Goal: Communication & Community: Answer question/provide support

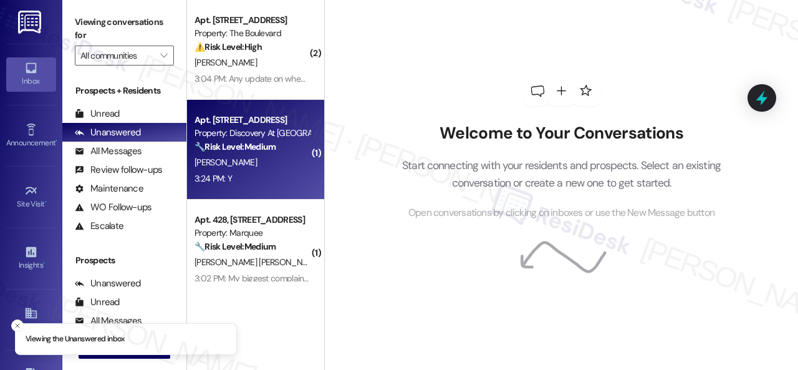
click at [256, 168] on div "[PERSON_NAME]" at bounding box center [252, 163] width 118 height 16
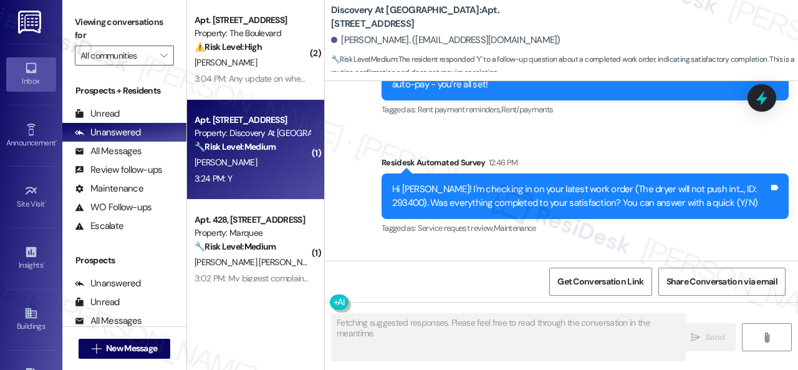
scroll to position [432, 0]
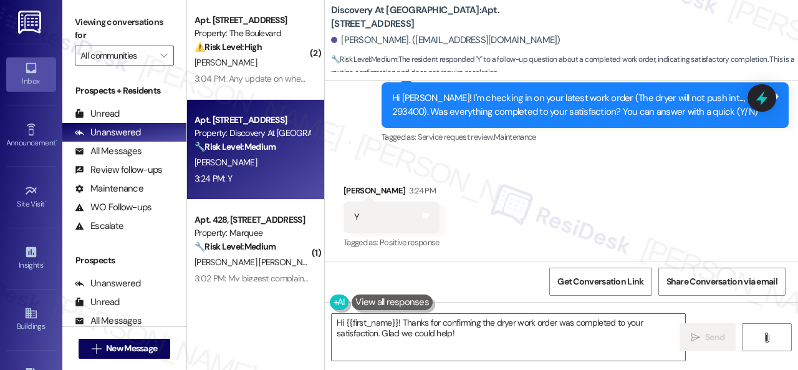
click at [379, 162] on div "Received via SMS [PERSON_NAME] 3:24 PM Y Tags and notes Tagged as: Positive res…" at bounding box center [561, 208] width 473 height 105
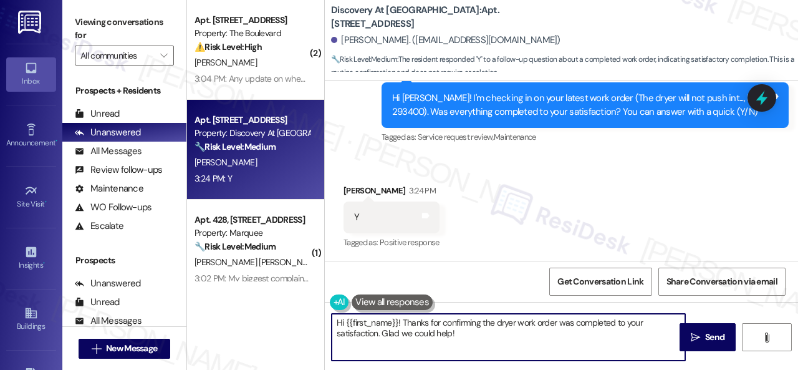
drag, startPoint x: 475, startPoint y: 339, endPoint x: 274, endPoint y: 286, distance: 207.5
click at [274, 286] on div "( 2 ) Apt. 4801, 4800 Skyline Dr Property: The Boulevard ⚠️ Risk Level: High Th…" at bounding box center [492, 185] width 611 height 370
paste textarea "Glad to hear things are all set! If {{property}} met your expectations, please …"
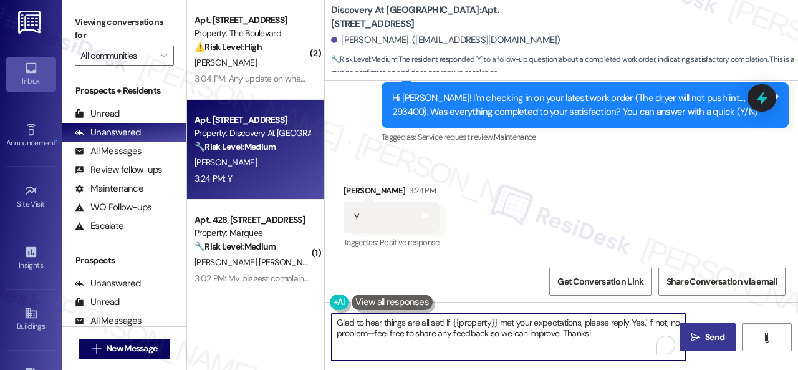
type textarea "Glad to hear things are all set! If {{property}} met your expectations, please …"
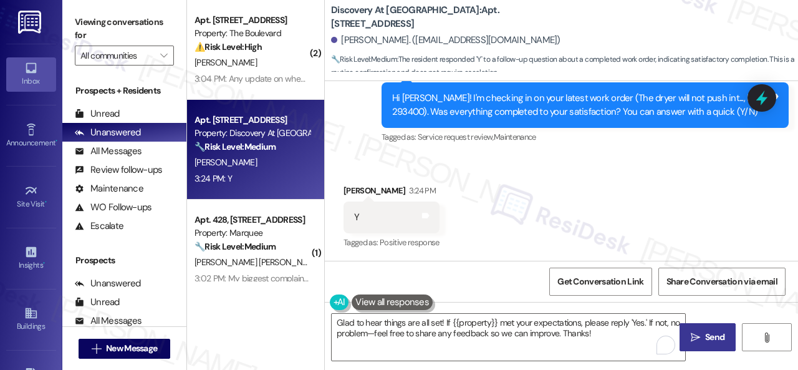
click at [706, 335] on span "Send" at bounding box center [714, 337] width 19 height 13
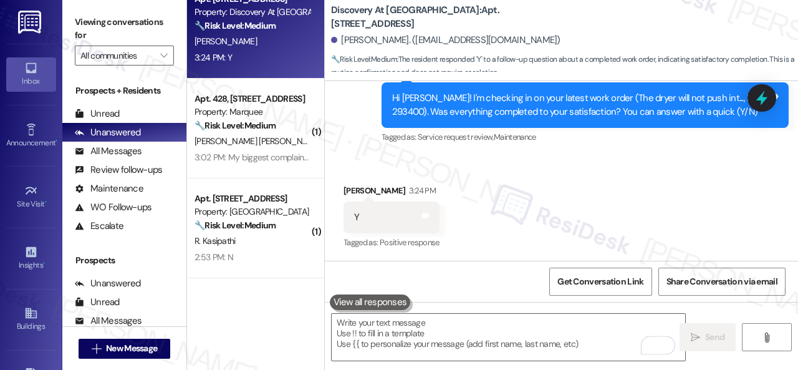
scroll to position [187, 0]
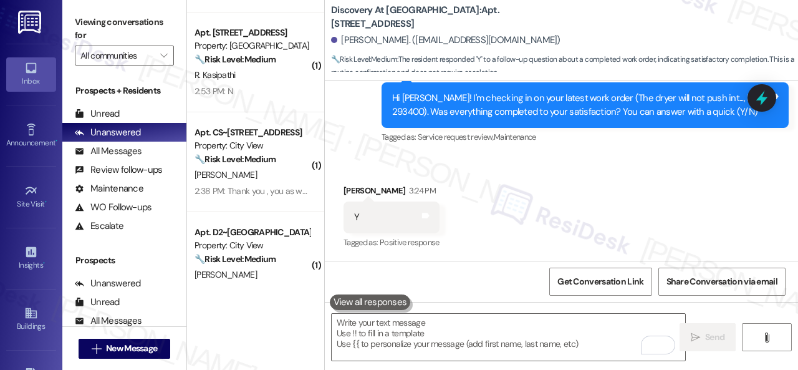
click at [263, 186] on div "2:38 PM: Thank you , you as well. 2:38 PM: Thank you , you as well." at bounding box center [253, 190] width 117 height 11
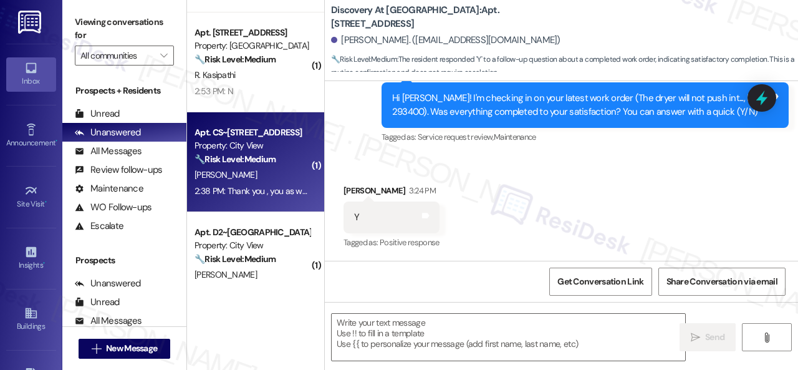
type textarea "Fetching suggested responses. Please feel free to read through the conversation…"
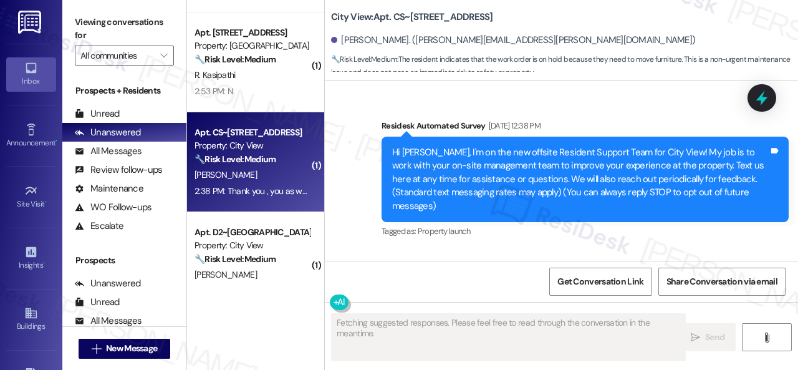
scroll to position [6061, 0]
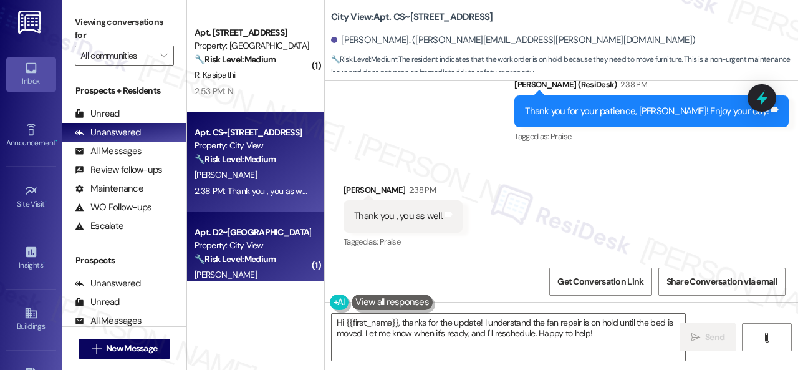
click at [262, 274] on div "( 2 ) Apt. 4801, 4800 Skyline Dr Property: The Boulevard ⚠️ Risk Level: High Th…" at bounding box center [492, 185] width 611 height 370
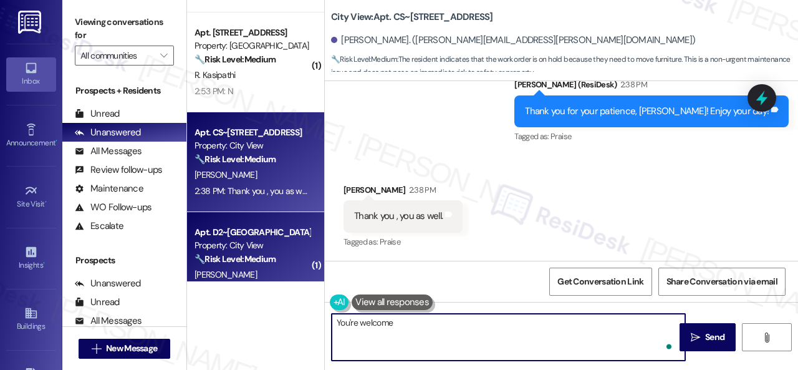
type textarea "You're welcome."
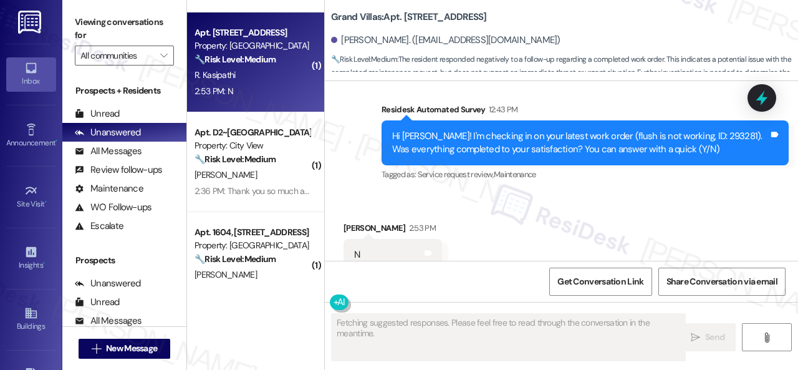
scroll to position [2395, 0]
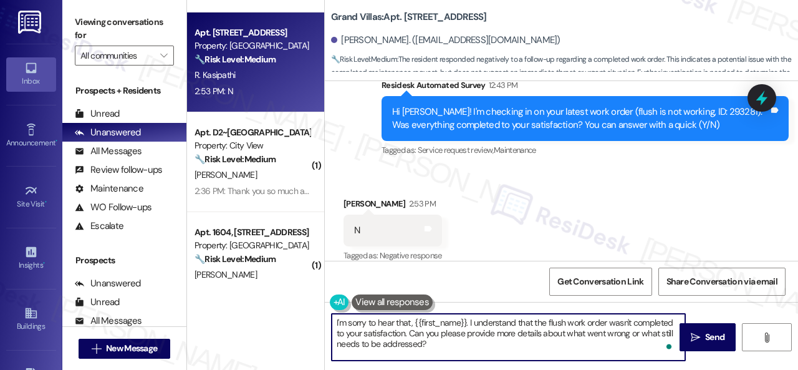
drag, startPoint x: 357, startPoint y: 339, endPoint x: 276, endPoint y: 316, distance: 84.1
click at [276, 316] on div "( 2 ) Apt. 4801, 4800 Skyline Dr Property: The Boulevard ⚠️ Risk Level: High Th…" at bounding box center [492, 185] width 611 height 370
paste textarea "hat the work order wasn't completed to your satisfaction. Can you please provid…"
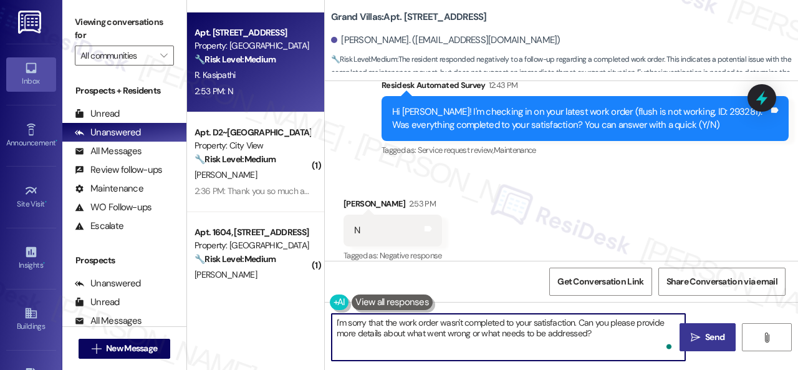
type textarea "I'm sorry that the work order wasn't completed to your satisfaction. Can you pl…"
click at [695, 341] on icon "" at bounding box center [695, 337] width 9 height 10
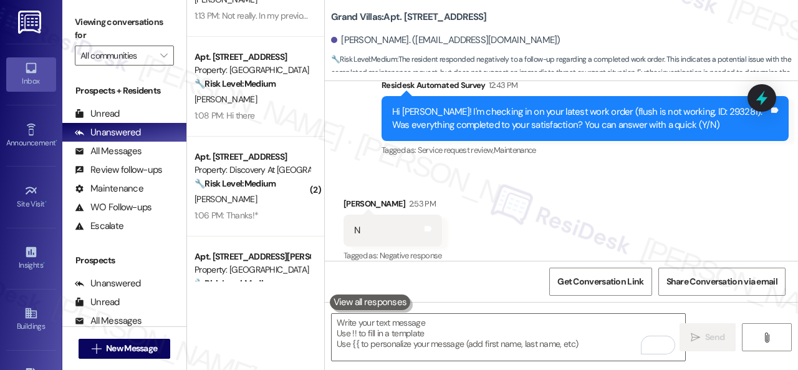
scroll to position [624, 0]
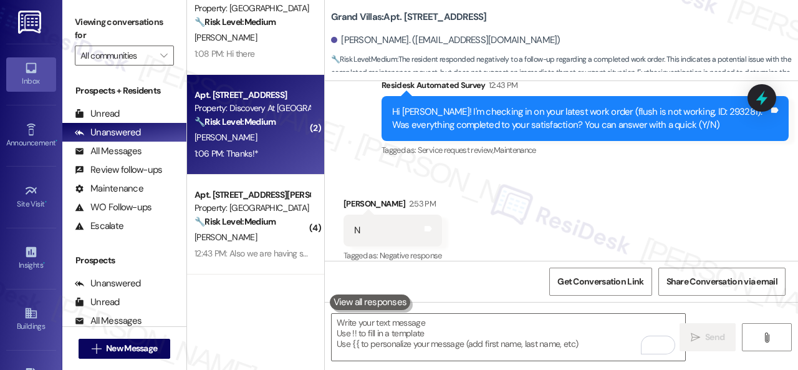
click at [288, 148] on div "1:06 PM: Thanks!* 1:06 PM: Thanks!*" at bounding box center [252, 154] width 118 height 16
type textarea "Fetching suggested responses. Please feel free to read through the conversation…"
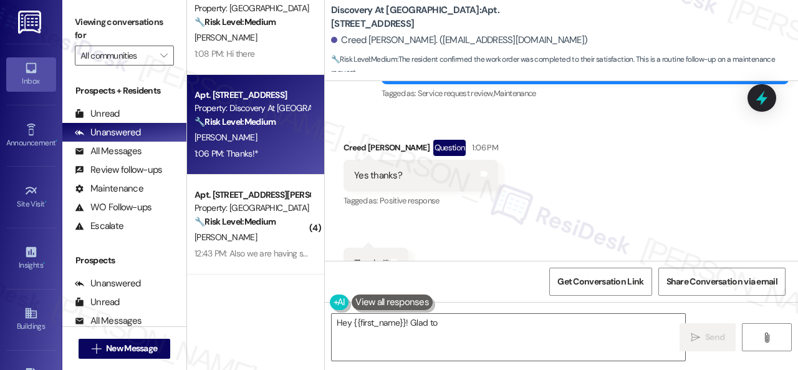
scroll to position [462, 0]
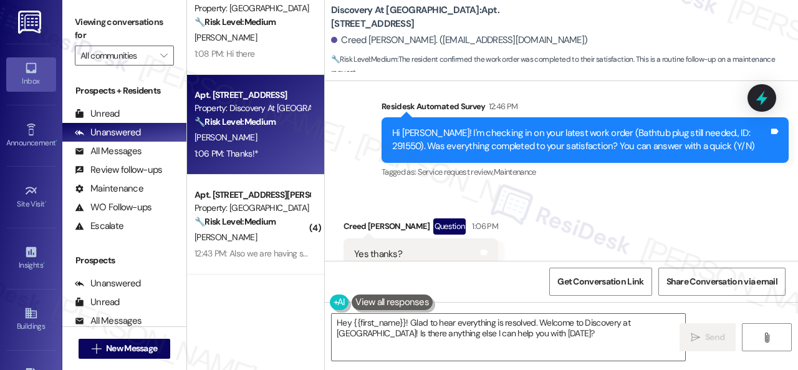
click at [374, 184] on div "Survey, sent via SMS Residesk Automated Survey 12:46 PM Hi Creed! I'm checking …" at bounding box center [585, 140] width 426 height 100
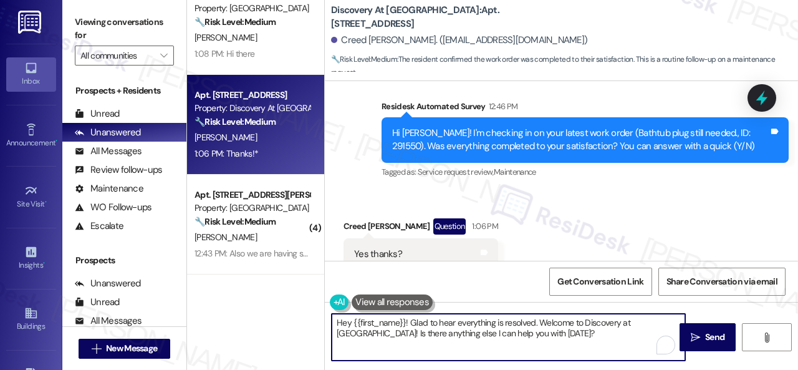
drag, startPoint x: 456, startPoint y: 324, endPoint x: 304, endPoint y: 299, distance: 154.2
click at [254, 300] on div "( 1 ) Apt. 1202, 1805 S Egret Bay Blvd Property: Tuscan Lakes II 🔧 Risk Level: …" at bounding box center [492, 185] width 611 height 370
paste textarea "Glad to hear things are all set! If {{property}} met your expectations, please …"
type textarea "Glad to hear things are all set! If {{property}} met your expectations, please …"
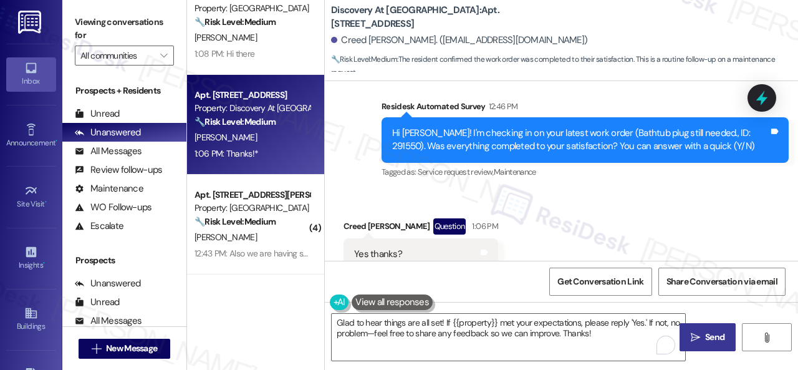
click at [705, 331] on span "Send" at bounding box center [714, 337] width 19 height 13
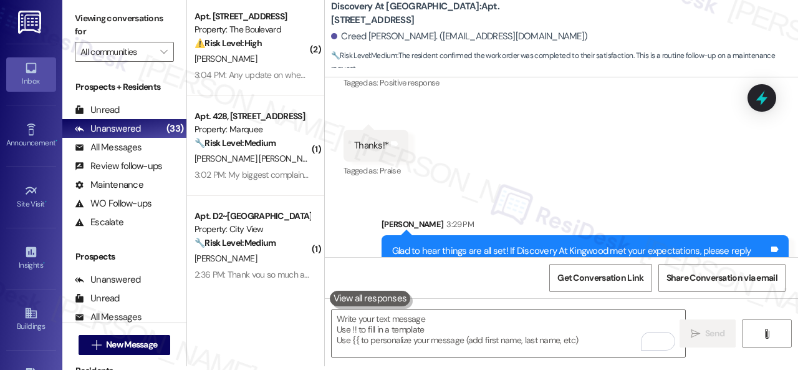
scroll to position [688, 0]
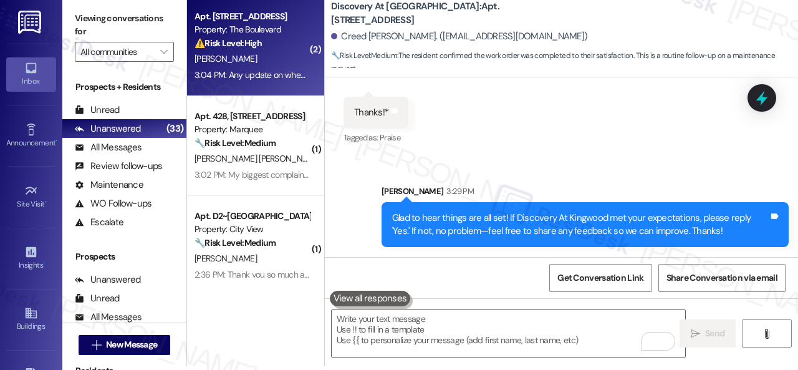
click at [269, 59] on div "A. Galvan" at bounding box center [252, 59] width 118 height 16
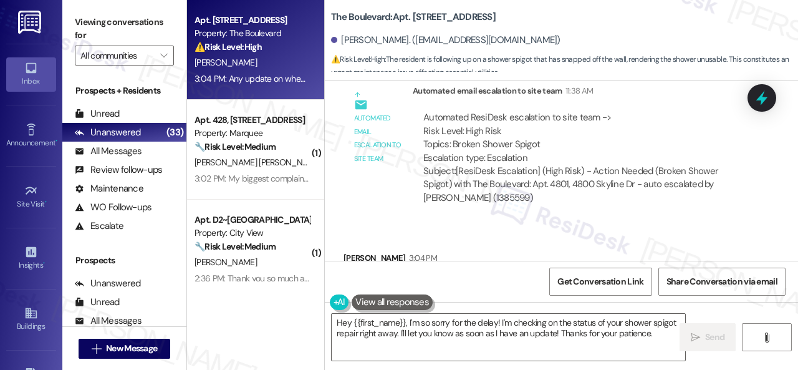
scroll to position [4927, 0]
click at [424, 322] on textarea "Hey {{first_name}}, I'm so sorry for the delay! I'm checking on the status of y…" at bounding box center [509, 337] width 354 height 47
click at [625, 223] on div "Received via SMS Armando Galvan 3:04 PM Any update on when we can expect our sh…" at bounding box center [561, 275] width 473 height 105
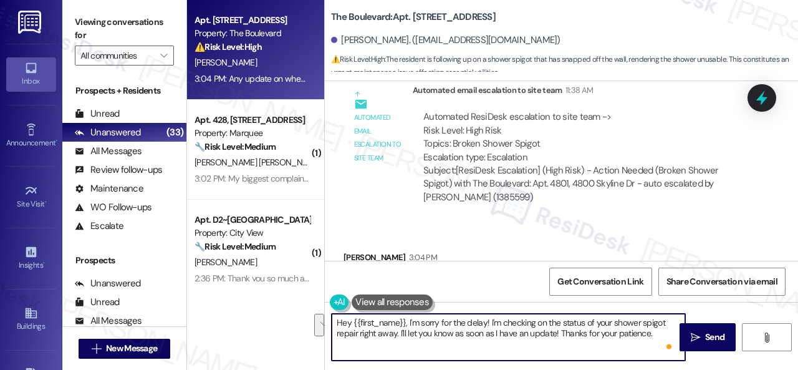
drag, startPoint x: 408, startPoint y: 320, endPoint x: 667, endPoint y: 329, distance: 259.6
click at [667, 329] on textarea "Hey {{first_name}}, I'm sorry for the delay! I'm checking on the status of your…" at bounding box center [509, 337] width 354 height 47
paste textarea "Do you have a maintenance request for the issue? If so, is the work order still…"
click at [563, 322] on textarea "Hey {{first_name}}, Do you have a maintenance request for the issue? If so, is …" at bounding box center [509, 337] width 354 height 47
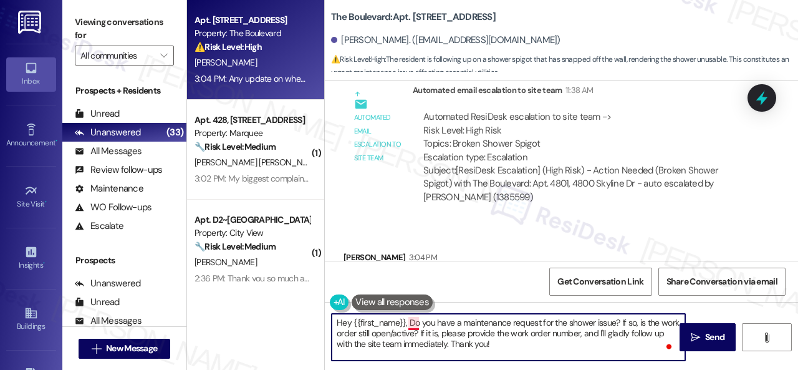
click at [413, 324] on textarea "Hey {{first_name}}, Do you have a maintenance request for the shower issue? If …" at bounding box center [509, 337] width 354 height 47
click at [514, 345] on textarea "Hey {{first_name}}, do you have a maintenance request for the shower issue? If …" at bounding box center [509, 337] width 354 height 47
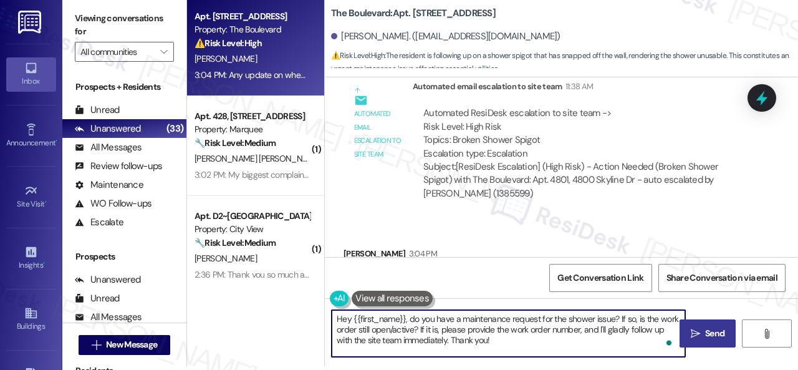
type textarea "Hey {{first_name}}, do you have a maintenance request for the shower issue? If …"
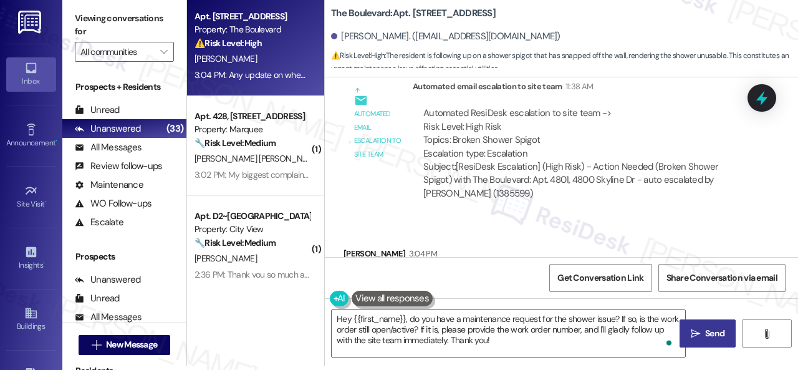
click at [705, 335] on span "Send" at bounding box center [714, 333] width 19 height 13
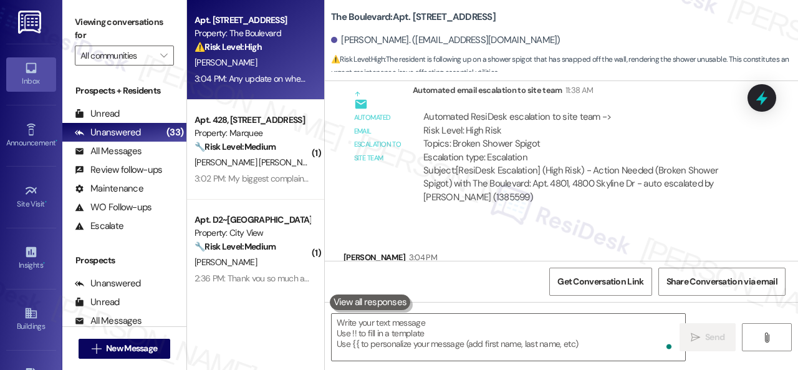
scroll to position [4926, 0]
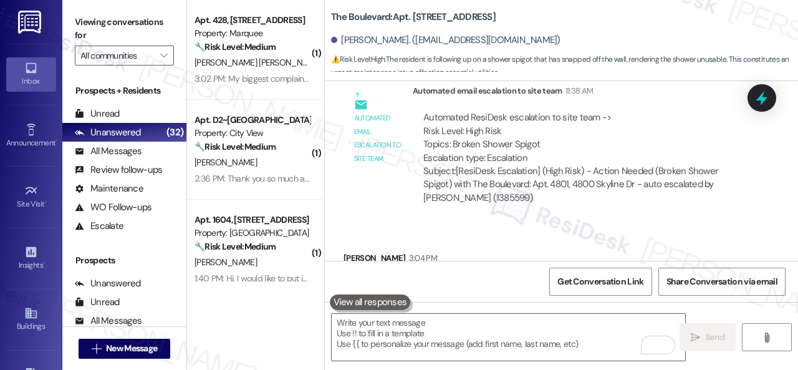
click at [574, 223] on div "Received via SMS Armando Galvan 3:04 PM Any update on when we can expect our sh…" at bounding box center [561, 275] width 473 height 105
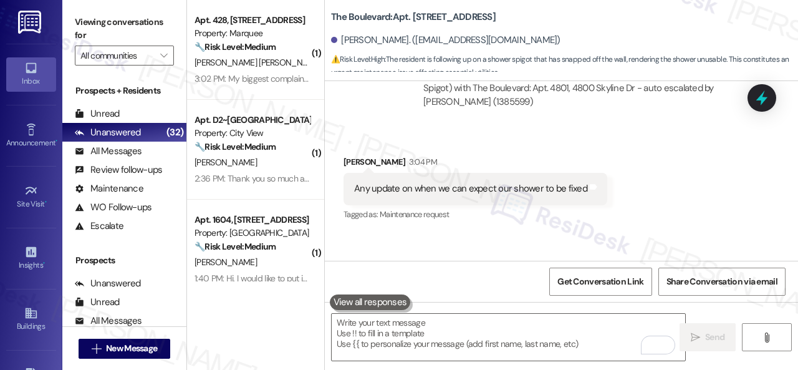
scroll to position [5041, 0]
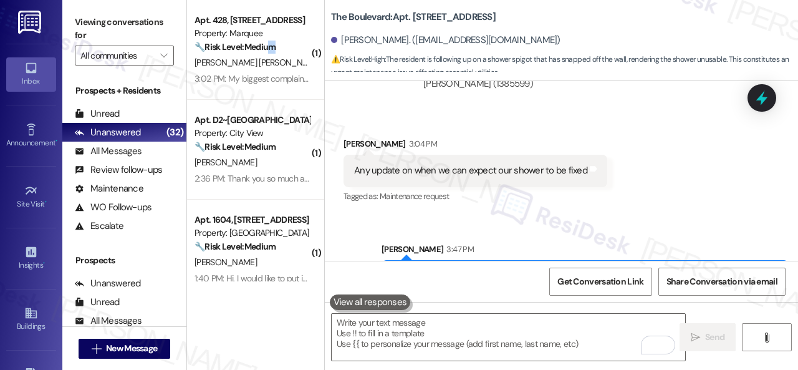
drag, startPoint x: 276, startPoint y: 54, endPoint x: 366, endPoint y: 77, distance: 92.7
click at [279, 54] on div "Apt. 428, 1400 Nicollet Ave Property: Marquee 🔧 Risk Level: Medium The resident…" at bounding box center [252, 33] width 118 height 42
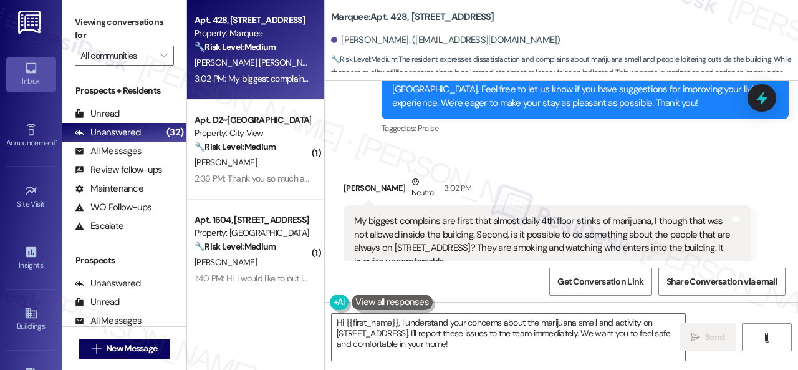
scroll to position [1709, 0]
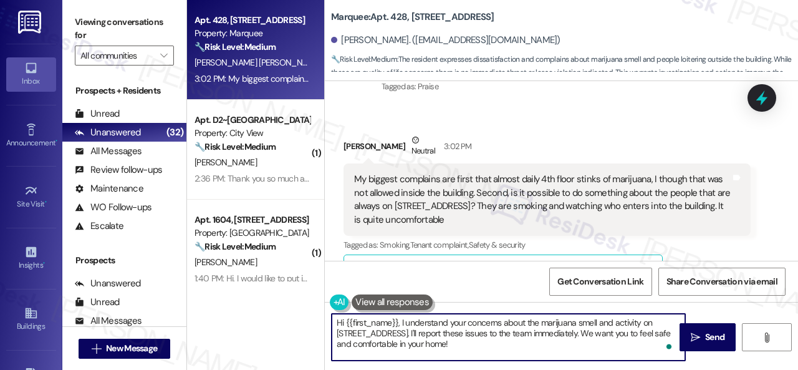
drag, startPoint x: 331, startPoint y: 322, endPoint x: 499, endPoint y: 326, distance: 167.8
click at [500, 326] on textarea "Hi {{first_name}}, I understand your concerns about the marijuana smell and act…" at bounding box center [509, 337] width 354 height 47
click at [670, 332] on textarea "Thank you for letting us know about the marijuana smell and activity on W 14th …" at bounding box center [509, 337] width 354 height 47
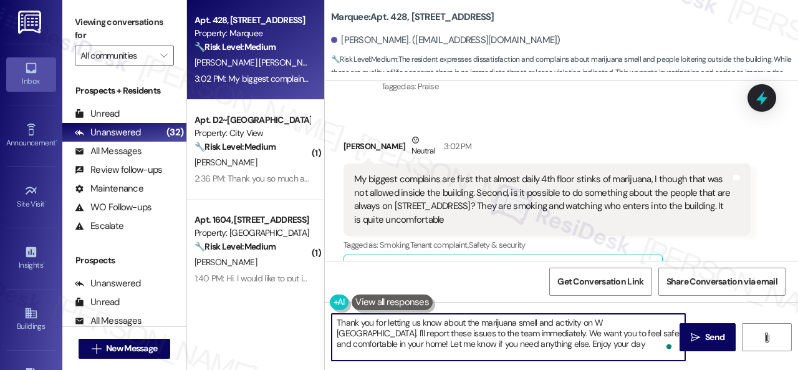
type textarea "Thank you for letting us know about the marijuana smell and activity on W 14th …"
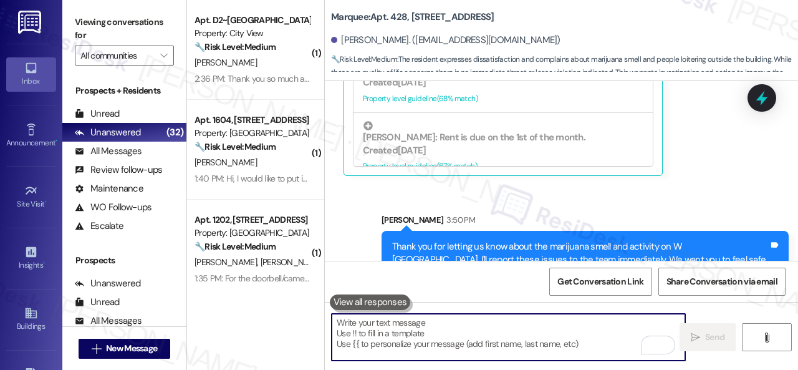
scroll to position [2010, 0]
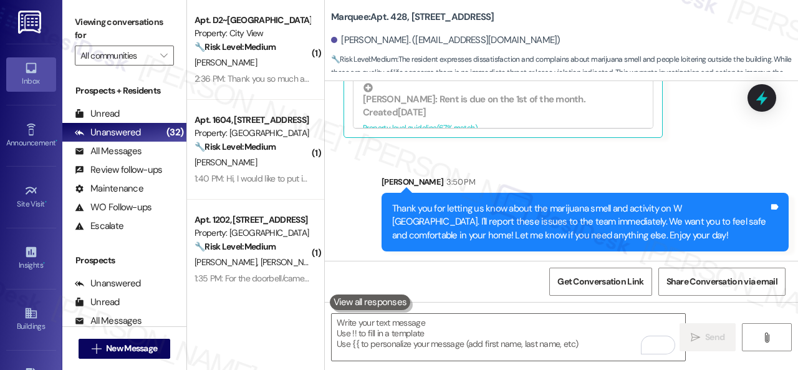
click at [530, 208] on div "Thank you for letting us know about the marijuana smell and activity on W 14th …" at bounding box center [580, 222] width 377 height 40
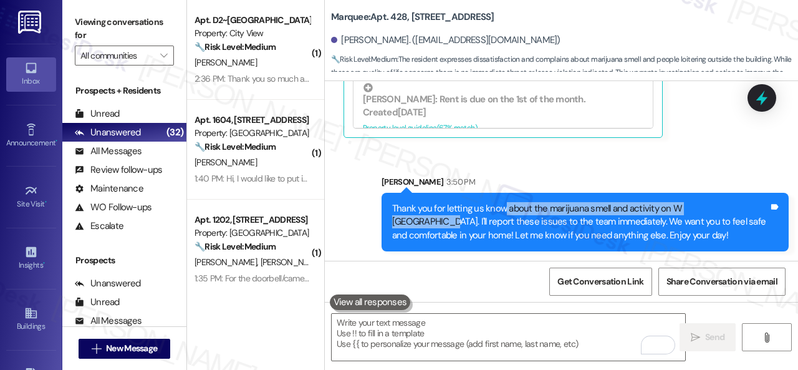
drag, startPoint x: 504, startPoint y: 210, endPoint x: 722, endPoint y: 207, distance: 218.3
click at [722, 207] on div "Thank you for letting us know about the marijuana smell and activity on W 14th …" at bounding box center [580, 222] width 377 height 40
copy div "about the marijuana smell and activity on W 14th Street."
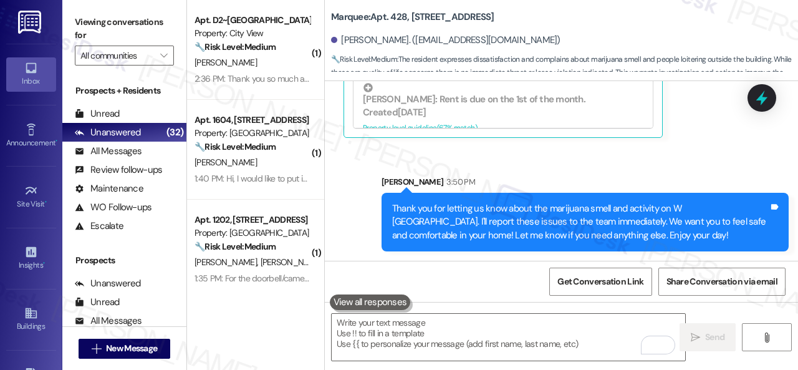
click at [707, 152] on div "Sent via SMS Sarah 3:50 PM Thank you for letting us know about the marijuana sm…" at bounding box center [561, 203] width 473 height 113
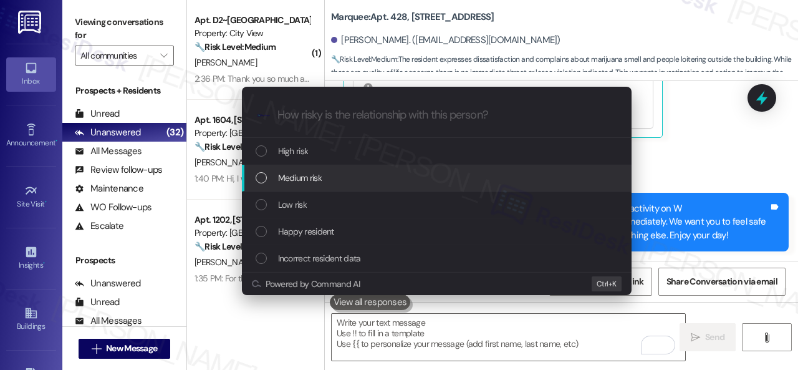
click at [306, 183] on span "Medium risk" at bounding box center [300, 178] width 44 height 14
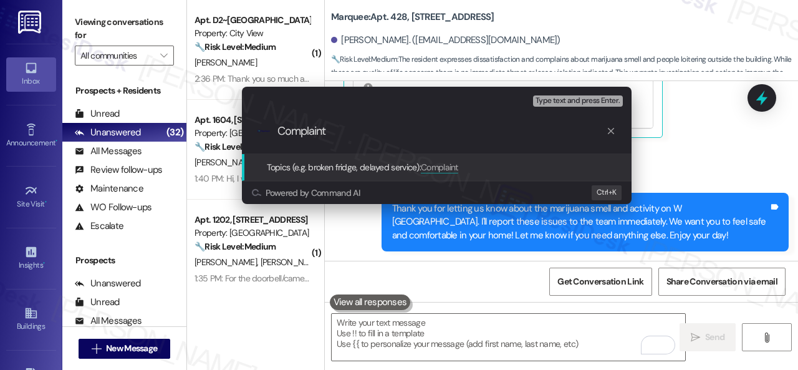
paste input "about the marijuana smell and activity on W 14th Street."
type input "Complaint about the marijuana smell and activity on W 14th Street."
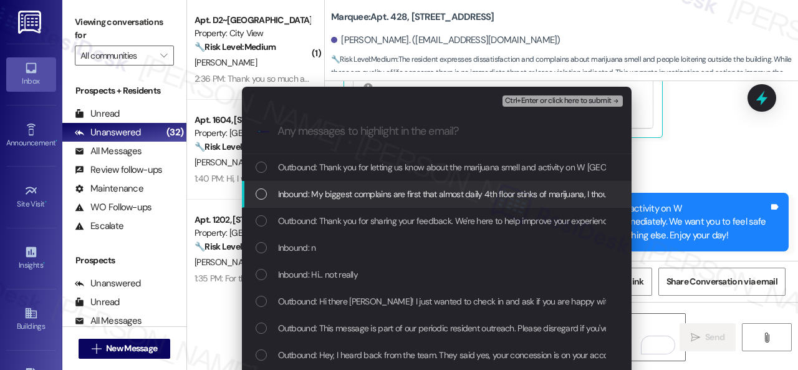
drag, startPoint x: 322, startPoint y: 196, endPoint x: 329, endPoint y: 192, distance: 8.4
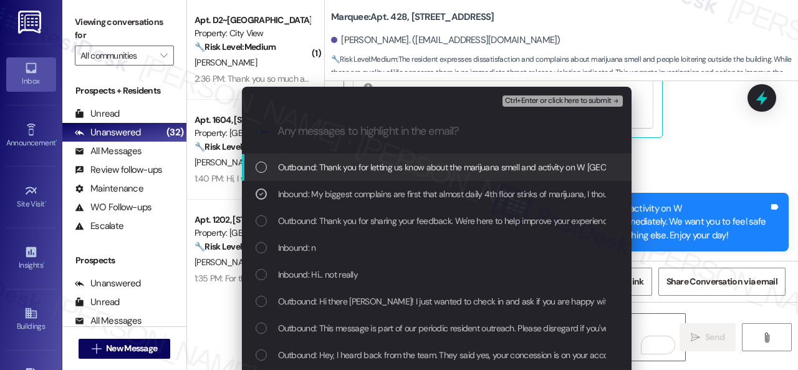
click at [515, 104] on span "Ctrl+Enter or click here to submit" at bounding box center [558, 101] width 107 height 9
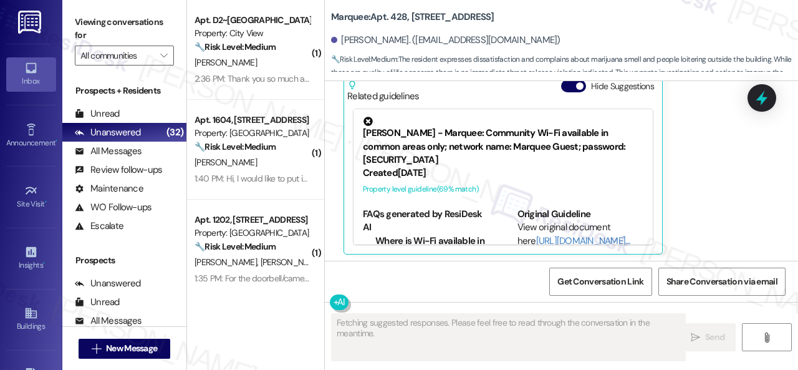
scroll to position [1896, 0]
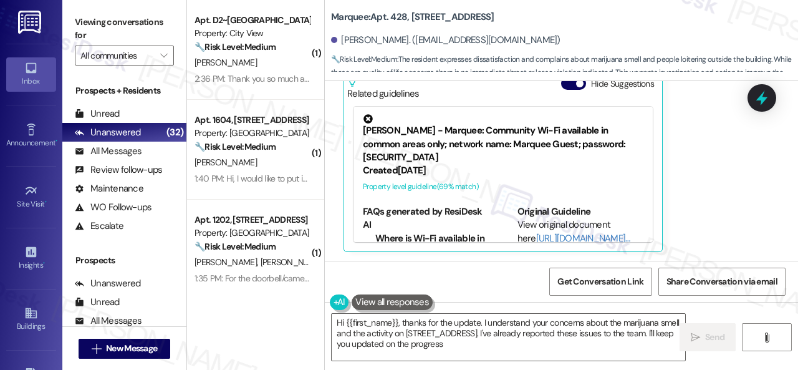
type textarea "Hi {{first_name}}, thanks for the update. I understand your concerns about the …"
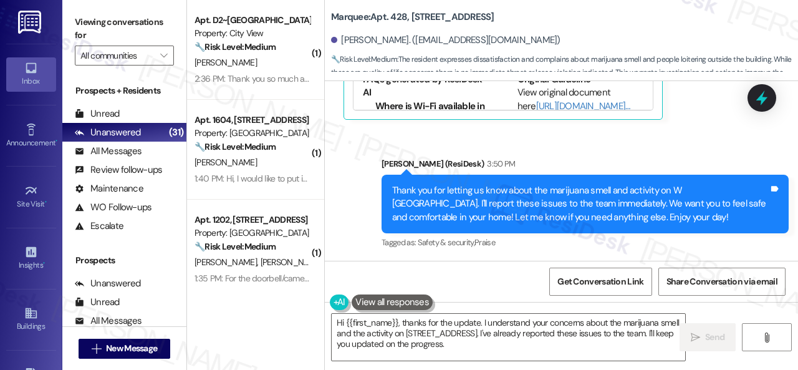
scroll to position [4, 0]
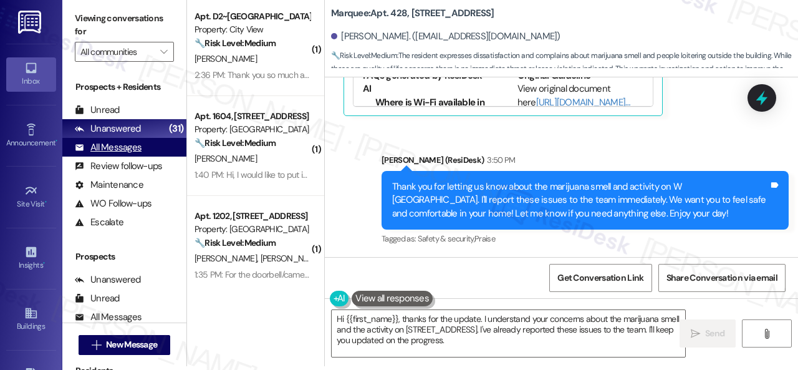
click at [122, 144] on div "All Messages" at bounding box center [108, 147] width 67 height 13
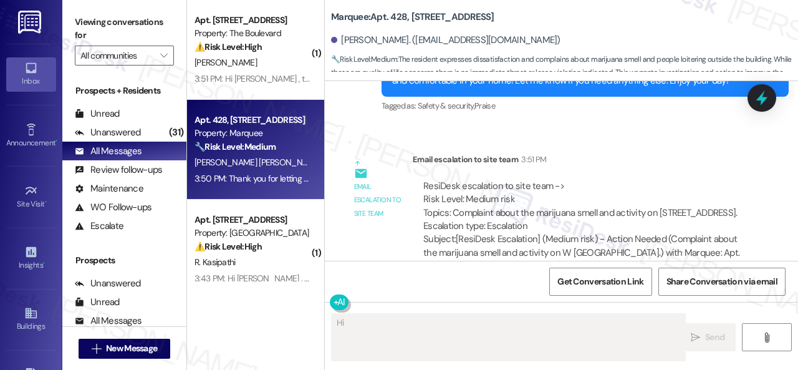
scroll to position [2195, 0]
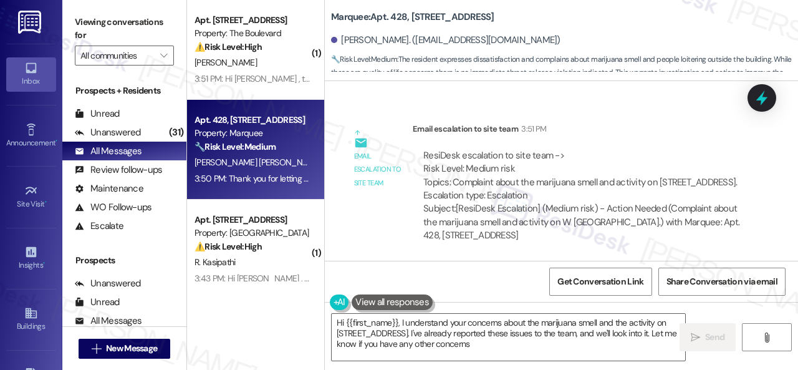
type textarea "Hi {{first_name}}, I understand your concerns about the marijuana smell and the…"
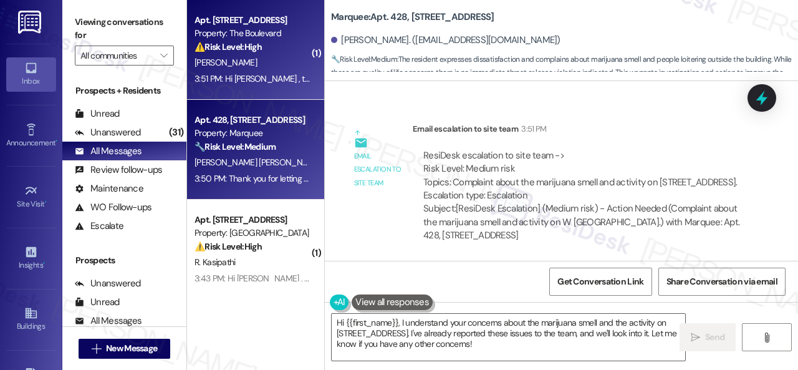
click at [288, 70] on div "A. Galvan" at bounding box center [252, 63] width 118 height 16
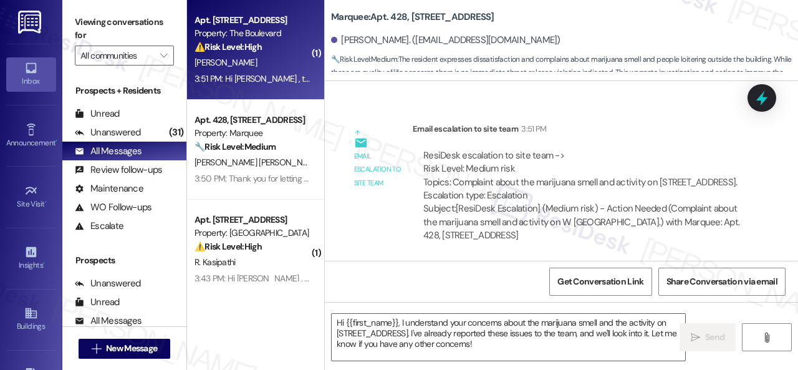
type textarea "Fetching suggested responses. Please feel free to read through the conversation…"
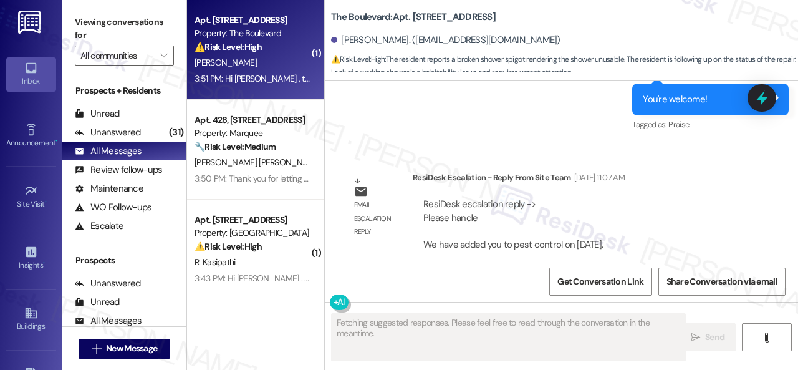
scroll to position [5163, 0]
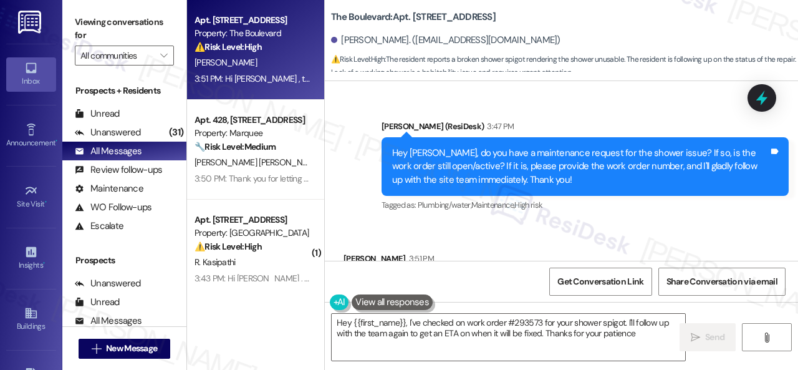
type textarea "Hey {{first_name}}, I've checked on work order #293573 for your shower spigot. …"
drag, startPoint x: 592, startPoint y: 216, endPoint x: 620, endPoint y: 218, distance: 28.1
click at [620, 279] on div "Yes, I have a maintenance request for it. Work order number #293573" at bounding box center [493, 285] width 278 height 13
copy div "293573"
click at [691, 224] on div "Received via SMS Armando Galvan 3:51 PM Yes, I have a maintenance request for i…" at bounding box center [561, 276] width 473 height 105
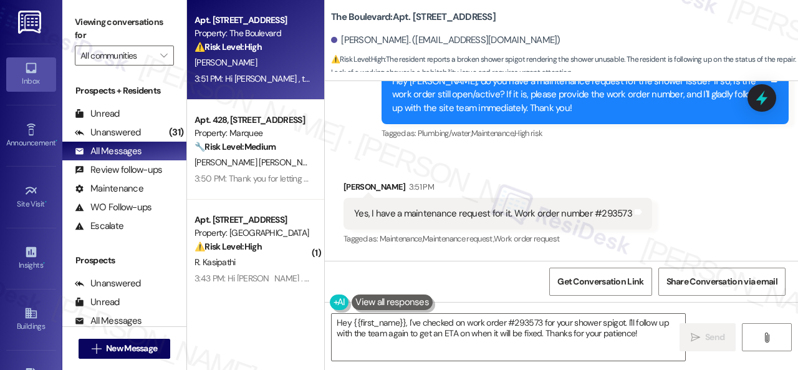
scroll to position [5203, 0]
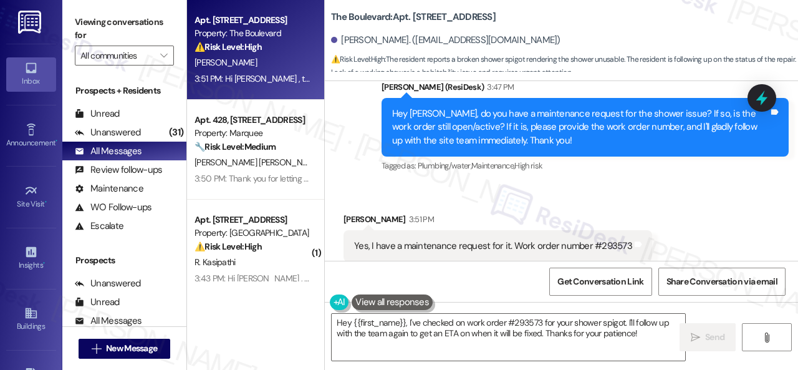
click at [616, 203] on div "Received via SMS Armando Galvan 3:51 PM Yes, I have a maintenance request for i…" at bounding box center [497, 246] width 327 height 87
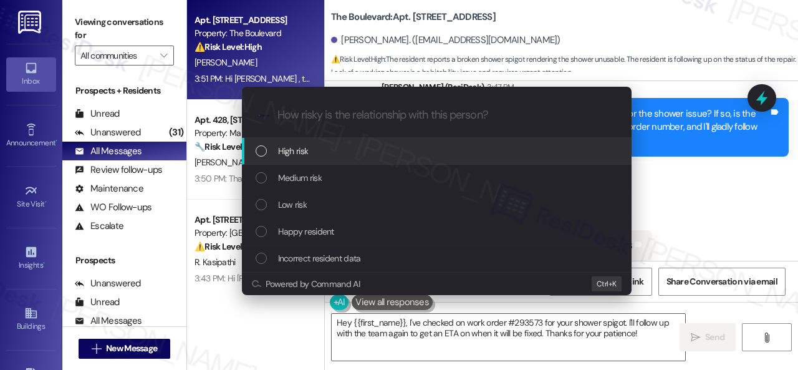
click at [282, 152] on span "High risk" at bounding box center [293, 151] width 31 height 14
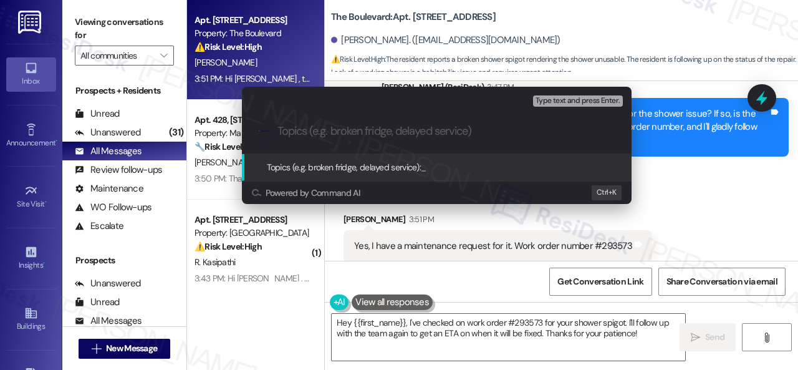
paste input "Follow-up on work order 293573"
type input "Follow-up on work order 293573"
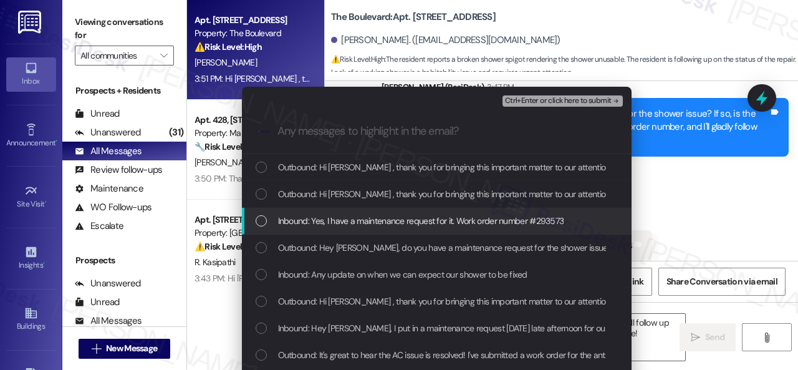
click at [332, 224] on span "Inbound: Yes, I have a maintenance request for it. Work order number #293573" at bounding box center [421, 221] width 286 height 14
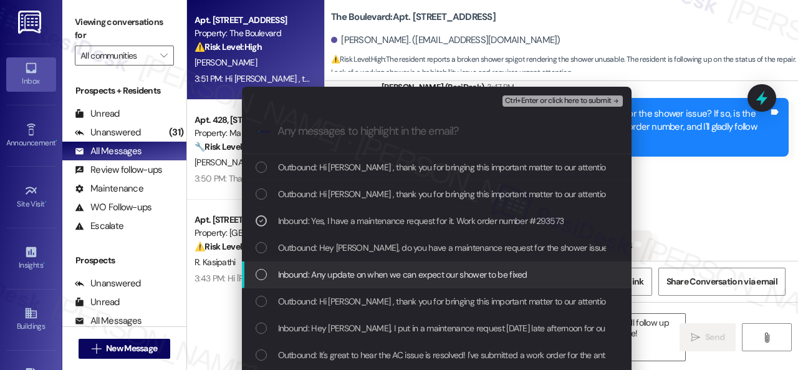
click at [345, 271] on span "Inbound: Any update on when we can expect our shower to be fixed" at bounding box center [402, 275] width 249 height 14
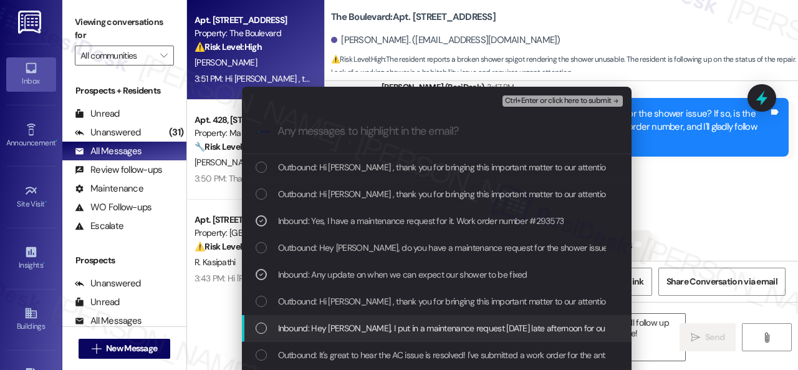
click at [340, 325] on span "Inbound: Hey Sarah, I put in a maintenance request yesterday late afternoon for…" at bounding box center [702, 328] width 848 height 14
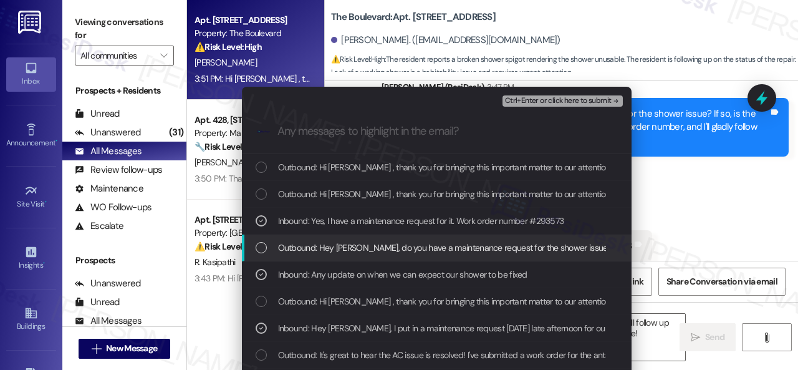
scroll to position [62, 0]
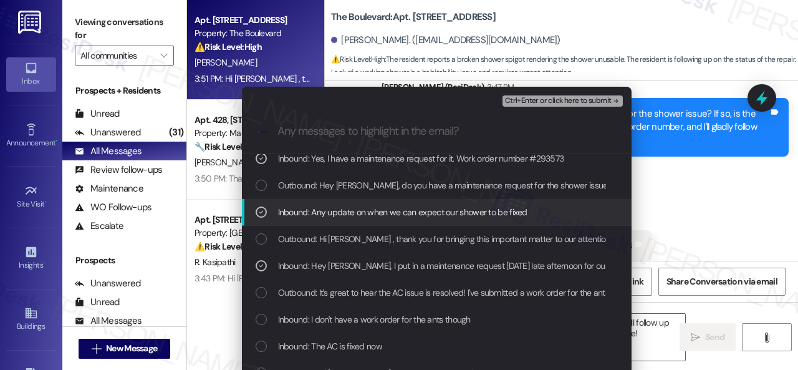
click at [540, 99] on span "Ctrl+Enter or click here to submit" at bounding box center [558, 101] width 107 height 9
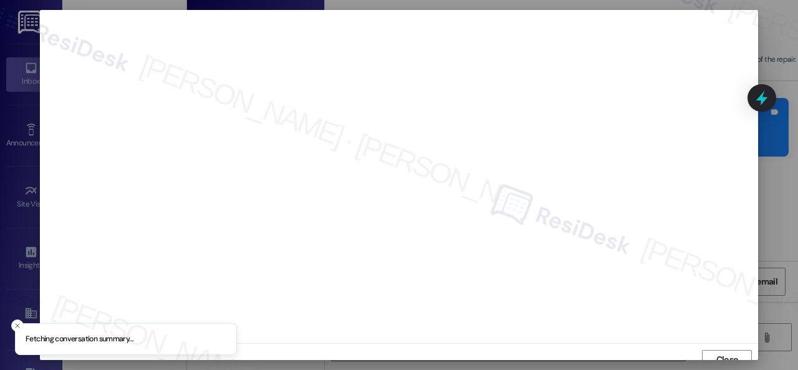
scroll to position [9, 0]
click at [714, 346] on span "Close" at bounding box center [727, 350] width 27 height 13
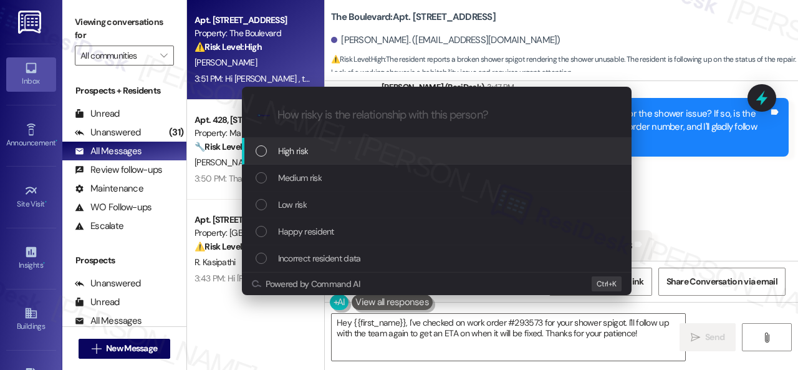
click at [292, 149] on span "High risk" at bounding box center [293, 151] width 31 height 14
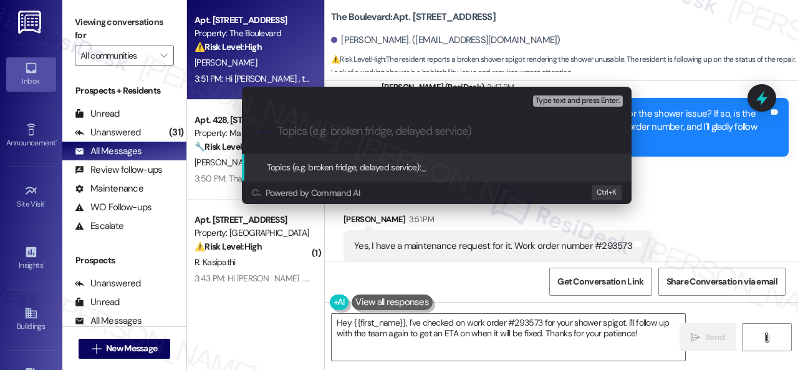
paste input "Follow-up on work order 293573"
type input "Follow-up on work order 293573"
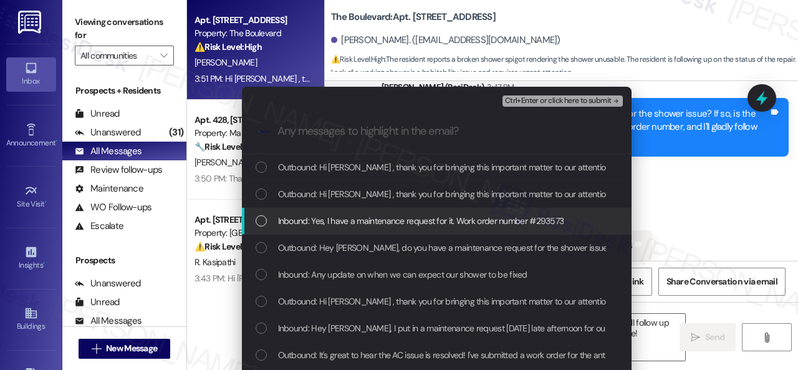
click at [334, 224] on span "Inbound: Yes, I have a maintenance request for it. Work order number #293573" at bounding box center [421, 221] width 286 height 14
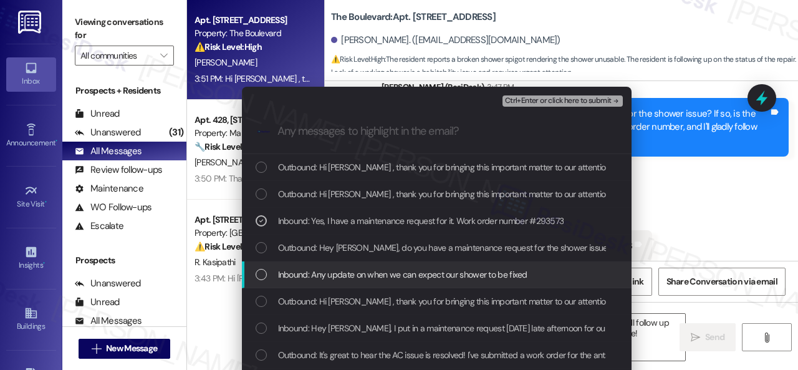
click at [335, 271] on span "Inbound: Any update on when we can expect our shower to be fixed" at bounding box center [402, 275] width 249 height 14
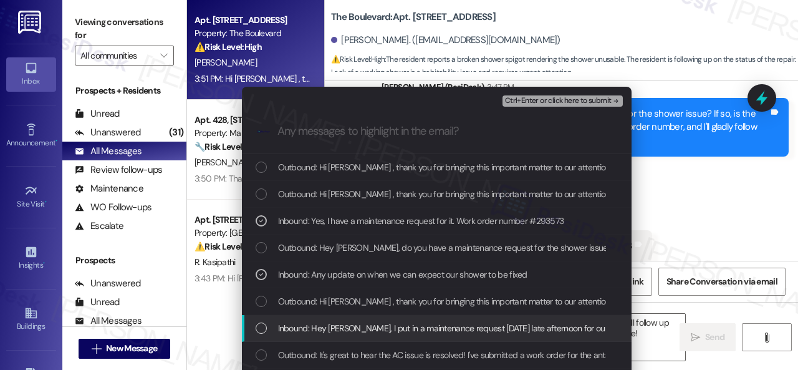
click at [342, 329] on span "Inbound: Hey Sarah, I put in a maintenance request yesterday late afternoon for…" at bounding box center [702, 328] width 848 height 14
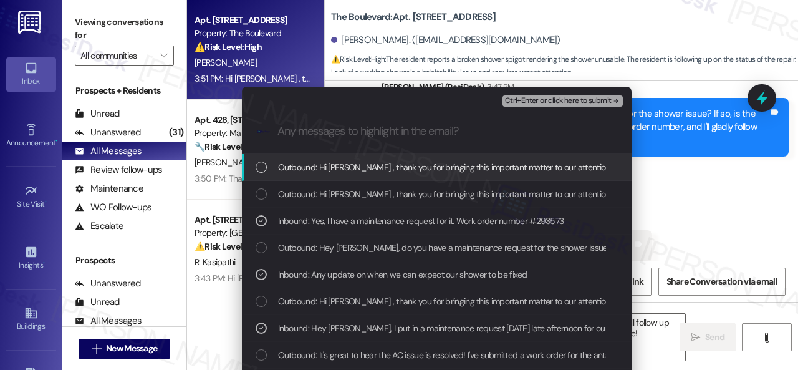
click at [523, 98] on span "Ctrl+Enter or click here to submit" at bounding box center [558, 101] width 107 height 9
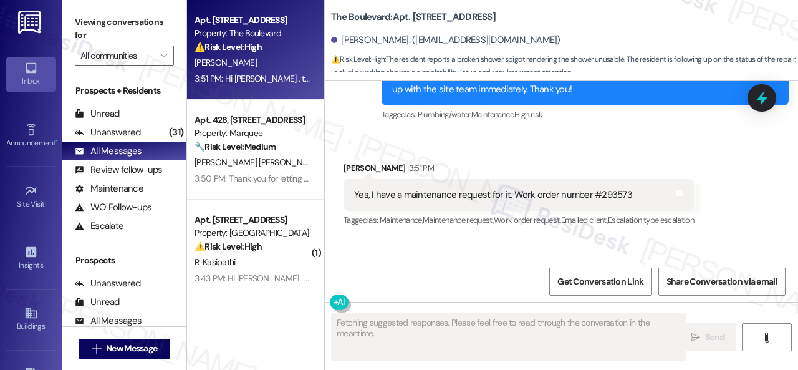
scroll to position [5288, 0]
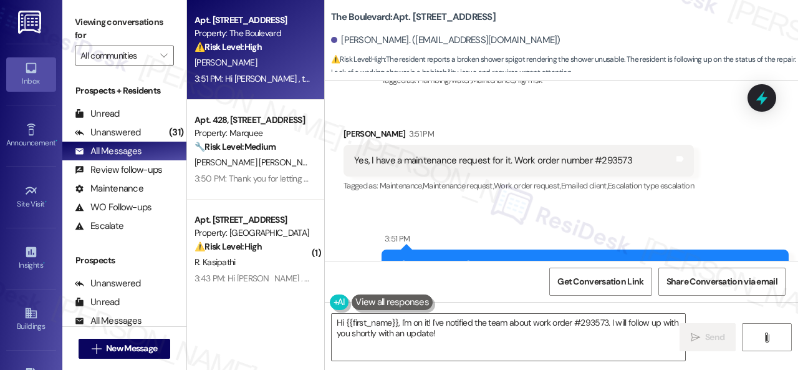
click at [633, 204] on div "Sent via SMS 3:51 PM Hi Armando , thank you for bringing this important matter …" at bounding box center [561, 270] width 473 height 132
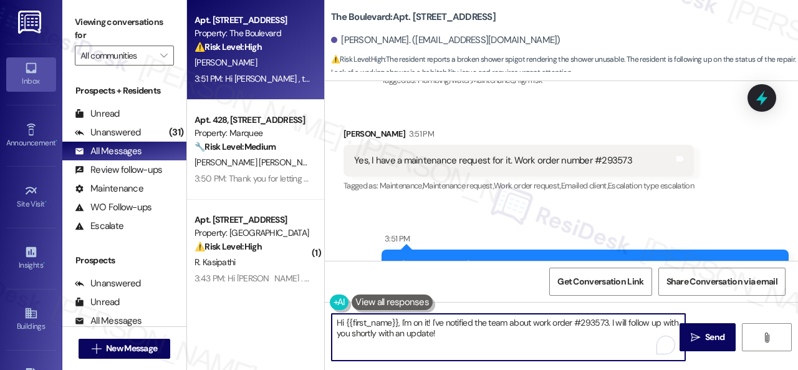
drag, startPoint x: 479, startPoint y: 331, endPoint x: 302, endPoint y: 327, distance: 177.2
click at [302, 327] on div "Apt. 4801, 4800 Skyline Dr Property: The Boulevard ⚠️ Risk Level: High The resi…" at bounding box center [492, 185] width 611 height 370
paste textarea "Thank you. I've notified the site team about your work order. Let me know when …"
type textarea "Thank you. I've notified the site team about your work order. Let me know when …"
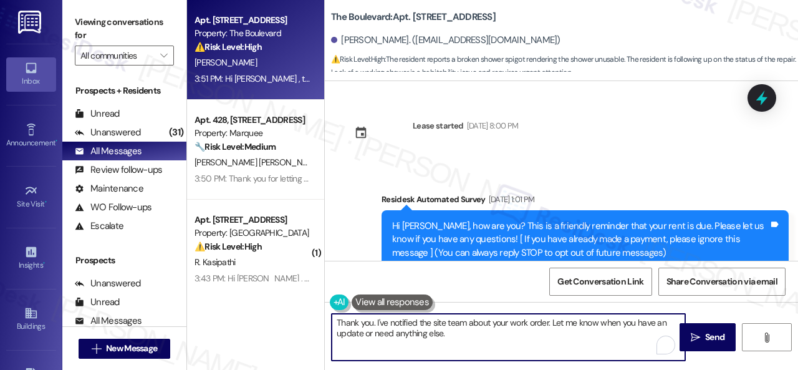
scroll to position [5288, 0]
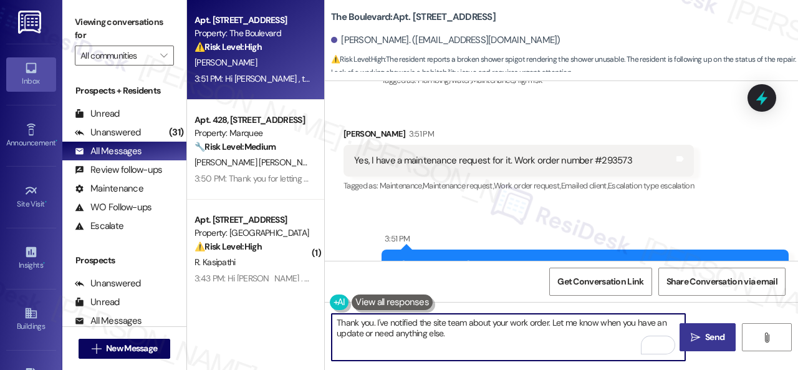
type textarea "Thank you. I've notified the site team about your work order. Let me know when …"
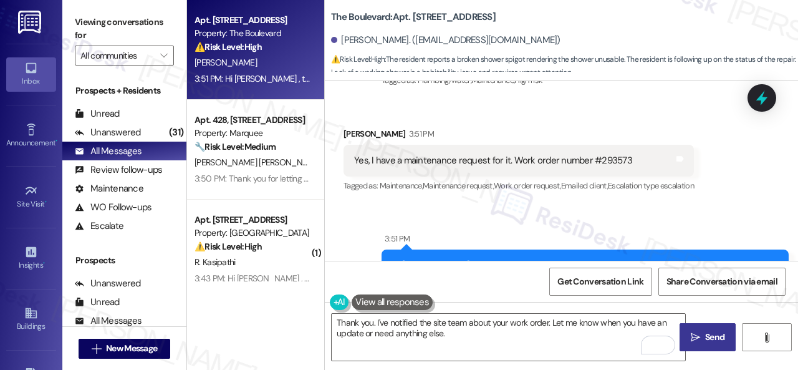
click at [691, 336] on icon "" at bounding box center [695, 337] width 9 height 10
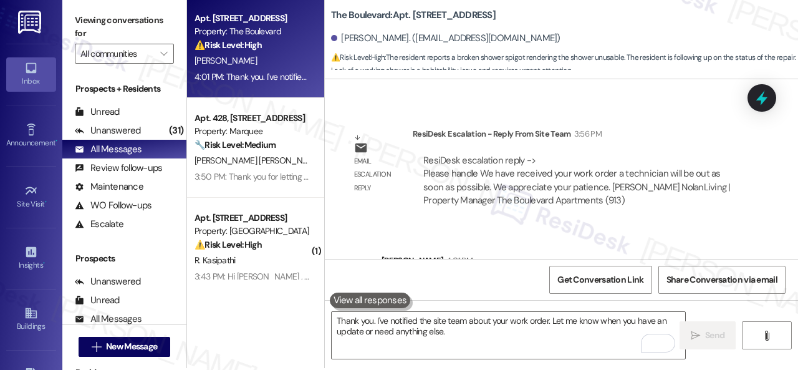
scroll to position [4, 0]
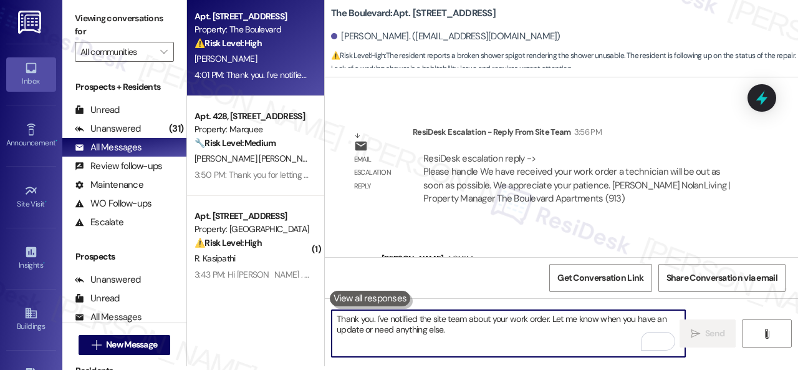
click at [412, 323] on textarea "Thank you. I've notified the site team about your work order. Let me know when …" at bounding box center [509, 333] width 354 height 47
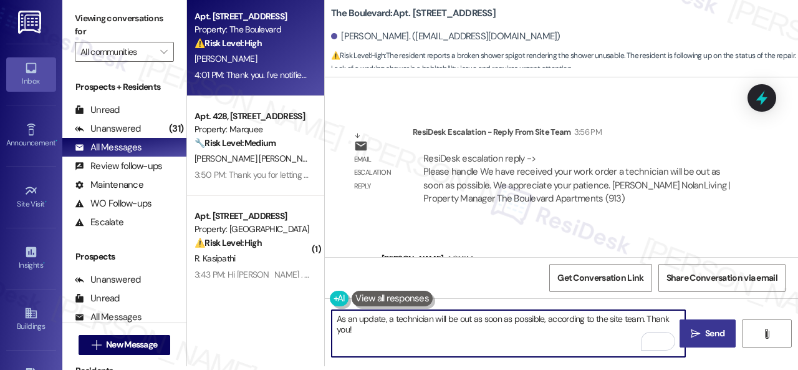
type textarea "As an update, a technician will be out as soon as possible, according to the si…"
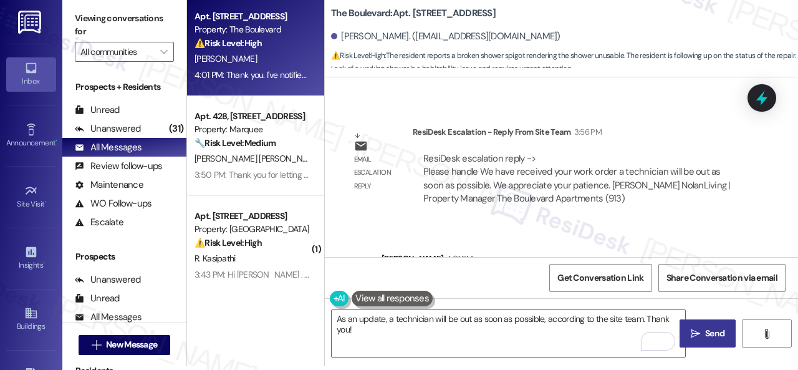
click at [705, 334] on span "Send" at bounding box center [714, 333] width 19 height 13
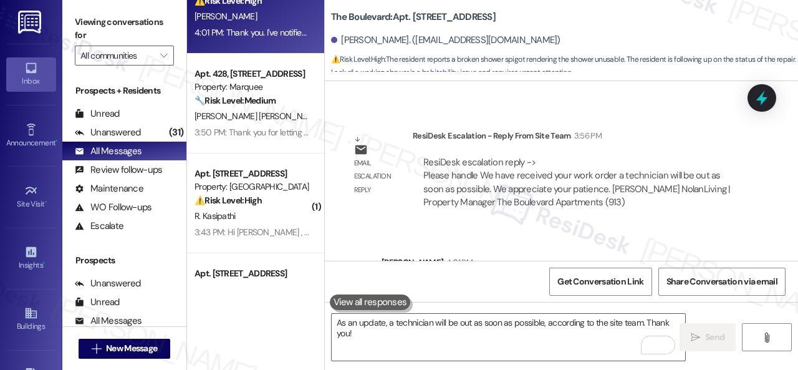
scroll to position [62, 0]
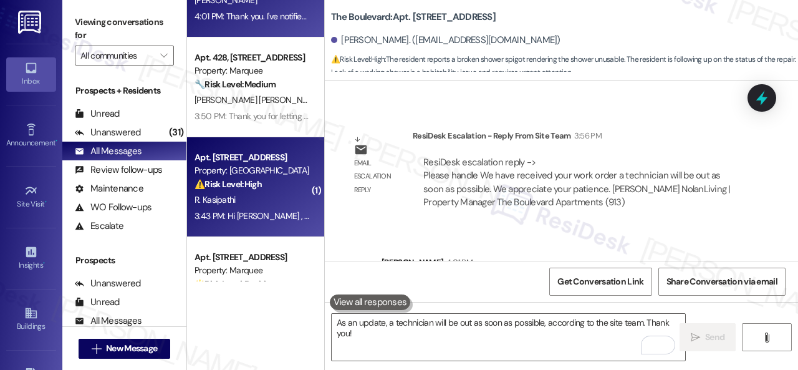
click at [286, 181] on div "⚠️ Risk Level: High The resident reports that the toilet repair is still leakin…" at bounding box center [252, 184] width 115 height 13
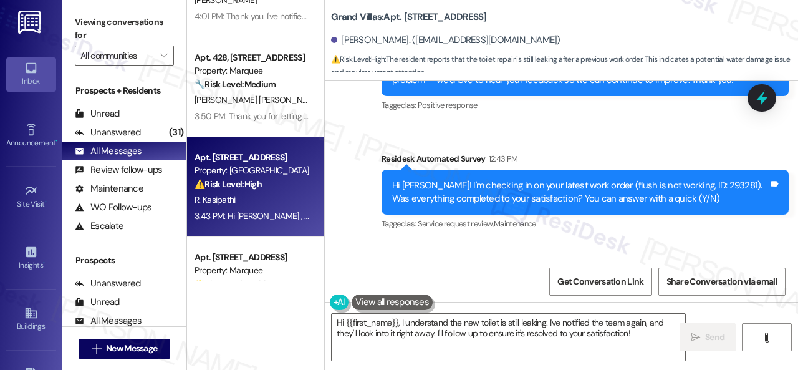
scroll to position [2320, 0]
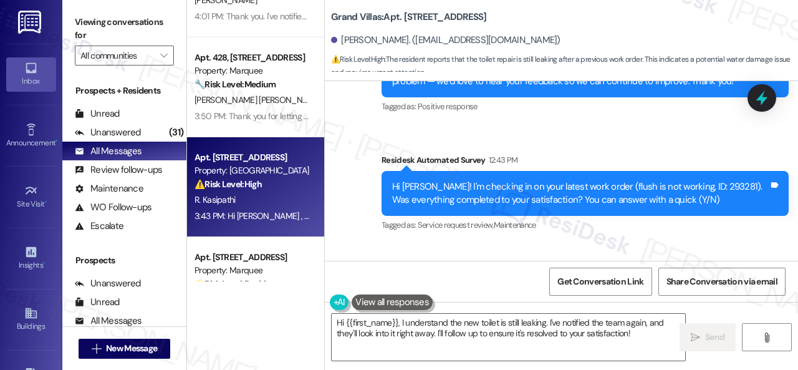
click at [344, 181] on div "Sent via SMS Sarah (ResiDesk) Aug 04, 2025 at 12:58 PM Glad everything’s all se…" at bounding box center [561, 124] width 473 height 237
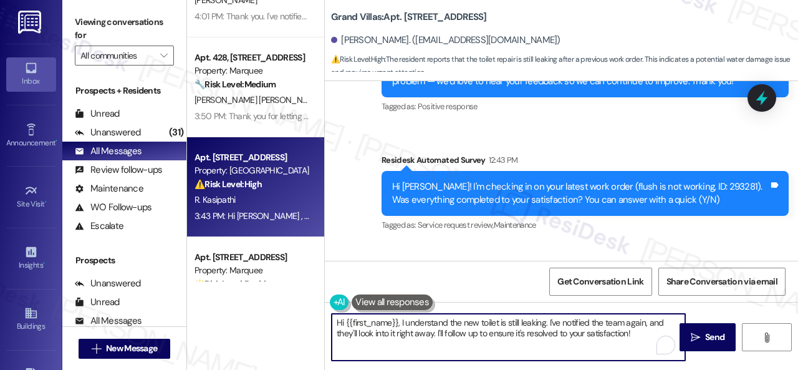
drag, startPoint x: 654, startPoint y: 335, endPoint x: 216, endPoint y: 306, distance: 439.3
click at [216, 306] on div "Apt. 4801, 4800 Skyline Dr Property: The Boulevard ⚠️ Risk Level: High The resi…" at bounding box center [492, 185] width 611 height 370
paste textarea "I'm sorry to hear the issue hasn't been resolved yet. We apologize for the dela…"
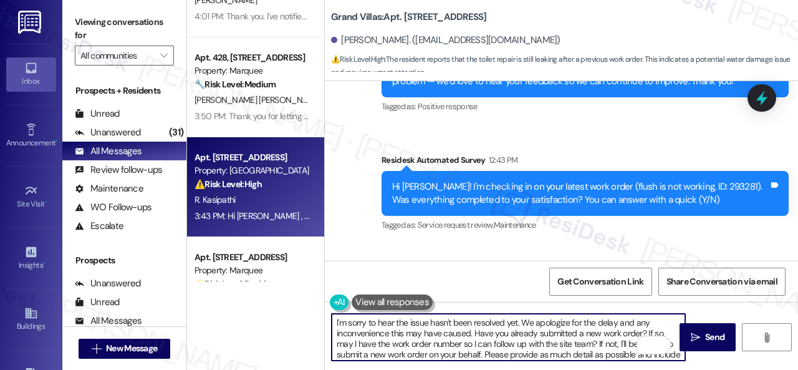
scroll to position [39, 0]
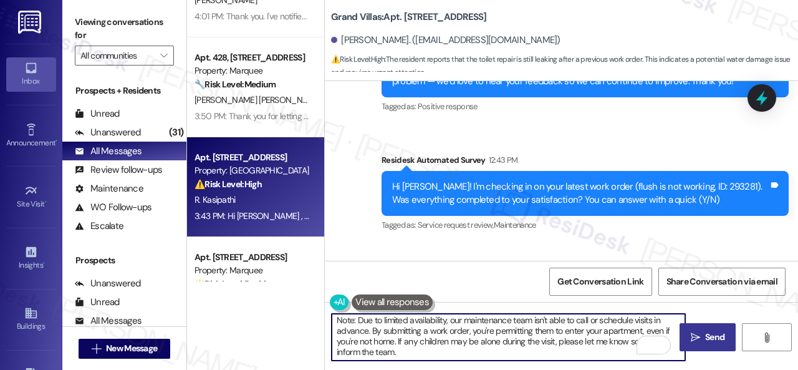
type textarea "I'm sorry to hear the issue hasn't been resolved yet. We apologize for the dela…"
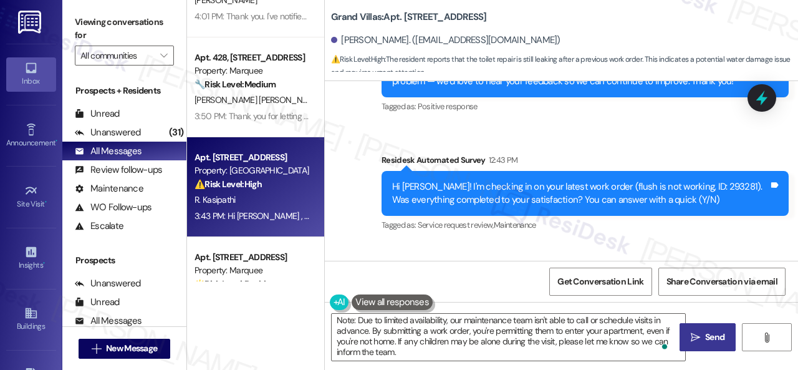
click at [705, 341] on span "Send" at bounding box center [714, 337] width 19 height 13
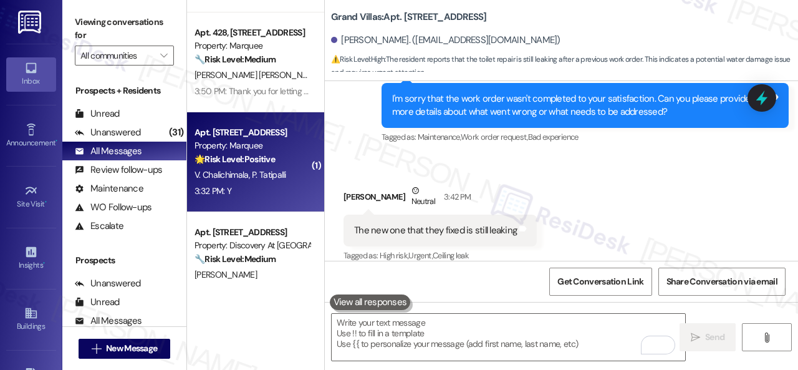
click at [256, 183] on div "3:32 PM: Y 3:32 PM: Y" at bounding box center [252, 191] width 118 height 16
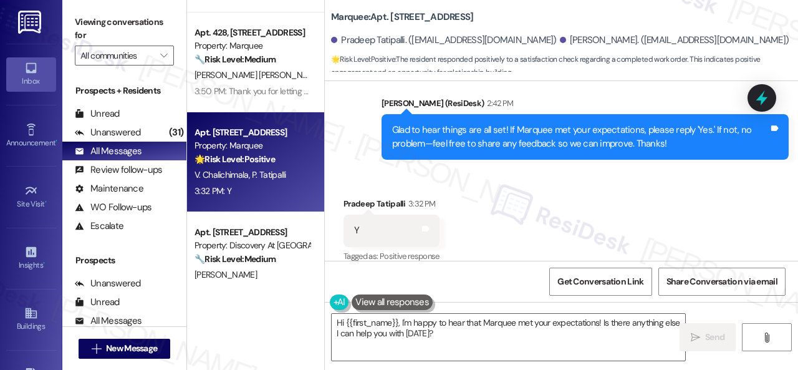
drag, startPoint x: 347, startPoint y: 135, endPoint x: 355, endPoint y: 170, distance: 36.0
click at [347, 135] on div "Sent via SMS Sarah (ResiDesk) 2:42 PM Glad to hear things are all set! If Marqu…" at bounding box center [561, 119] width 473 height 100
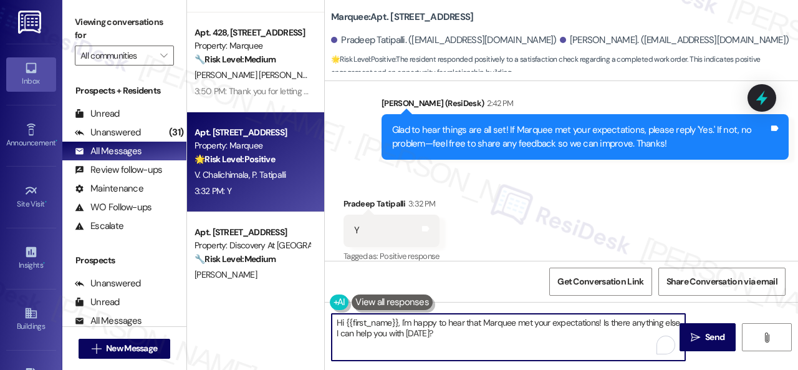
drag, startPoint x: 332, startPoint y: 317, endPoint x: 292, endPoint y: 312, distance: 40.3
click at [292, 312] on div "Apt. 102, 1550 Katy Gap Rd Property: Grand Villas ⚠️ Risk Level: High The resid…" at bounding box center [492, 185] width 611 height 370
paste textarea "I'm glad you are satisfied with your home. Have you written a review for us bef…"
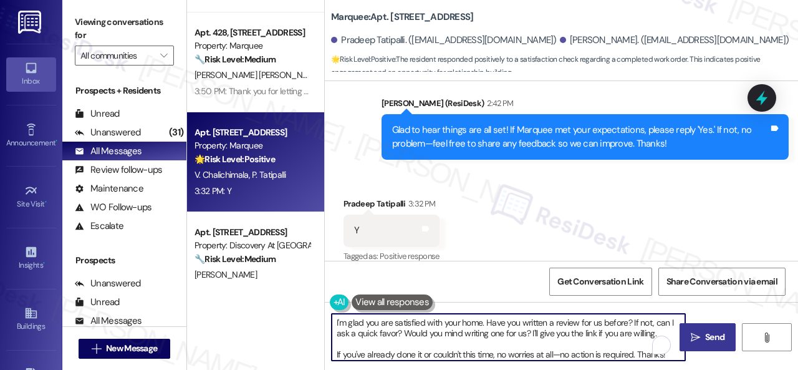
type textarea "I'm glad you are satisfied with your home. Have you written a review for us bef…"
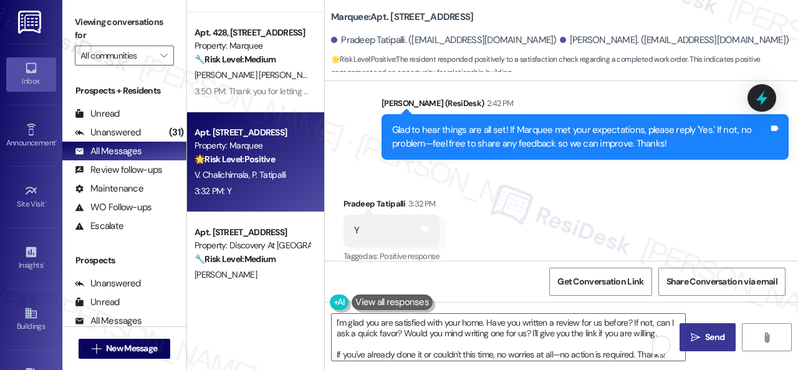
click at [703, 341] on span "Send" at bounding box center [715, 337] width 24 height 13
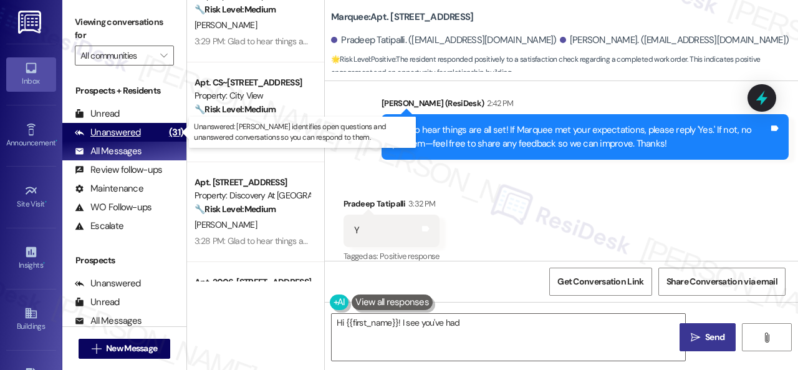
click at [115, 133] on div "Unanswered" at bounding box center [108, 132] width 66 height 13
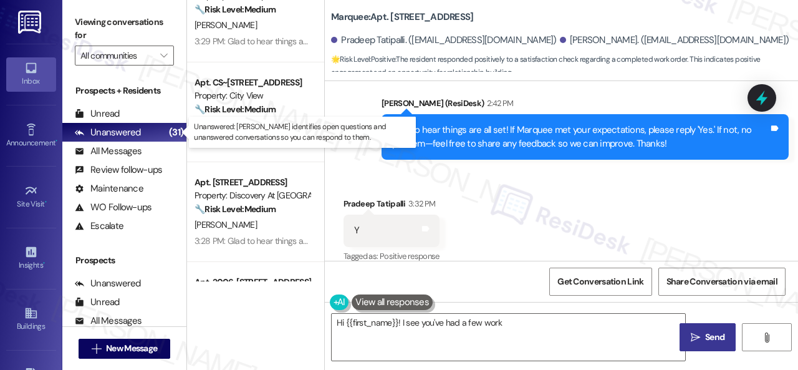
type textarea "Hi {{first_name}}! I see you've had a few work"
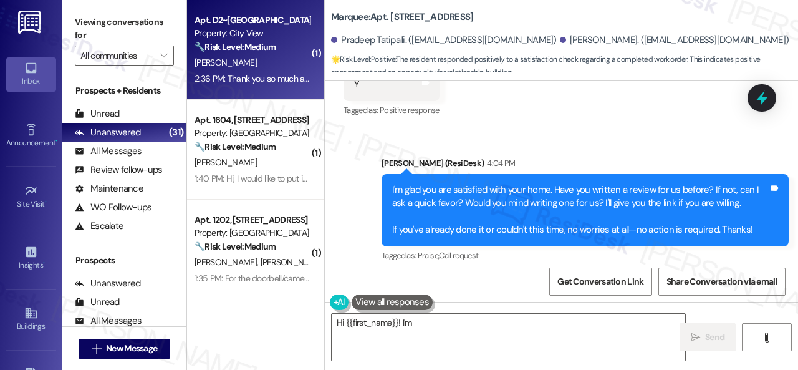
type textarea "Hi {{first_name}}! I'm"
click at [263, 64] on div "L. Handson" at bounding box center [252, 63] width 118 height 16
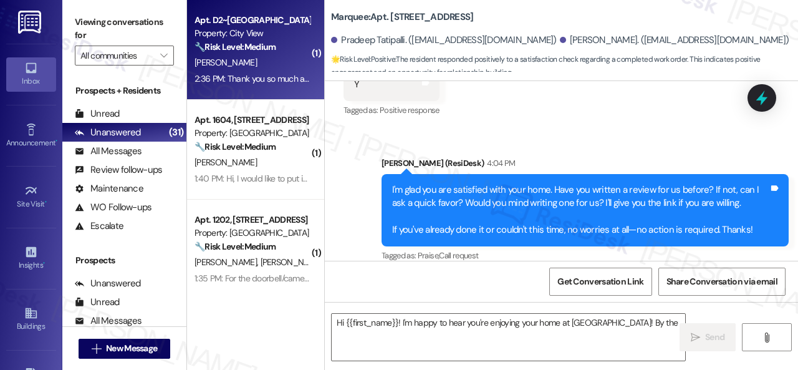
type textarea "Hi {{first_name}}! I'm happy to hear you're enjoying your home at Marquee! By t…"
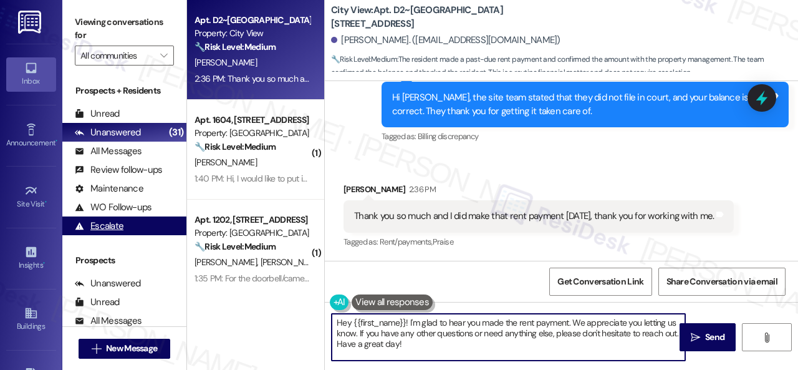
drag, startPoint x: 282, startPoint y: 308, endPoint x: 123, endPoint y: 234, distance: 174.7
click at [183, 263] on div "Viewing conversations for All communities  Prospects + Residents Unread (0) Un…" at bounding box center [430, 185] width 736 height 370
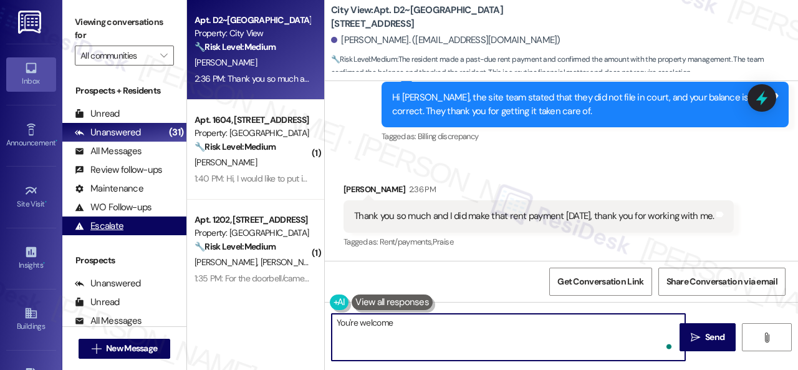
type textarea "You're welcome!"
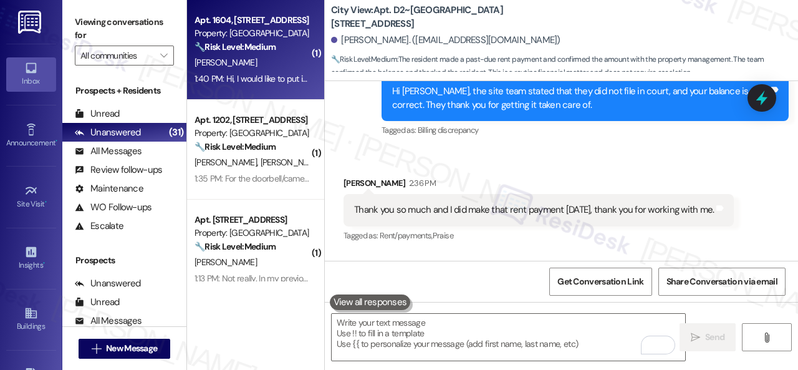
click at [274, 61] on div "[PERSON_NAME]" at bounding box center [252, 63] width 118 height 16
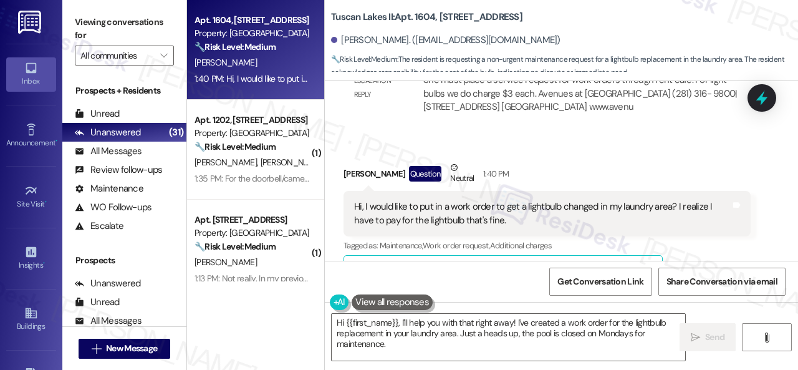
click at [549, 152] on div "Received via SMS Julia Garate Question Neutral 1:40 PM Hi, I would like to put …" at bounding box center [547, 301] width 426 height 298
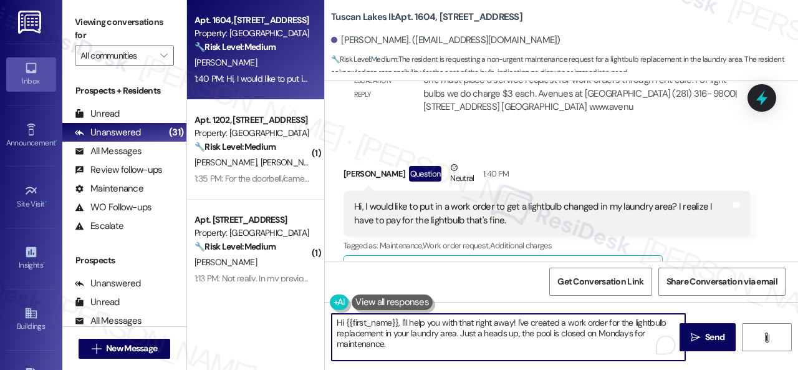
drag, startPoint x: 403, startPoint y: 320, endPoint x: 414, endPoint y: 347, distance: 29.6
click at [423, 346] on textarea "Hi {{first_name}}, I'll help you with that right away! I've created a work orde…" at bounding box center [509, 337] width 354 height 47
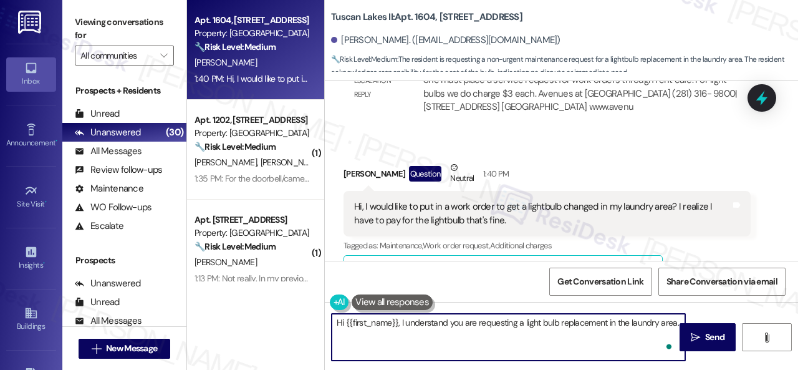
paste textarea "Is there already a work order for the issue? If so, may I have the work order n…"
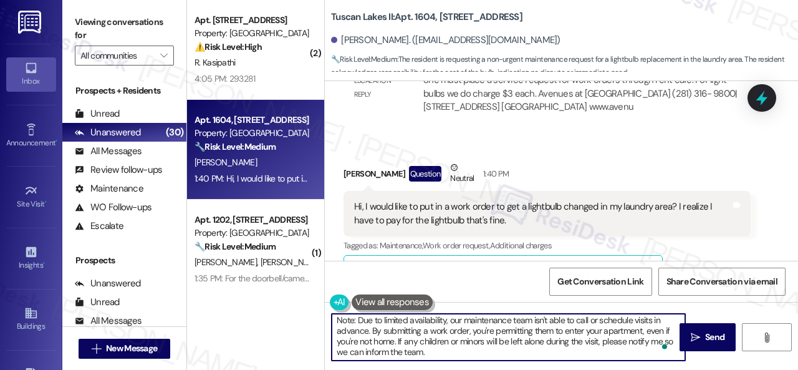
scroll to position [4, 0]
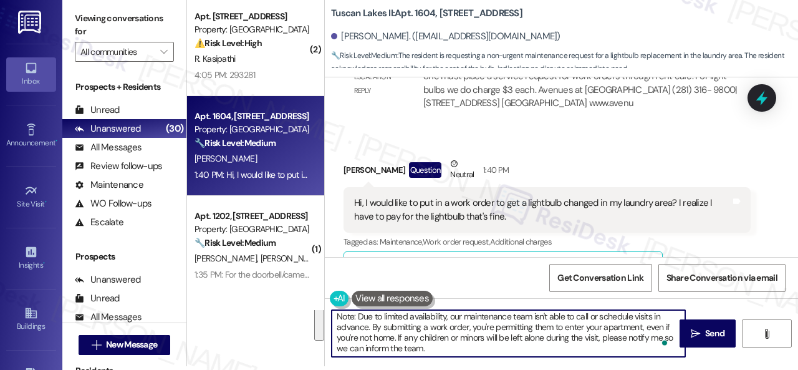
drag, startPoint x: 355, startPoint y: 332, endPoint x: 546, endPoint y: 394, distance: 200.0
click at [546, 369] on html "Inbox Go to Inbox Announcement • Send A Text Announcement Site Visit • Go to Si…" at bounding box center [399, 185] width 798 height 370
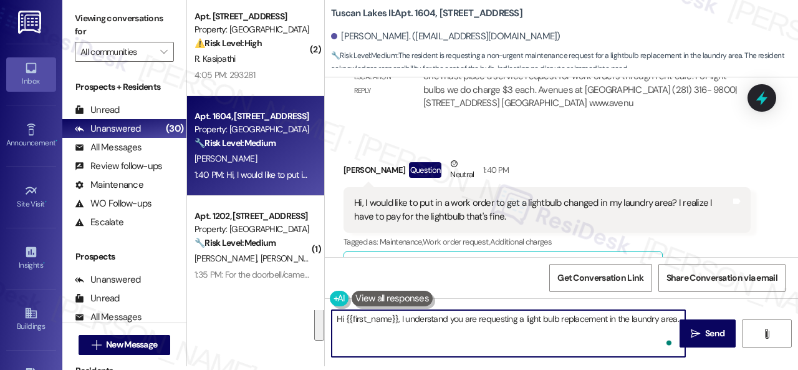
scroll to position [0, 0]
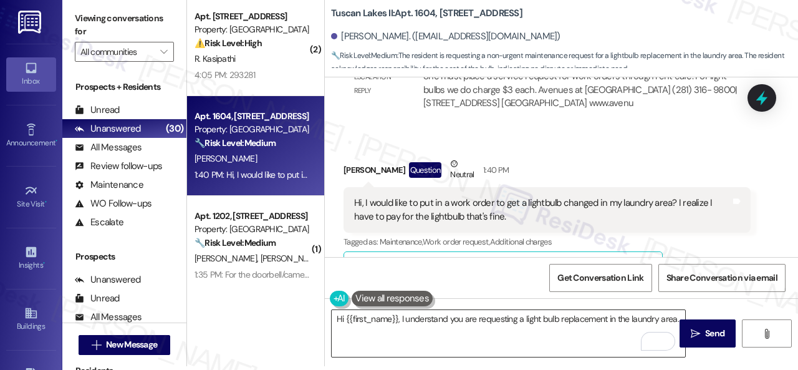
click at [527, 322] on textarea "Hi {{first_name}}, I understand you are requesting a light bulb replacement in …" at bounding box center [509, 333] width 354 height 47
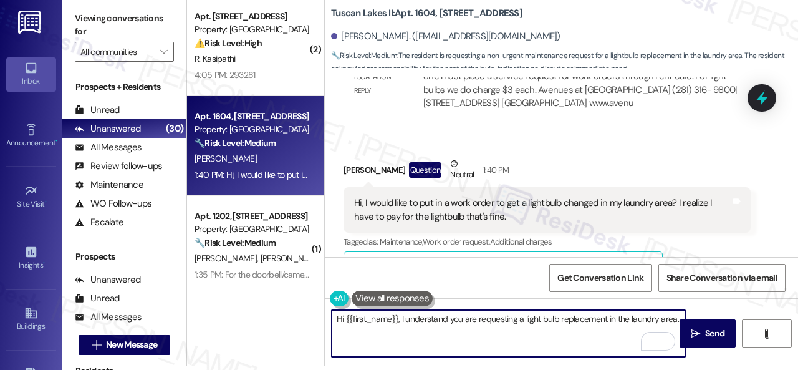
click at [673, 320] on textarea "Hi {{first_name}}, I understand you are requesting a light bulb replacement in …" at bounding box center [509, 333] width 354 height 47
paste textarea "I've submitted a work order on your behalf and notified the site team. Please n…"
type textarea "Hi {{first_name}}, I understand you are requesting a light bulb replacement in …"
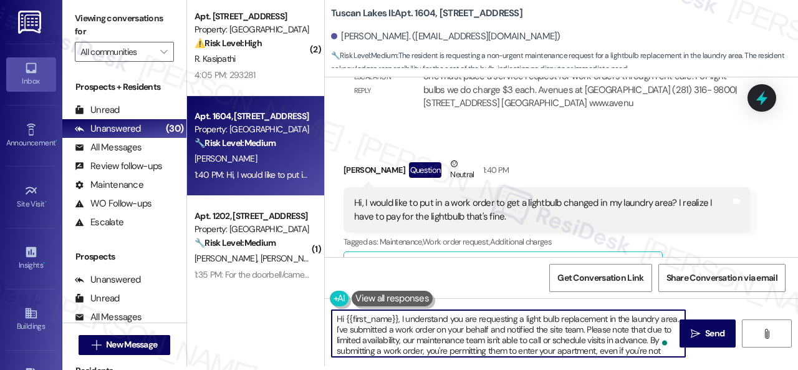
scroll to position [24, 0]
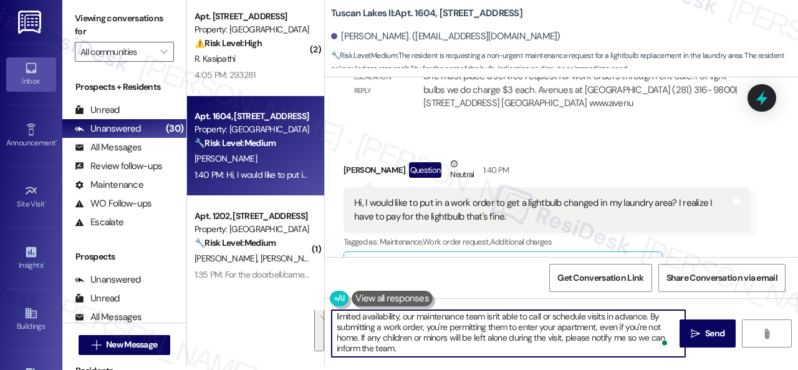
drag, startPoint x: 332, startPoint y: 316, endPoint x: 491, endPoint y: 394, distance: 177.1
click at [491, 369] on html "Inbox Go to Inbox Announcement • Send A Text Announcement Site Visit • Go to Si…" at bounding box center [399, 185] width 798 height 370
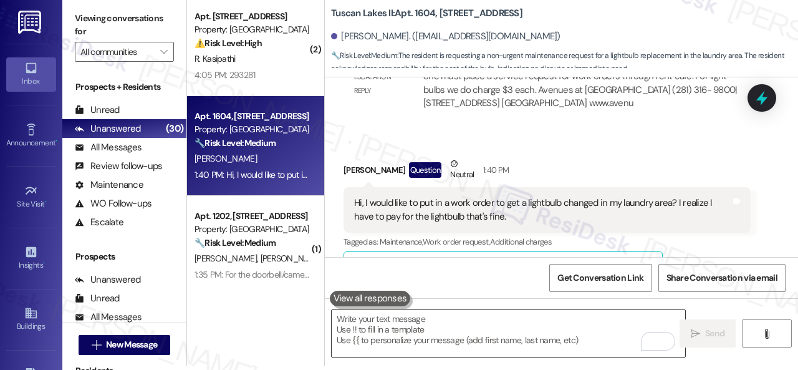
click at [520, 327] on textarea "To enrich screen reader interactions, please activate Accessibility in Grammarl…" at bounding box center [509, 333] width 354 height 47
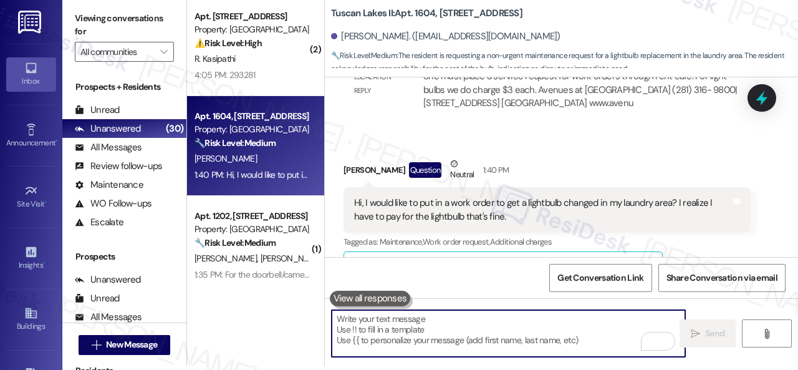
type textarea "Hi {{first_name}}, I understand you are requesting a light bulb replacement in …"
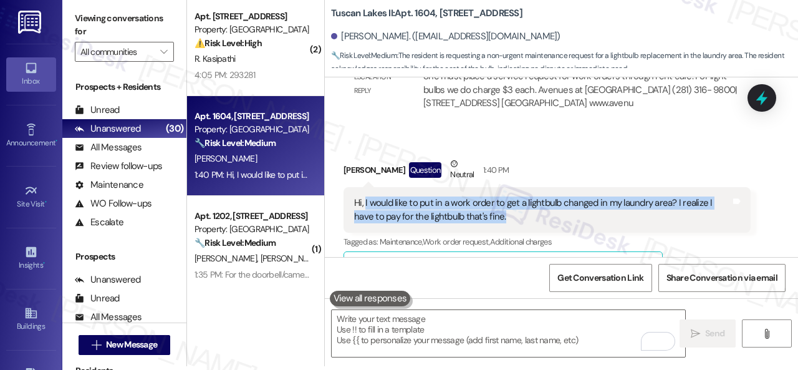
drag, startPoint x: 364, startPoint y: 203, endPoint x: 503, endPoint y: 217, distance: 139.8
click at [503, 217] on div "Hi, I would like to put in a work order to get a lightbulb changed in my laundr…" at bounding box center [542, 209] width 377 height 27
copy div "I would like to put in a work order to get a lightbulb changed in my laundry ar…"
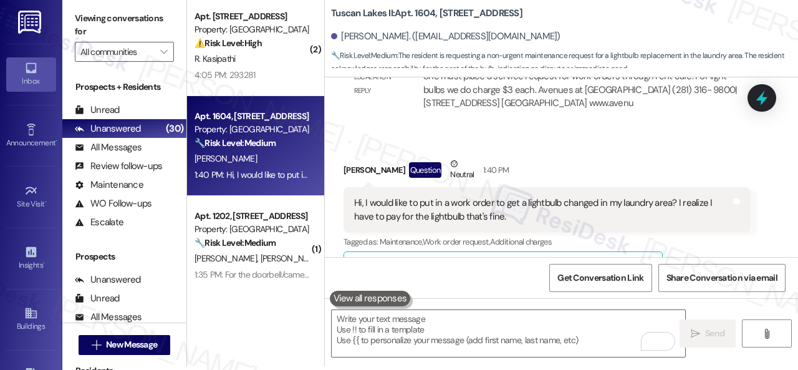
click at [547, 168] on div "Julia Garate Question Neutral 1:40 PM" at bounding box center [547, 172] width 407 height 31
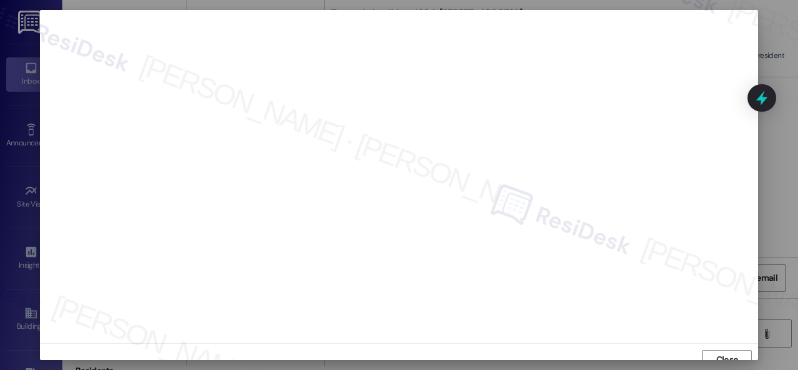
scroll to position [9, 0]
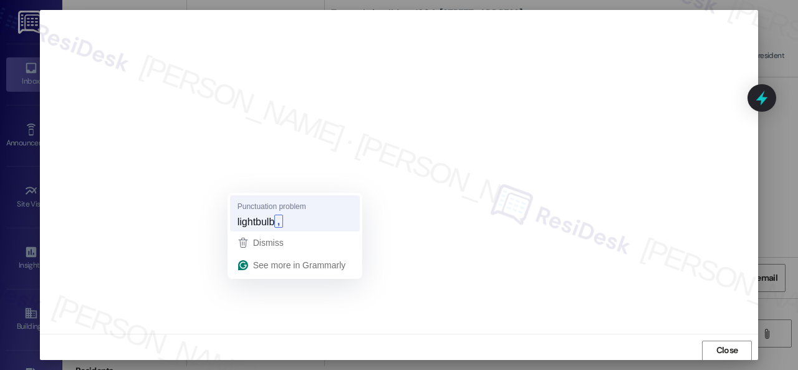
click at [245, 221] on span "lightbulb" at bounding box center [256, 222] width 37 height 14
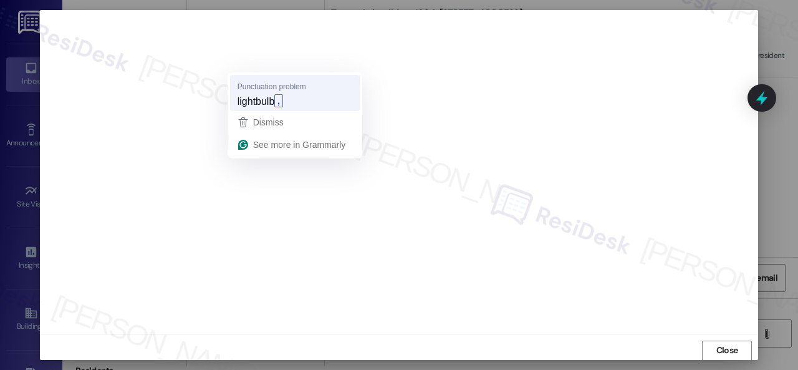
click at [246, 107] on span "lightbulb" at bounding box center [256, 101] width 37 height 14
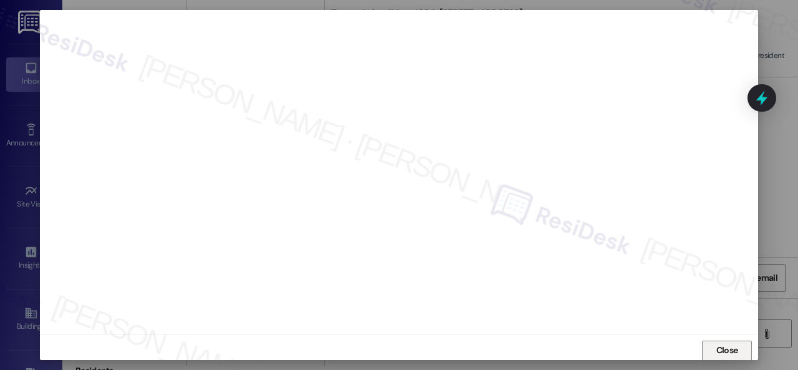
click at [703, 346] on button "Close" at bounding box center [727, 350] width 50 height 20
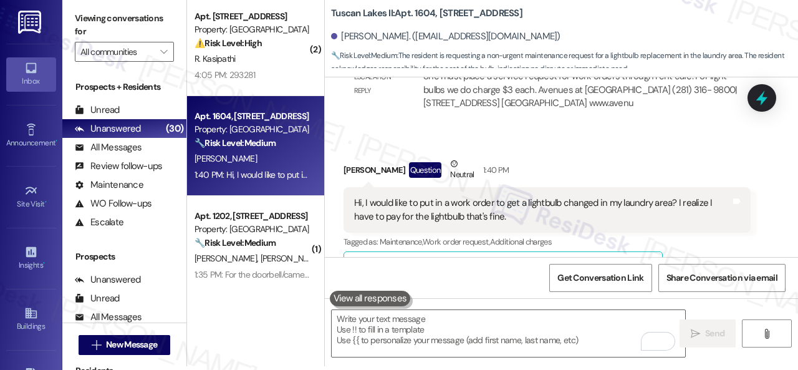
click at [546, 162] on div "Julia Garate Question Neutral 1:40 PM" at bounding box center [547, 172] width 407 height 31
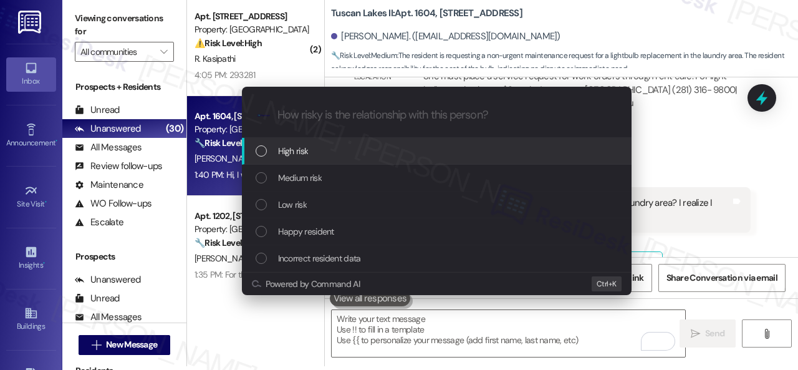
click at [289, 153] on span "High risk" at bounding box center [293, 151] width 31 height 14
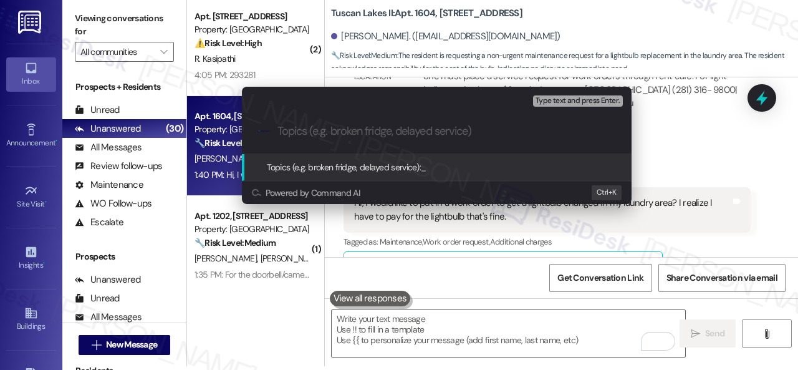
paste input "Work Order filed by ResiDesk 293687"
type input "Work Order filed by ResiDesk 293687"
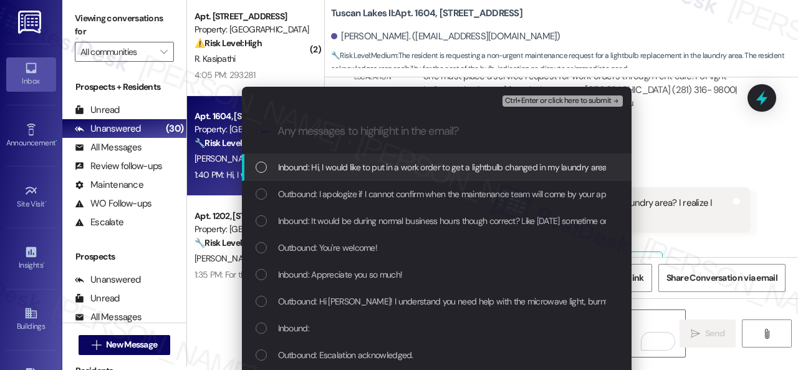
click at [319, 167] on span "Inbound: Hi, I would like to put in a work order to get a lightbulb changed in …" at bounding box center [531, 167] width 507 height 14
click at [530, 99] on span "Ctrl+Enter or click here to submit" at bounding box center [558, 101] width 107 height 9
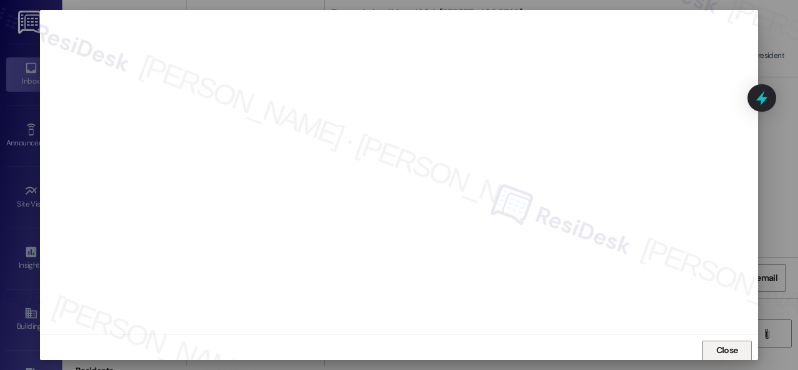
click at [707, 357] on button "Close" at bounding box center [727, 350] width 50 height 20
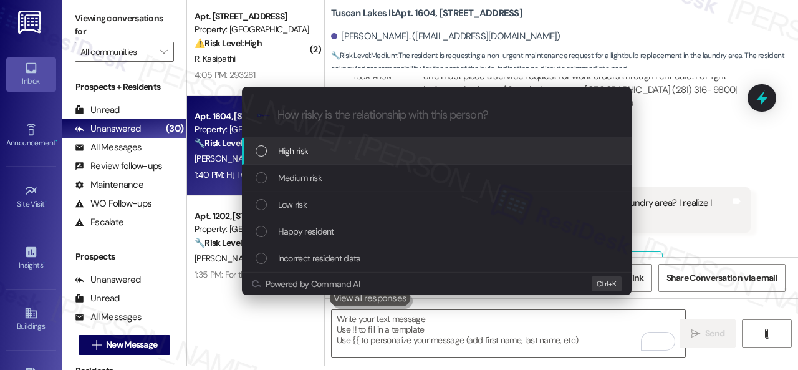
click at [297, 145] on span "High risk" at bounding box center [293, 151] width 31 height 14
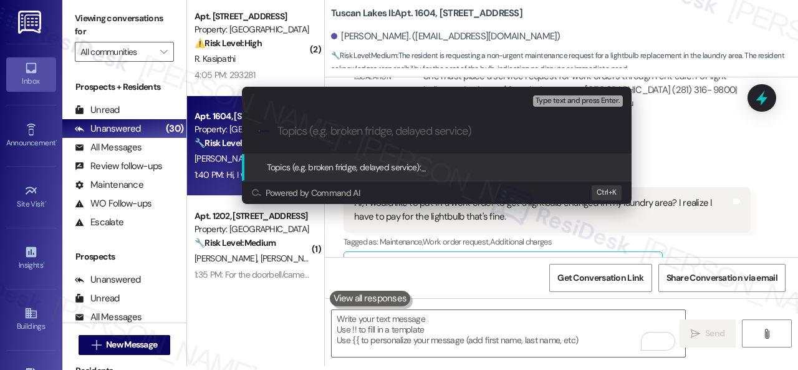
paste input "Work Order filed by ResiDesk 293687"
type input "Work Order filed by ResiDesk 293687"
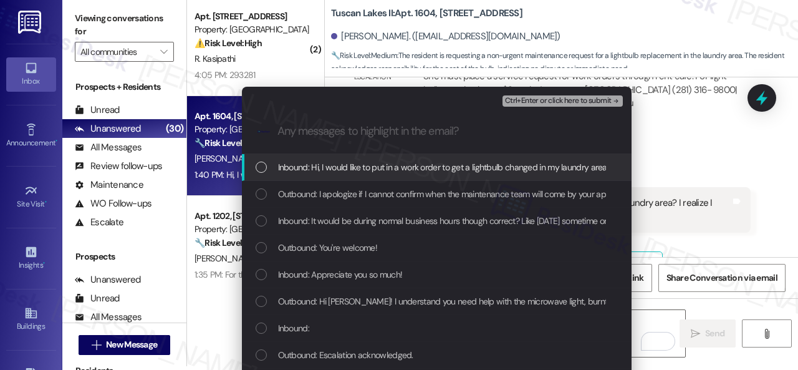
click at [296, 163] on span "Inbound: Hi, I would like to put in a work order to get a lightbulb changed in …" at bounding box center [531, 167] width 507 height 14
click at [523, 99] on span "Ctrl+Enter or click here to submit" at bounding box center [558, 101] width 107 height 9
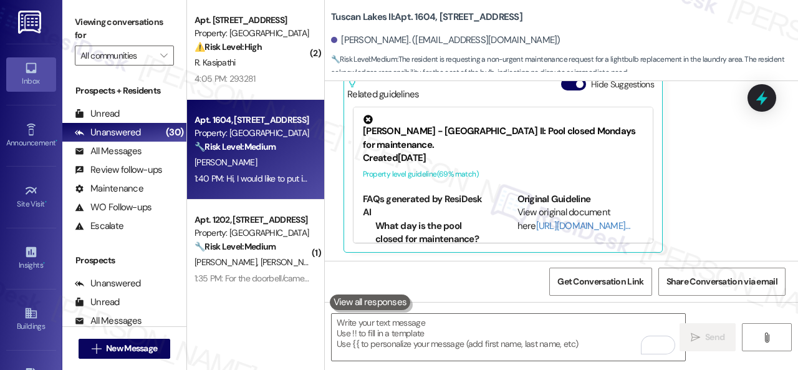
scroll to position [4, 0]
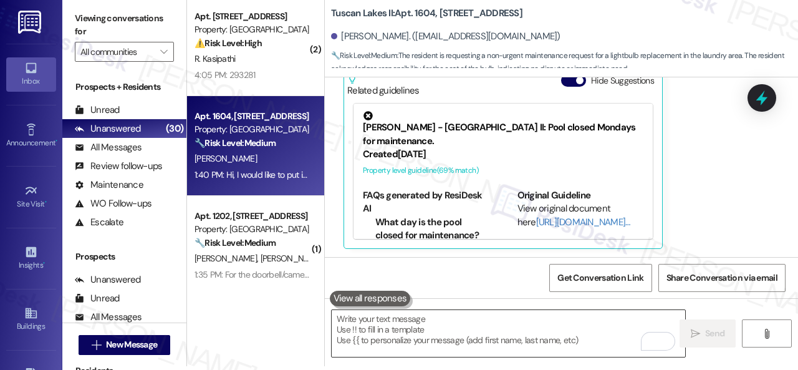
click at [377, 325] on textarea "To enrich screen reader interactions, please activate Accessibility in Grammarl…" at bounding box center [509, 333] width 354 height 47
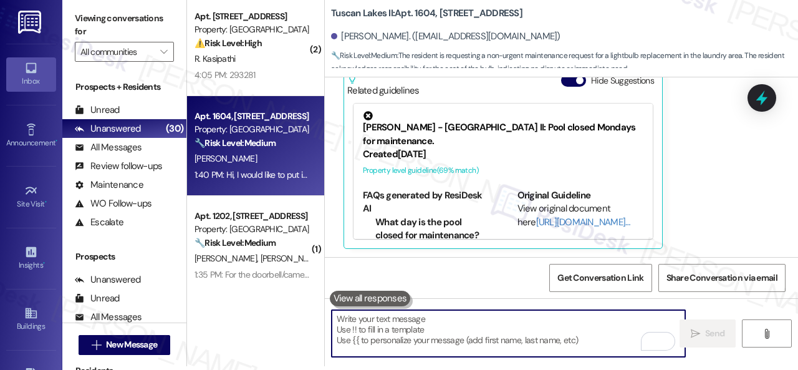
paste textarea "Hi {{first_name}}, I understand you are requesting a light bulb replacement in …"
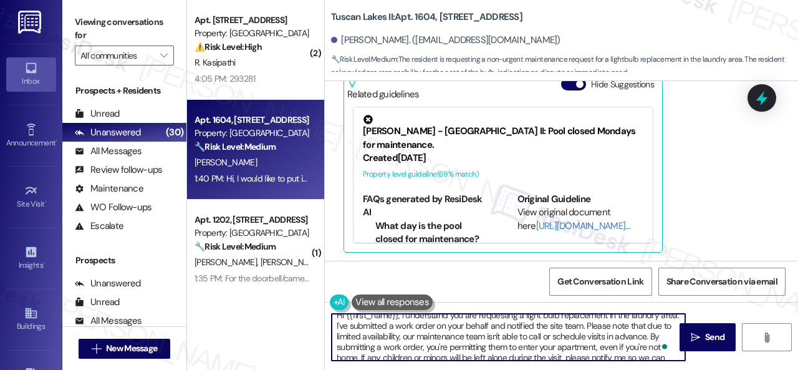
scroll to position [0, 0]
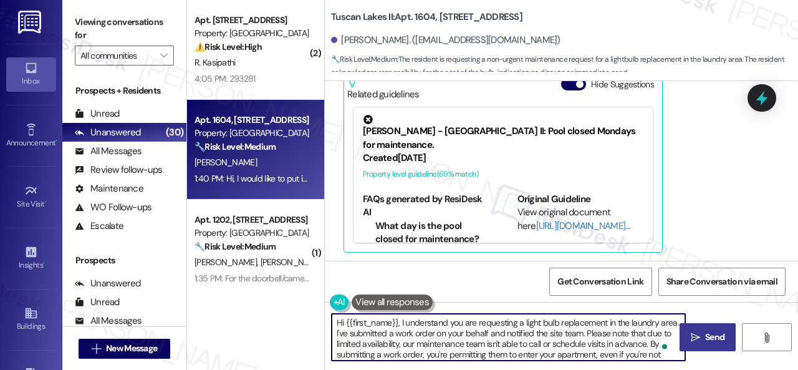
type textarea "Hi {{first_name}}, I understand you are requesting a light bulb replacement in …"
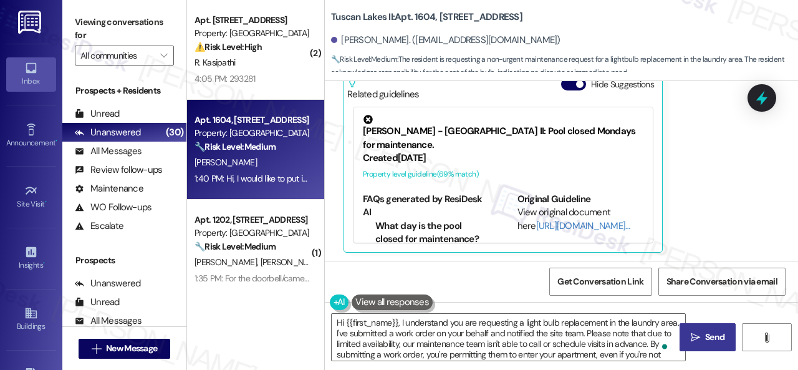
click at [720, 341] on span "Send" at bounding box center [714, 337] width 19 height 13
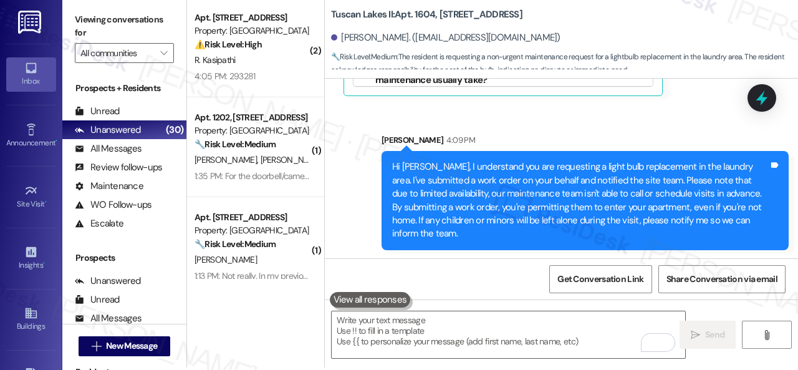
scroll to position [4, 0]
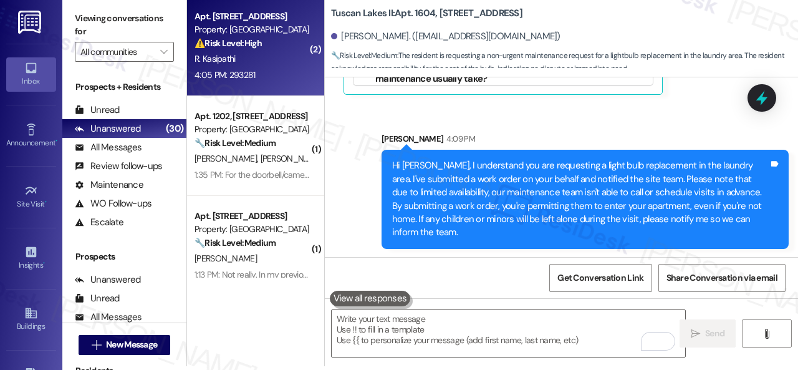
click at [269, 75] on div "4:05 PM: 293281 4:05 PM: 293281" at bounding box center [252, 75] width 118 height 16
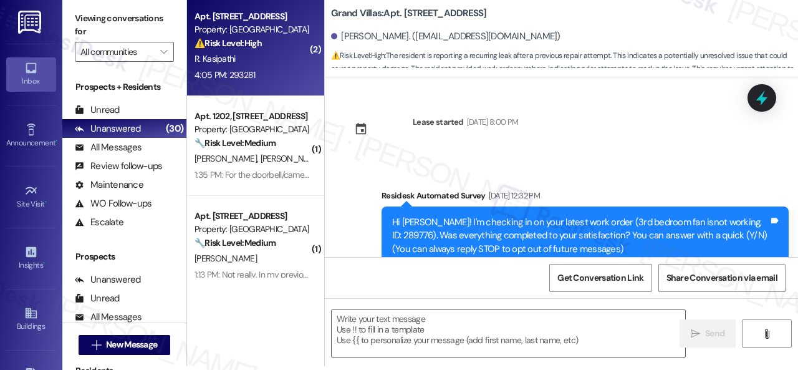
scroll to position [0, 0]
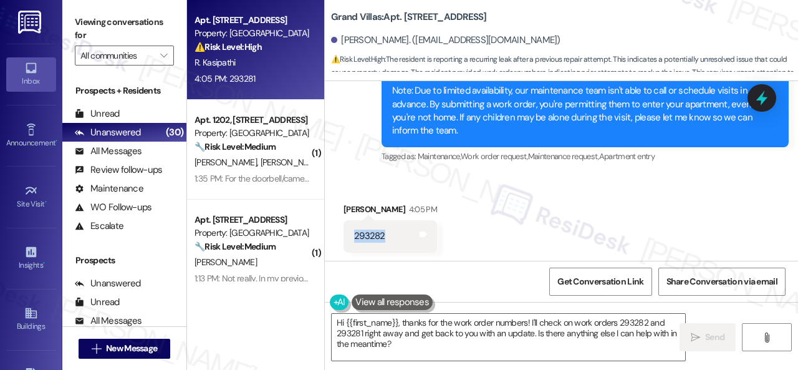
drag, startPoint x: 400, startPoint y: 221, endPoint x: 354, endPoint y: 223, distance: 46.2
click at [354, 223] on div "293282 Tags and notes" at bounding box center [391, 236] width 94 height 32
copy div "293282"
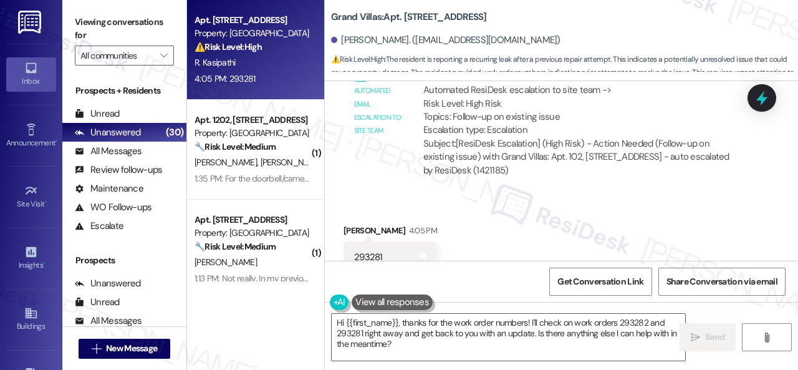
scroll to position [3616, 0]
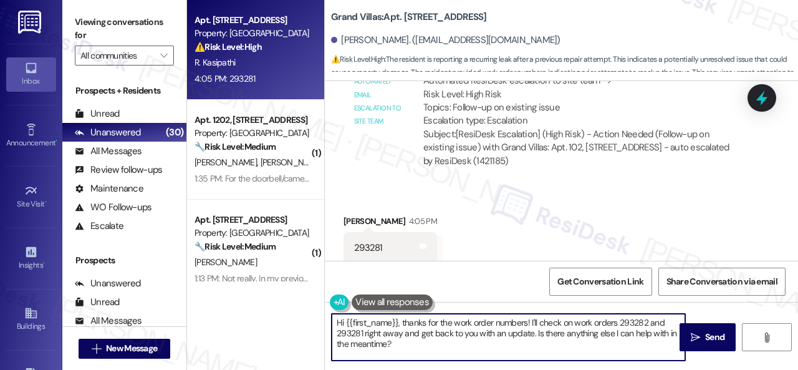
drag, startPoint x: 393, startPoint y: 349, endPoint x: 278, endPoint y: 294, distance: 126.9
click at [278, 294] on div "Apt. 102, 1550 Katy Gap Rd Property: Grand Villas ⚠️ Risk Level: High The resid…" at bounding box center [492, 185] width 611 height 370
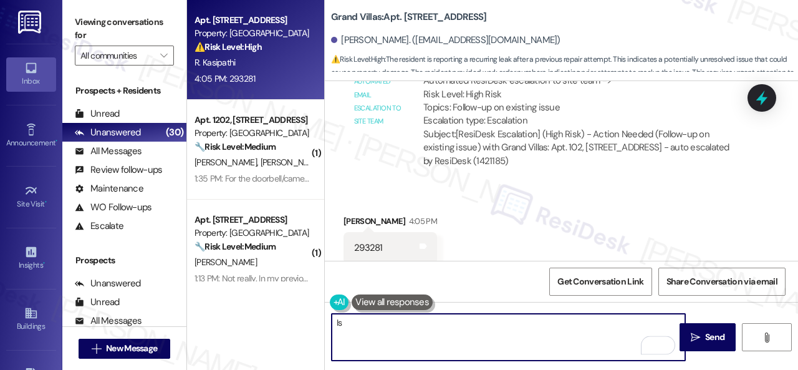
type textarea "I"
type textarea "Which among work or"
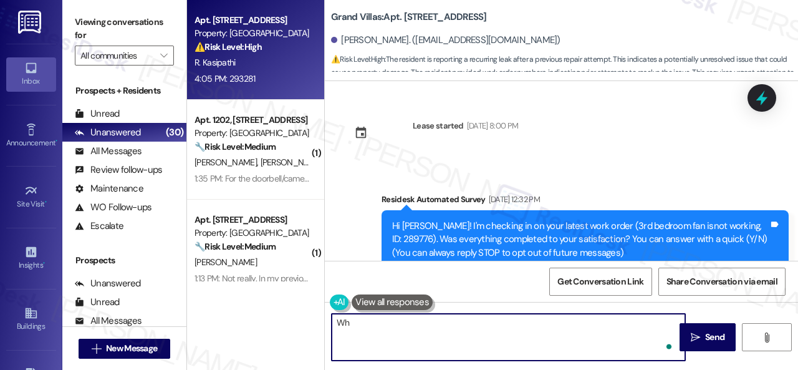
type textarea "W"
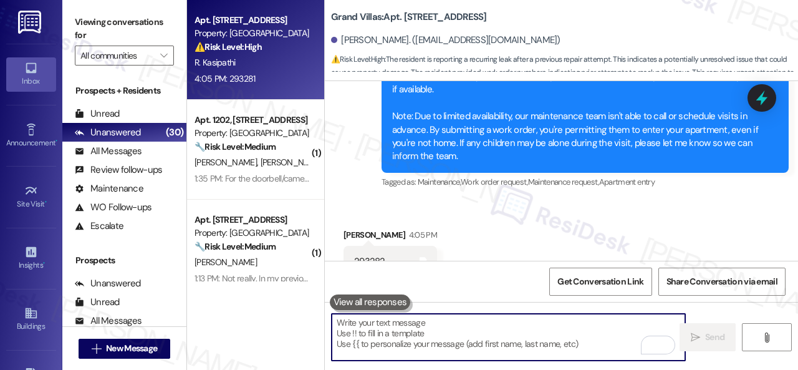
scroll to position [3304, 0]
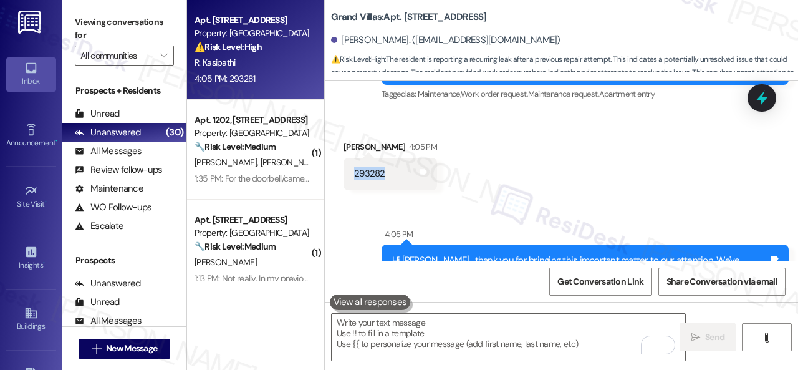
drag, startPoint x: 392, startPoint y: 160, endPoint x: 348, endPoint y: 162, distance: 44.3
click at [348, 162] on div "293282 Tags and notes" at bounding box center [391, 174] width 94 height 32
copy div "293282"
click at [392, 340] on textarea "To enrich screen reader interactions, please activate Accessibility in Grammarl…" at bounding box center [509, 337] width 354 height 47
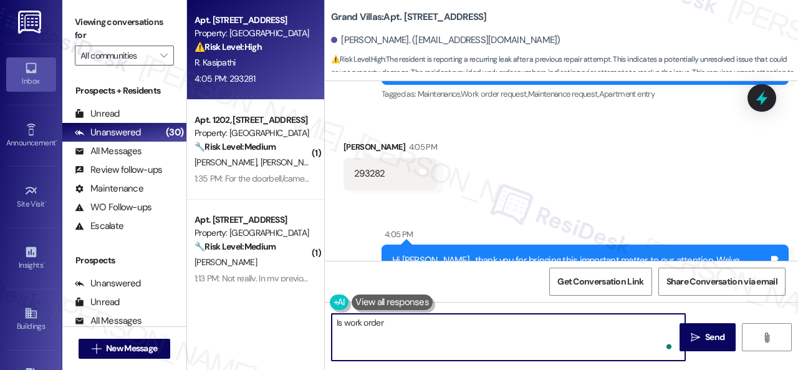
paste textarea "293282"
click at [472, 323] on textarea "Is work order 293282 the latest one, and is it about the same issue" at bounding box center [509, 337] width 354 height 47
click at [584, 325] on textarea "Is work order 293282 the latest one, is it about the same issue" at bounding box center [509, 337] width 354 height 47
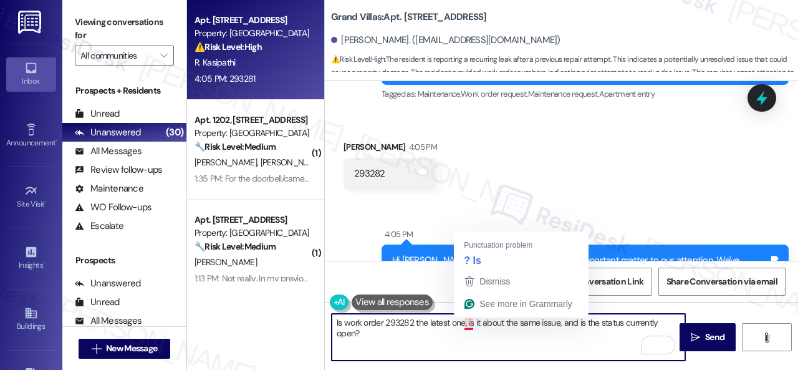
click at [465, 325] on textarea "Is work order 293282 the latest one, is it about the same issue, and is the sta…" at bounding box center [509, 337] width 354 height 47
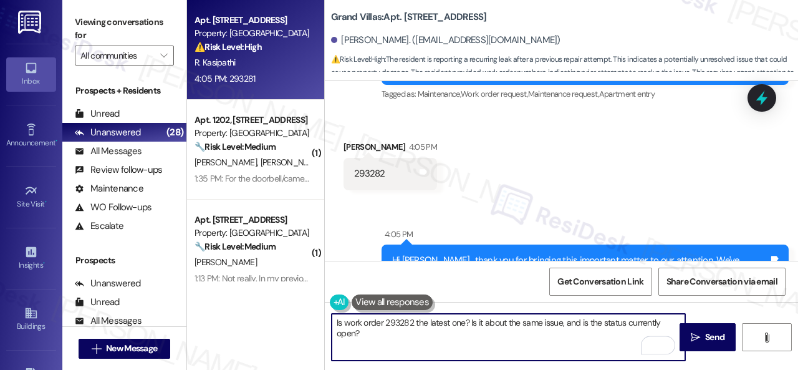
click at [548, 335] on textarea "Is work order 293282 the latest one? Is it about the same issue, and is the sta…" at bounding box center [509, 337] width 354 height 47
type textarea "Is work order 293282 the latest one? Is it about the same issue, and is the sta…"
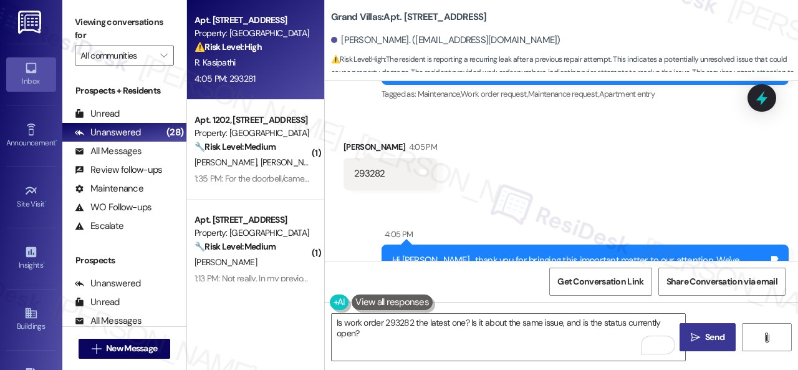
click at [697, 342] on span " Send" at bounding box center [707, 337] width 39 height 13
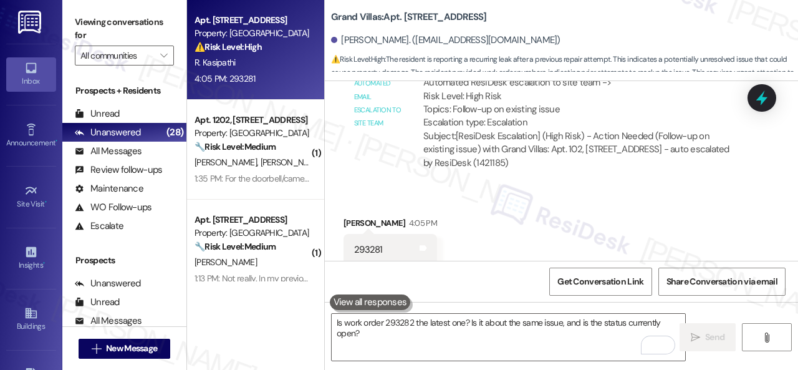
scroll to position [3616, 0]
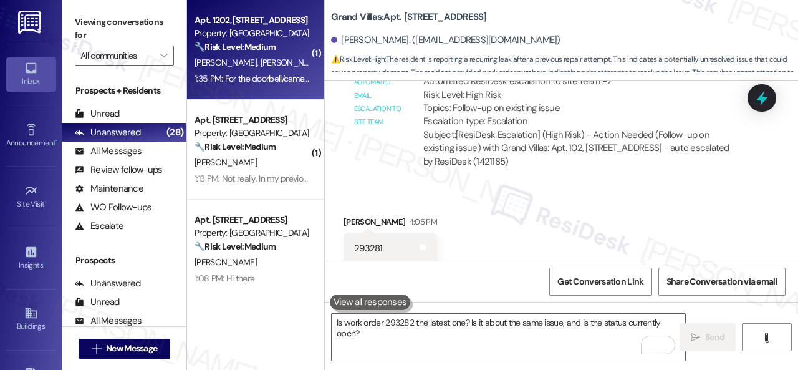
click at [284, 67] on div "A. Forero H. Forero" at bounding box center [252, 63] width 118 height 16
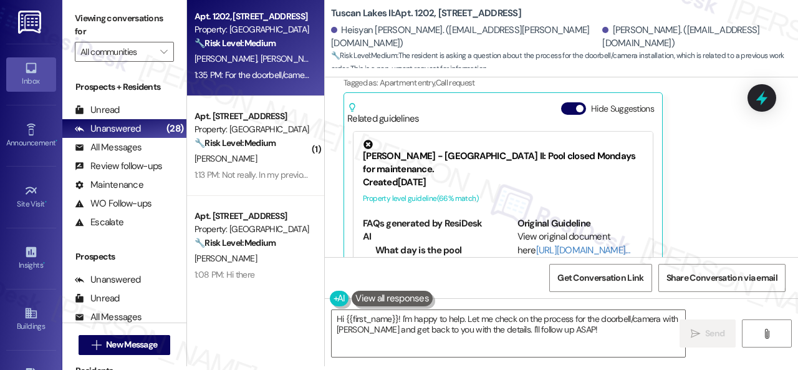
scroll to position [1967, 0]
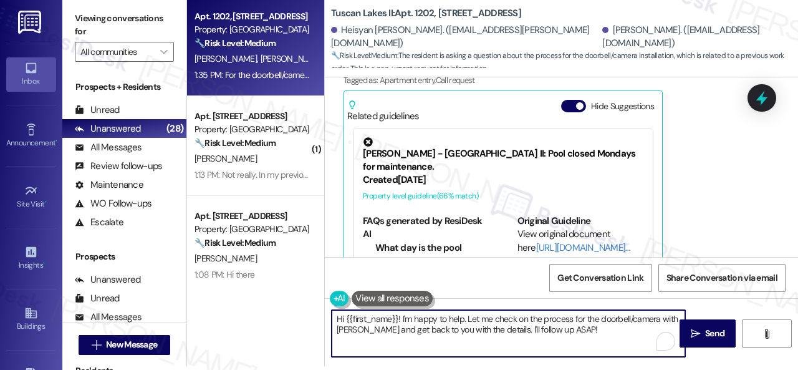
drag, startPoint x: 466, startPoint y: 319, endPoint x: 327, endPoint y: 319, distance: 139.7
click at [327, 319] on div "Hi {{first_name}}! I'm happy to help. Let me check on the process for the doorb…" at bounding box center [502, 333] width 355 height 48
click at [466, 326] on textarea "Let me check on the process for the doorbell/camera with Vivint and get back to…" at bounding box center [509, 333] width 354 height 47
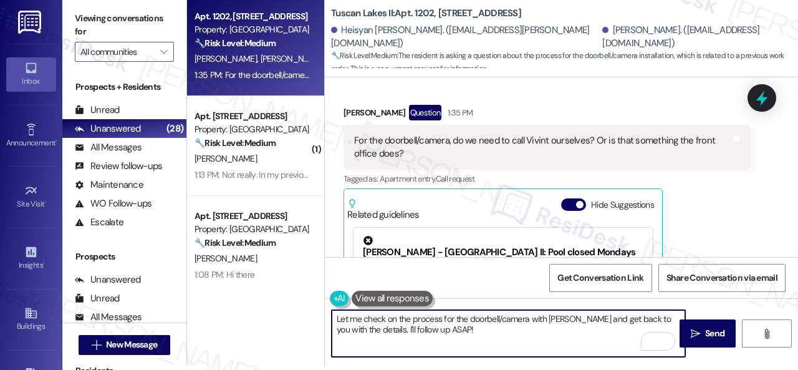
scroll to position [1780, 0]
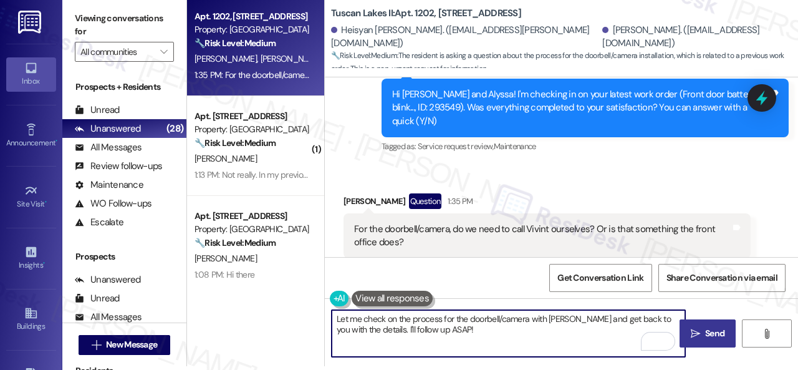
type textarea "Let me check on the process for the doorbell/camera with Vivint and get back to…"
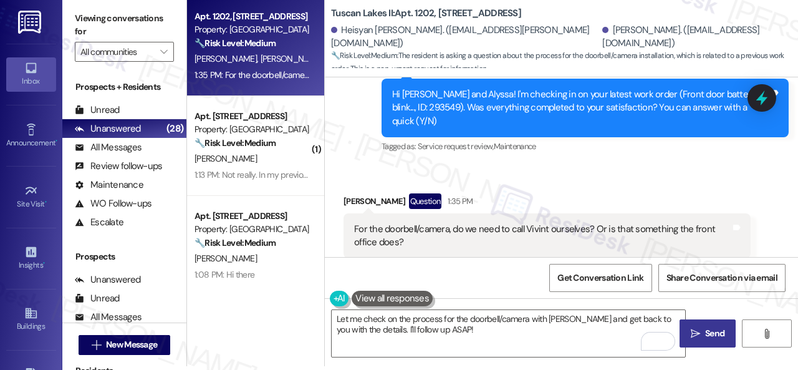
click at [682, 334] on button " Send" at bounding box center [708, 333] width 56 height 28
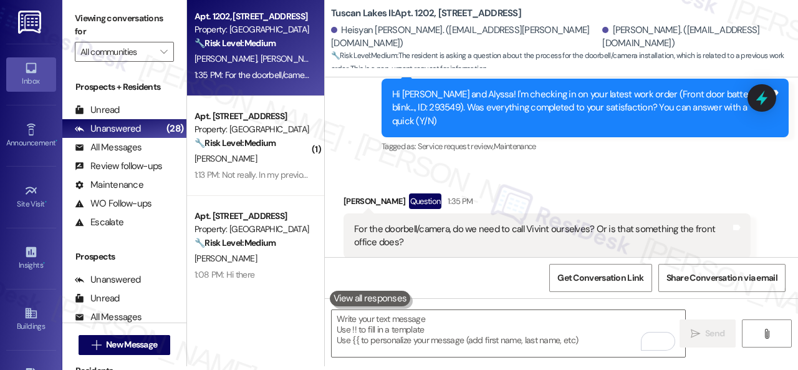
scroll to position [1966, 0]
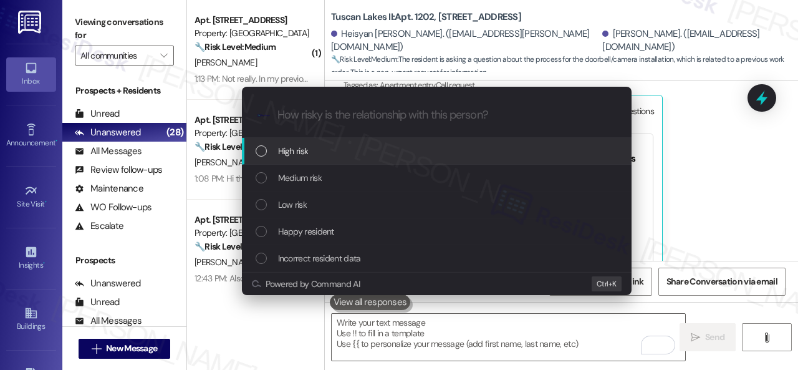
click at [293, 152] on span "High risk" at bounding box center [293, 151] width 31 height 14
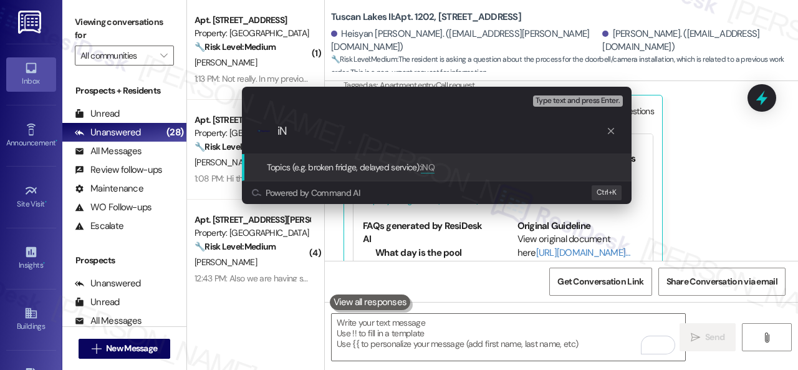
type input "i"
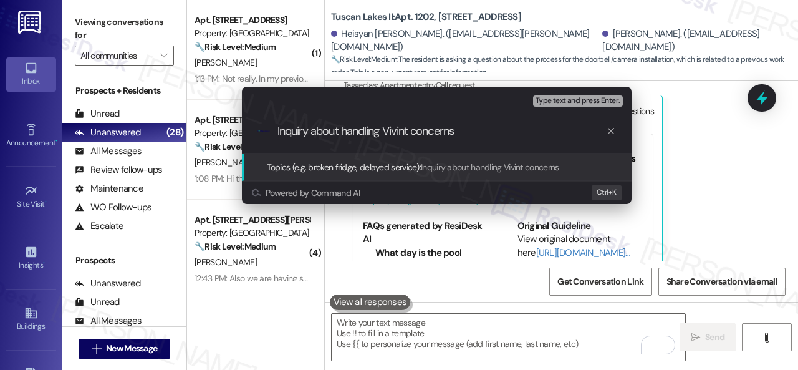
type input "Inquiry about handling Vivint concerns."
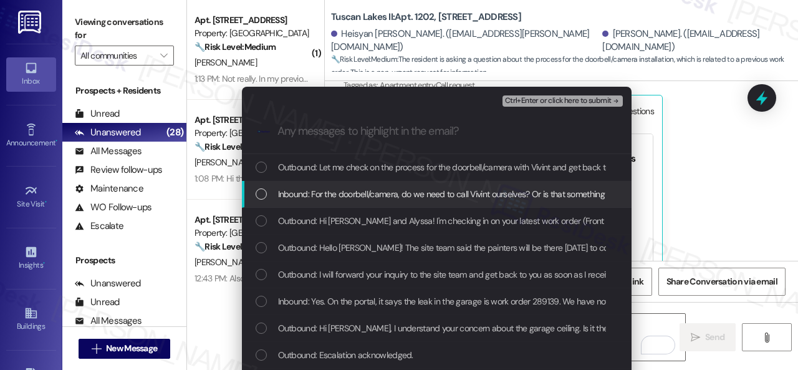
click at [312, 190] on span "Inbound: For the doorbell/camera, do we need to call Vivint ourselves? Or is th…" at bounding box center [481, 194] width 407 height 14
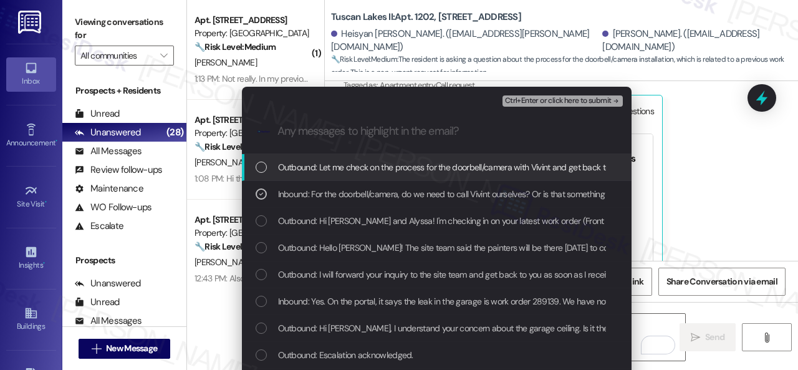
click at [524, 97] on span "Ctrl+Enter or click here to submit" at bounding box center [558, 101] width 107 height 9
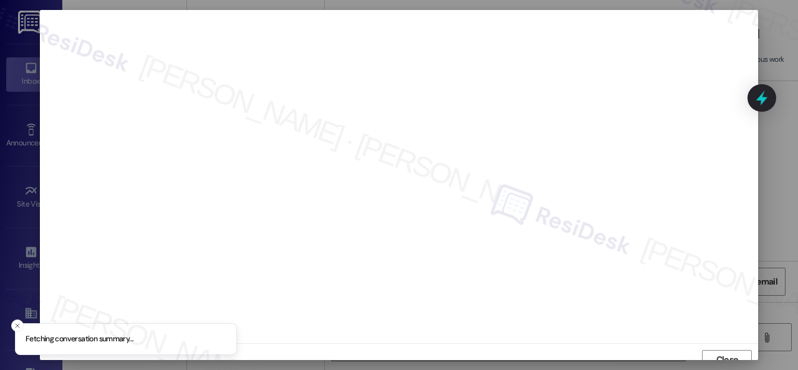
scroll to position [9, 0]
click at [717, 345] on span "Close" at bounding box center [728, 350] width 22 height 13
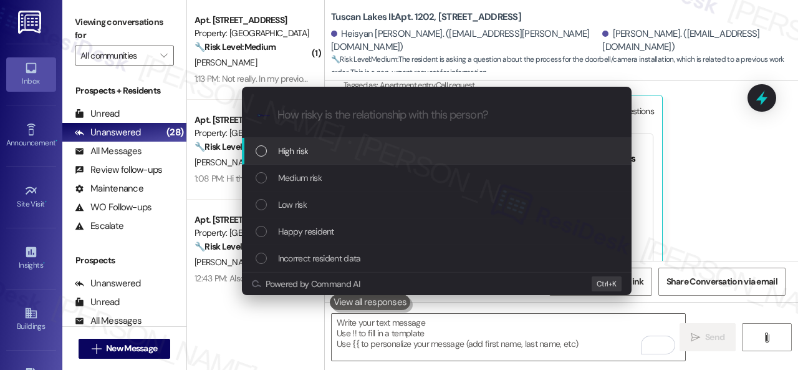
click at [291, 153] on span "High risk" at bounding box center [293, 151] width 31 height 14
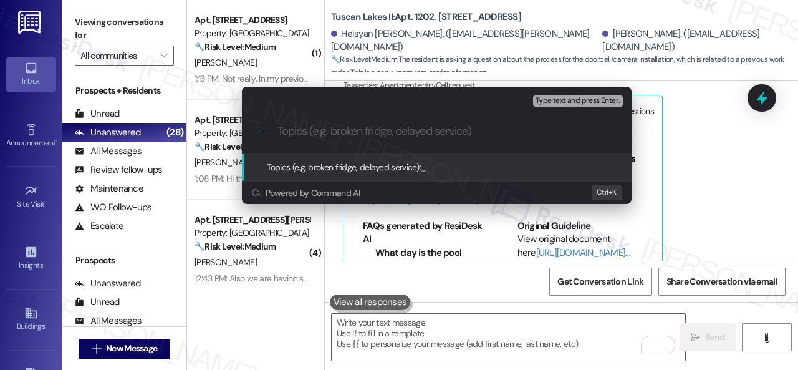
paste input "Inquiry about handling Vivint concerns."
type input "Inquiry about handling Vivint concerns."
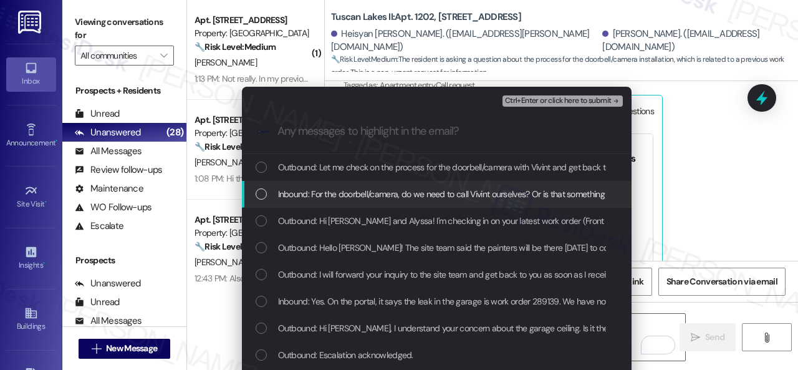
click at [427, 195] on span "Inbound: For the doorbell/camera, do we need to call Vivint ourselves? Or is th…" at bounding box center [481, 194] width 407 height 14
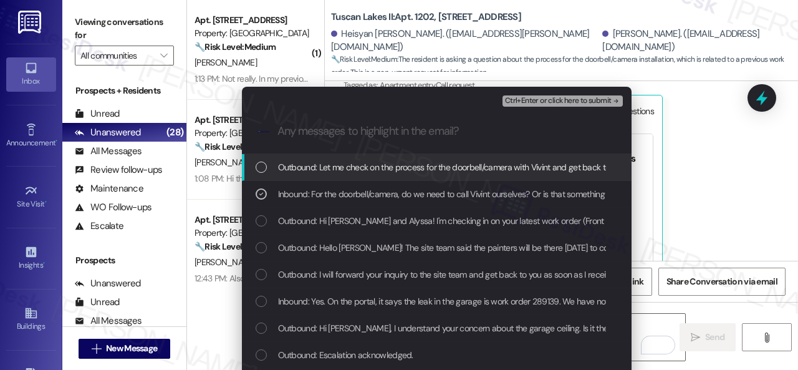
click at [544, 100] on span "Ctrl+Enter or click here to submit" at bounding box center [558, 101] width 107 height 9
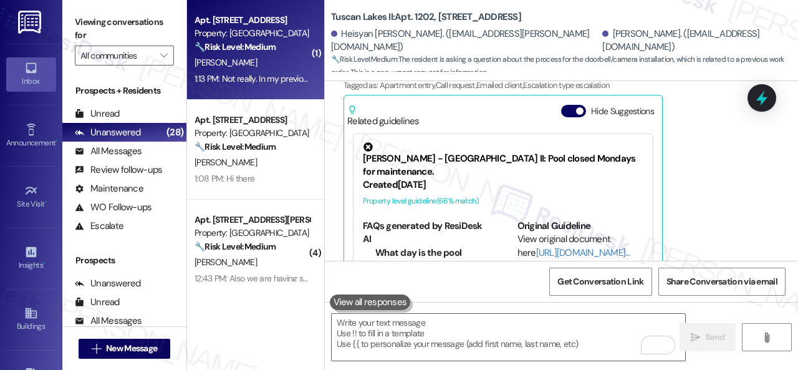
click at [286, 69] on div "J. Huang" at bounding box center [252, 63] width 118 height 16
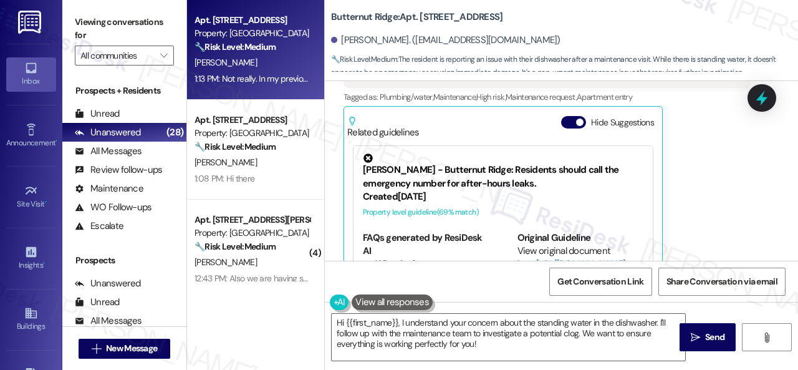
scroll to position [1437, 0]
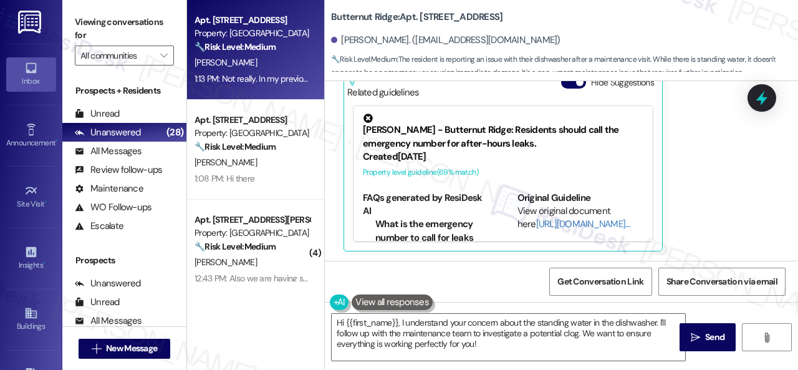
click at [338, 171] on div "Received via SMS Jennifer Huang 1:13 PM Not really. In my previous apartment un…" at bounding box center [547, 105] width 426 height 312
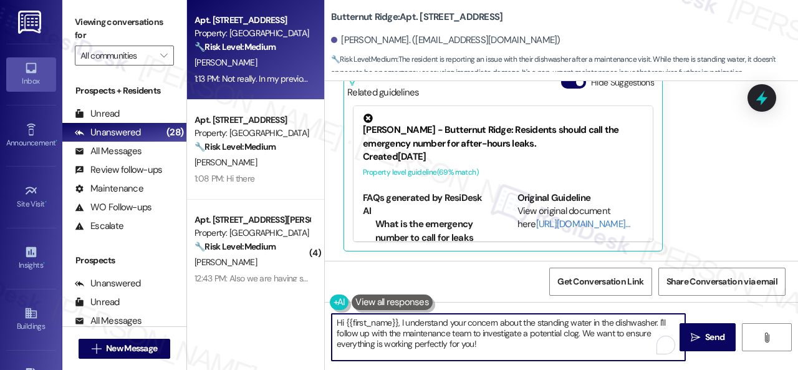
drag, startPoint x: 501, startPoint y: 347, endPoint x: 283, endPoint y: 315, distance: 220.6
click at [283, 315] on div "Apt. 5760D3, 5800 Great Northern Boulevard Property: Butternut Ridge 🔧 Risk Lev…" at bounding box center [492, 185] width 611 height 370
paste textarea "I'm sorry to hear the issue hasn't been resolved yet. We apologize for the dela…"
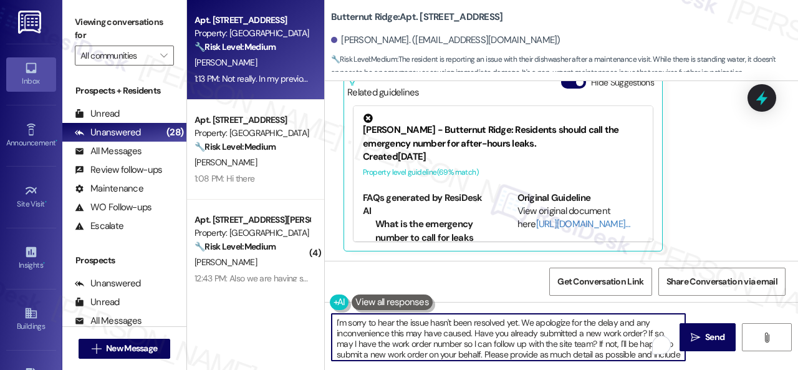
scroll to position [0, 0]
click at [410, 321] on textarea "I'm sorry to hear the issue hasn't been resolved yet. We apologize for the dela…" at bounding box center [509, 337] width 354 height 47
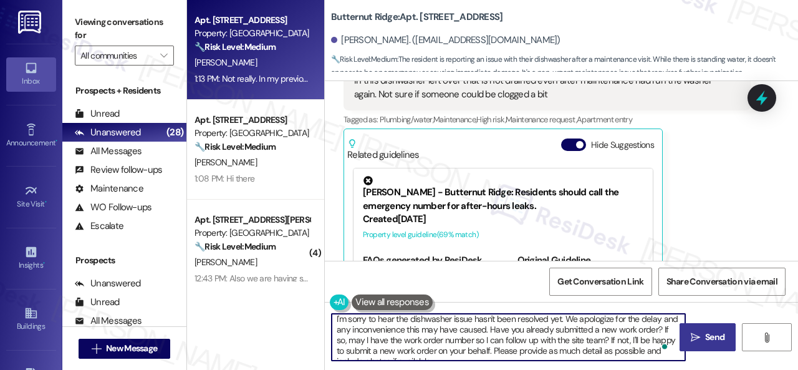
type textarea "I'm sorry to hear the dishwasher issue hasn't been resolved yet. We apologize f…"
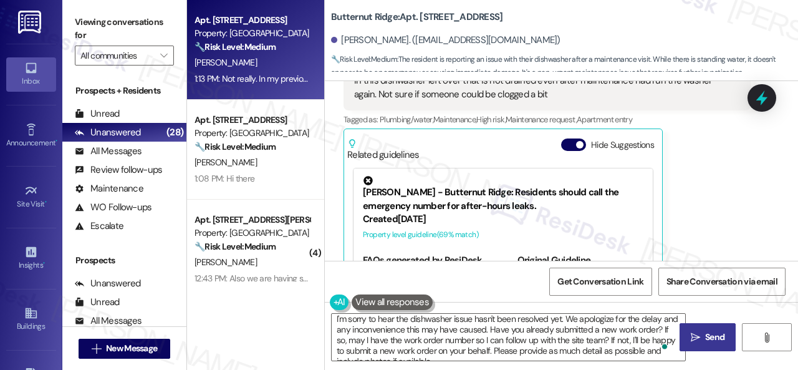
click at [705, 336] on span "Send" at bounding box center [714, 337] width 19 height 13
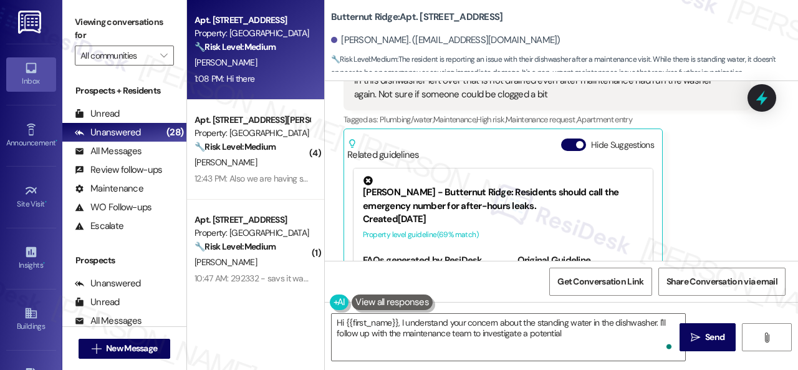
type textarea "Hi {{first_name}}, I understand your concern about the standing water in the di…"
click at [239, 56] on div "A. Pundir" at bounding box center [252, 63] width 118 height 16
type textarea "Hi {{first_name}}, I understand your concern about the standing water in the di…"
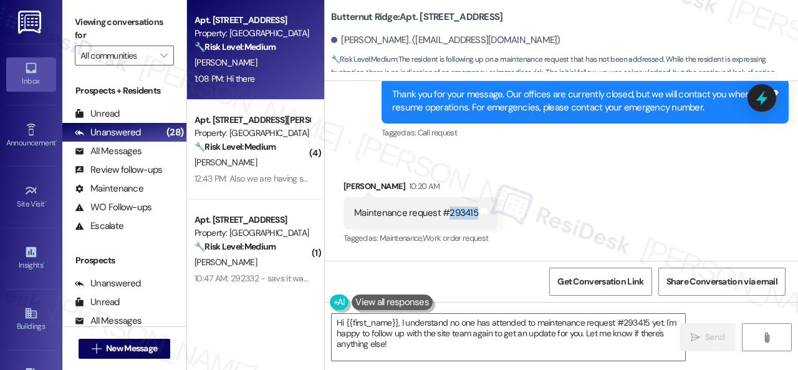
drag, startPoint x: 448, startPoint y: 200, endPoint x: 472, endPoint y: 204, distance: 24.6
click at [472, 206] on div "Maintenance request #293415" at bounding box center [416, 212] width 124 height 13
copy div "293415"
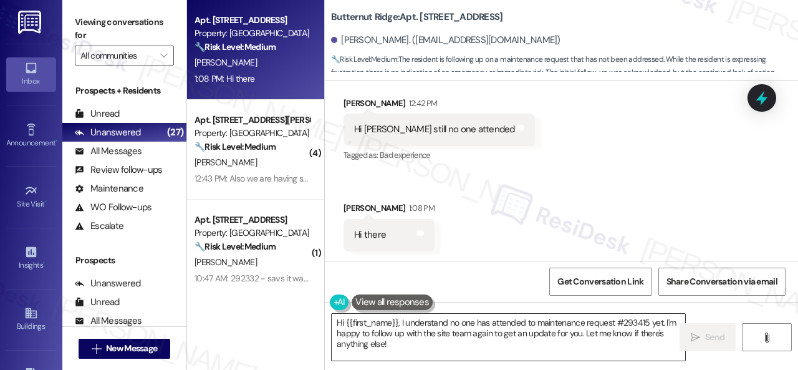
drag, startPoint x: 612, startPoint y: 342, endPoint x: 565, endPoint y: 345, distance: 47.5
click at [612, 342] on textarea "Hi {{first_name}}, I understand no one has attended to maintenance request #293…" at bounding box center [509, 337] width 354 height 47
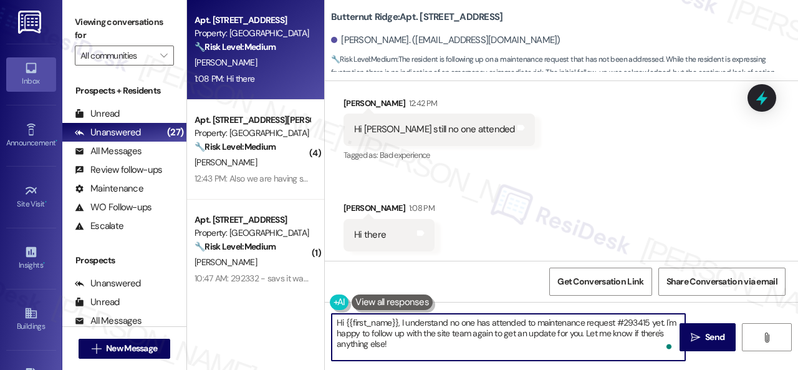
drag, startPoint x: 405, startPoint y: 345, endPoint x: 298, endPoint y: 309, distance: 113.0
click at [298, 309] on div "Apt. 5730B2, 5800 Great Northern Boulevard Property: Butternut Ridge 🔧 Risk Lev…" at bounding box center [492, 185] width 611 height 370
paste textarea "I apologize if I cannot confirm when the maintenance team will come by your apa…"
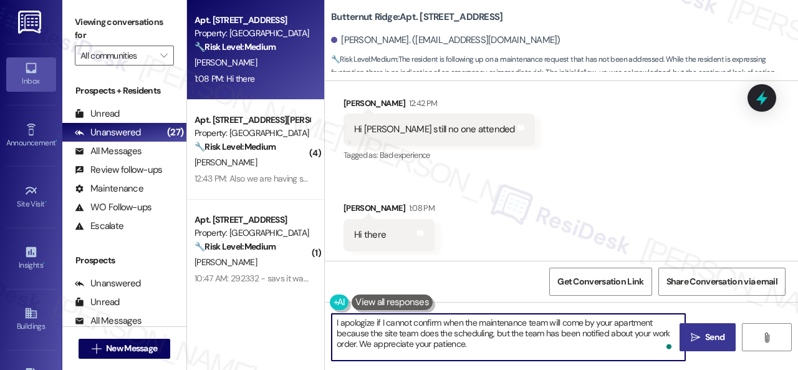
type textarea "I apologize if I cannot confirm when the maintenance team will come by your apa…"
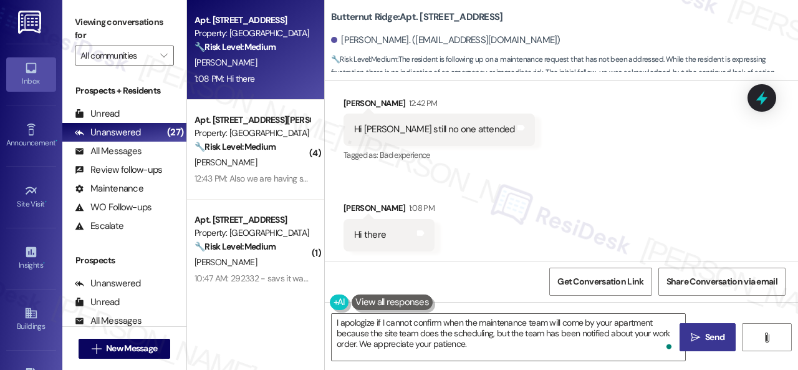
click at [693, 337] on icon "" at bounding box center [695, 337] width 9 height 10
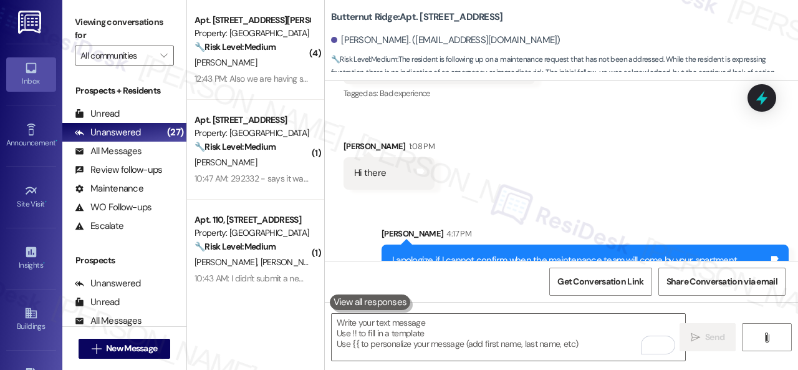
scroll to position [7357, 0]
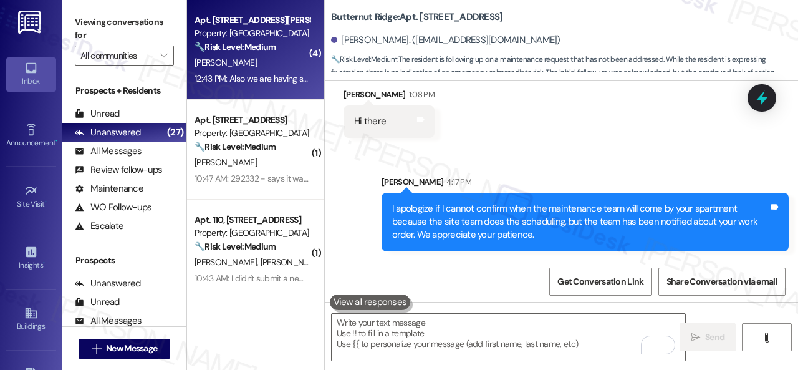
click at [249, 70] on div "[PERSON_NAME]" at bounding box center [252, 63] width 118 height 16
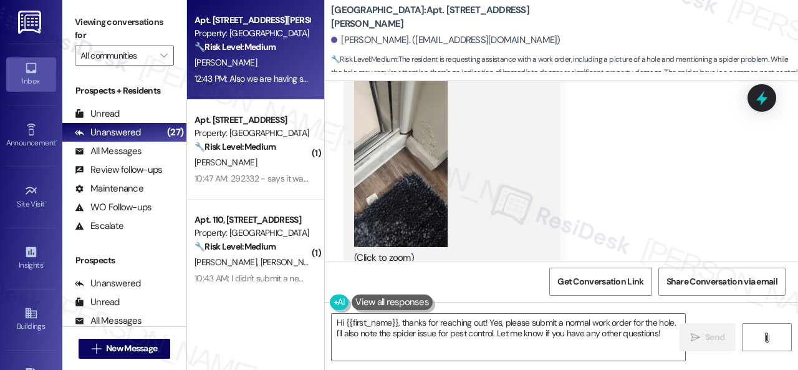
scroll to position [2698, 0]
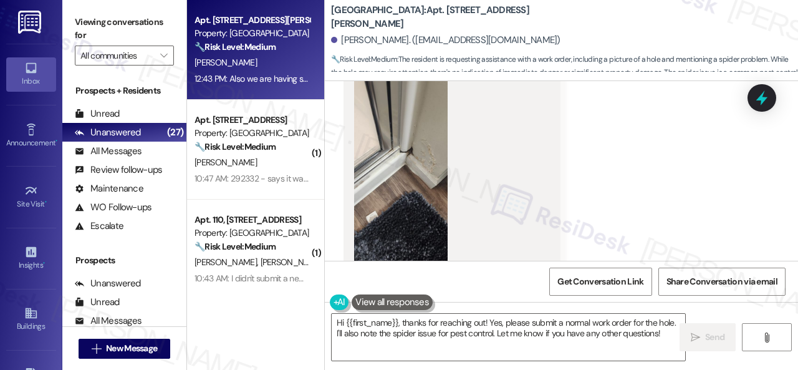
click at [410, 178] on button "Zoom image" at bounding box center [401, 163] width 94 height 203
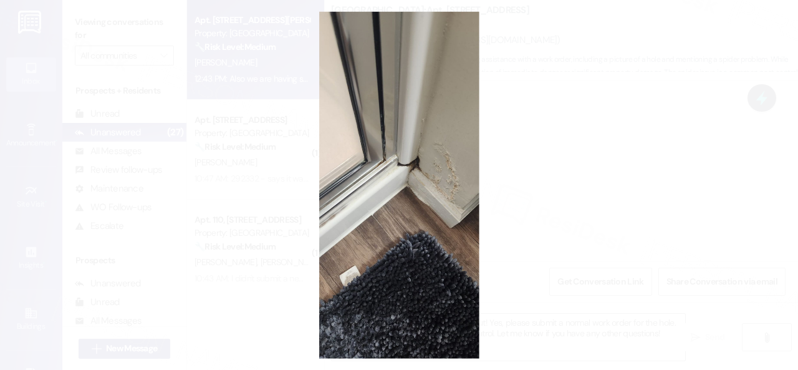
click at [444, 173] on button "Unzoom image" at bounding box center [399, 185] width 798 height 370
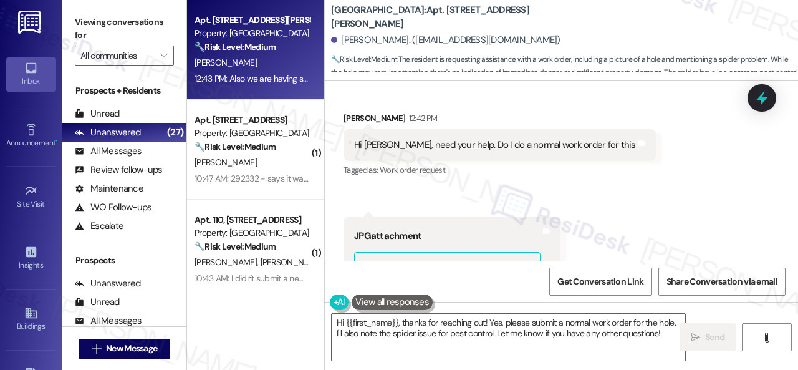
scroll to position [2573, 0]
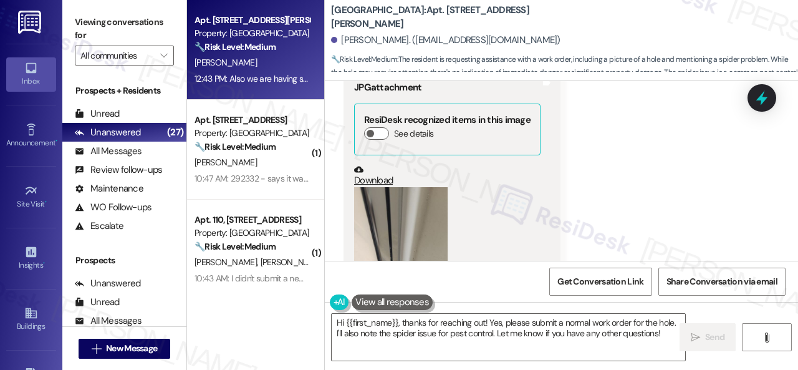
click at [423, 208] on button "Zoom image" at bounding box center [401, 288] width 94 height 203
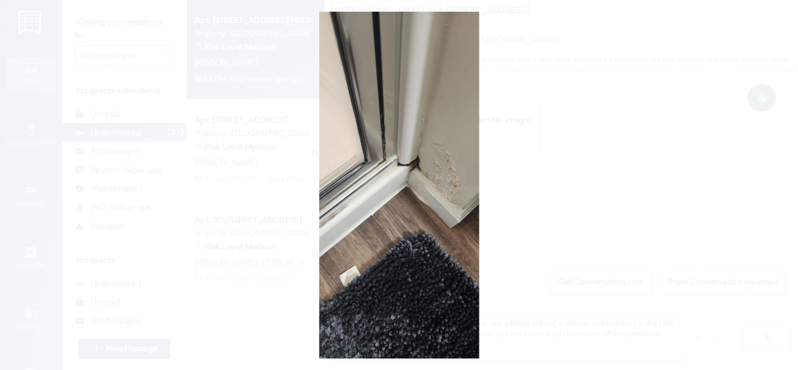
click at [405, 163] on button "Unzoom image" at bounding box center [399, 185] width 798 height 370
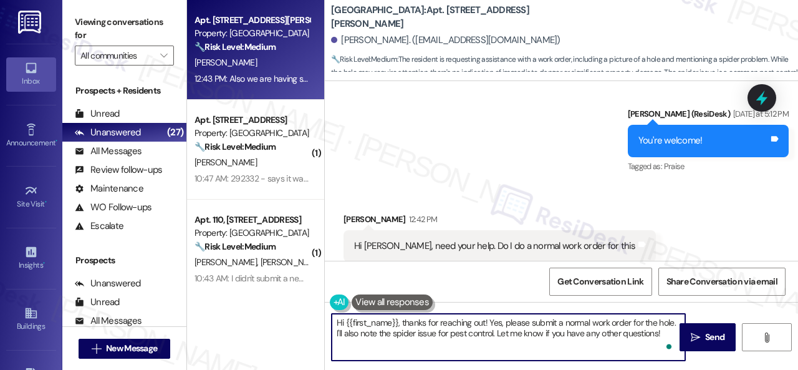
scroll to position [4, 0]
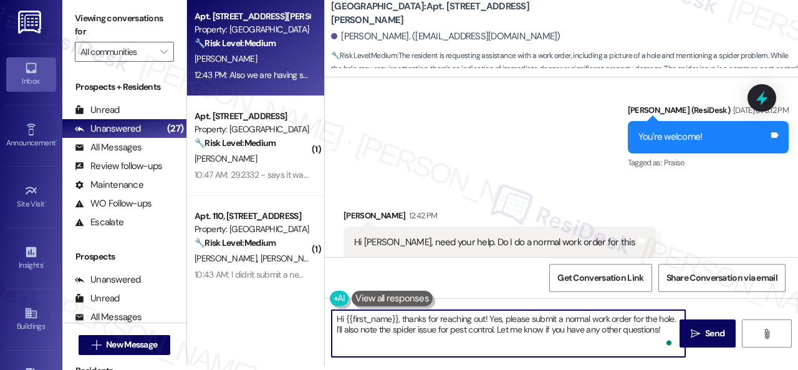
drag, startPoint x: 487, startPoint y: 321, endPoint x: 741, endPoint y: 387, distance: 262.9
click at [741, 369] on html "Inbox Go to Inbox Announcement • Send A Text Announcement Site Visit • Go to Si…" at bounding box center [399, 185] width 798 height 370
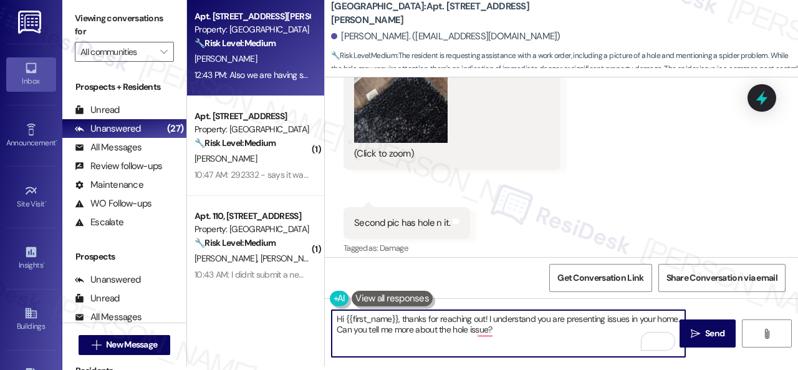
scroll to position [2885, 0]
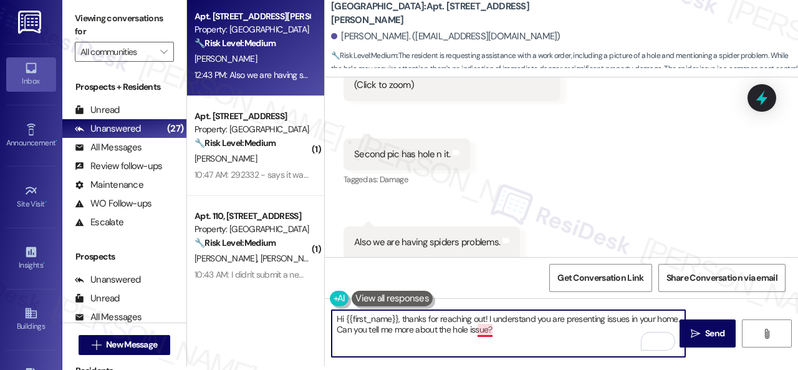
click at [486, 330] on textarea "Hi {{first_name}}, thanks for reaching out! I understand you are presenting iss…" at bounding box center [509, 333] width 354 height 47
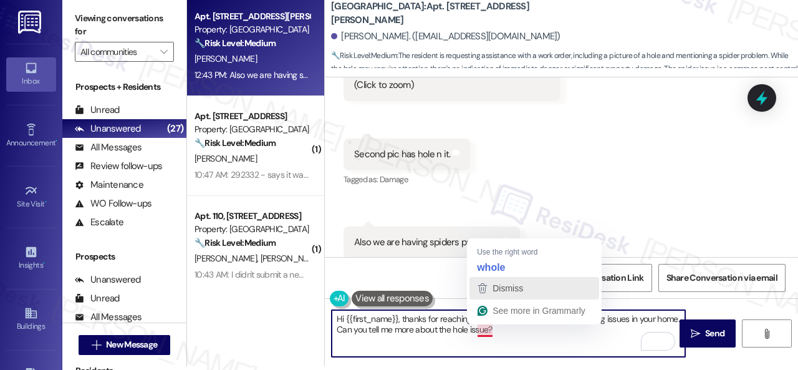
click at [495, 291] on span "Dismiss" at bounding box center [508, 288] width 31 height 10
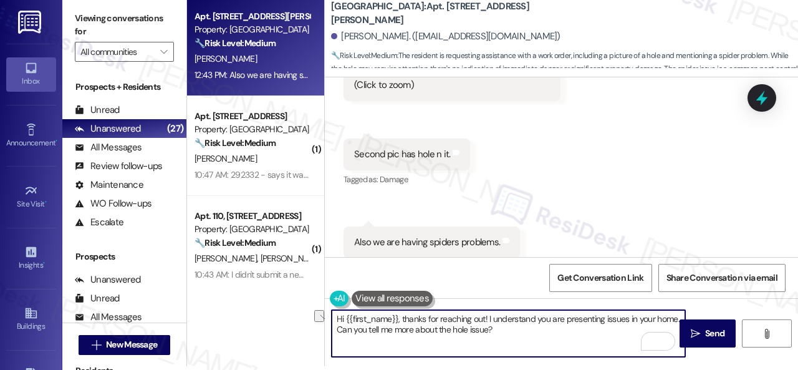
drag, startPoint x: 478, startPoint y: 330, endPoint x: 516, endPoint y: 329, distance: 38.7
click at [516, 329] on textarea "Hi {{first_name}}, thanks for reaching out! I understand you are presenting iss…" at bounding box center [509, 333] width 354 height 47
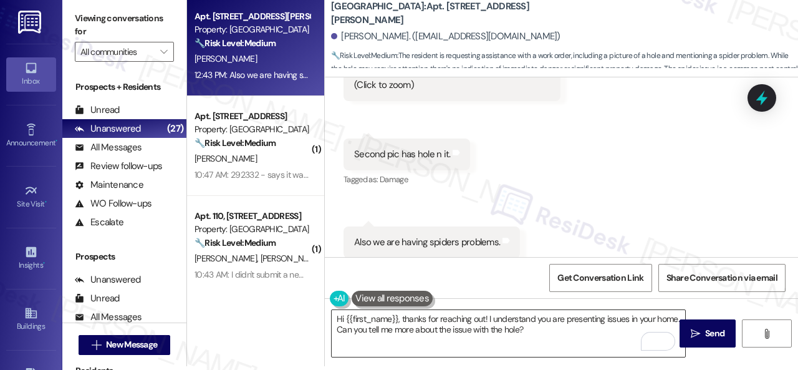
click at [592, 331] on textarea "Hi {{first_name}}, thanks for reaching out! I understand you are presenting iss…" at bounding box center [509, 333] width 354 height 47
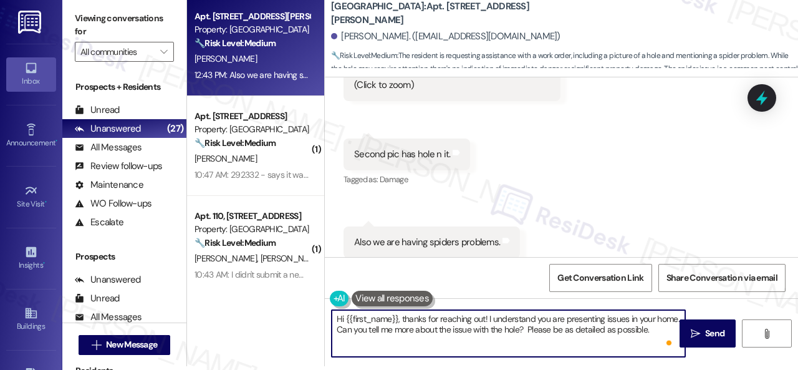
click at [607, 332] on textarea "Hi {{first_name}}, thanks for reaching out! I understand you are presenting iss…" at bounding box center [509, 333] width 354 height 47
click at [360, 328] on textarea "Hi {{first_name}}, thanks for reaching out! I understand you are presenting iss…" at bounding box center [509, 333] width 354 height 47
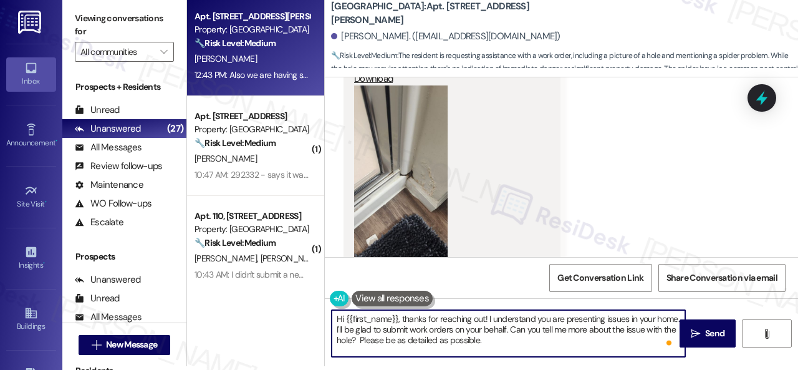
scroll to position [2635, 0]
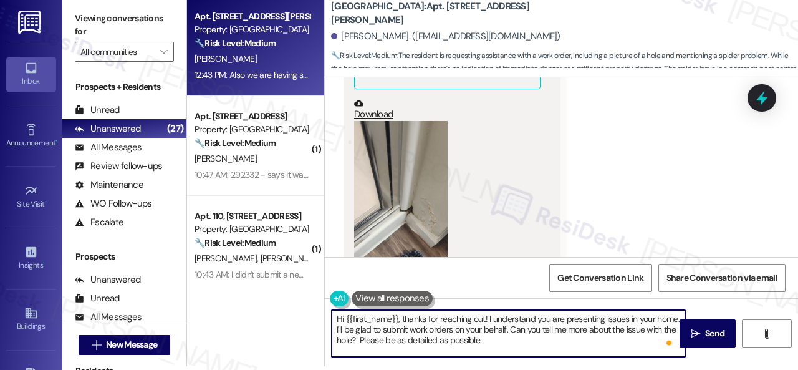
click at [509, 344] on textarea "Hi {{first_name}}, thanks for reaching out! I understand you are presenting iss…" at bounding box center [509, 333] width 354 height 47
click at [606, 342] on textarea "Hi {{first_name}}, thanks for reaching out! I understand you are presenting iss…" at bounding box center [509, 333] width 354 height 47
paste textarea "what areas of your home can they be seen? Note: Due to limited availability, ou…"
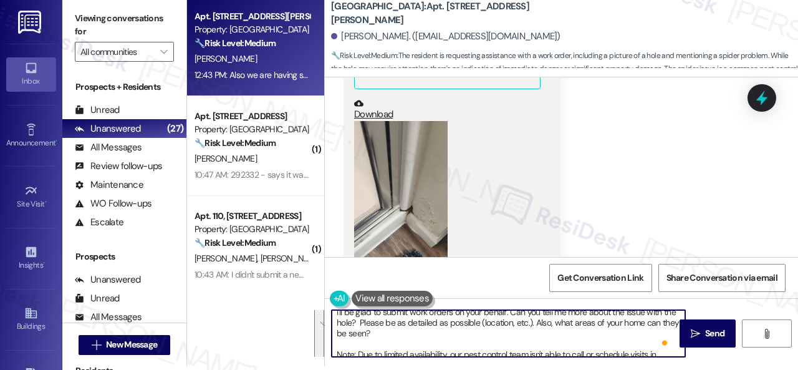
scroll to position [50, 0]
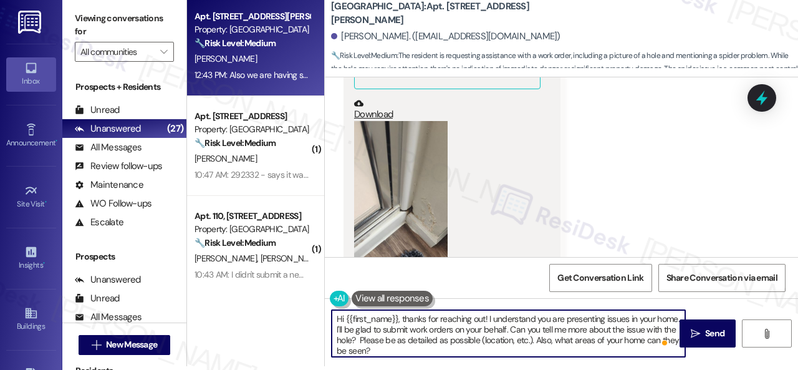
click at [390, 348] on textarea "Hi {{first_name}}, thanks for reaching out! I understand you are presenting iss…" at bounding box center [509, 333] width 354 height 47
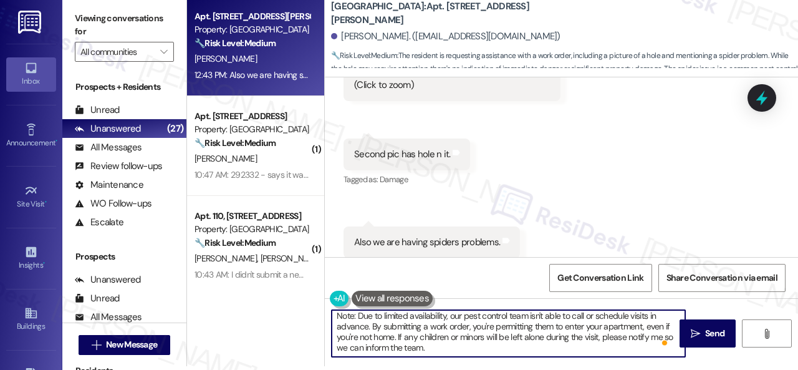
drag, startPoint x: 463, startPoint y: 316, endPoint x: 490, endPoint y: 327, distance: 29.3
click at [490, 327] on textarea "Hi {{first_name}}, thanks for reaching out! I understand you are presenting iss…" at bounding box center [509, 333] width 354 height 47
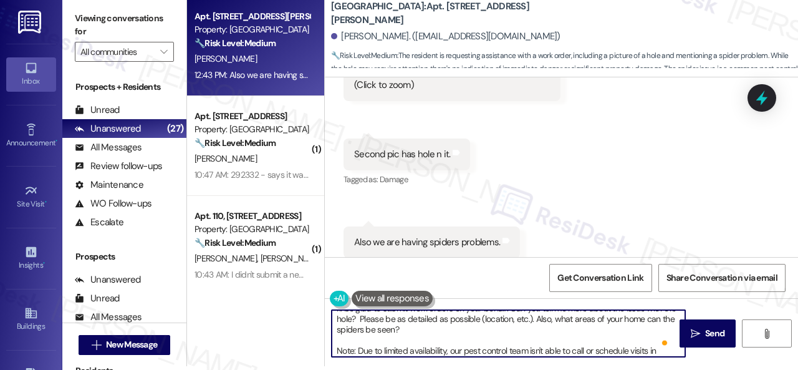
drag, startPoint x: 449, startPoint y: 313, endPoint x: 506, endPoint y: 346, distance: 66.2
click at [506, 346] on textarea "Hi {{first_name}}, thanks for reaching out! I understand you are presenting iss…" at bounding box center [509, 333] width 354 height 47
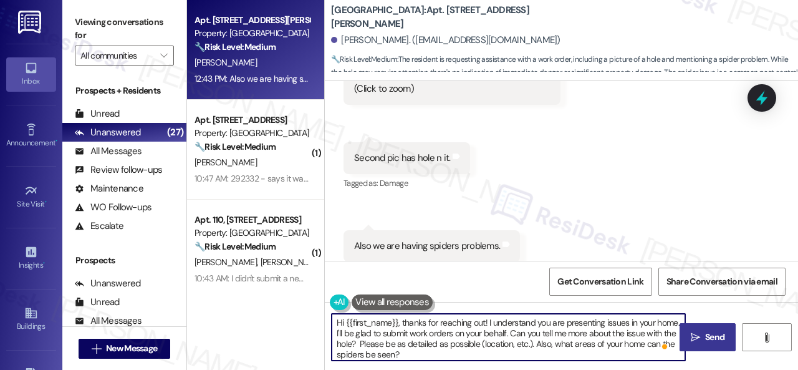
type textarea "Hi {{first_name}}, thanks for reaching out! I understand you are presenting iss…"
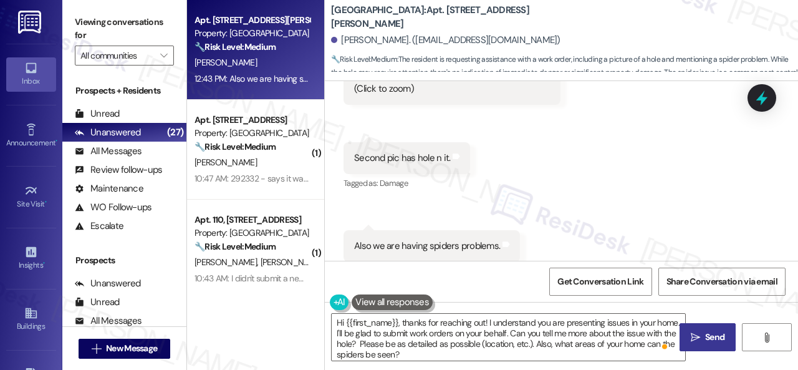
click at [696, 341] on span " Send" at bounding box center [707, 337] width 39 height 13
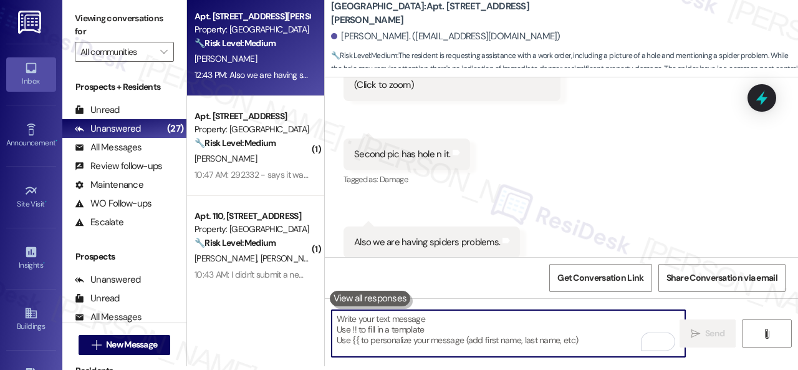
drag, startPoint x: 382, startPoint y: 331, endPoint x: 349, endPoint y: 320, distance: 34.3
click at [349, 320] on textarea "To enrich screen reader interactions, please activate Accessibility in Grammarl…" at bounding box center [509, 333] width 354 height 47
click at [404, 322] on textarea "To enrich screen reader interactions, please activate Accessibility in Grammarl…" at bounding box center [509, 333] width 354 height 47
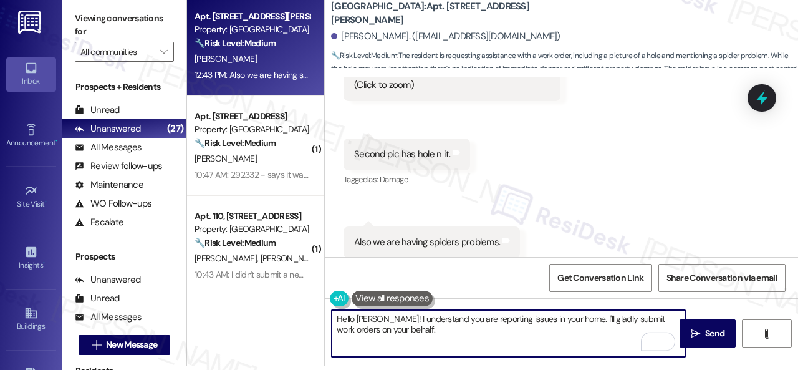
click at [433, 331] on textarea "Hello Antoinette! I understand you are reporting issues in your home. I'll glad…" at bounding box center [509, 333] width 354 height 47
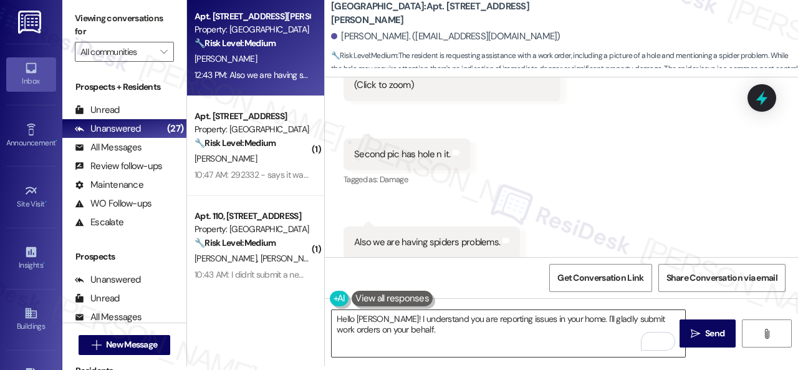
click at [432, 335] on textarea "Hello Antoinette! I understand you are reporting issues in your home. I'll glad…" at bounding box center [509, 333] width 354 height 47
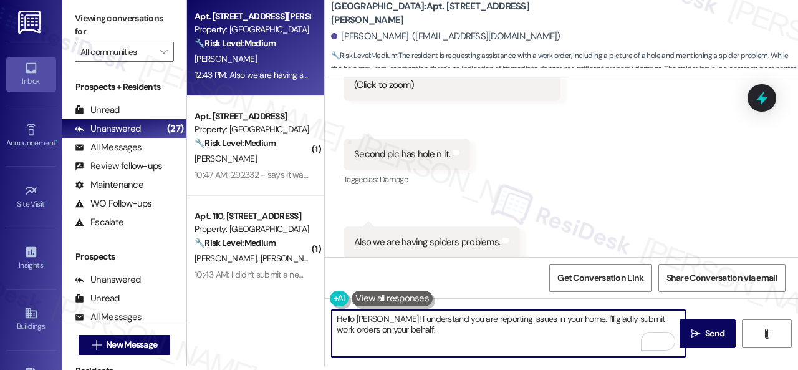
paste textarea "Please provide as much detail for EACH problem as possible and include photos i…"
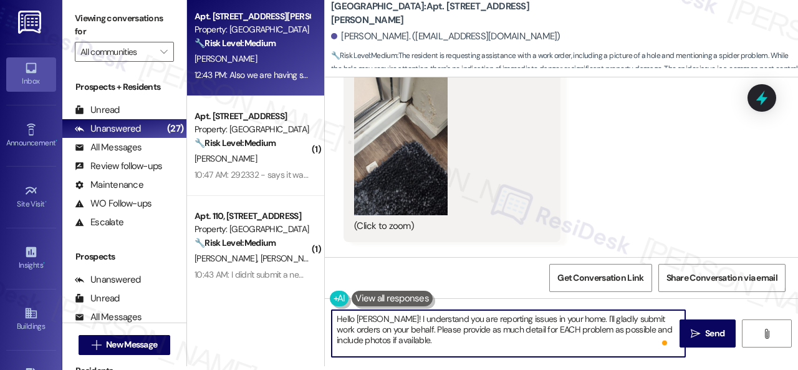
scroll to position [2760, 0]
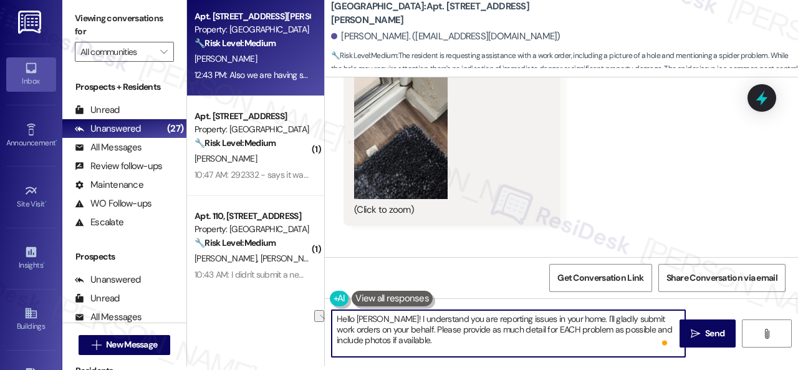
drag, startPoint x: 364, startPoint y: 340, endPoint x: 428, endPoint y: 341, distance: 63.6
click at [428, 341] on textarea "Hello Antoinette! I understand you are reporting issues in your home. I'll glad…" at bounding box center [509, 333] width 354 height 47
type textarea "Hello Antoinette! I understand you are reporting issues in your home. I'll glad…"
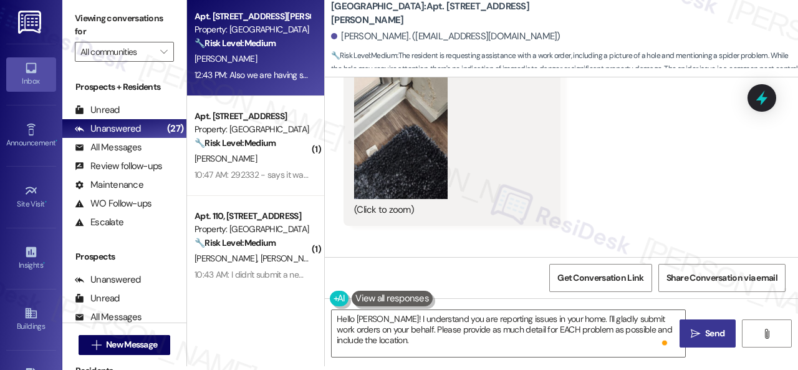
click at [713, 335] on span "Send" at bounding box center [714, 333] width 19 height 13
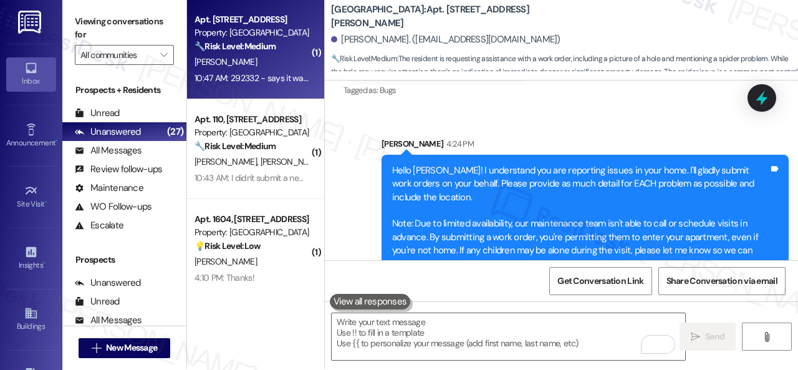
scroll to position [0, 0]
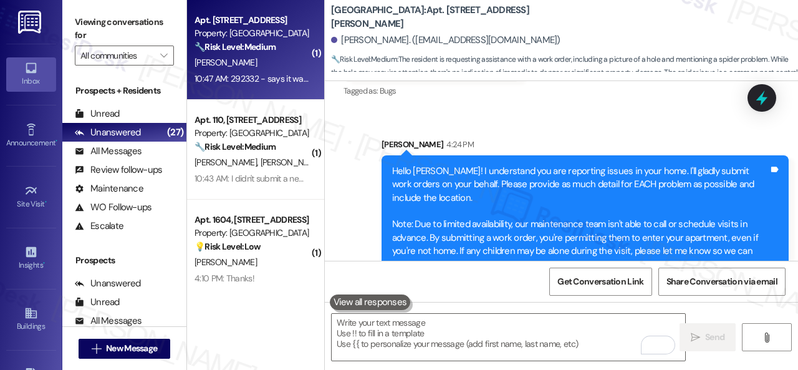
click at [261, 63] on div "B. Buchs" at bounding box center [252, 63] width 118 height 16
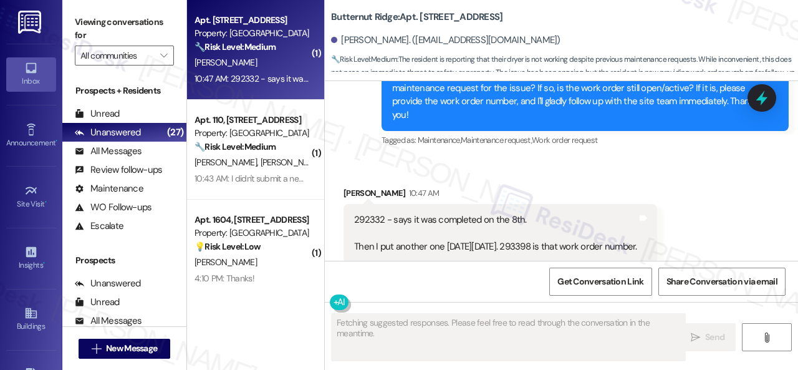
scroll to position [2815, 0]
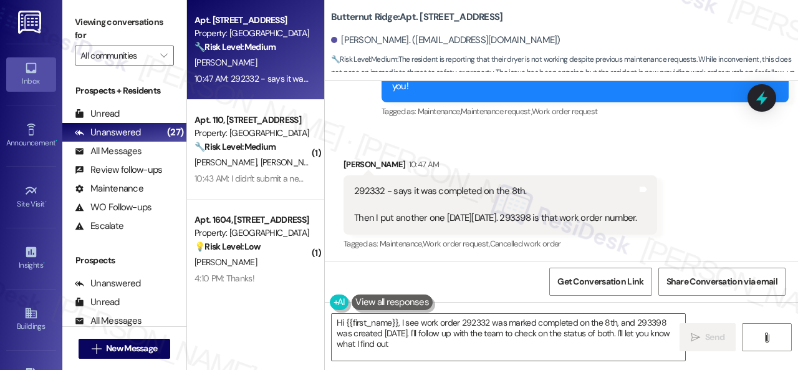
type textarea "Hi {{first_name}}, I see work order 292332 was marked completed on the 8th, and…"
click at [507, 214] on div "292332 - says it was completed on the 8th. Then I put another one in 2 days ago…" at bounding box center [495, 205] width 283 height 40
copy div "293398"
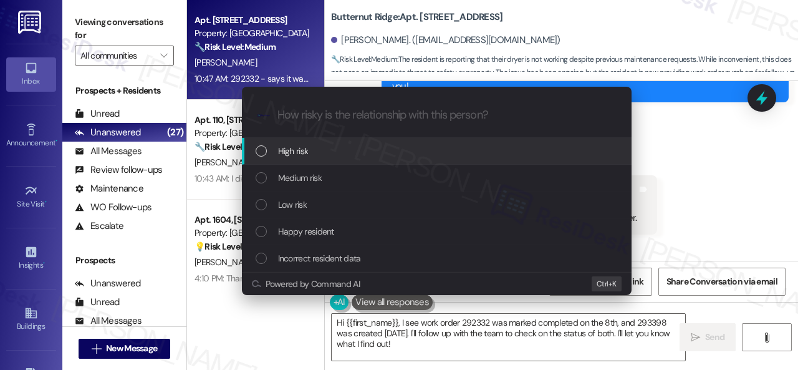
click at [261, 151] on div "List of options" at bounding box center [261, 150] width 11 height 11
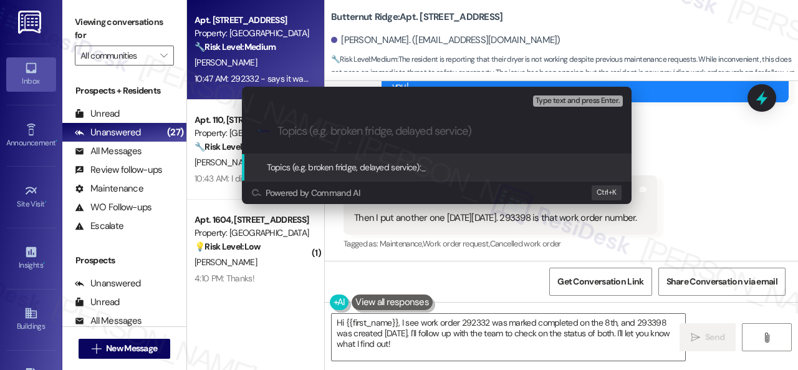
paste input "Follow-up on work order 293398"
type input "Follow-up on work order 293398"
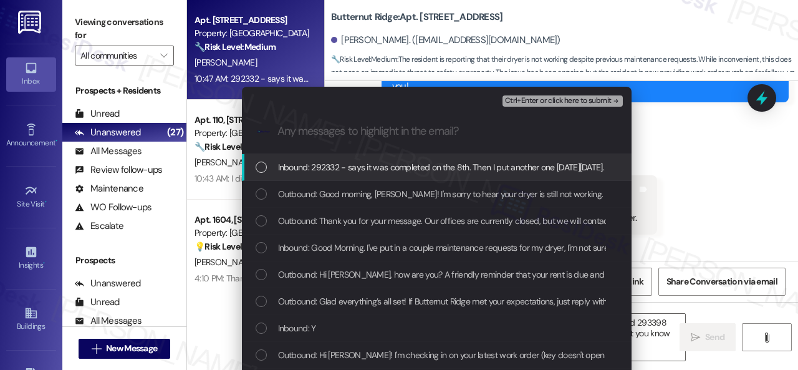
click at [327, 174] on span "Inbound: 292332 - says it was completed on the 8th. Then I put another one in 2…" at bounding box center [505, 167] width 455 height 14
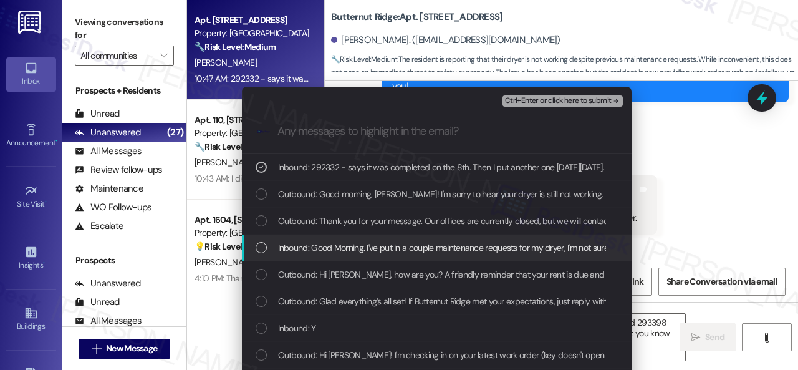
click at [307, 246] on span "Inbound: Good Morning. I've put in a couple maintenance requests for my dryer, …" at bounding box center [537, 248] width 518 height 14
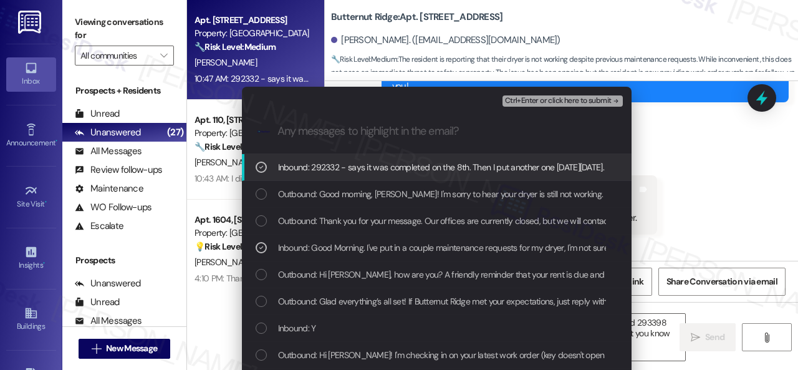
click at [538, 101] on span "Ctrl+Enter or click here to submit" at bounding box center [558, 101] width 107 height 9
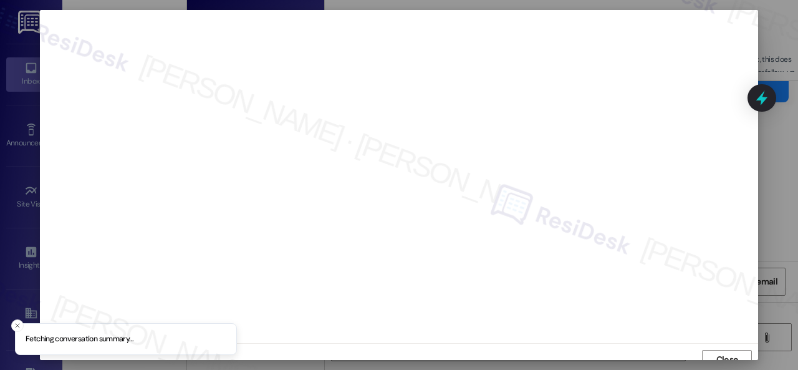
scroll to position [9, 0]
click at [717, 350] on span "Close" at bounding box center [728, 350] width 22 height 13
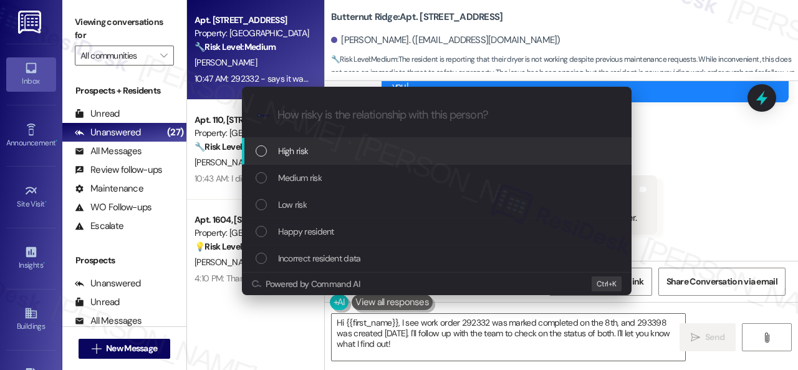
drag, startPoint x: 298, startPoint y: 151, endPoint x: 309, endPoint y: 149, distance: 10.8
click at [298, 151] on span "High risk" at bounding box center [293, 151] width 31 height 14
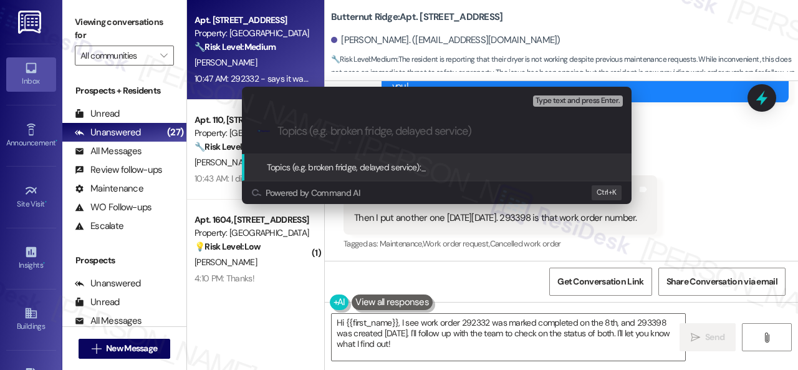
paste input "Follow-up on work order 293398"
type input "Follow-up on work order 293398"
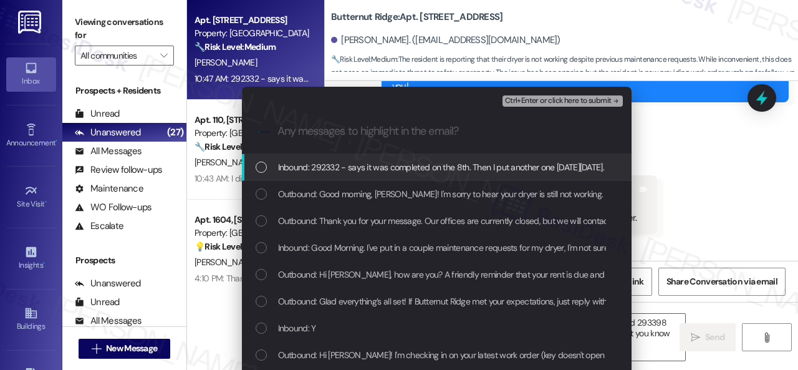
click at [309, 168] on span "Inbound: 292332 - says it was completed on the 8th. Then I put another one in 2…" at bounding box center [505, 167] width 455 height 14
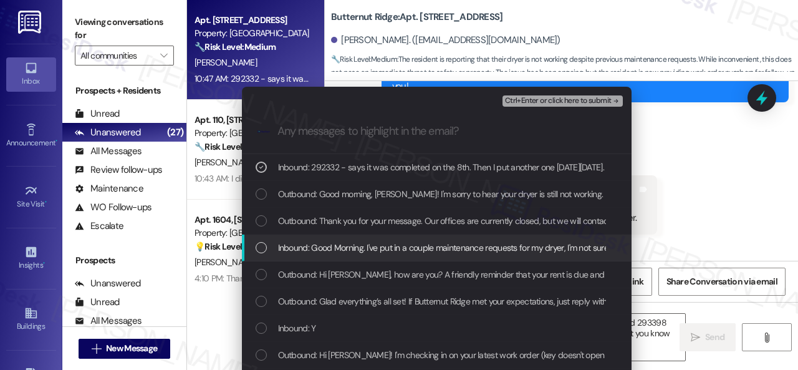
click at [303, 246] on span "Inbound: Good Morning. I've put in a couple maintenance requests for my dryer, …" at bounding box center [537, 248] width 518 height 14
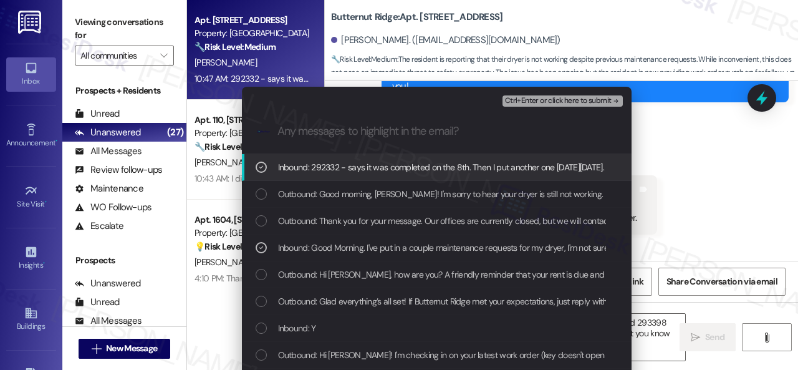
click at [541, 100] on span "Ctrl+Enter or click here to submit" at bounding box center [558, 101] width 107 height 9
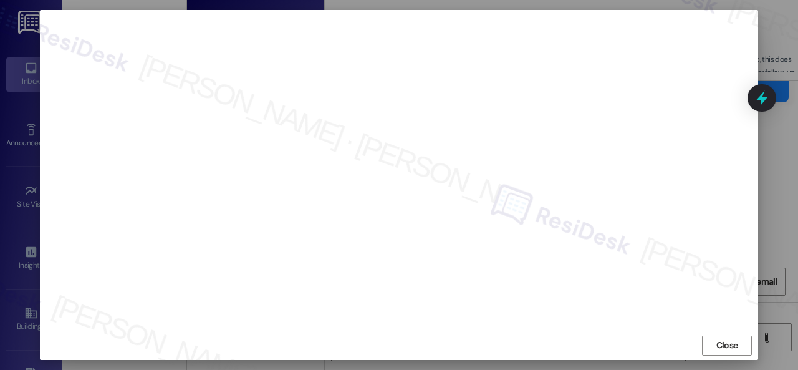
scroll to position [16, 0]
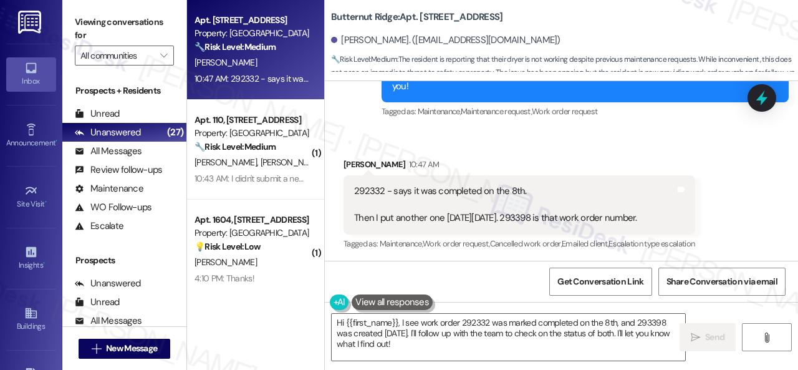
click at [654, 148] on div "Received via SMS Beth Buchs 10:47 AM 292332 - says it was completed on the 8th.…" at bounding box center [519, 204] width 370 height 113
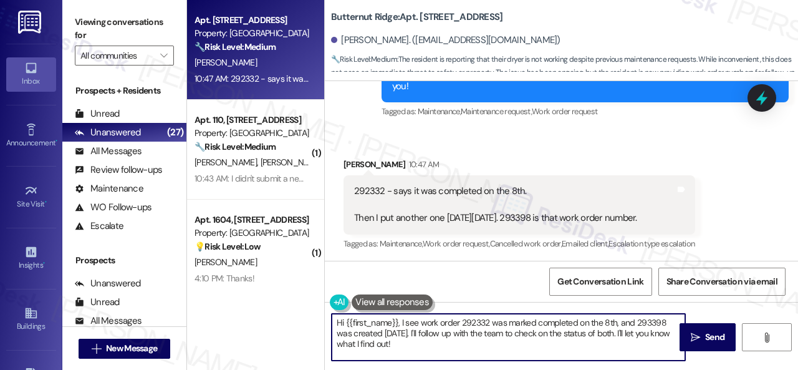
drag, startPoint x: 339, startPoint y: 334, endPoint x: 287, endPoint y: 312, distance: 56.7
click at [287, 312] on div "Apt. 5770B1, 5800 Great Northern Boulevard Property: Butternut Ridge 🔧 Risk Lev…" at bounding box center [492, 185] width 611 height 370
paste textarea "Thank you. I've notified the site team about your work order. Let me know when …"
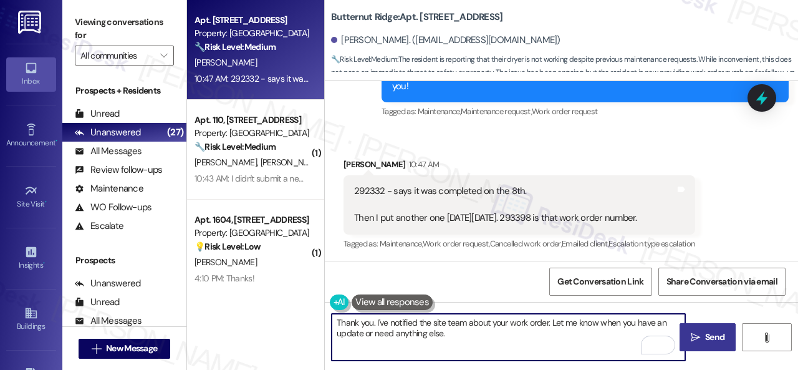
type textarea "Thank you. I've notified the site team about your work order. Let me know when …"
click at [696, 339] on span " Send" at bounding box center [707, 337] width 39 height 13
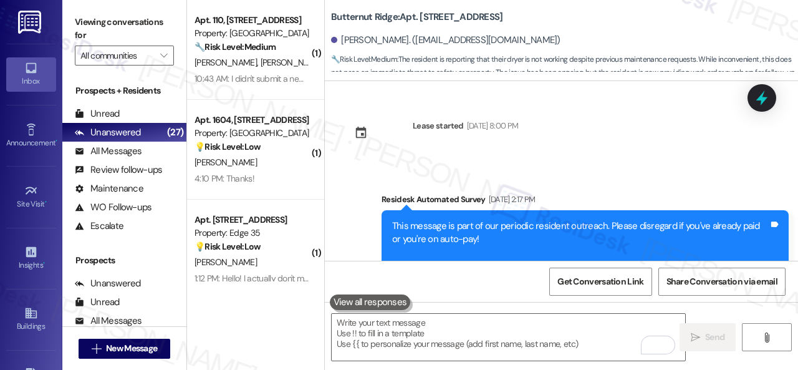
scroll to position [2815, 0]
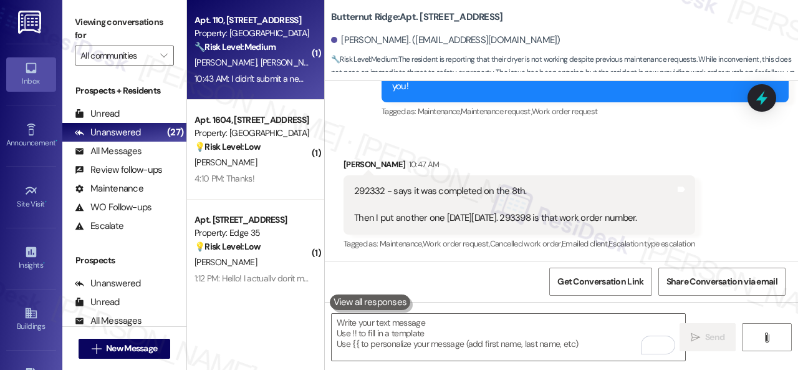
click at [302, 62] on div "[PERSON_NAME] [PERSON_NAME]" at bounding box center [252, 63] width 118 height 16
type textarea "Fetching suggested responses. Please feel free to read through the conversation…"
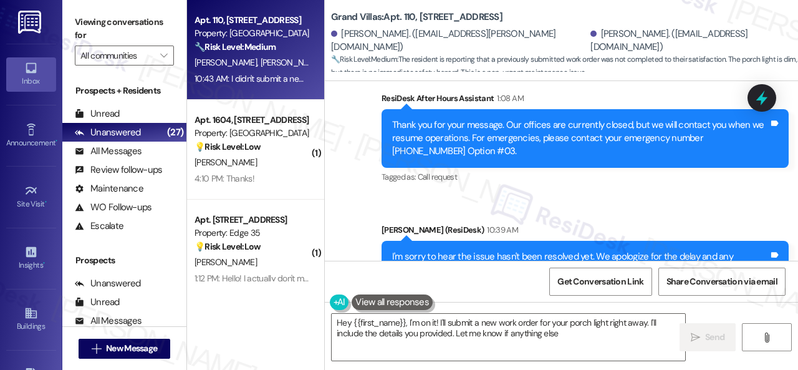
scroll to position [8021, 0]
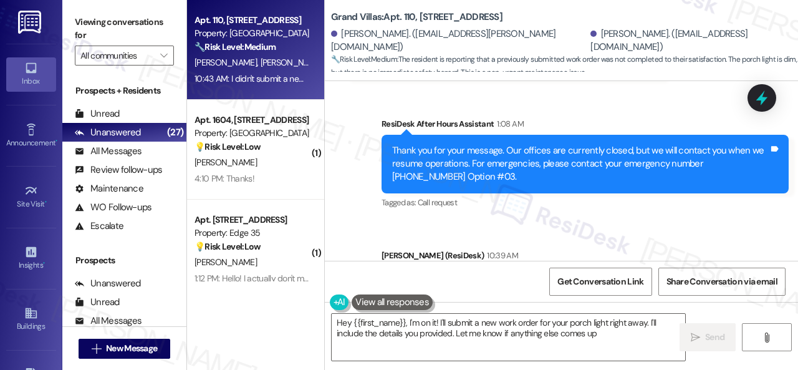
type textarea "Hey {{first_name}}, I'm on it! I'll submit a new work order for your porch ligh…"
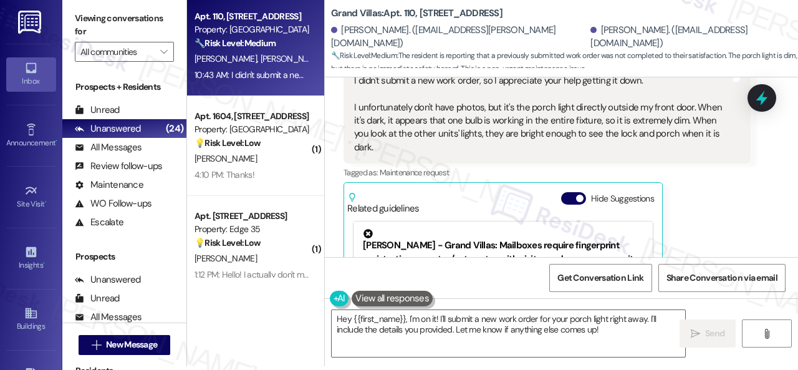
scroll to position [8333, 0]
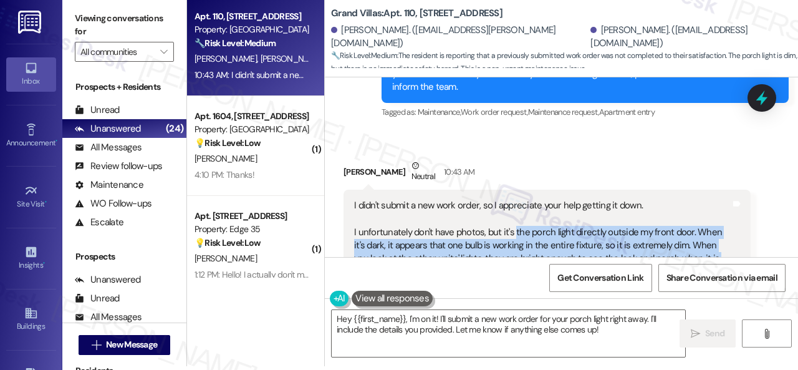
drag, startPoint x: 513, startPoint y: 172, endPoint x: 605, endPoint y: 213, distance: 101.1
click at [605, 213] on div "I didn't submit a new work order, so I appreciate your help getting it down. I …" at bounding box center [542, 239] width 377 height 80
copy div "the porch light directly outside my front door. When it's dark, it appears that…"
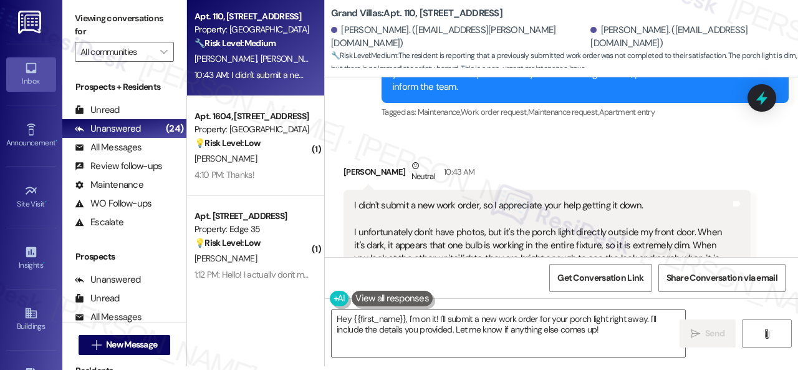
click at [607, 159] on div "[PERSON_NAME] Neutral 10:43 AM" at bounding box center [547, 174] width 407 height 31
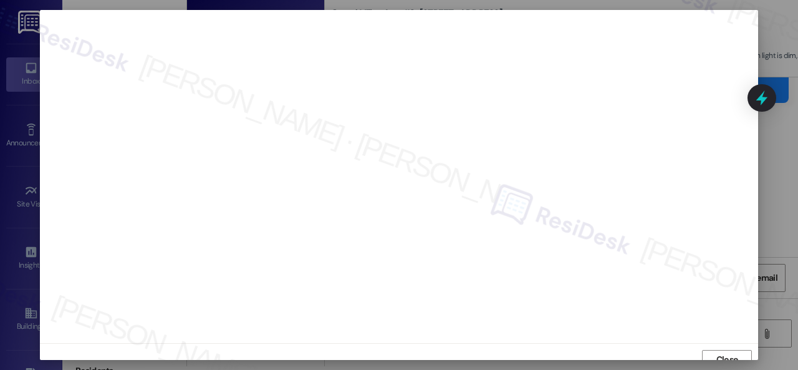
scroll to position [9, 0]
click at [710, 350] on button "Close" at bounding box center [727, 350] width 50 height 20
click at [720, 353] on span "Close" at bounding box center [728, 350] width 22 height 13
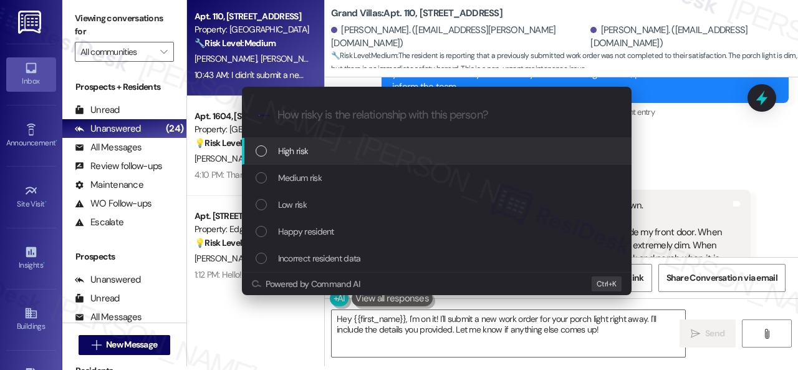
click at [278, 152] on span "High risk" at bounding box center [293, 151] width 31 height 14
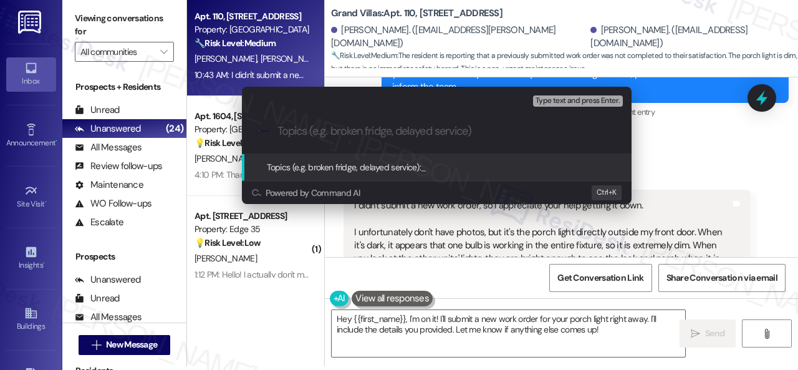
paste input "Work Order filed by ResiDesk 293690"
type input "Work Order filed by ResiDesk 293690"
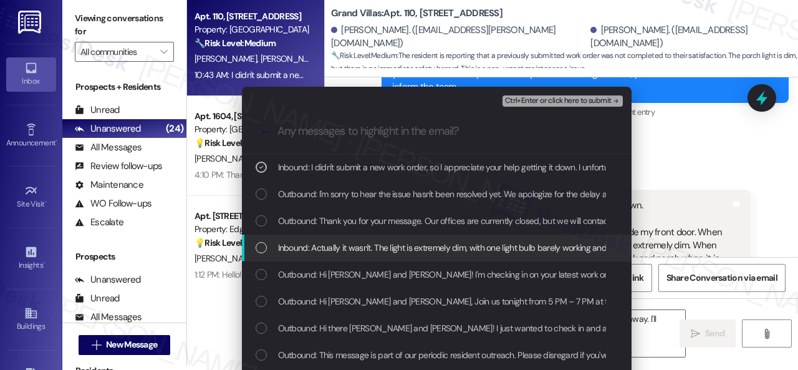
click at [309, 246] on span "Inbound: Actually it wasn't. The light is extremely dim, with one light bulb ba…" at bounding box center [629, 248] width 702 height 14
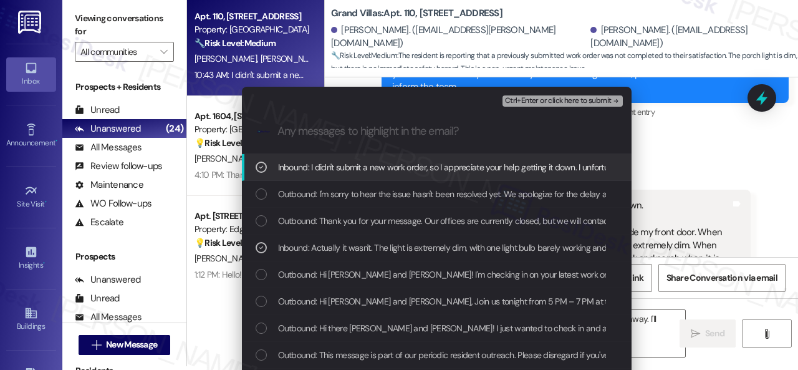
click at [533, 99] on span "Ctrl+Enter or click here to submit" at bounding box center [558, 101] width 107 height 9
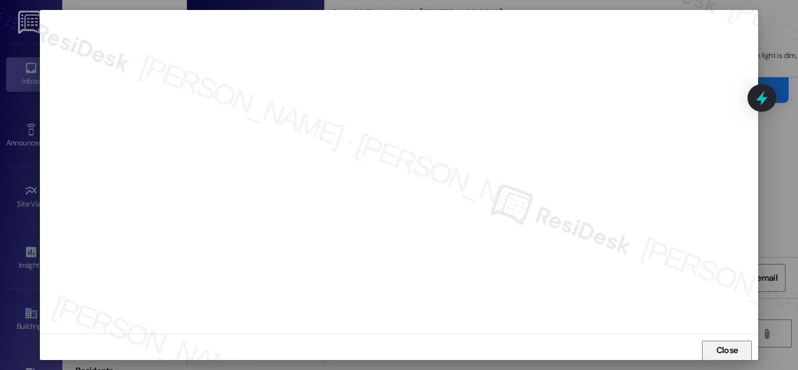
click at [717, 350] on span "Close" at bounding box center [728, 350] width 22 height 13
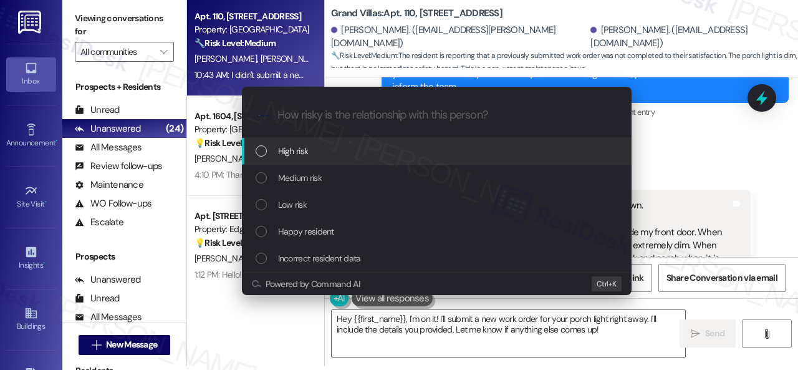
click at [291, 149] on span "High risk" at bounding box center [293, 151] width 31 height 14
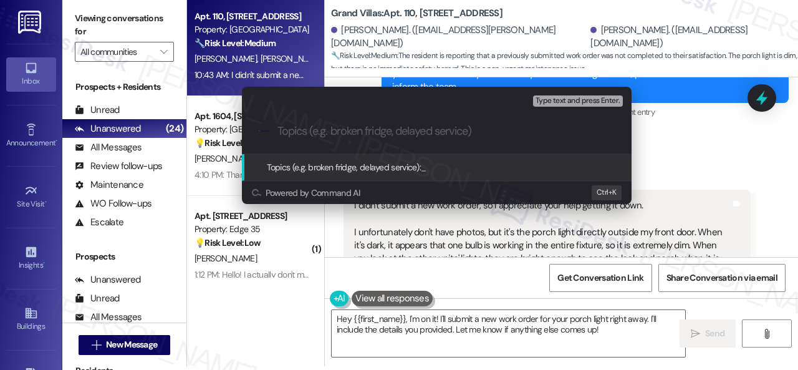
paste input "Work Order filed by ResiDesk 293690"
type input "Work Order filed by ResiDesk 293690"
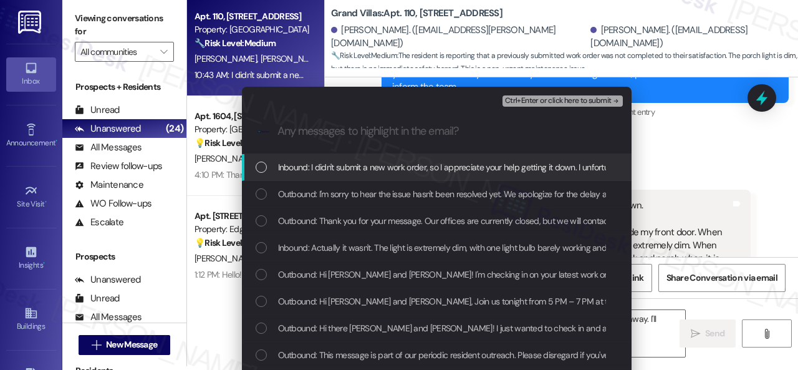
drag, startPoint x: 374, startPoint y: 171, endPoint x: 485, endPoint y: 130, distance: 118.4
click at [375, 245] on span "Inbound: Actually it wasn't. The light is extremely dim, with one light bulb ba…" at bounding box center [629, 248] width 702 height 14
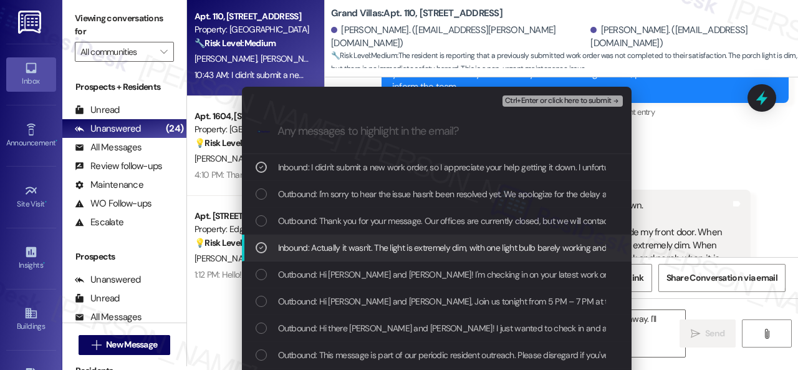
click at [541, 102] on span "Ctrl+Enter or click here to submit" at bounding box center [558, 101] width 107 height 9
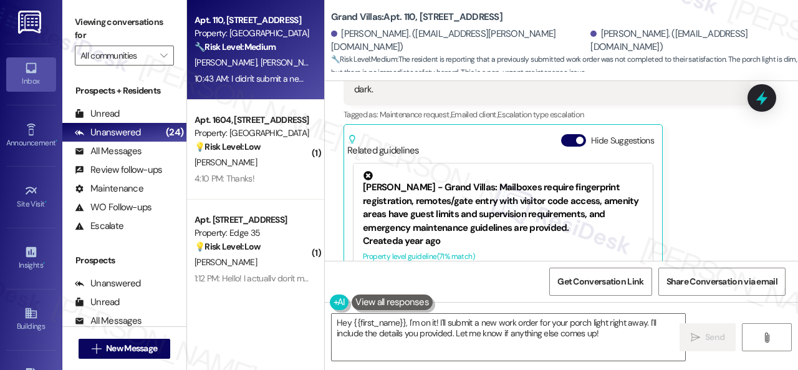
scroll to position [8520, 0]
click at [729, 177] on div "[PERSON_NAME] Neutral 10:43 AM I didn't submit a new work order, so I appreciat…" at bounding box center [547, 142] width 407 height 332
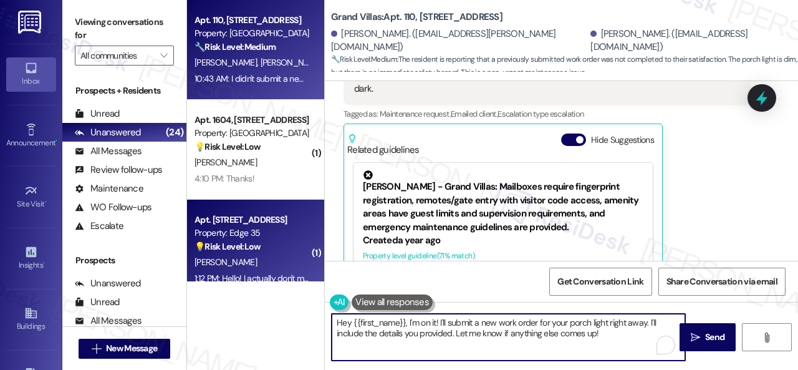
drag, startPoint x: 633, startPoint y: 335, endPoint x: 236, endPoint y: 273, distance: 402.0
click at [236, 273] on div "Apt. 110, [STREET_ADDRESS] Property: Grand Villas 🔧 Risk Level: Medium The resi…" at bounding box center [492, 185] width 611 height 370
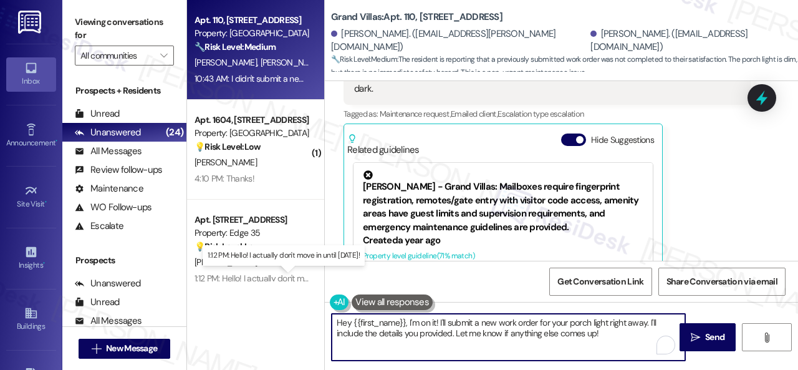
paste textarea "Thank you. I've submitted a work order on your behalf and notified the site tea…"
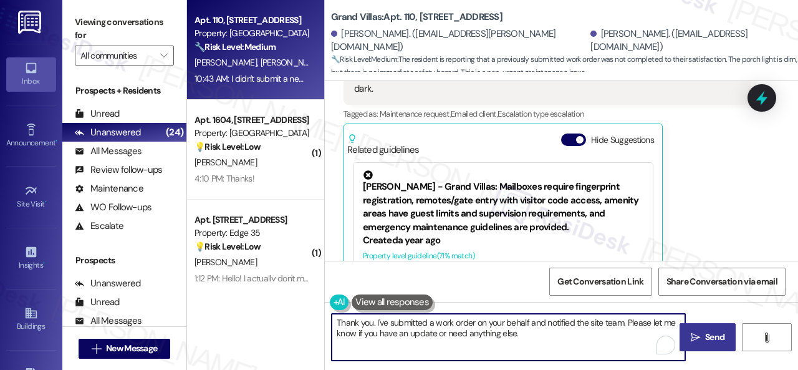
type textarea "Thank you. I've submitted a work order on your behalf and notified the site tea…"
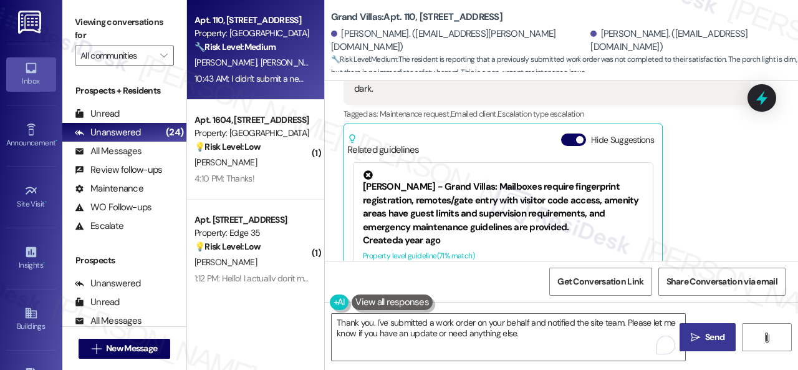
click at [693, 337] on icon "" at bounding box center [695, 337] width 9 height 10
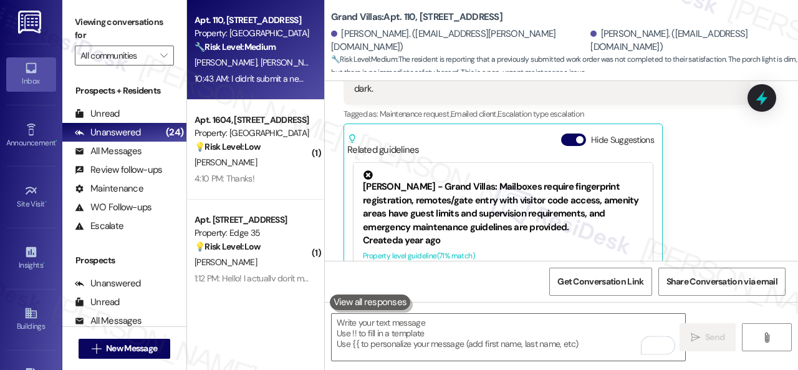
scroll to position [8520, 0]
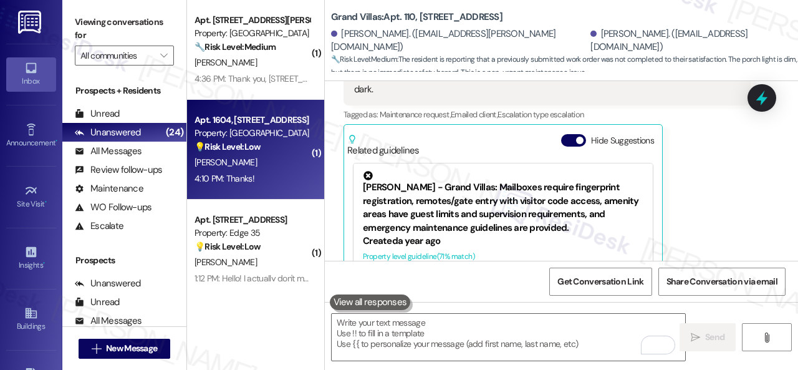
click at [286, 159] on div "J. Garate" at bounding box center [252, 163] width 118 height 16
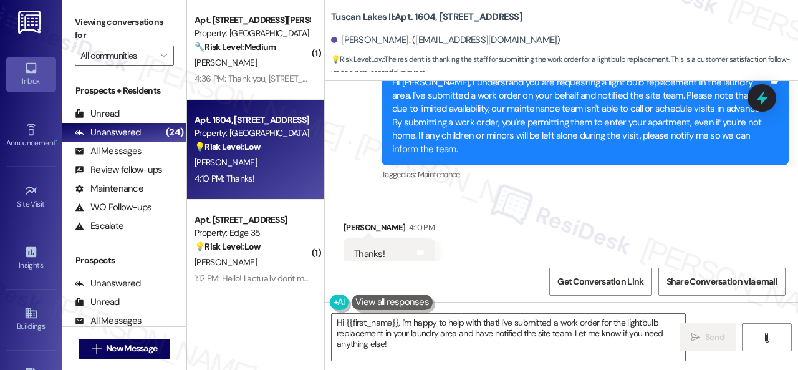
scroll to position [5786, 0]
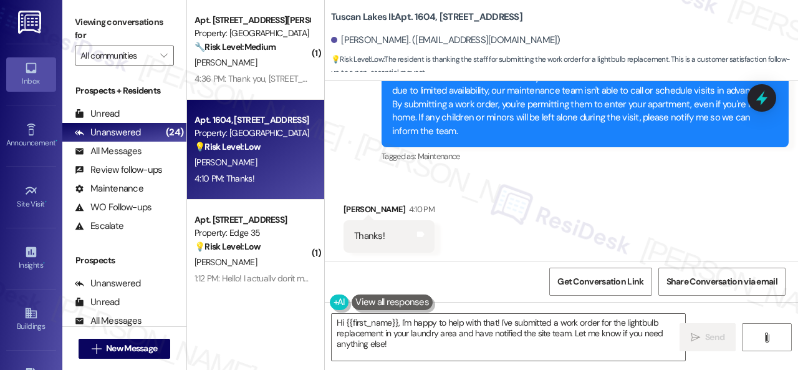
drag, startPoint x: 400, startPoint y: 349, endPoint x: 243, endPoint y: 297, distance: 165.3
click at [267, 302] on div "( 1 ) Apt. 506, 201 Courtright East Road Property: Overland Park 🔧 Risk Level: …" at bounding box center [492, 185] width 611 height 370
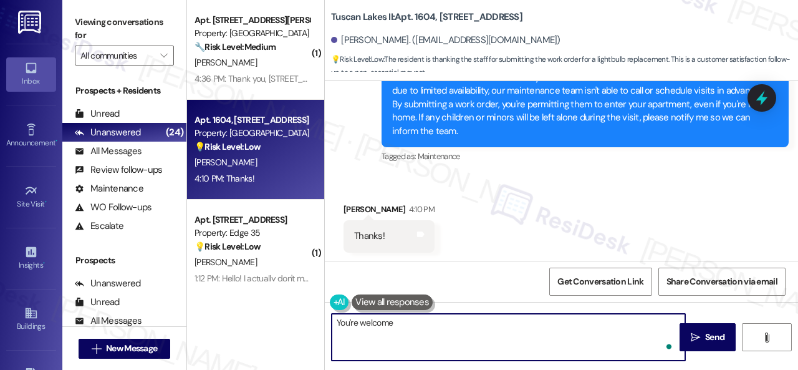
type textarea "You're welcome!"
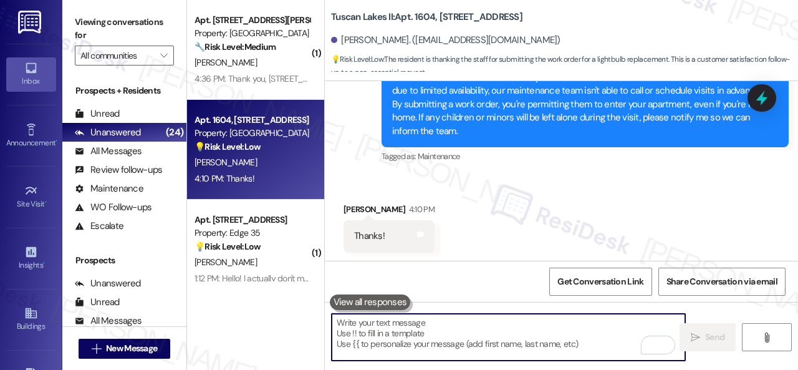
scroll to position [5786, 0]
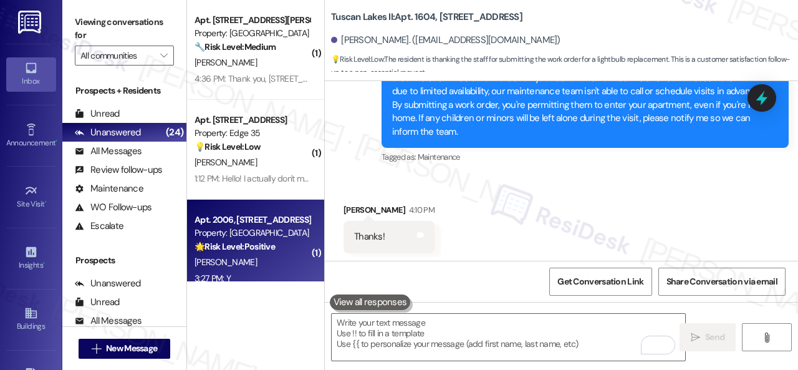
click at [258, 271] on div "3:27 PM: Y 3:27 PM: Y" at bounding box center [252, 279] width 118 height 16
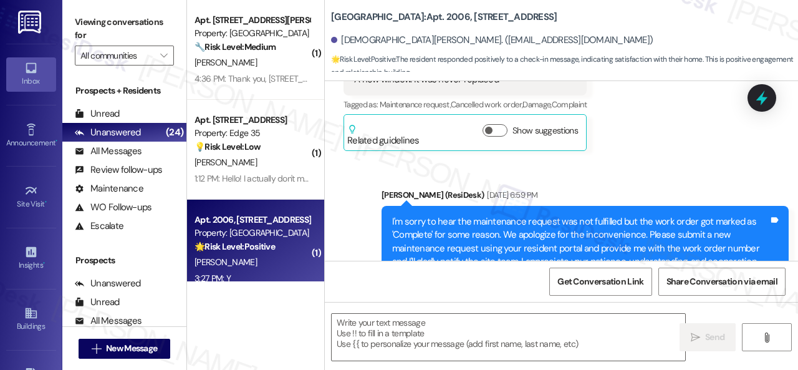
type textarea "Fetching suggested responses. Please feel free to read through the conversation…"
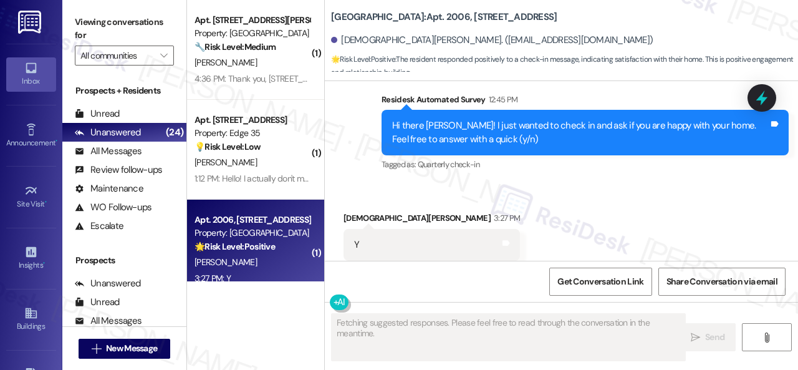
scroll to position [2580, 0]
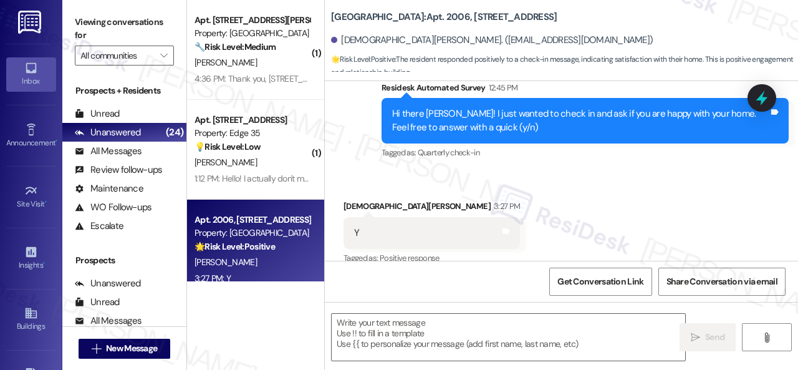
click at [359, 171] on div "Received via SMS Kristen Buendia 3:27 PM Y Tags and notes Tagged as: Positive r…" at bounding box center [561, 223] width 473 height 105
click at [434, 320] on textarea at bounding box center [509, 337] width 354 height 47
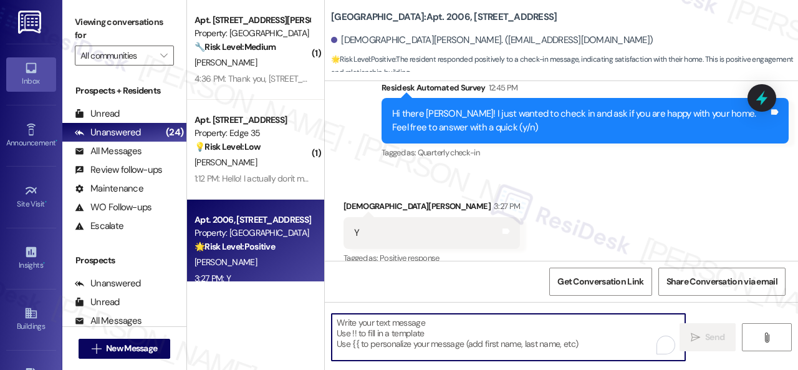
paste textarea "I'm glad you are satisfied with your home. Have you written a review for us bef…"
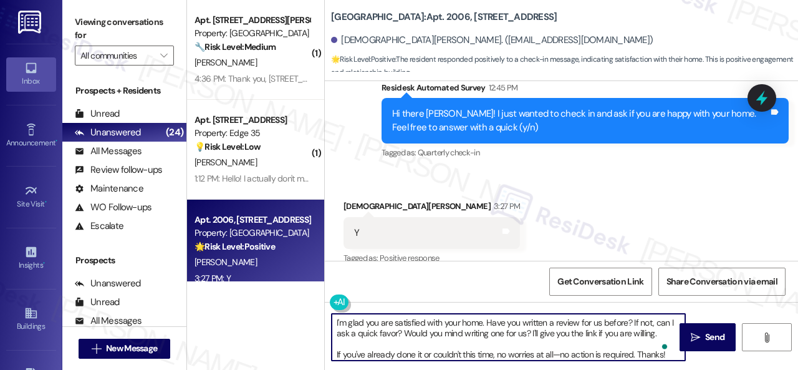
scroll to position [0, 0]
type textarea "I'm glad you are satisfied with your home. Have you written a review for us bef…"
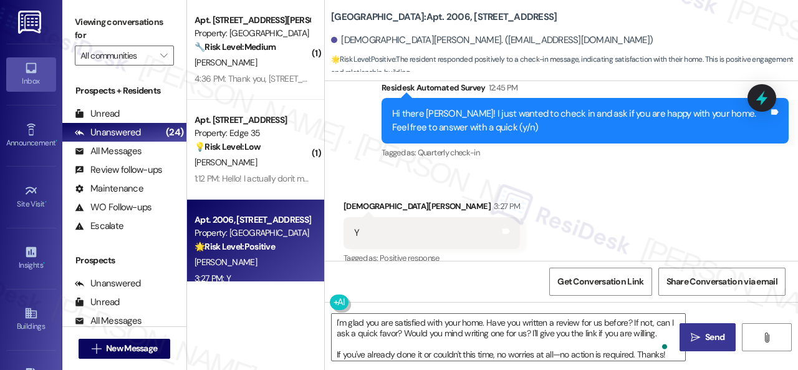
click at [720, 336] on span "Send" at bounding box center [714, 337] width 19 height 13
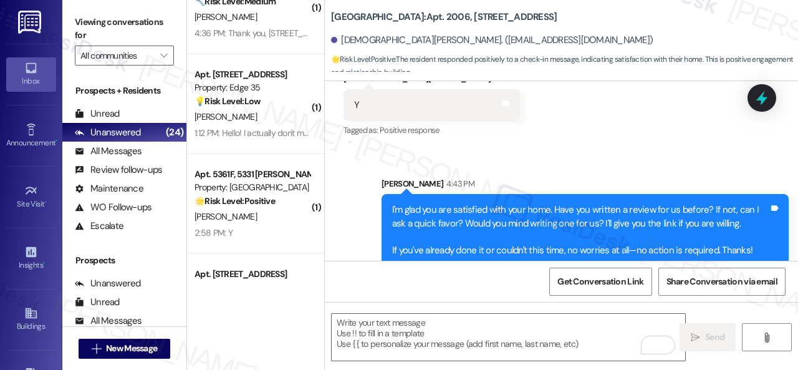
scroll to position [62, 0]
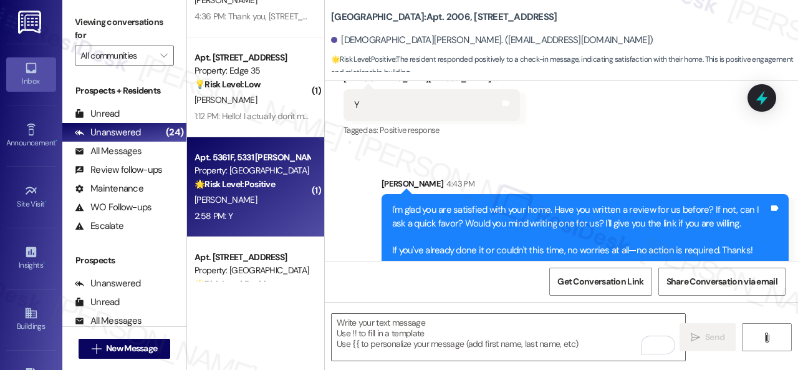
click at [278, 214] on div "2:58 PM: Y 2:58 PM: Y" at bounding box center [252, 216] width 118 height 16
type textarea "Fetching suggested responses. Please feel free to read through the conversation…"
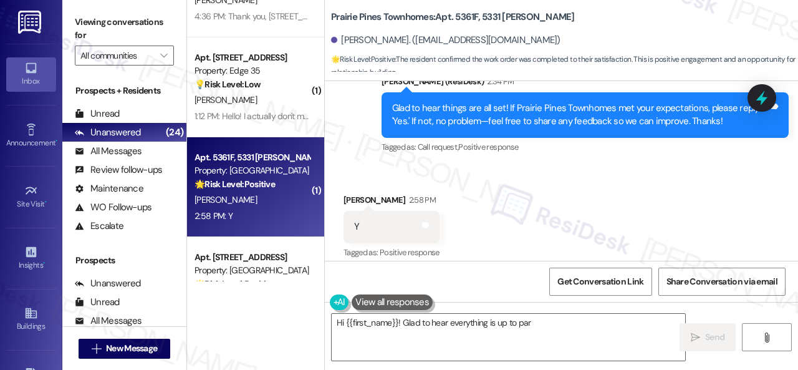
scroll to position [994, 0]
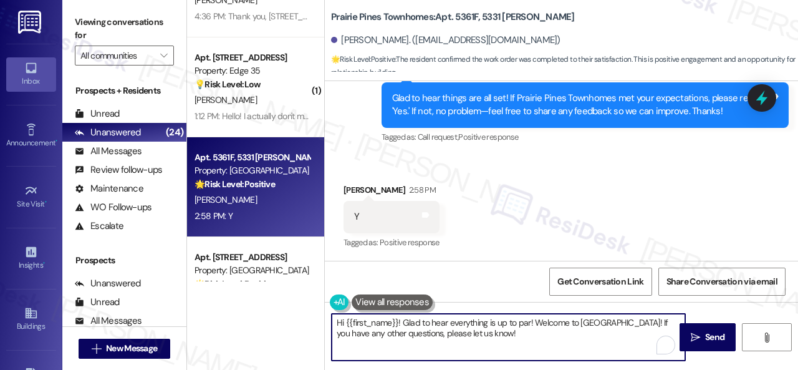
drag, startPoint x: 343, startPoint y: 322, endPoint x: 303, endPoint y: 312, distance: 41.1
click at [303, 312] on div "( 1 ) Apt. 506, 201 Courtright East Road Property: Overland Park 🔧 Risk Level: …" at bounding box center [492, 185] width 611 height 370
paste textarea "I'm glad you are satisfied with your home. Have you written a review for us bef…"
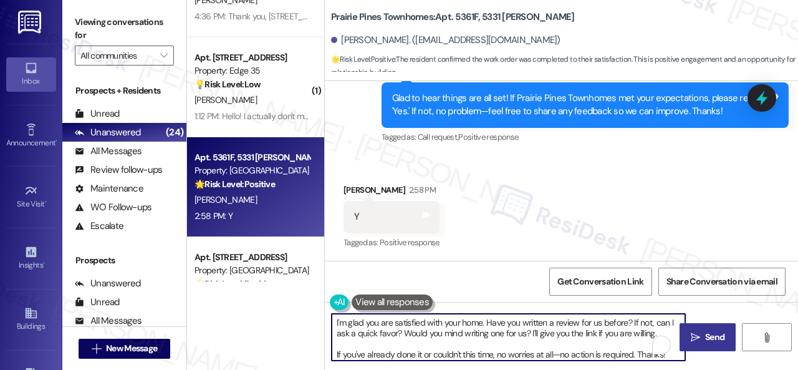
type textarea "I'm glad you are satisfied with your home. Have you written a review for us bef…"
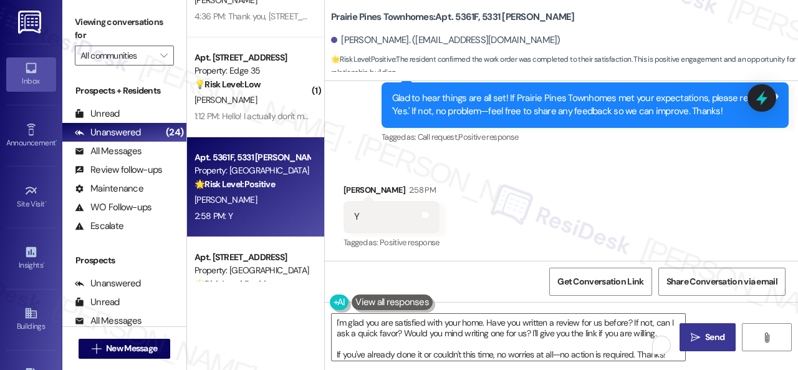
click at [705, 340] on span "Send" at bounding box center [714, 337] width 19 height 13
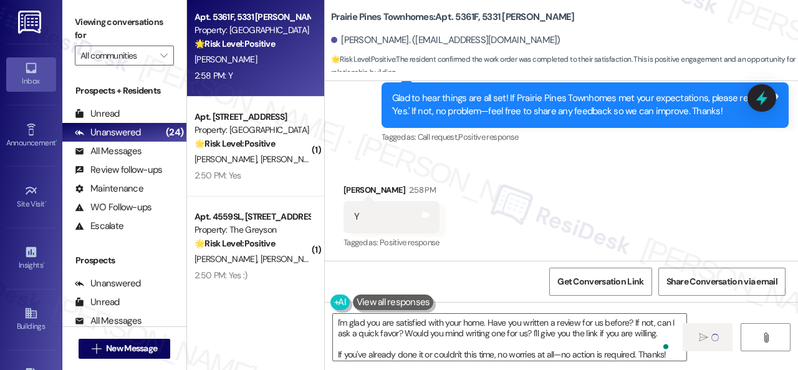
scroll to position [249, 0]
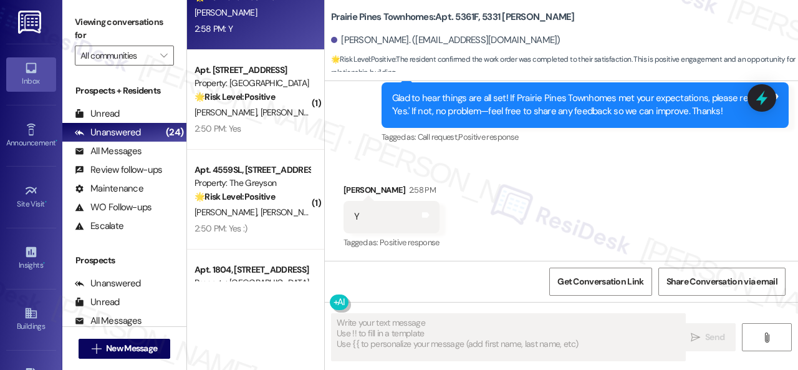
type textarea "Fetching suggested responses. Please feel free to read through the conversation…"
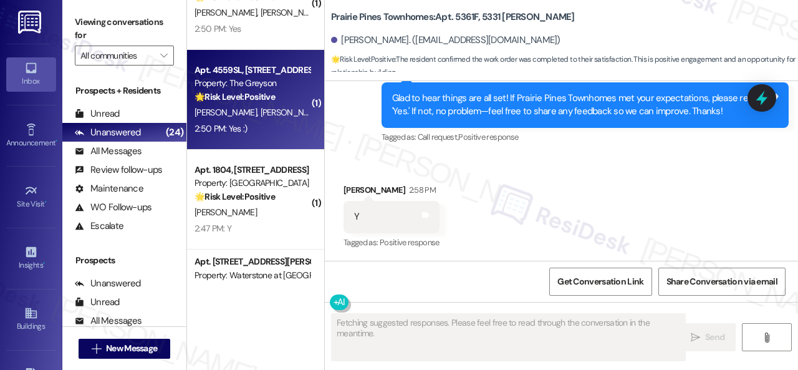
click at [284, 130] on div "2:50 PM: Yes :) 2:50 PM: Yes :)" at bounding box center [252, 129] width 118 height 16
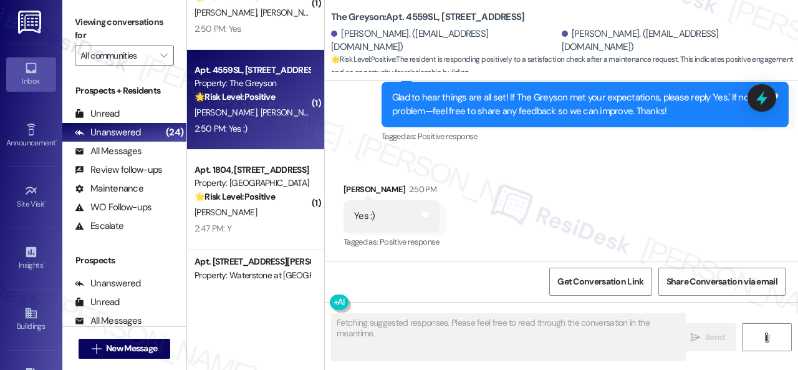
scroll to position [365, 0]
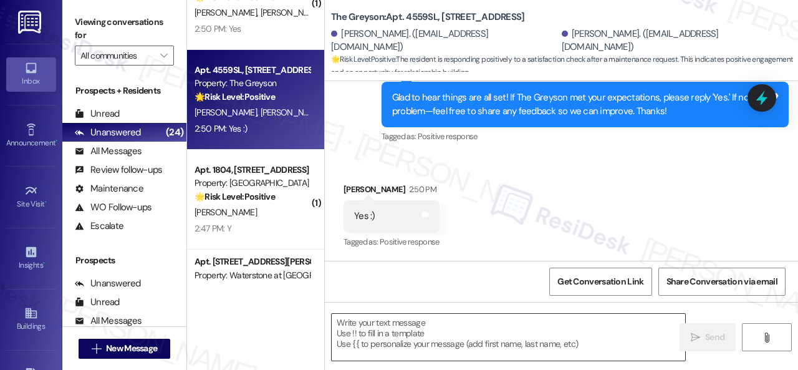
click at [422, 330] on textarea at bounding box center [509, 337] width 354 height 47
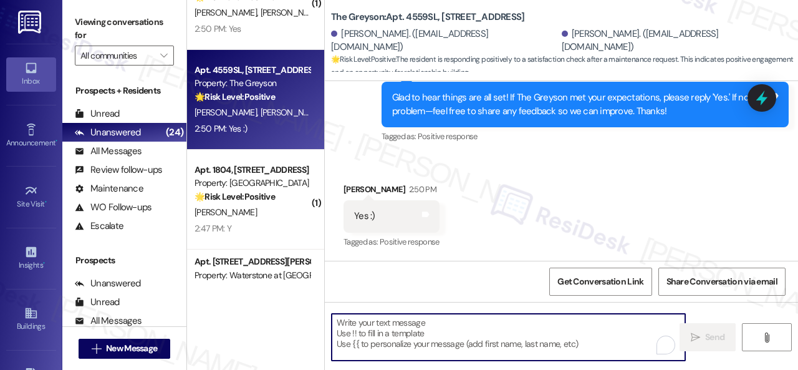
paste textarea "I'm glad you are satisfied with your home. Have you written a review for us bef…"
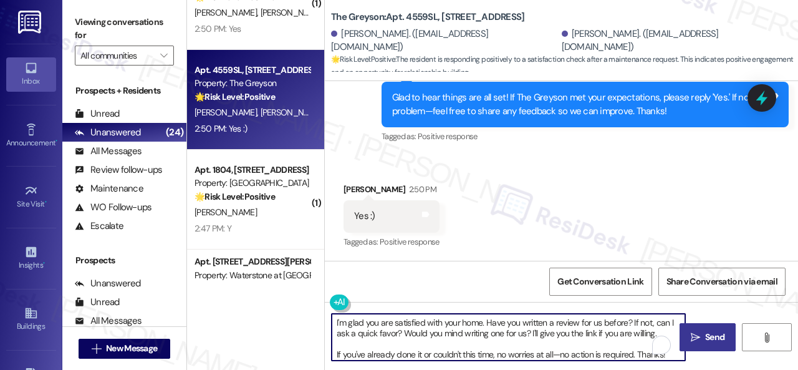
type textarea "I'm glad you are satisfied with your home. Have you written a review for us bef…"
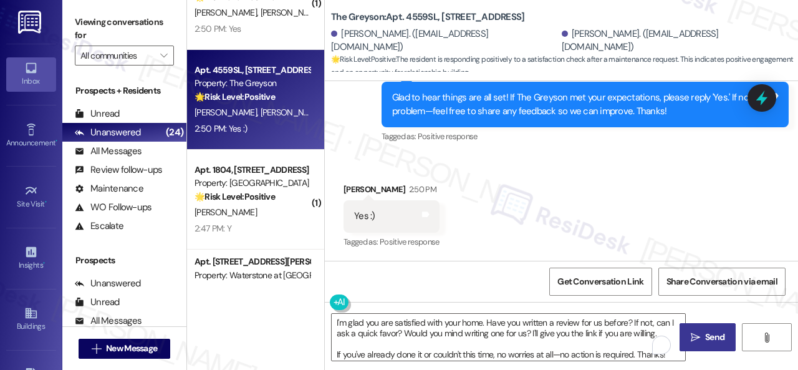
click at [705, 338] on span "Send" at bounding box center [714, 337] width 19 height 13
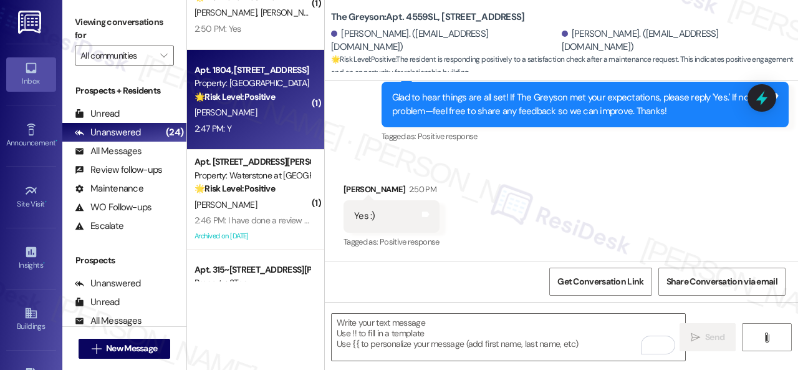
click at [267, 121] on div "2:47 PM: Y 2:47 PM: Y" at bounding box center [252, 129] width 118 height 16
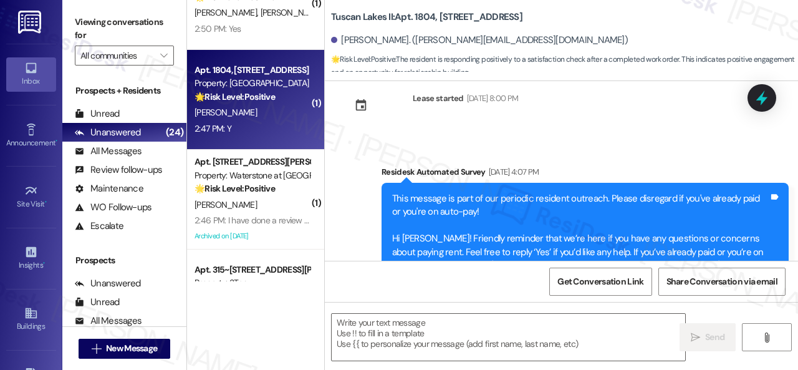
type textarea "Fetching suggested responses. Please feel free to read through the conversation…"
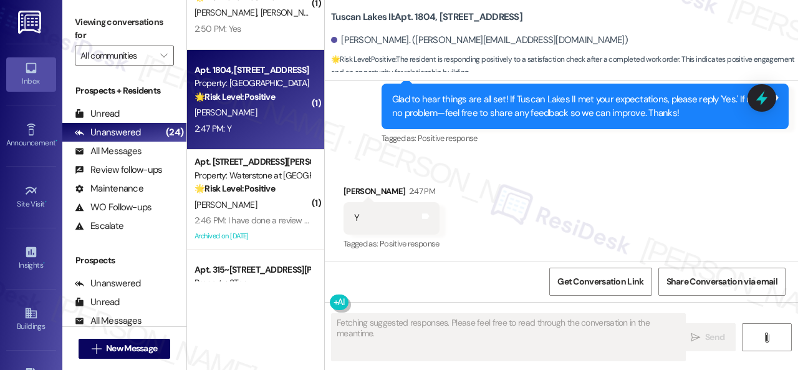
scroll to position [982, 0]
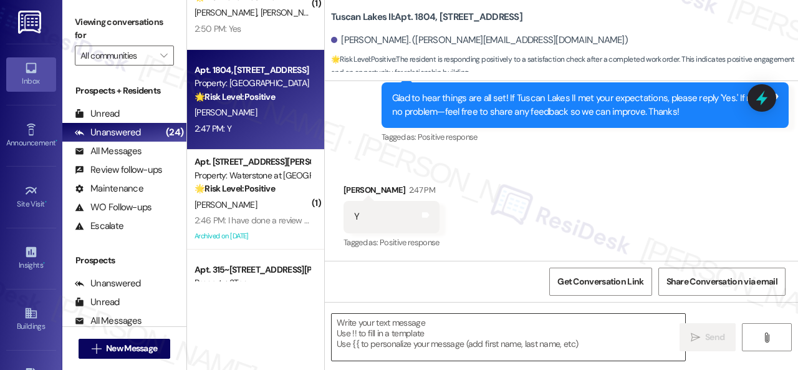
click at [394, 326] on textarea at bounding box center [509, 337] width 354 height 47
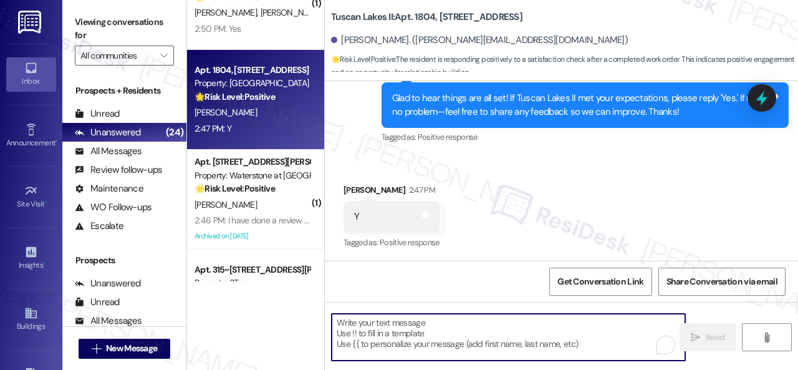
paste textarea "I'm glad you are satisfied with your home. Have you written a review for us bef…"
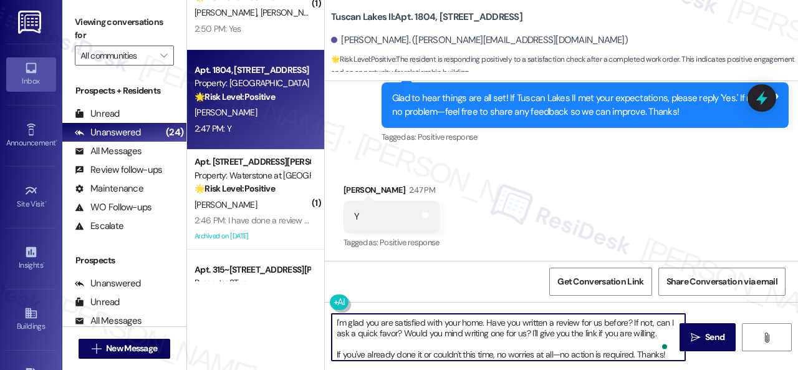
scroll to position [983, 0]
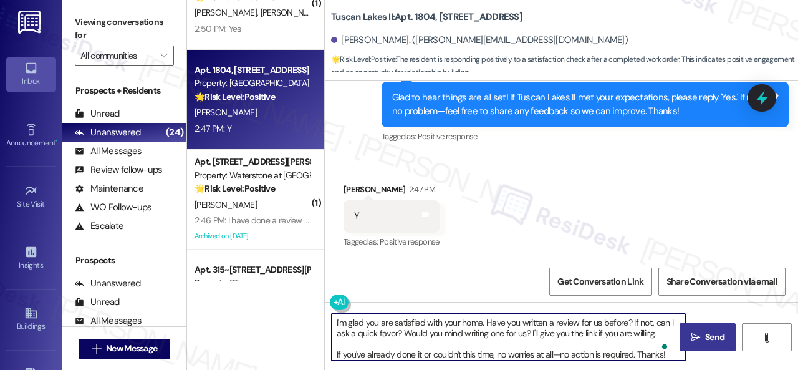
type textarea "I'm glad you are satisfied with your home. Have you written a review for us bef…"
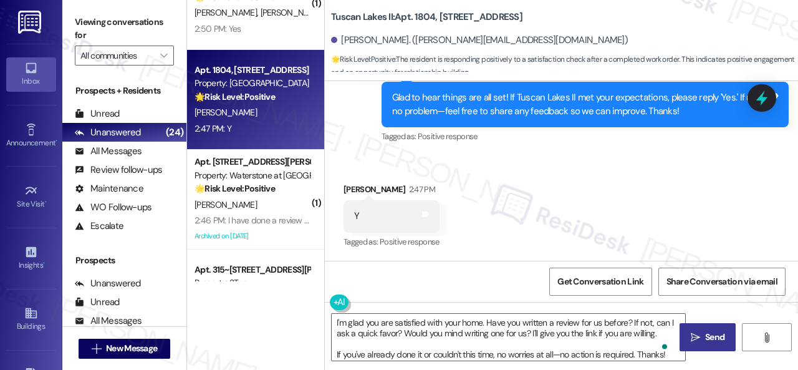
click at [695, 344] on button " Send" at bounding box center [708, 337] width 56 height 28
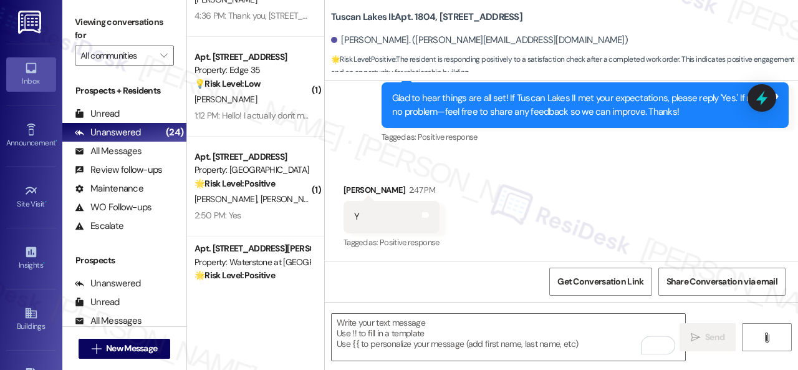
scroll to position [62, 0]
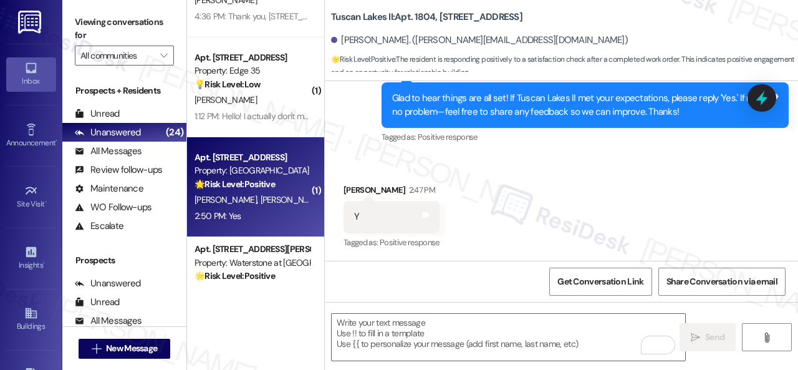
click at [276, 226] on div "Apt. 5700C2, 5800 Great Northern Boulevard Property: Butternut Ridge 🌟 Risk Lev…" at bounding box center [255, 187] width 137 height 100
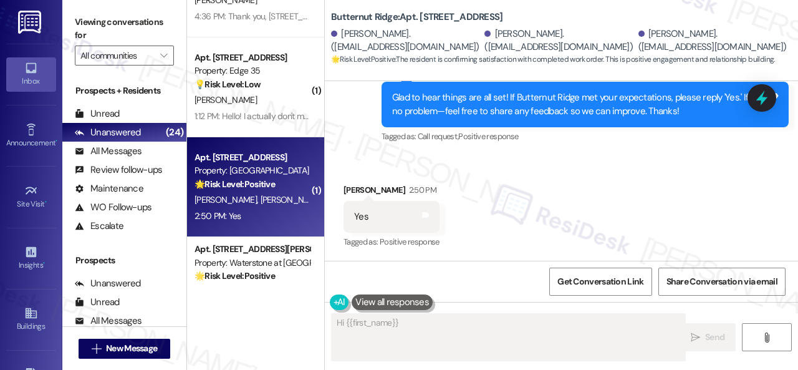
scroll to position [493, 0]
type textarea "Hi {{first_name}}! Thanks for confirming"
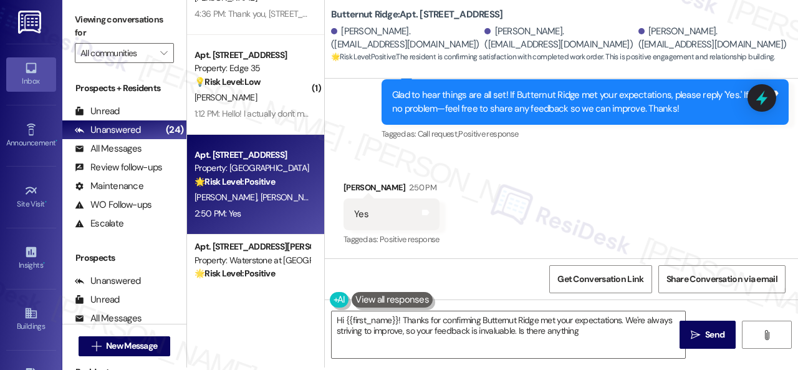
scroll to position [4, 0]
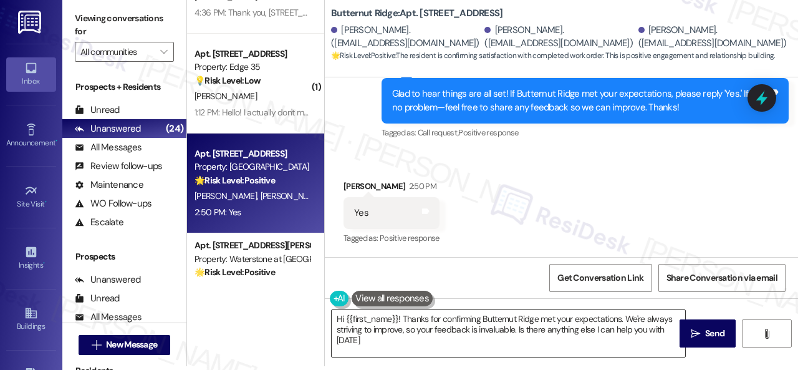
type textarea "Hi {{first_name}}! Thanks for confirming Butternut Ridge met your expectations.…"
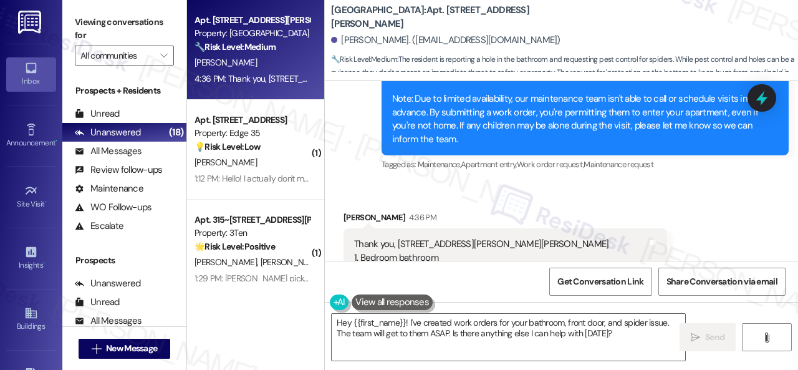
scroll to position [3253, 0]
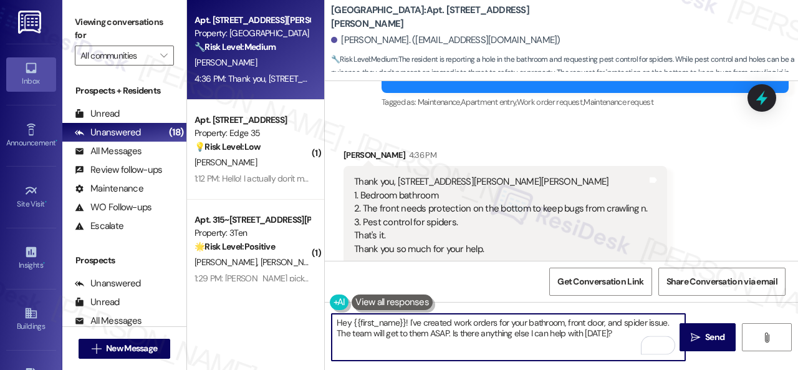
drag, startPoint x: 615, startPoint y: 335, endPoint x: 253, endPoint y: 309, distance: 362.7
click at [236, 313] on div "Apt. [STREET_ADDRESS][PERSON_NAME] Property: [GEOGRAPHIC_DATA] 🔧 Risk Level: Me…" at bounding box center [492, 185] width 611 height 370
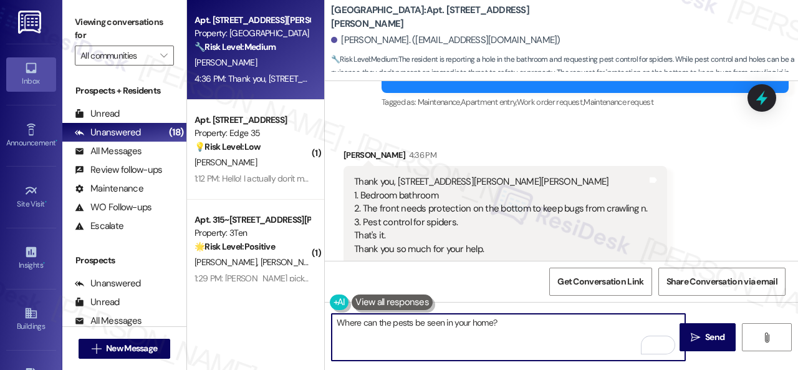
type textarea "Where can the pests be seen in your home?"
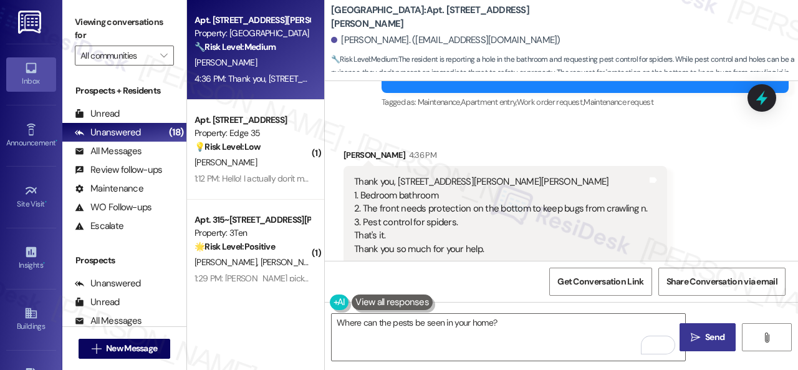
click at [696, 340] on span " Send" at bounding box center [707, 337] width 39 height 13
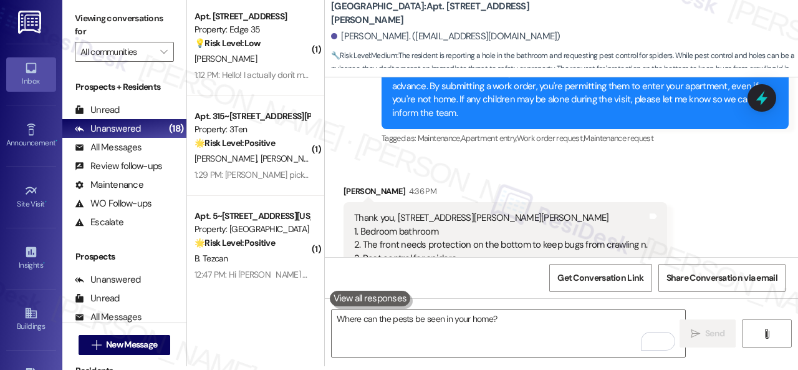
scroll to position [3278, 0]
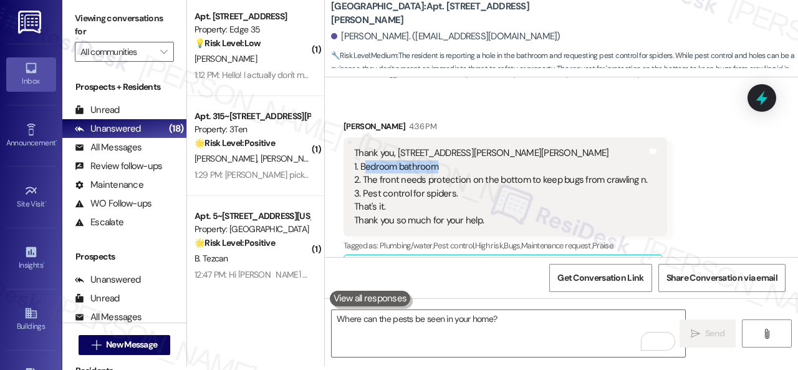
drag, startPoint x: 364, startPoint y: 138, endPoint x: 439, endPoint y: 134, distance: 74.9
click at [439, 147] on div "Thank you, [STREET_ADDRESS][PERSON_NAME][PERSON_NAME]. Bedroom bathroom 2. The …" at bounding box center [500, 187] width 293 height 80
copy div "edroom bathroom"
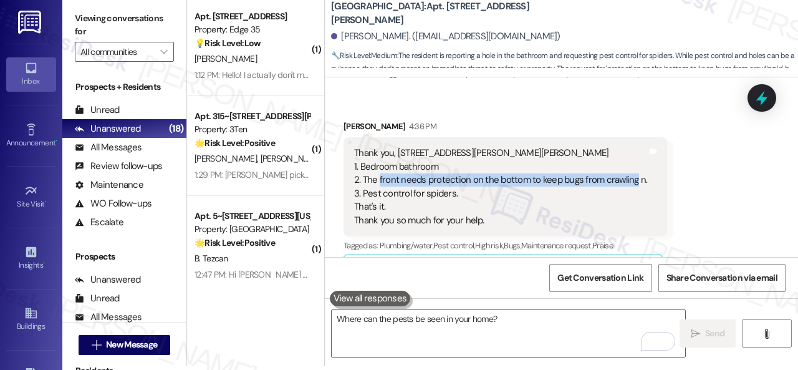
drag, startPoint x: 379, startPoint y: 148, endPoint x: 630, endPoint y: 152, distance: 251.3
click at [630, 152] on div "Thank you, [STREET_ADDRESS][PERSON_NAME][PERSON_NAME]. Bedroom bathroom 2. The …" at bounding box center [500, 187] width 293 height 80
copy div "front needs protection on the bottom to keep bugs from crawling"
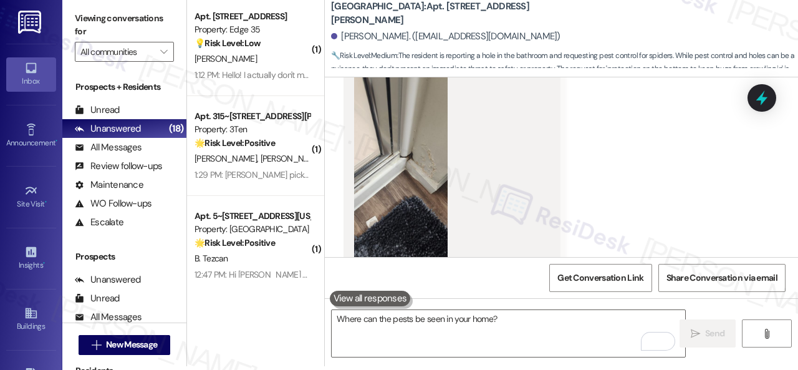
scroll to position [2654, 0]
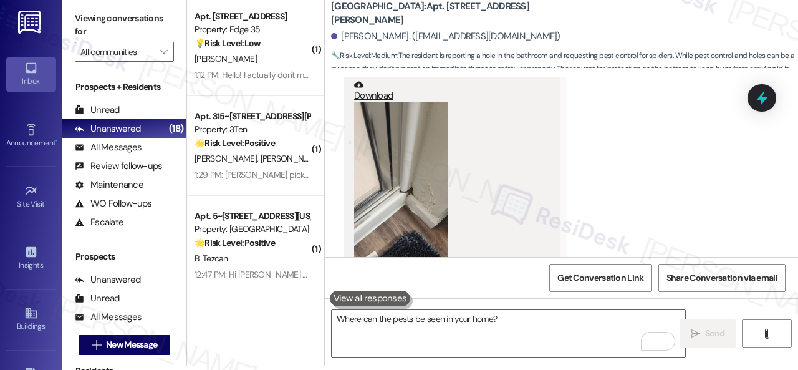
click at [383, 143] on button "Zoom image" at bounding box center [401, 203] width 94 height 203
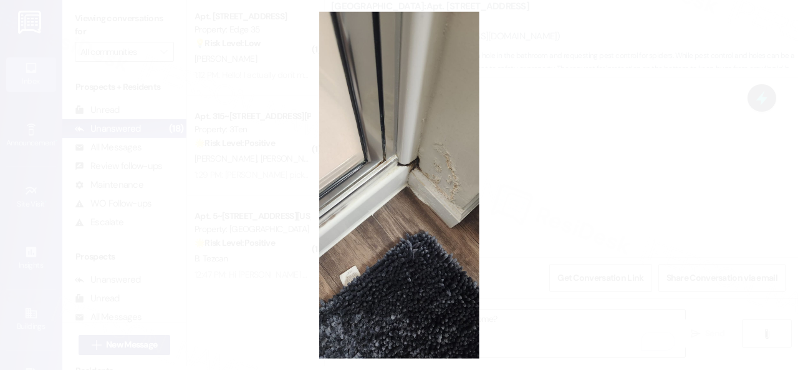
click at [410, 159] on button "Unzoom image" at bounding box center [399, 185] width 798 height 370
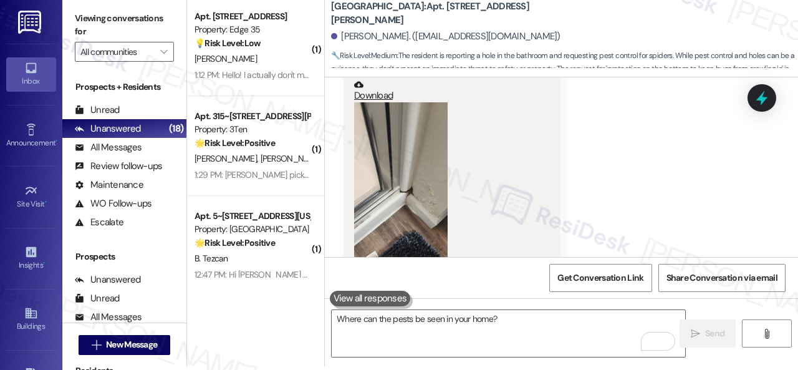
click at [590, 152] on div "Received via SMS [PERSON_NAME] 12:42 PM Hi [PERSON_NAME], need your help. Do I …" at bounding box center [561, 183] width 473 height 667
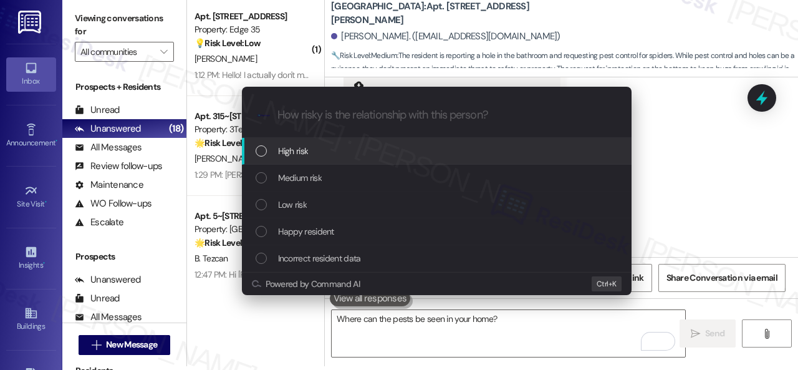
click at [666, 155] on div "Escalate Conversation How risky is the relationship with this person? Topics (e…" at bounding box center [399, 185] width 798 height 370
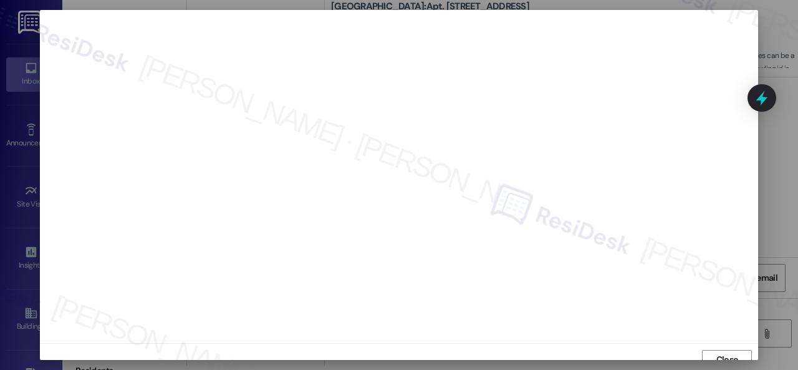
scroll to position [9, 0]
click at [731, 345] on span "Close" at bounding box center [728, 350] width 22 height 13
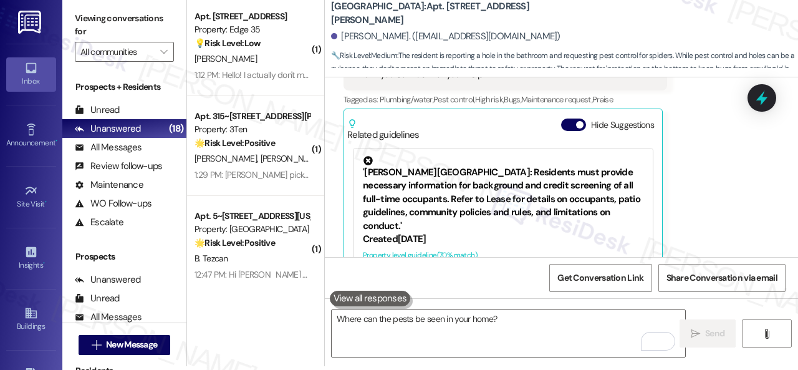
scroll to position [3527, 0]
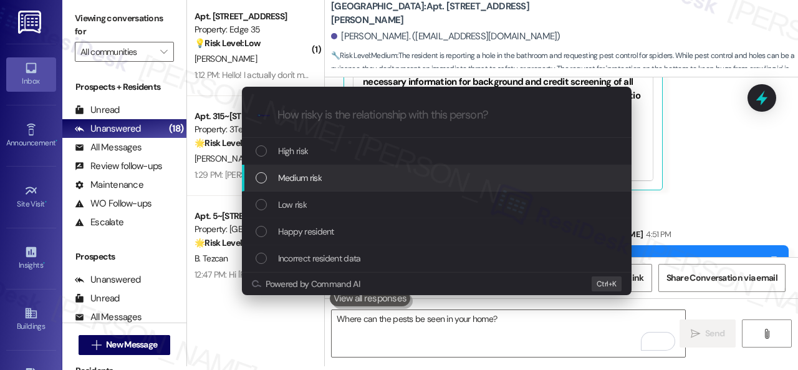
click at [280, 178] on span "Medium risk" at bounding box center [300, 178] width 44 height 14
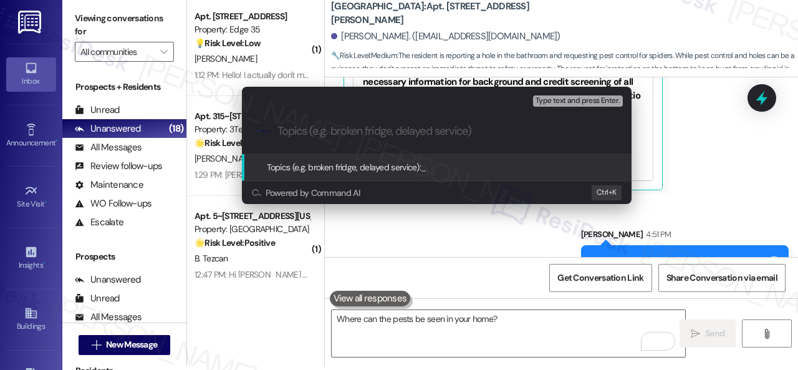
paste input "Work Order filed by ResiDesk 293694"
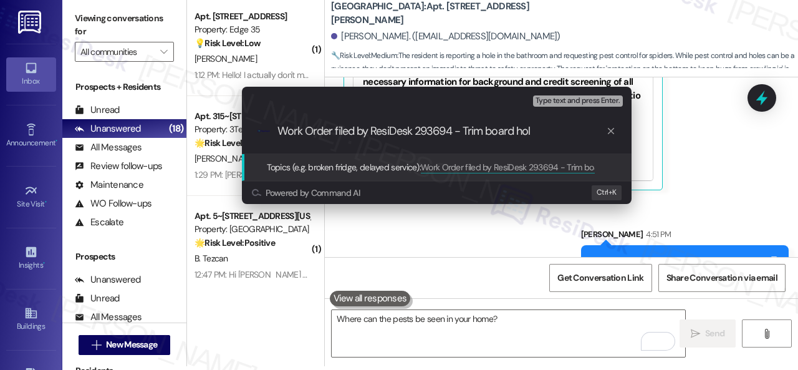
type input "Work Order filed by ResiDesk 293694 - Trim board hole"
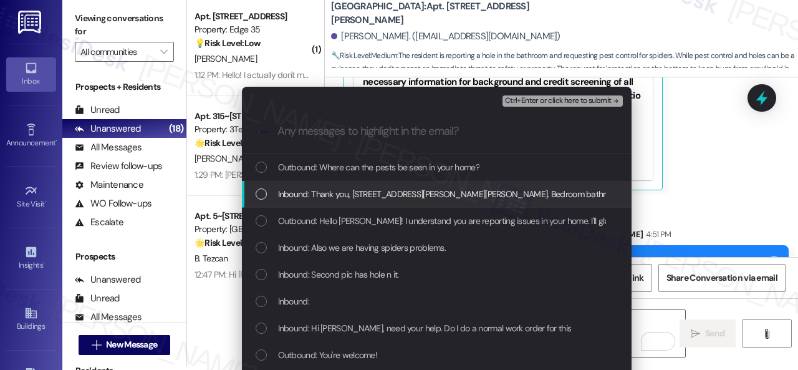
click at [418, 198] on span "Inbound: Thank you, [STREET_ADDRESS][PERSON_NAME][PERSON_NAME]. Bedroom bathroo…" at bounding box center [708, 194] width 861 height 14
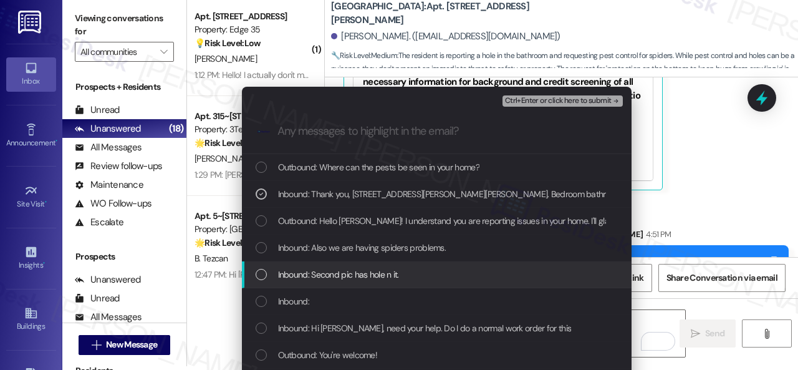
click at [374, 269] on span "Inbound: Second pic has hole n it." at bounding box center [338, 275] width 121 height 14
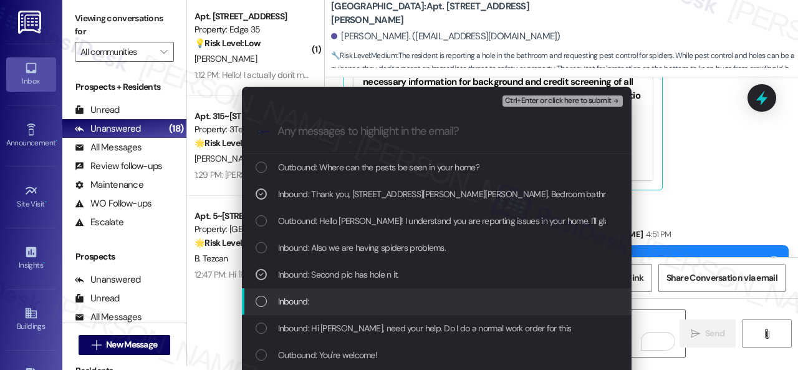
click at [289, 302] on span "Inbound:" at bounding box center [293, 301] width 31 height 14
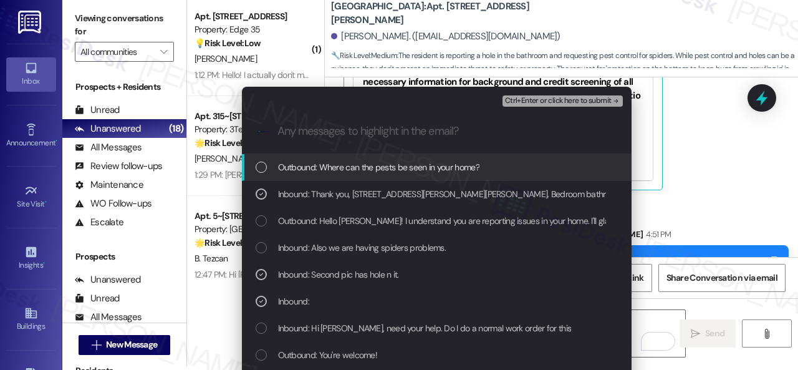
click at [541, 99] on span "Ctrl+Enter or click here to submit" at bounding box center [558, 101] width 107 height 9
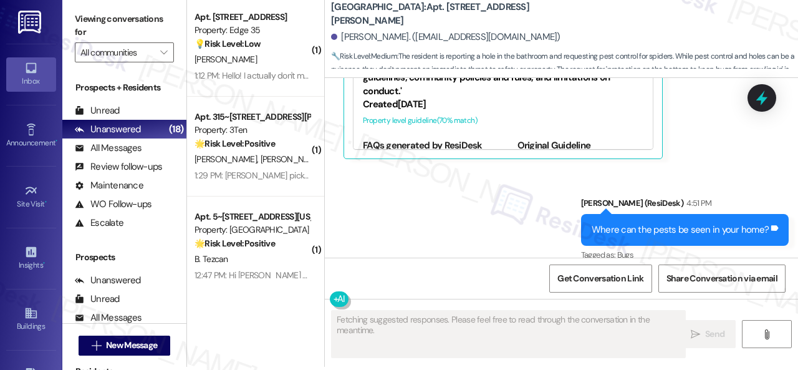
scroll to position [4, 0]
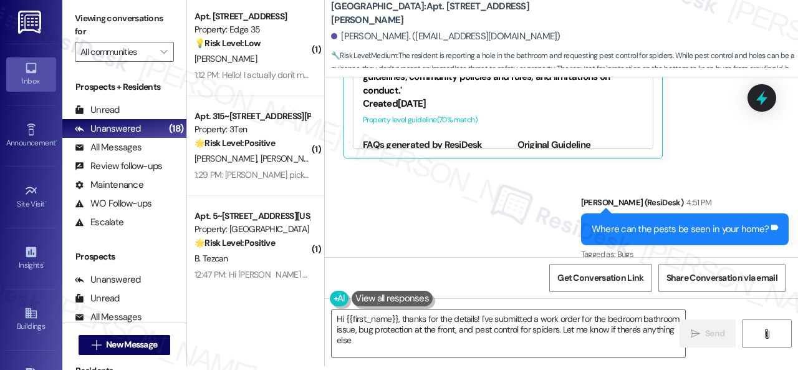
type textarea "Hi {{first_name}}, thanks for the details! I've submitted a work order for the …"
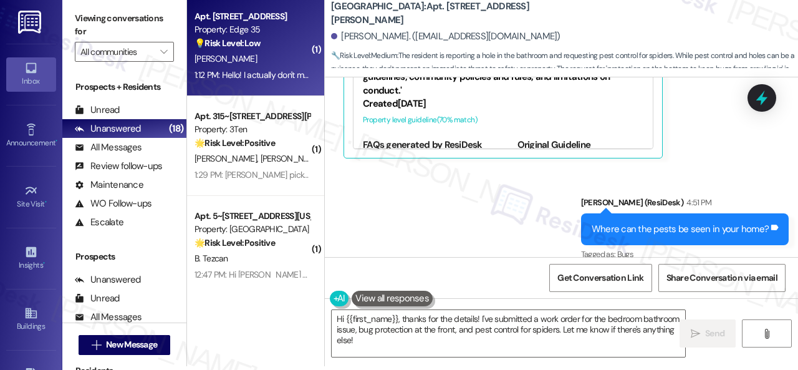
click at [258, 55] on div "[PERSON_NAME]" at bounding box center [252, 59] width 118 height 16
type textarea "Fetching suggested responses. Please feel free to read through the conversation…"
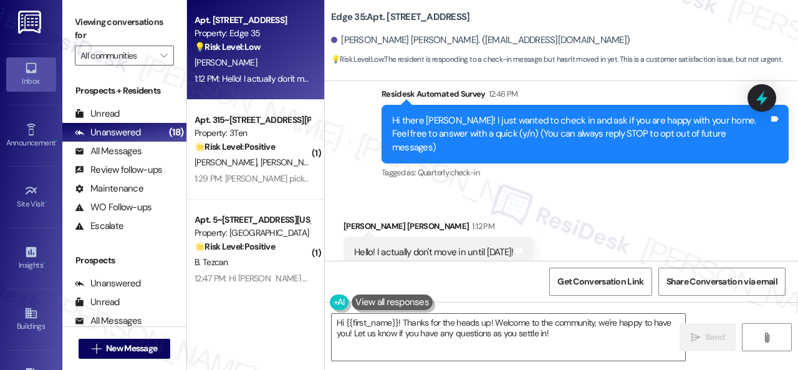
scroll to position [110, 0]
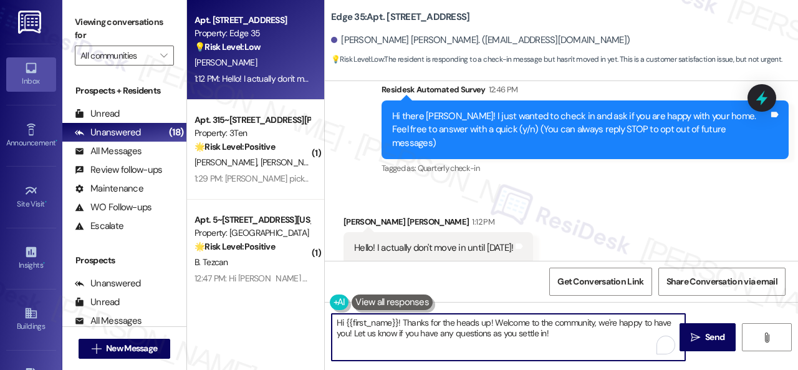
drag, startPoint x: 332, startPoint y: 320, endPoint x: 622, endPoint y: 340, distance: 291.3
click at [622, 352] on textarea "Hi {{first_name}}! Thanks for the heads up! Welcome to the community, we're hap…" at bounding box center [509, 337] width 354 height 47
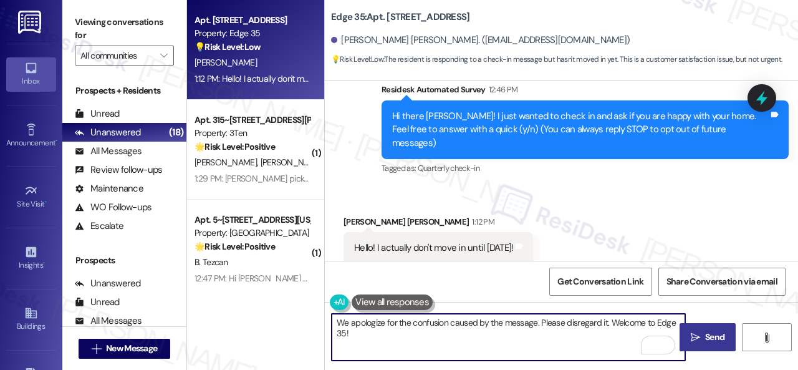
type textarea "We apologize for the confusion caused by the message. Please disregard it. Welc…"
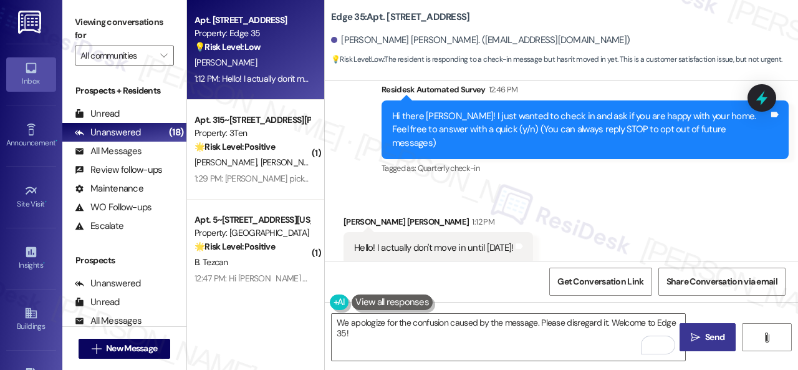
click at [709, 343] on span "Send" at bounding box center [714, 337] width 19 height 13
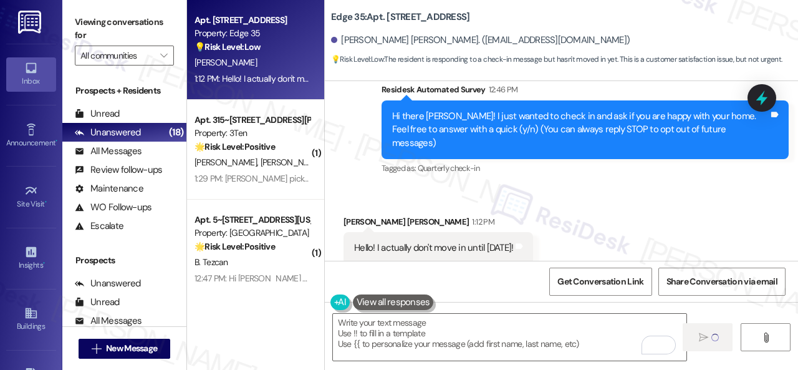
type textarea "Fetching suggested responses. Please feel free to read through the conversation…"
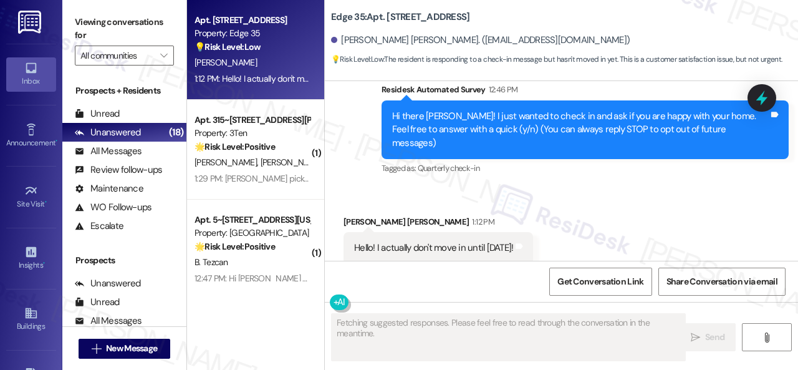
scroll to position [109, 0]
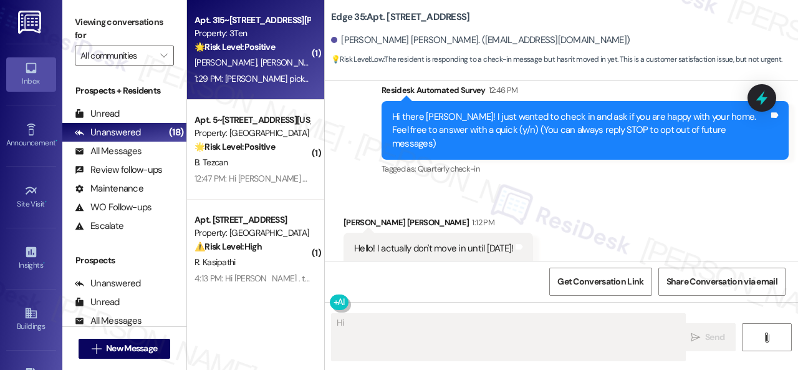
click at [288, 61] on div "J. Edwards T. Edwards" at bounding box center [252, 63] width 118 height 16
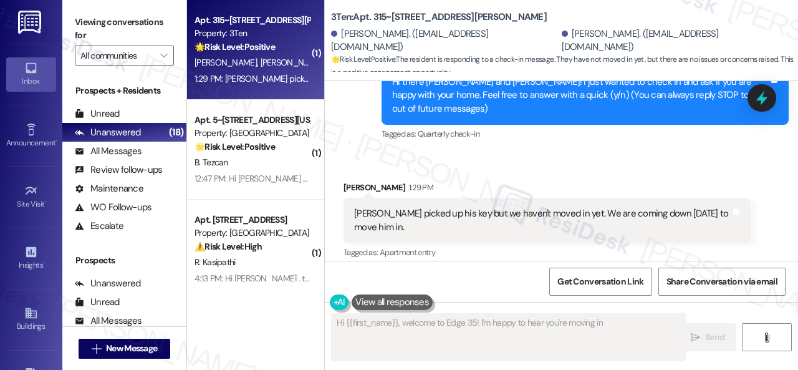
scroll to position [154, 0]
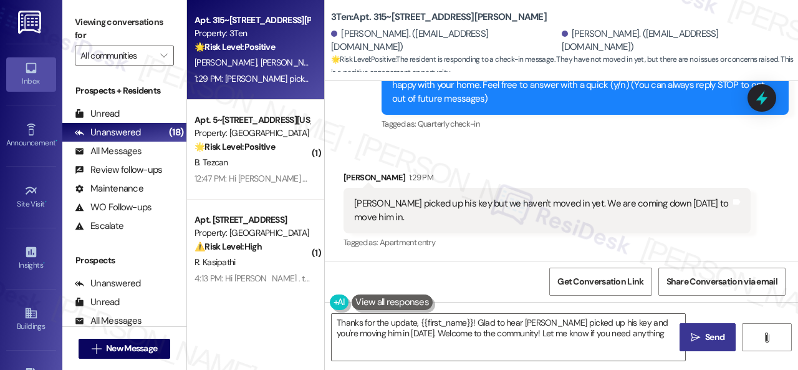
type textarea "Thanks for the update, {{first_name}}! Glad to hear Tyler picked up his key and…"
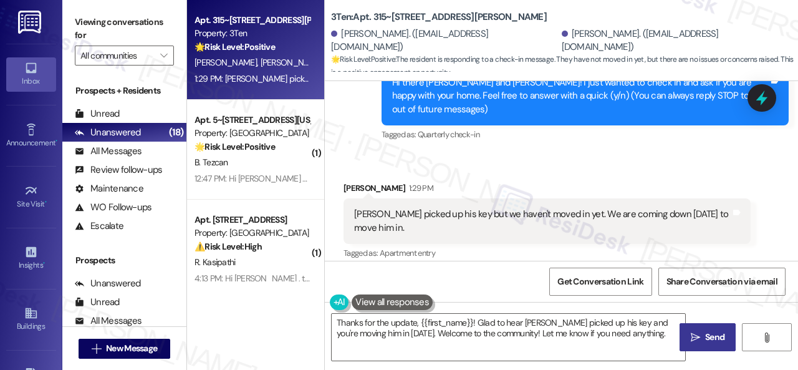
scroll to position [155, 0]
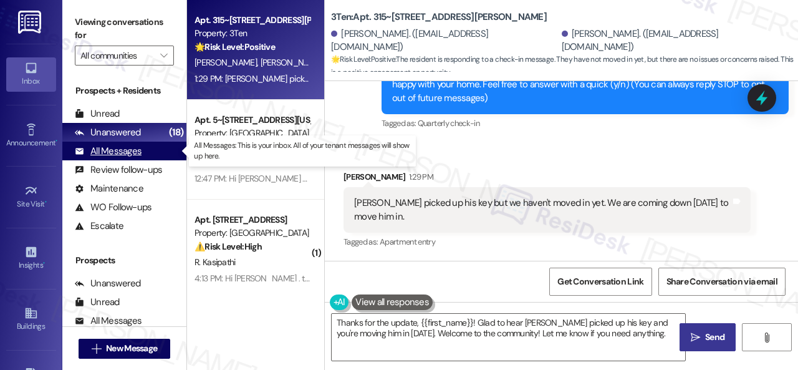
click at [112, 152] on div "All Messages" at bounding box center [108, 151] width 67 height 13
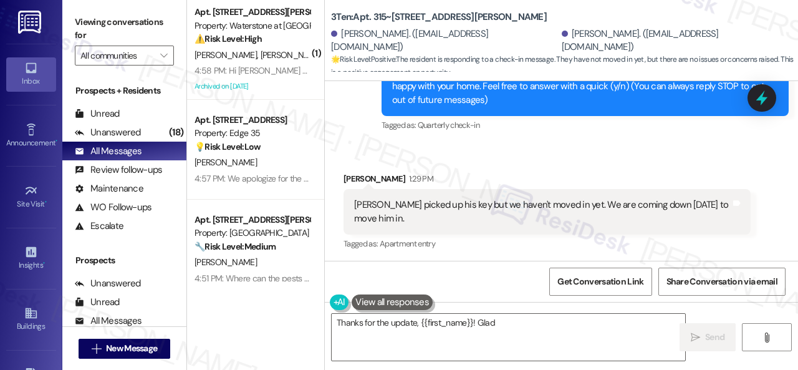
scroll to position [154, 0]
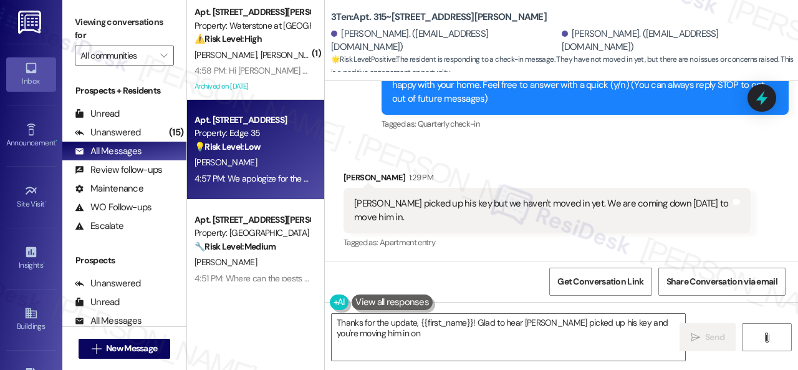
type textarea "Thanks for the update, {{first_name}}! Glad to hear Tyler picked up his key and…"
click at [276, 175] on div "4:57 PM: We apologize for the confusion caused by the message. Please disregard…" at bounding box center [388, 178] width 386 height 11
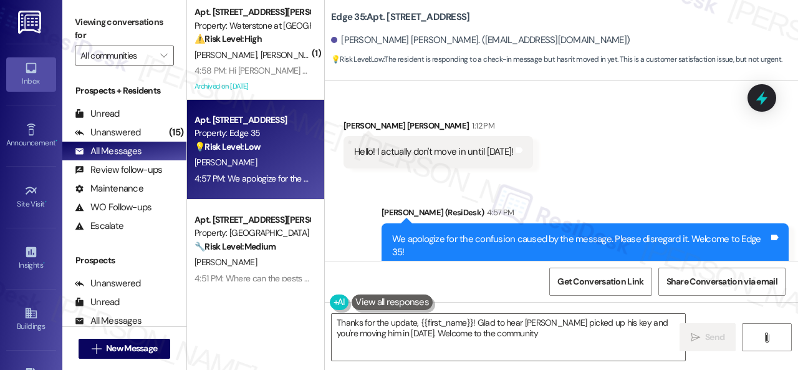
scroll to position [228, 0]
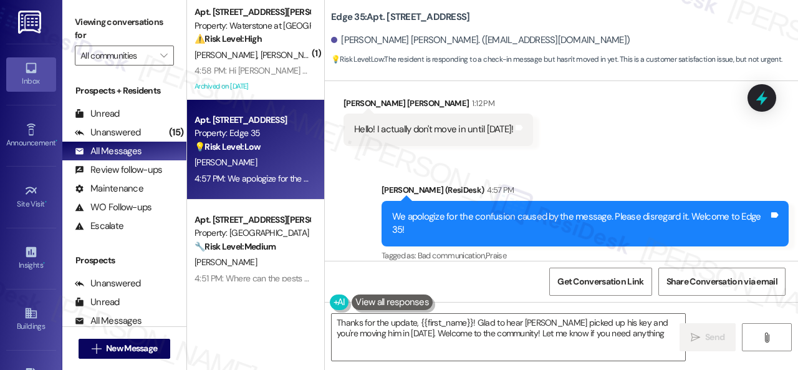
type textarea "Thanks for the update, {{first_name}}! Glad to hear Tyler picked up his key and…"
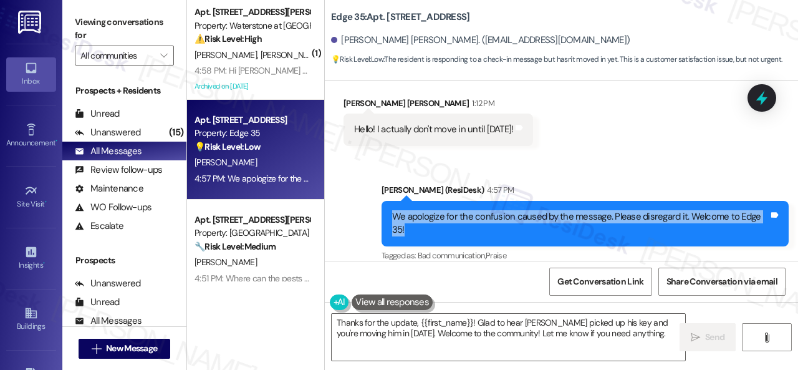
drag, startPoint x: 383, startPoint y: 199, endPoint x: 432, endPoint y: 214, distance: 50.9
click at [432, 214] on div "We apologize for the confusion caused by the message. Please disregard it. Welc…" at bounding box center [585, 224] width 407 height 46
copy div "We apologize for the confusion caused by the message. Please disregard it. Welc…"
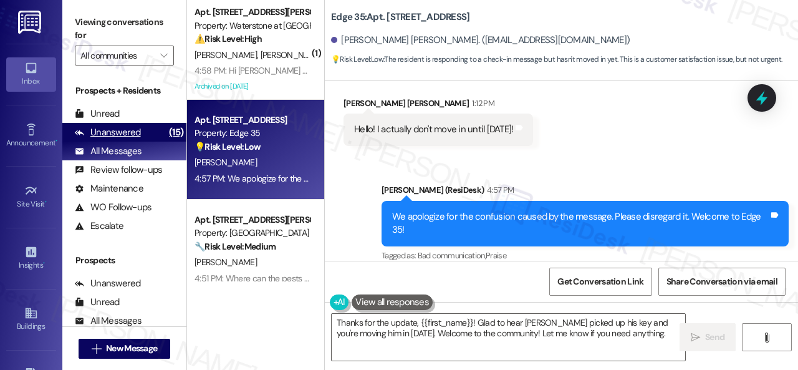
click at [133, 136] on div "Unanswered" at bounding box center [108, 132] width 66 height 13
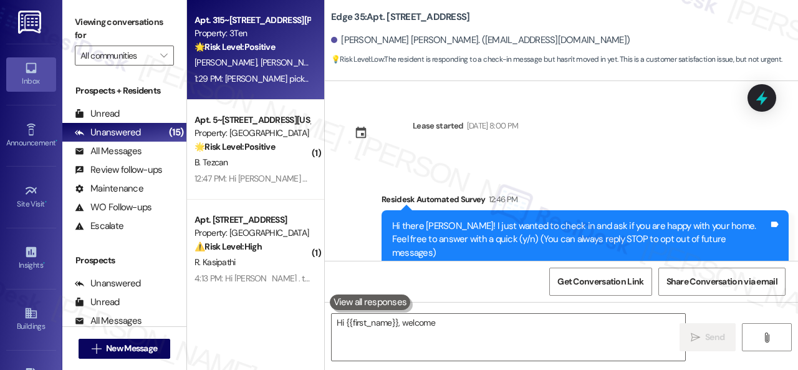
scroll to position [109, 0]
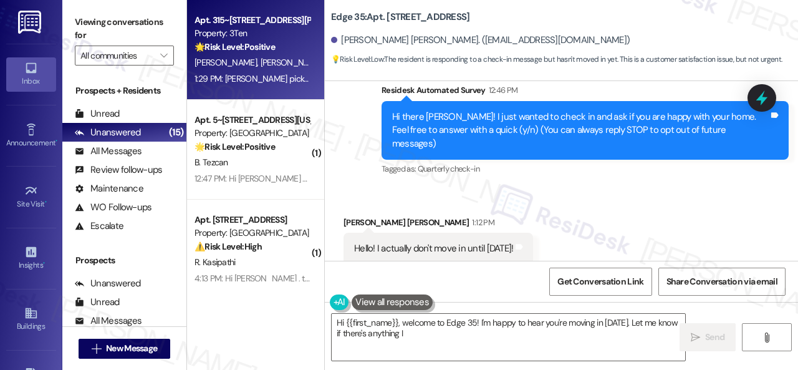
type textarea "Hi {{first_name}}, welcome to Edge 35! I'm happy to hear you're moving in tomor…"
click at [301, 42] on div "🌟 Risk Level: Positive The resident is responding to a check-in message. They h…" at bounding box center [252, 47] width 115 height 13
type textarea "Hi {{first_name}}, welcome to Edge 35! I'm happy to hear you're moving in tomor…"
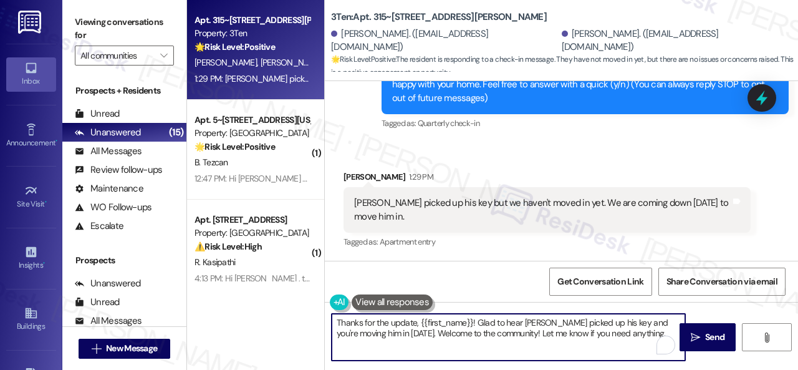
scroll to position [4, 0]
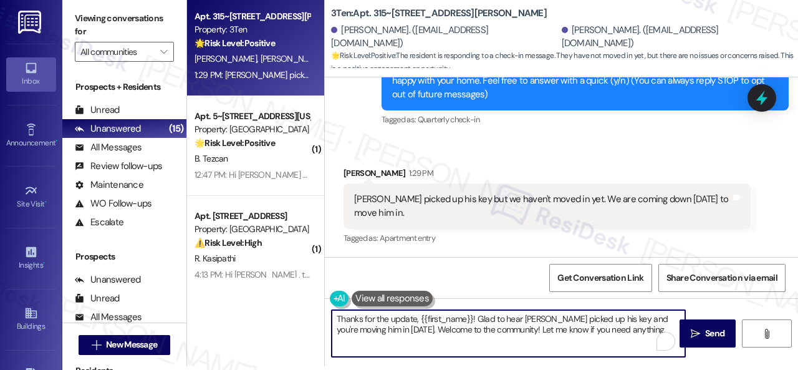
drag, startPoint x: 400, startPoint y: 334, endPoint x: 671, endPoint y: 369, distance: 273.0
click at [671, 369] on div "Viewing conversations for All communities  Prospects + Residents Unread (0) Un…" at bounding box center [430, 185] width 736 height 370
paste textarea "We apologize for the confusion caused by the message. Please disregard it. Welc…"
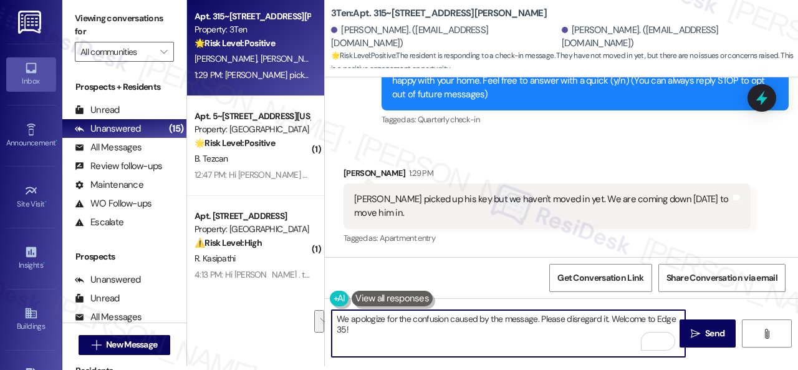
drag, startPoint x: 654, startPoint y: 319, endPoint x: 654, endPoint y: 328, distance: 9.4
click at [654, 328] on textarea "We apologize for the confusion caused by the message. Please disregard it. Welc…" at bounding box center [509, 333] width 354 height 47
type textarea "We apologize for the confusion caused by the message. Please disregard it. Welc…"
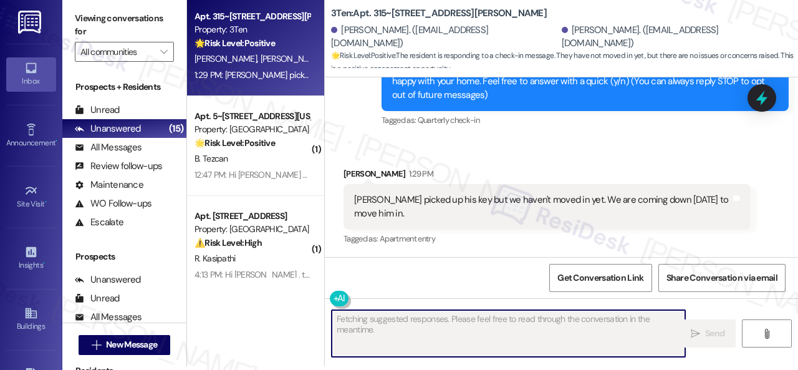
scroll to position [0, 0]
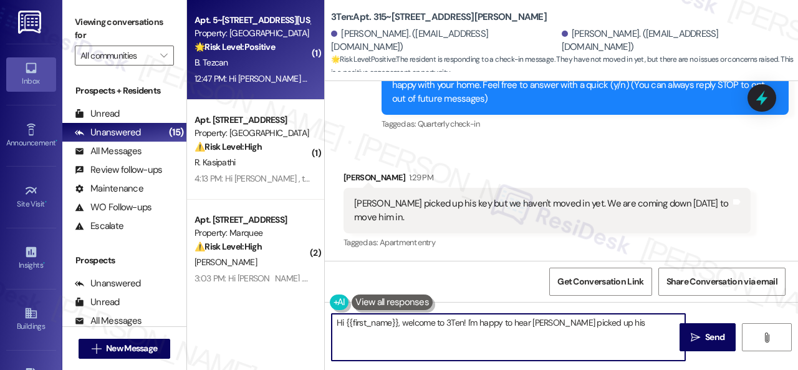
type textarea "Hi {{first_name}}, welcome to 3Ten! I'm happy to hear Tyler picked up his"
click at [274, 67] on div "B. Tezcan" at bounding box center [252, 63] width 118 height 16
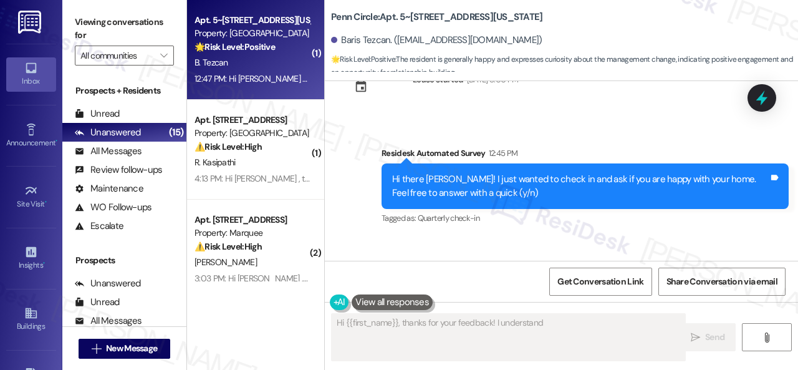
scroll to position [2300, 0]
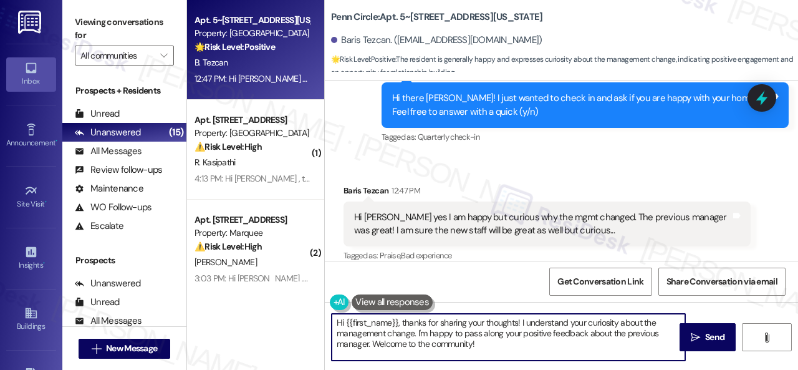
drag, startPoint x: 418, startPoint y: 331, endPoint x: 521, endPoint y: 345, distance: 103.9
click at [521, 345] on textarea "Hi {{first_name}}, thanks for sharing your thoughts! I understand your curiosit…" at bounding box center [509, 337] width 354 height 47
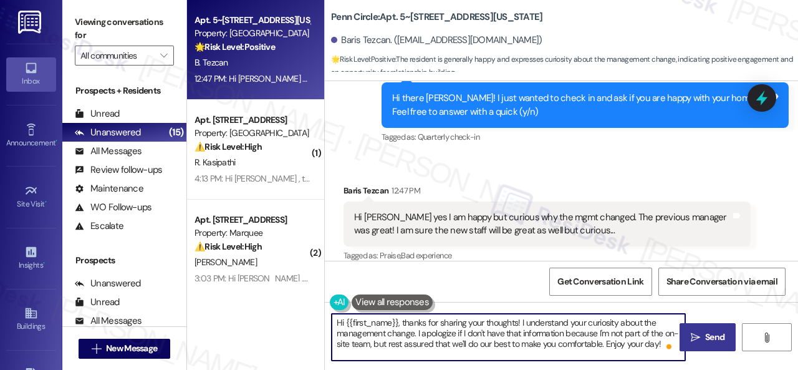
type textarea "Hi {{first_name}}, thanks for sharing your thoughts! I understand your curiosit…"
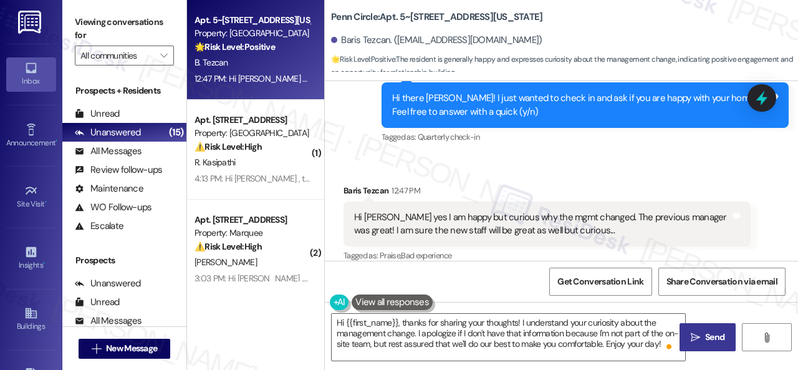
click at [705, 336] on span "Send" at bounding box center [714, 337] width 19 height 13
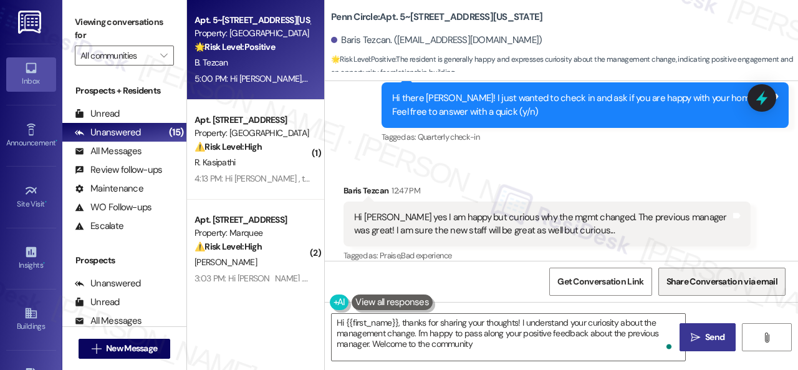
type textarea "Hi {{first_name}}, thanks for sharing your thoughts! I understand your curiosit…"
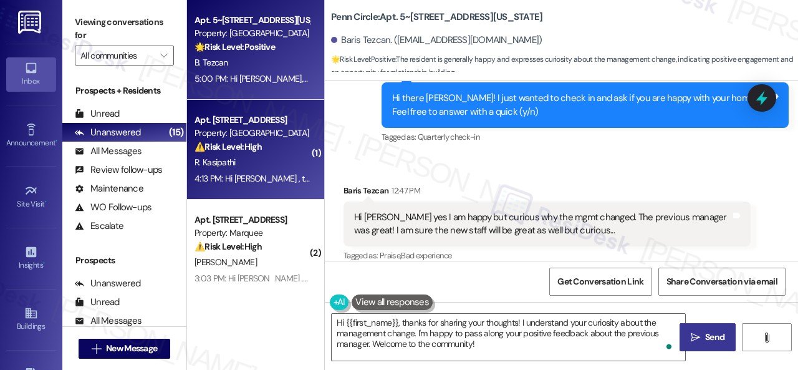
click at [267, 158] on div "R. Kasipathi" at bounding box center [252, 163] width 118 height 16
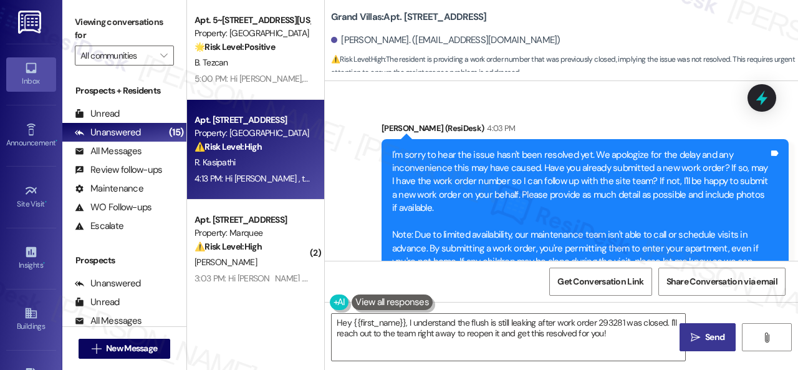
scroll to position [3079, 0]
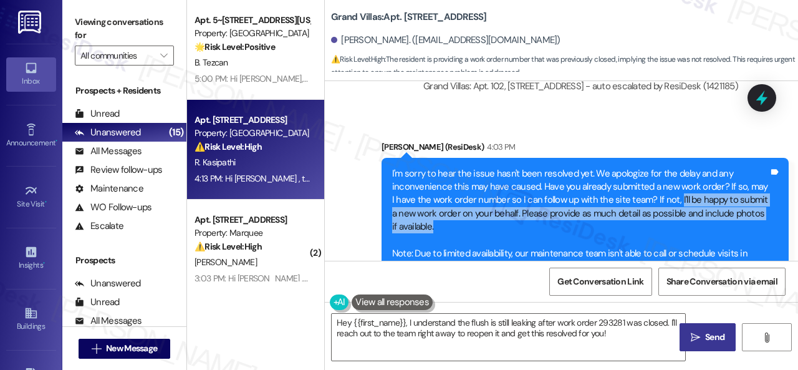
drag, startPoint x: 674, startPoint y: 184, endPoint x: 680, endPoint y: 219, distance: 35.5
click at [680, 219] on div "I'm sorry to hear the issue hasn't been resolved yet. We apologize for the dela…" at bounding box center [580, 233] width 377 height 133
copy div "I'll be happy to submit a new work order on your behalf. Please provide as much…"
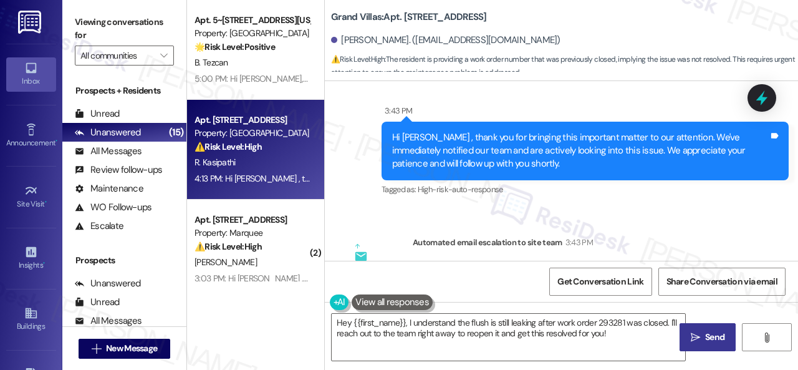
scroll to position [2643, 0]
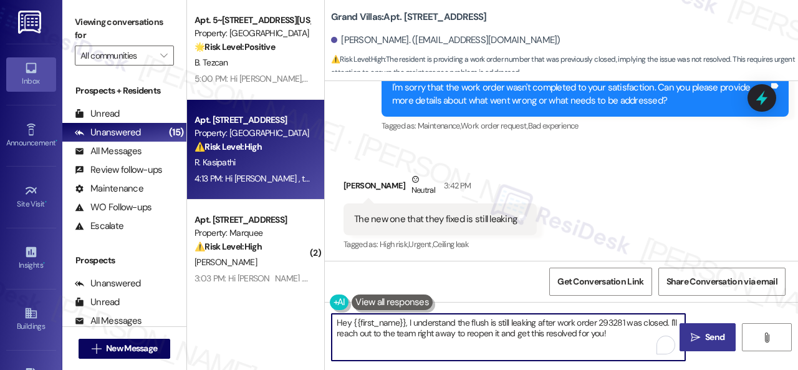
drag, startPoint x: 397, startPoint y: 321, endPoint x: 291, endPoint y: 314, distance: 106.2
click at [291, 314] on div "Apt. 5~306, 12415 Pennsylvania Street Property: Penn Circle 🌟 Risk Level: Posit…" at bounding box center [492, 185] width 611 height 370
paste textarea "I'll be happy to submit a new work order on your behalf. Please provide as much…"
type textarea "I'll be happy to submit a new work order on your behalf. Please provide as much…"
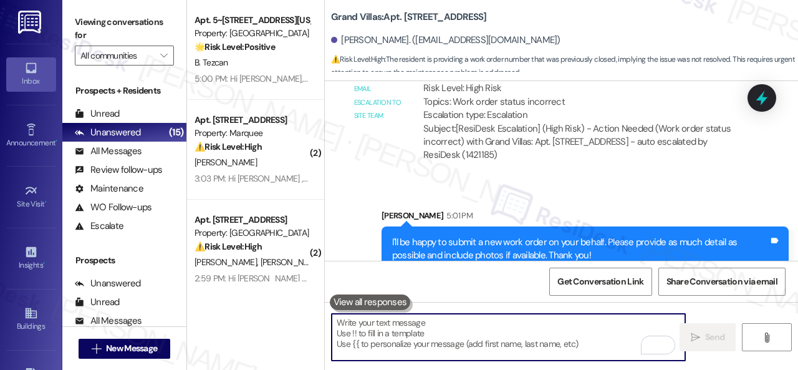
scroll to position [4239, 0]
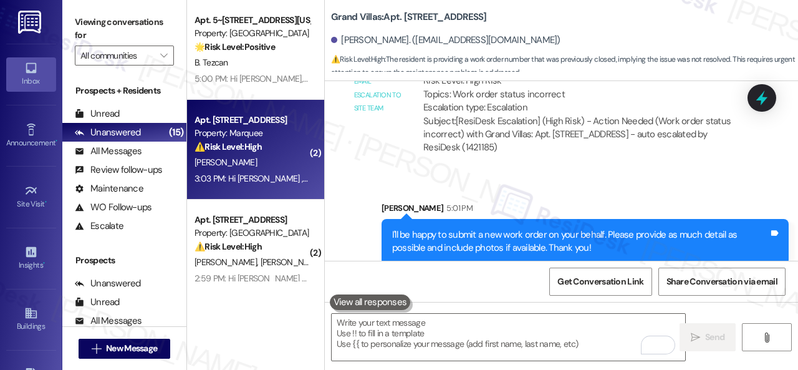
click at [269, 162] on div "[PERSON_NAME]" at bounding box center [252, 163] width 118 height 16
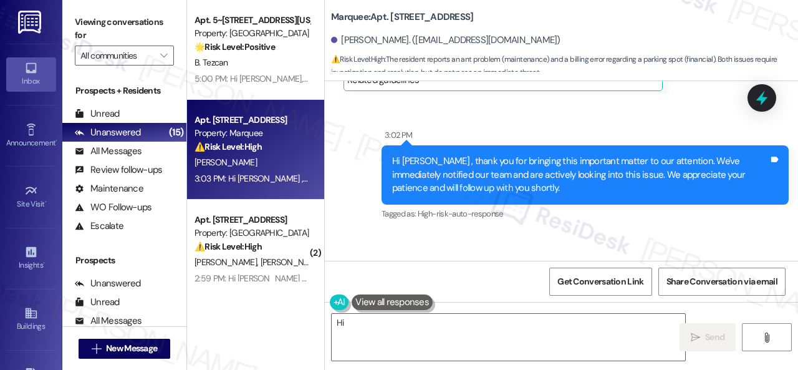
scroll to position [257, 0]
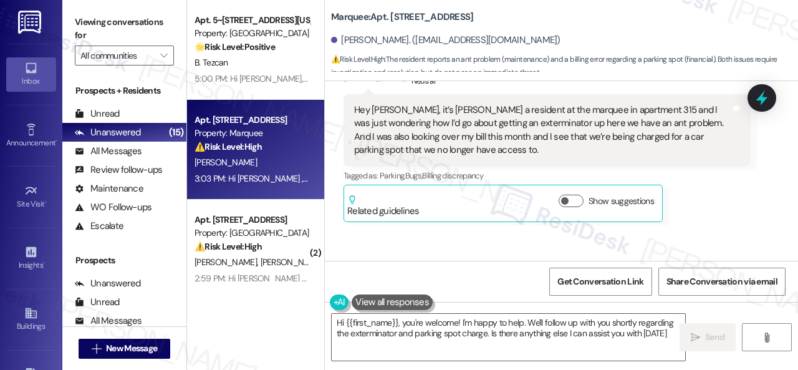
type textarea "Hi {{first_name}}, you're welcome! I'm happy to help. We'll follow up with you …"
click at [550, 238] on div "Sent via SMS 3:02 PM Hi Erminia , thank you for bringing this important matter …" at bounding box center [561, 297] width 473 height 132
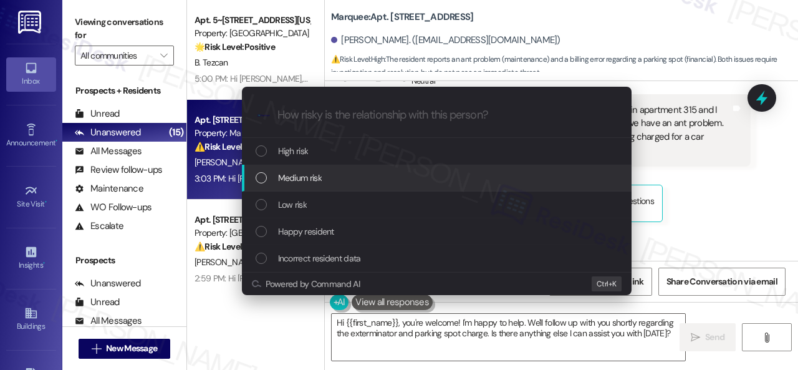
click at [286, 179] on span "Medium risk" at bounding box center [300, 178] width 44 height 14
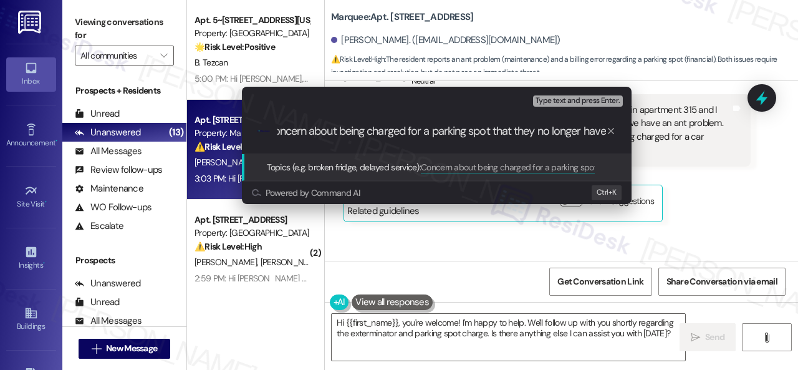
type input "Concern about being charged for a parking spot that they no longer have."
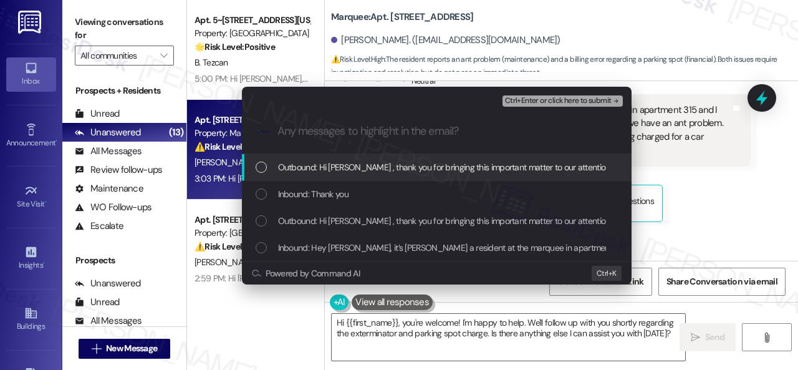
scroll to position [0, 0]
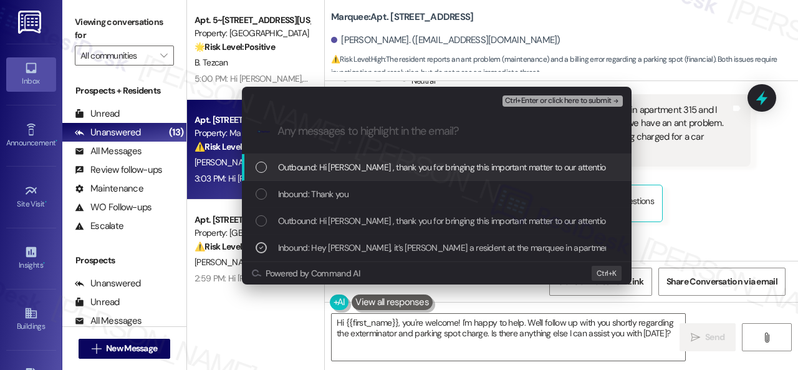
click at [538, 103] on span "Ctrl+Enter or click here to submit" at bounding box center [558, 101] width 107 height 9
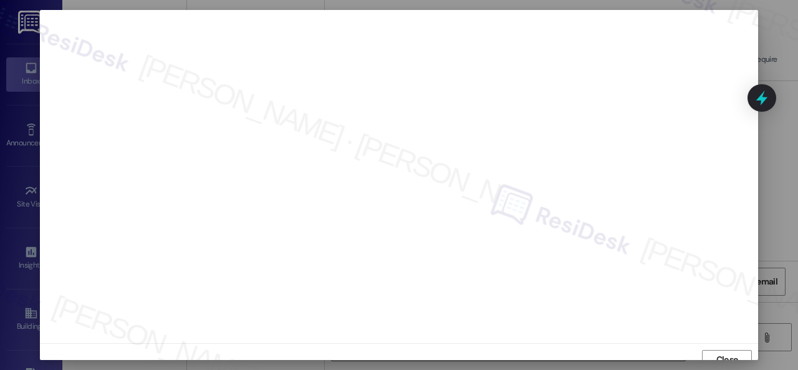
scroll to position [9, 0]
click at [714, 342] on span "Close" at bounding box center [727, 350] width 27 height 19
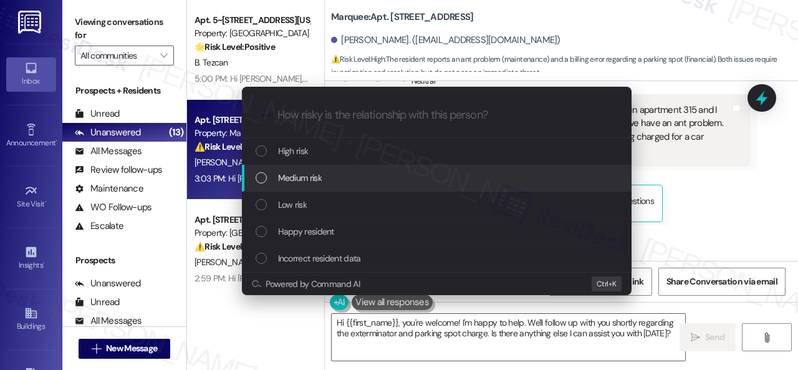
click at [287, 173] on span "Medium risk" at bounding box center [300, 178] width 44 height 14
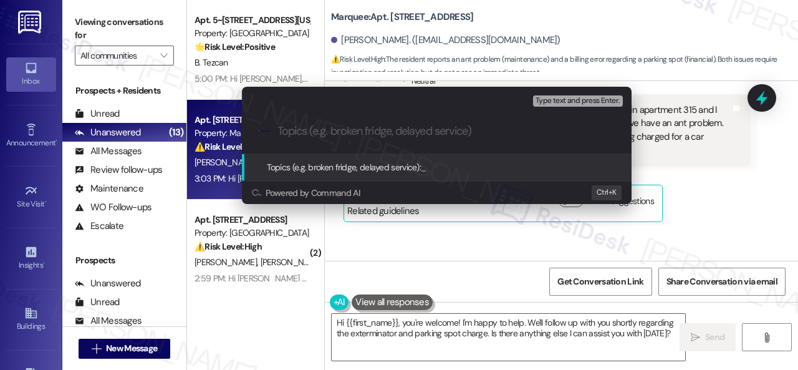
paste input "Concern about being charged for a parking spot that they no longer have."
type input "Concern about being charged for a parking spot that they no longer have."
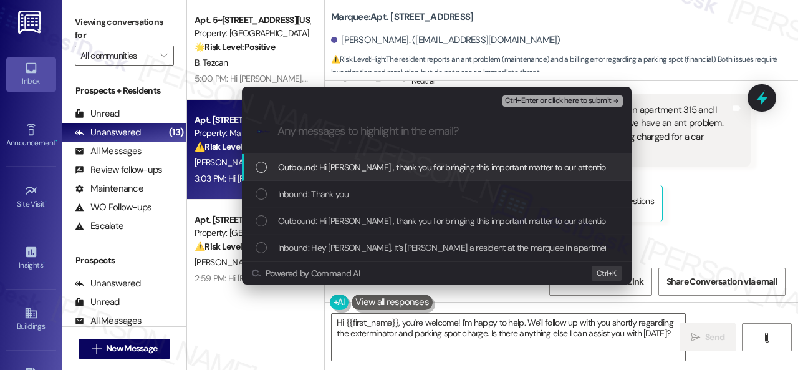
scroll to position [0, 0]
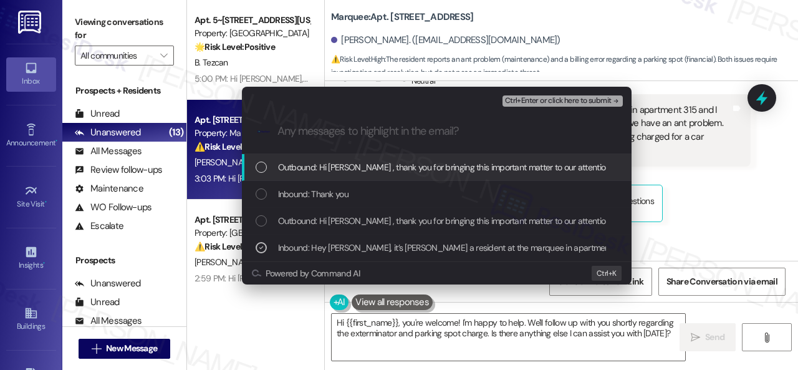
click at [548, 100] on span "Ctrl+Enter or click here to submit" at bounding box center [558, 101] width 107 height 9
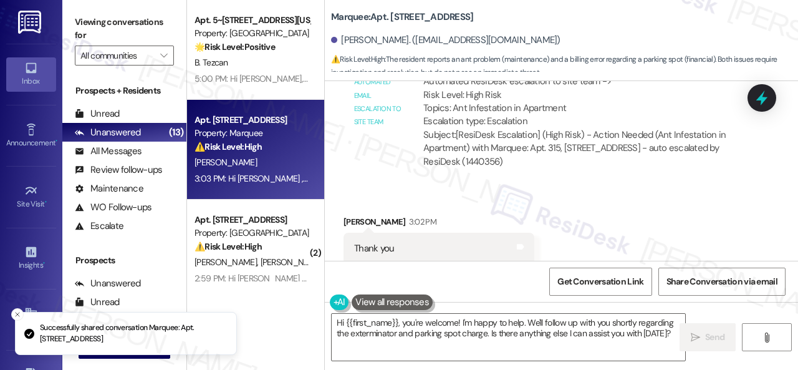
scroll to position [631, 0]
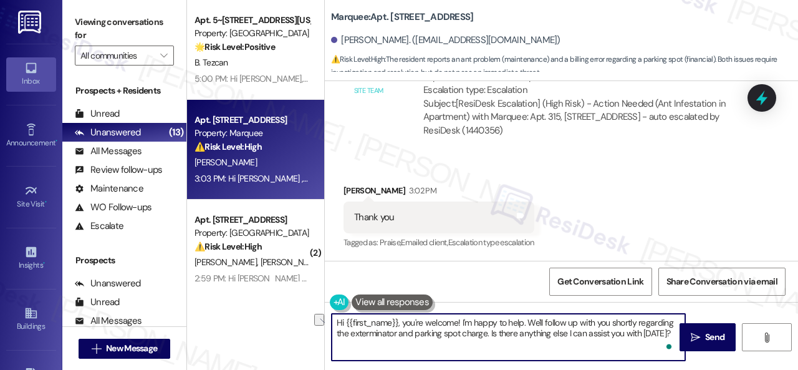
drag, startPoint x: 402, startPoint y: 324, endPoint x: 635, endPoint y: 319, distance: 233.3
click at [635, 319] on textarea "Hi {{first_name}}, you're welcome! I'm happy to help. We'll follow up with you …" at bounding box center [509, 337] width 354 height 47
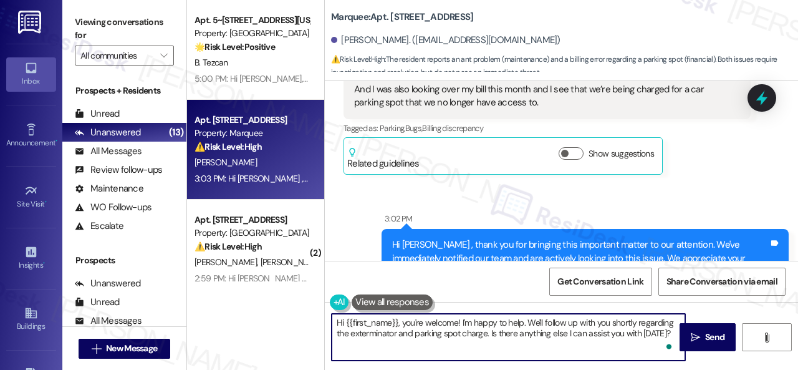
scroll to position [185, 0]
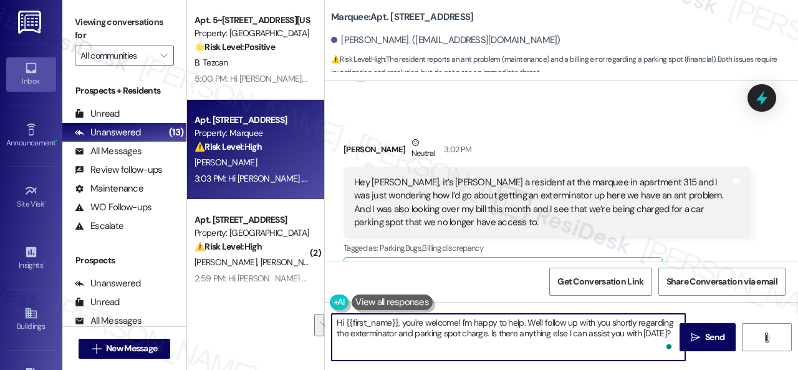
drag, startPoint x: 402, startPoint y: 323, endPoint x: 349, endPoint y: 335, distance: 54.3
click at [349, 335] on textarea "Hi {{first_name}}, you're welcome! I'm happy to help. We'll follow up with you …" at bounding box center [509, 337] width 354 height 47
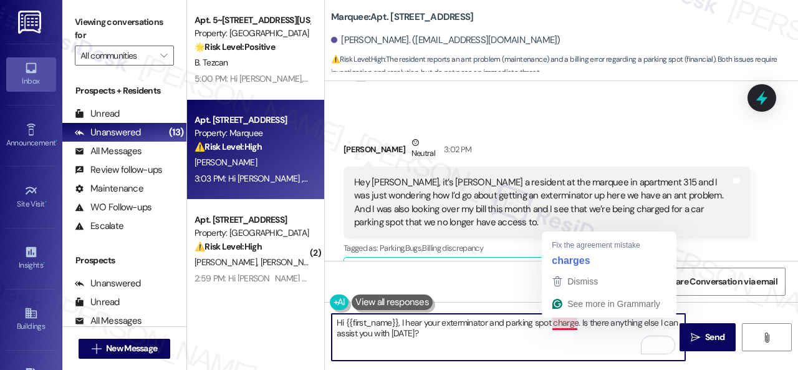
click at [577, 324] on textarea "Hi {{first_name}}, I hear your exterminator and parking spot charge. Is there a…" at bounding box center [509, 337] width 354 height 47
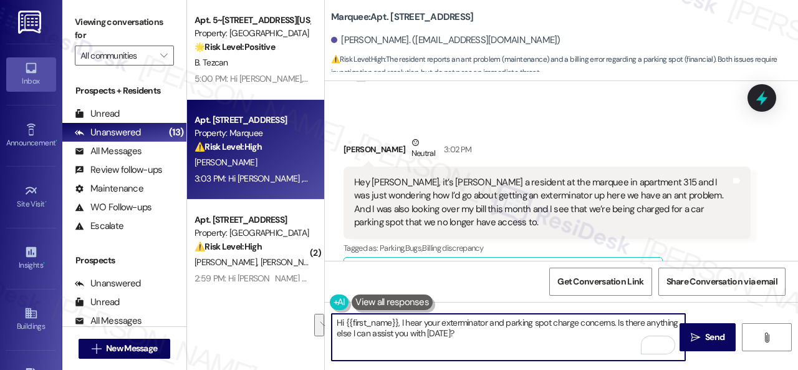
drag, startPoint x: 615, startPoint y: 322, endPoint x: 619, endPoint y: 332, distance: 11.1
click at [619, 332] on textarea "Hi {{first_name}}, I hear your exterminator and parking spot charge concerns. I…" at bounding box center [509, 337] width 354 height 47
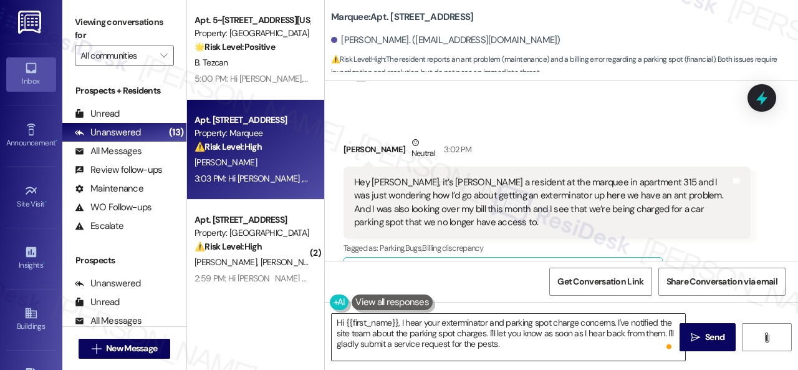
click at [498, 345] on textarea "Hi {{first_name}}, I hear your exterminator and parking spot charge concerns. I…" at bounding box center [509, 337] width 354 height 47
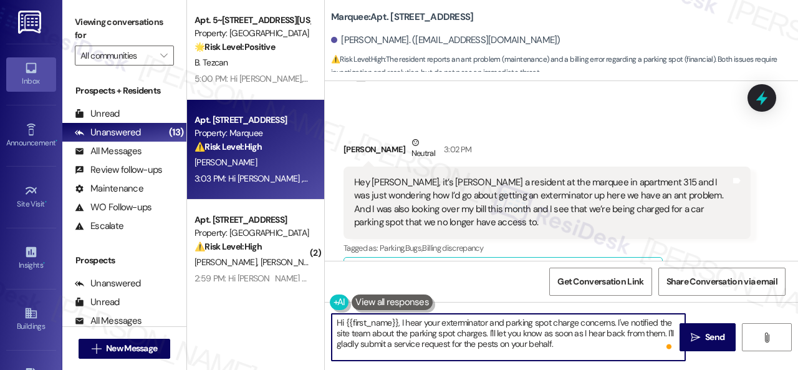
click at [569, 350] on textarea "Hi {{first_name}}, I hear your exterminator and parking spot charge concerns. I…" at bounding box center [509, 337] width 354 height 47
click at [551, 344] on textarea "Hi {{first_name}}, I hear your exterminator and parking spot charge concerns. I…" at bounding box center [509, 337] width 354 height 47
type textarea "Hi {{first_name}}, I hear your exterminator and parking spot charge concerns. I…"
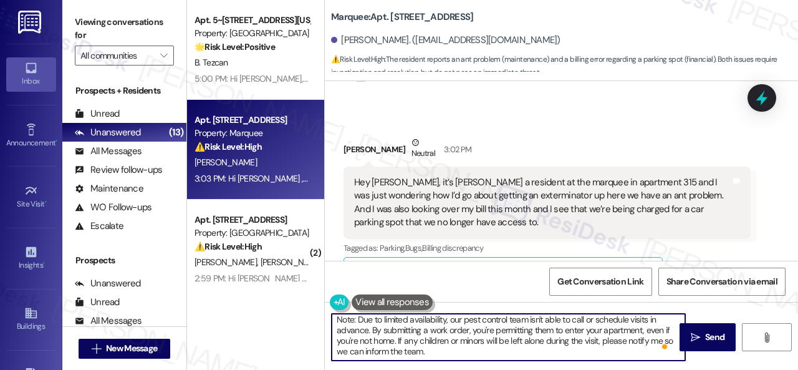
scroll to position [56, 0]
type textarea "Hi {{first_name}}, I hear your exterminator and parking spot charge concerns. I…"
click at [698, 342] on span " Send" at bounding box center [707, 337] width 39 height 13
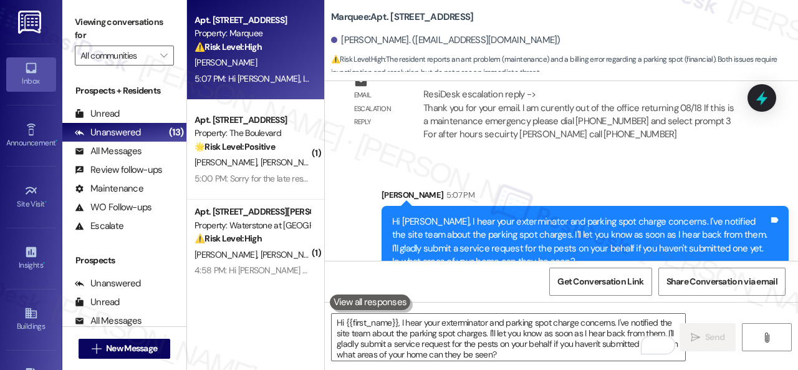
scroll to position [1064, 0]
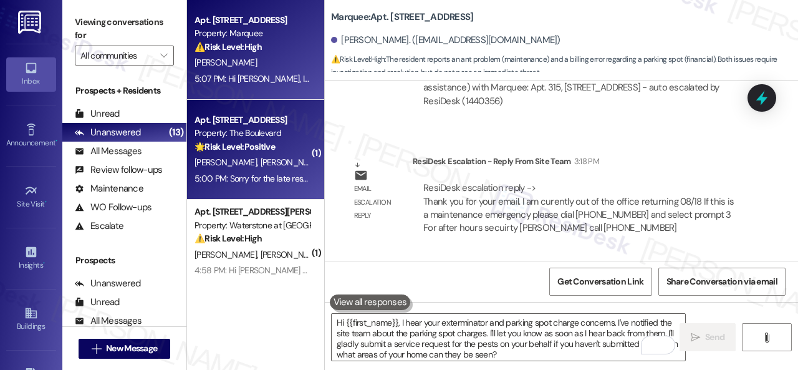
click at [298, 153] on div "🌟 Risk Level: Positive The message is a positive response to a check-in about r…" at bounding box center [252, 146] width 115 height 13
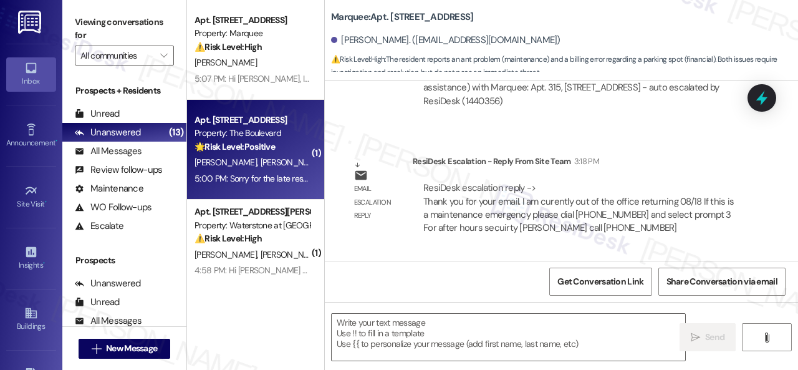
type textarea "Fetching suggested responses. Please feel free to read through the conversation…"
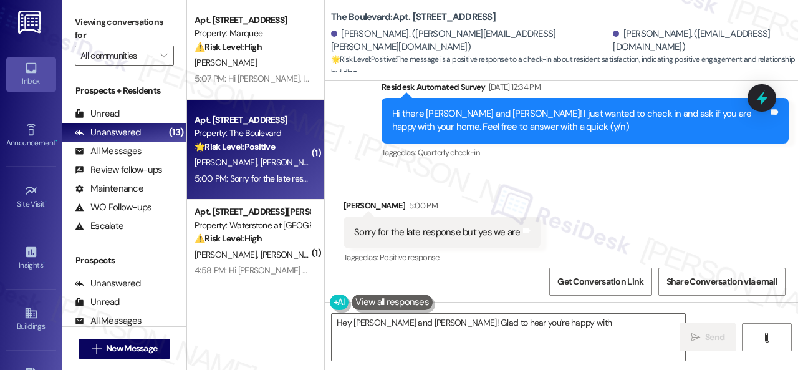
scroll to position [1259, 0]
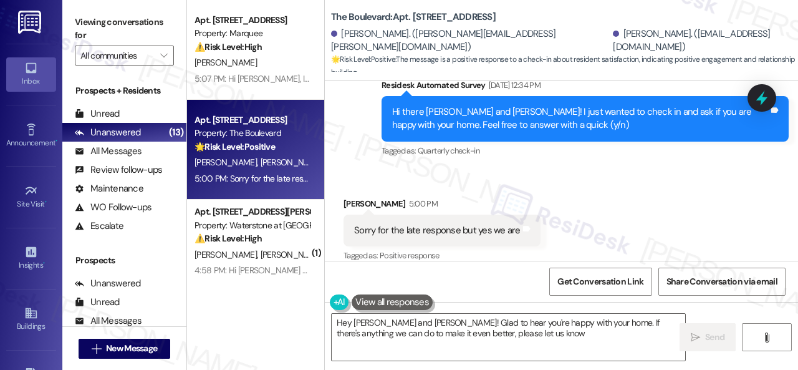
type textarea "Hey [PERSON_NAME] and [PERSON_NAME]! Glad to hear you're happy with your home. …"
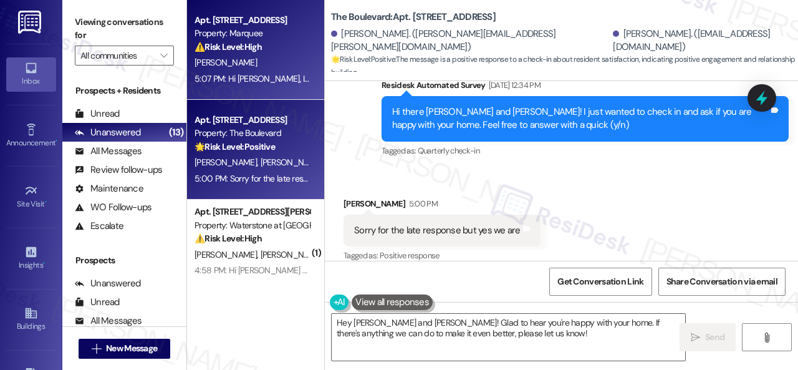
click at [287, 67] on div "[PERSON_NAME]" at bounding box center [252, 63] width 118 height 16
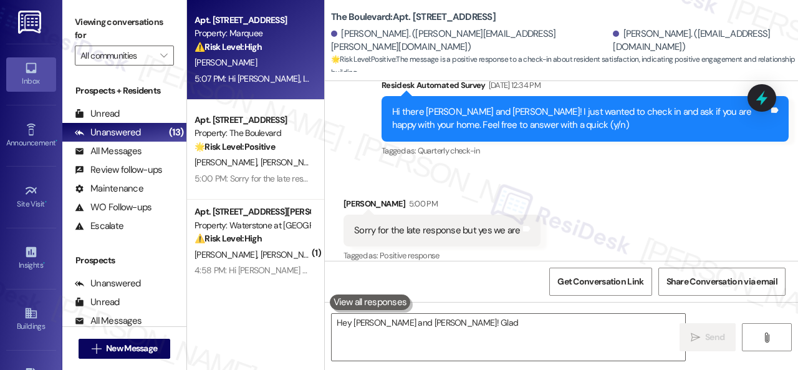
type textarea "Hey [PERSON_NAME] and [PERSON_NAME]! Glad to"
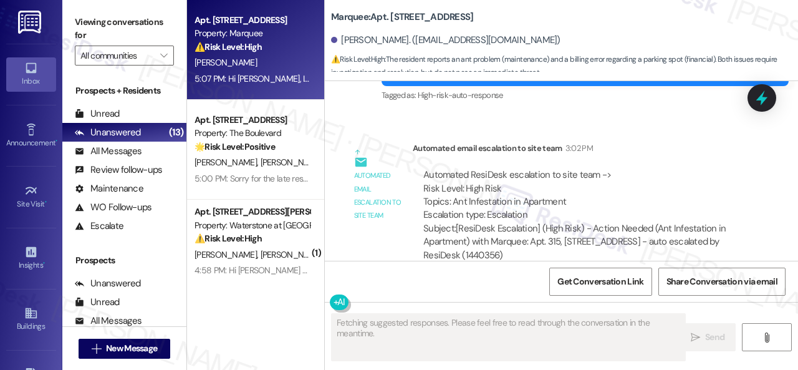
scroll to position [506, 0]
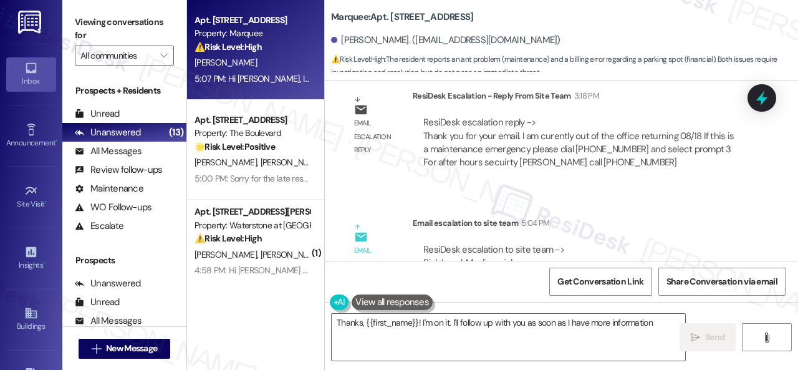
type textarea "Thanks, {{first_name}}! I'm on it. I'll follow up with you as soon as I have mo…"
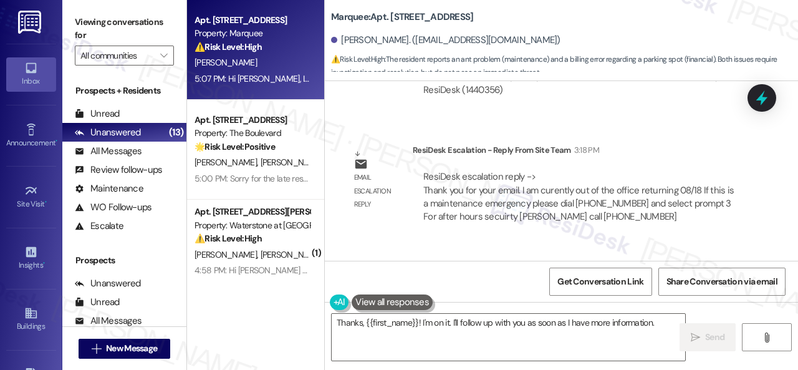
scroll to position [0, 0]
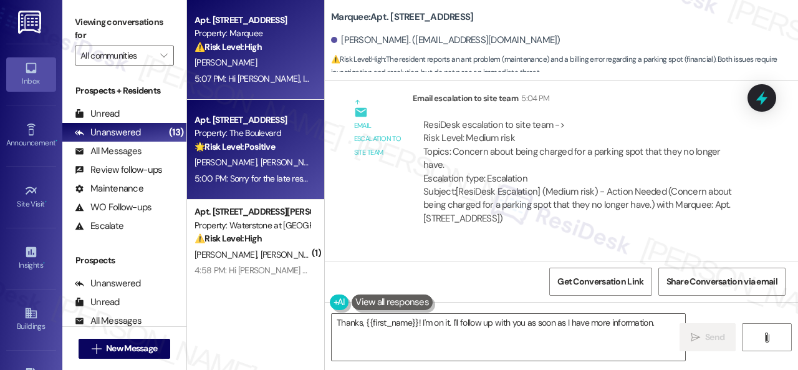
click at [282, 133] on div "Property: The Boulevard" at bounding box center [252, 133] width 115 height 13
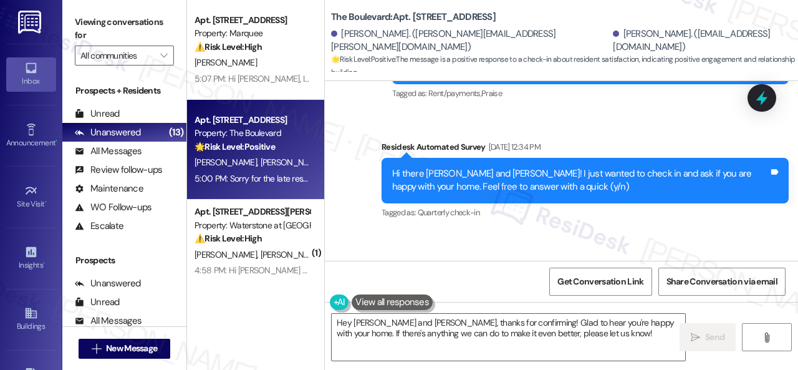
drag, startPoint x: 345, startPoint y: 157, endPoint x: 360, endPoint y: 174, distance: 22.1
click at [345, 157] on div "Sent via SMS [PERSON_NAME] (ResiDesk) [DATE] 5:34 PM Thanks for the update! I'm…" at bounding box center [561, 119] width 473 height 224
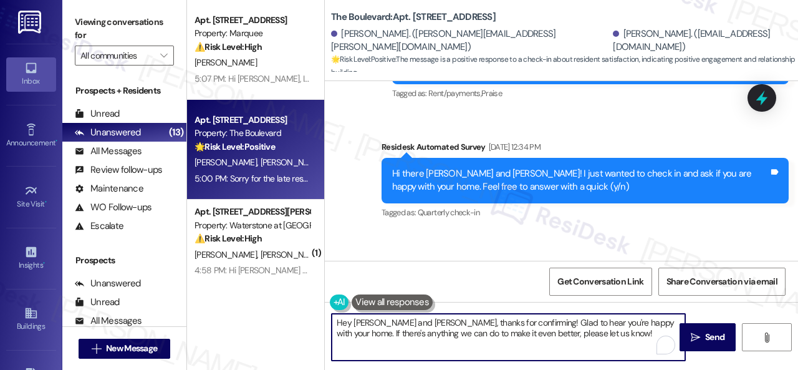
drag, startPoint x: 613, startPoint y: 341, endPoint x: 263, endPoint y: 311, distance: 351.1
click at [263, 311] on div "Apt. [STREET_ADDRESS] Property: Marquee ⚠️ Risk Level: High The resident report…" at bounding box center [492, 185] width 611 height 370
paste textarea "I'm glad you are satisfied with your home. Have you written a review for us bef…"
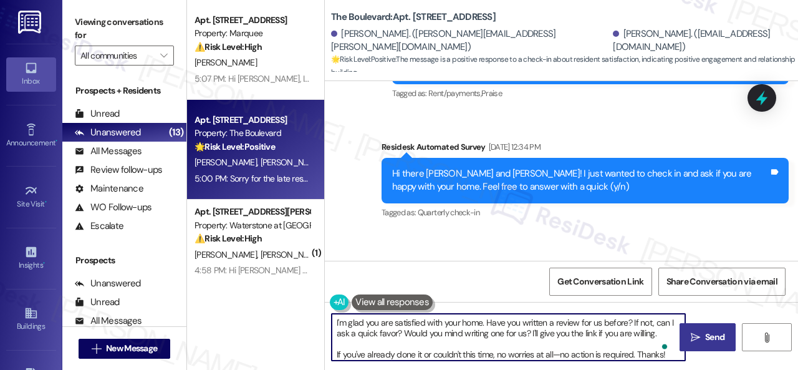
type textarea "I'm glad you are satisfied with your home. Have you written a review for us bef…"
click at [705, 339] on span "Send" at bounding box center [714, 337] width 19 height 13
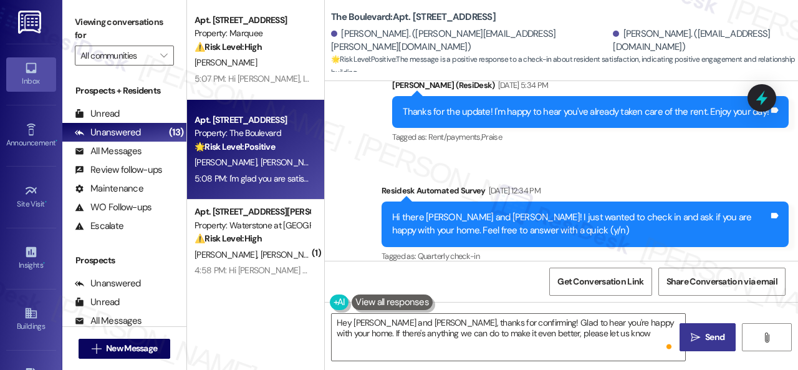
type textarea "Hey [PERSON_NAME] and [PERSON_NAME], thanks for confirming! Glad to hear you're…"
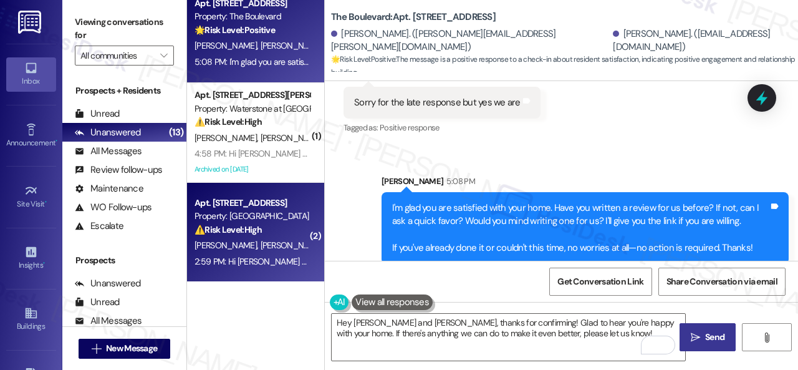
scroll to position [125, 0]
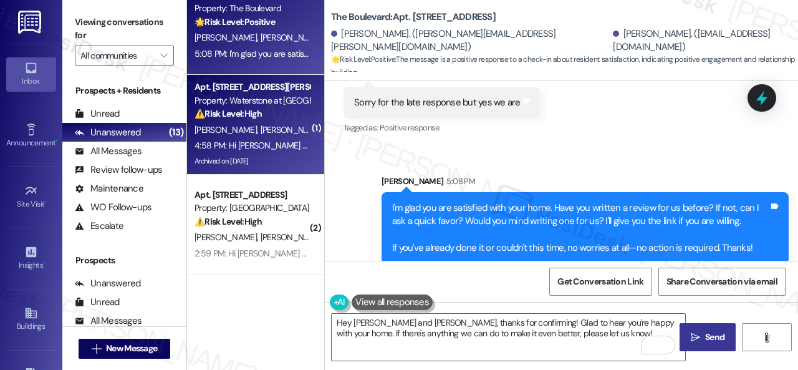
click at [293, 113] on div "⚠️ Risk Level: High The resident is having trouble accessing the lease renewal …" at bounding box center [252, 113] width 115 height 13
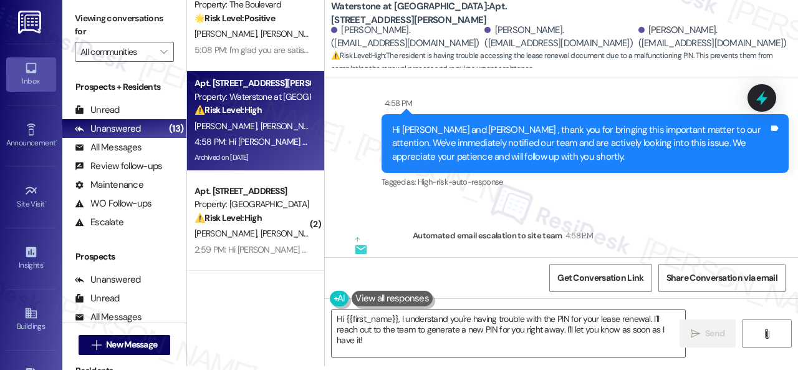
scroll to position [16129, 0]
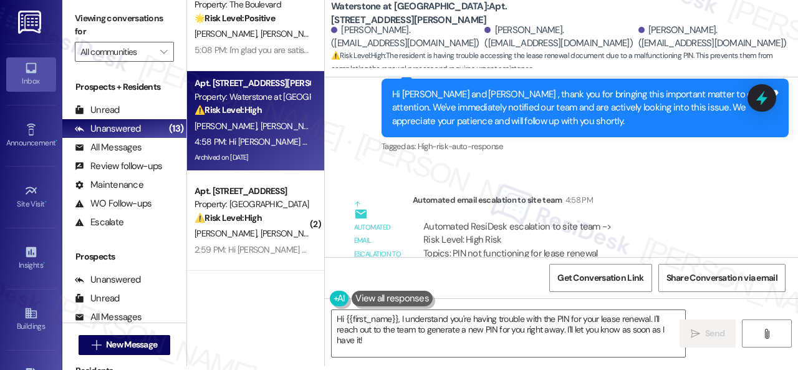
click at [680, 87] on div "Sent via SMS 4:58 PM Hi [PERSON_NAME] and [PERSON_NAME] , thank you for bringin…" at bounding box center [585, 108] width 426 height 113
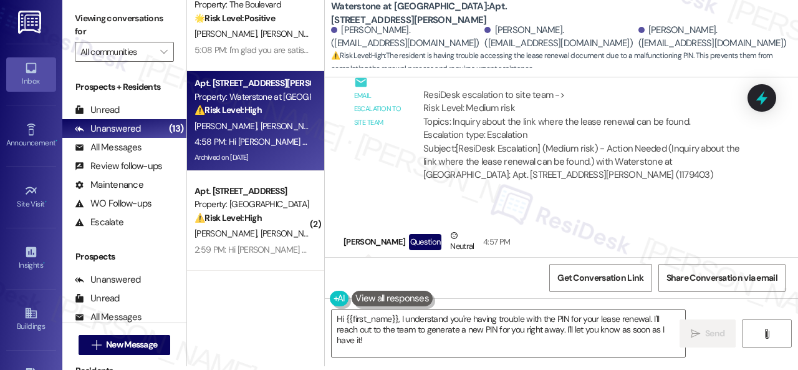
scroll to position [15630, 0]
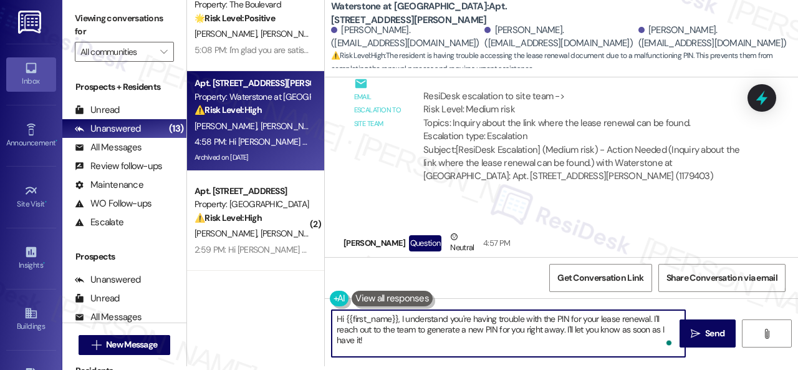
drag, startPoint x: 344, startPoint y: 319, endPoint x: 397, endPoint y: 321, distance: 53.0
click at [397, 321] on textarea "Hi {{first_name}}, I understand you're having trouble with the PIN for your lea…" at bounding box center [509, 333] width 354 height 47
drag, startPoint x: 622, startPoint y: 319, endPoint x: 653, endPoint y: 334, distance: 34.0
click at [653, 334] on textarea "Hi Carlos, I understand you're having trouble with the PIN for your lease renew…" at bounding box center [509, 333] width 354 height 47
paste textarea "The site team has been informed about your inquiry or concern. I'll get back to…"
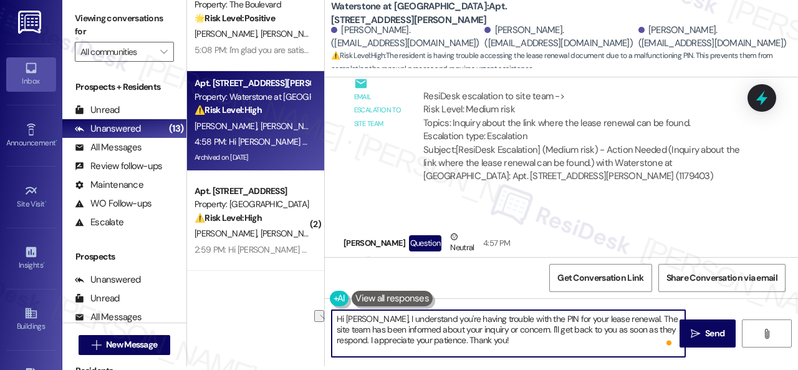
drag, startPoint x: 448, startPoint y: 327, endPoint x: 481, endPoint y: 333, distance: 34.1
click at [481, 333] on textarea "Hi Carlos, I understand you're having trouble with the PIN for your lease renew…" at bounding box center [509, 333] width 354 height 47
type textarea "Hi Carlos, I understand you're having trouble with the PIN for your lease renew…"
click at [705, 335] on span "Send" at bounding box center [714, 333] width 19 height 13
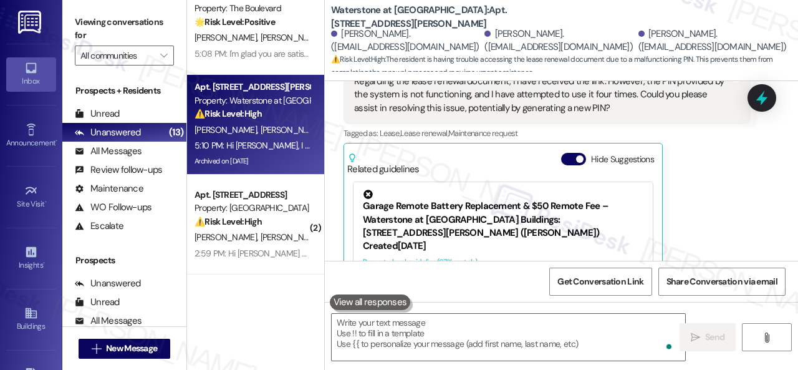
scroll to position [187, 0]
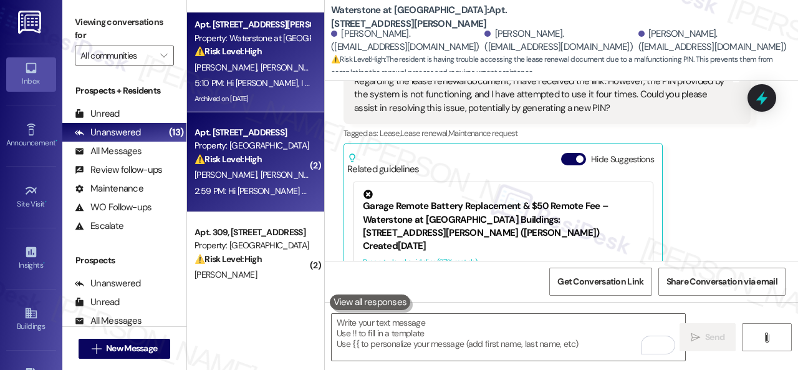
click at [289, 166] on div "⚠️ Risk Level: High The resident has indicated they will be moving out on Satur…" at bounding box center [252, 159] width 115 height 13
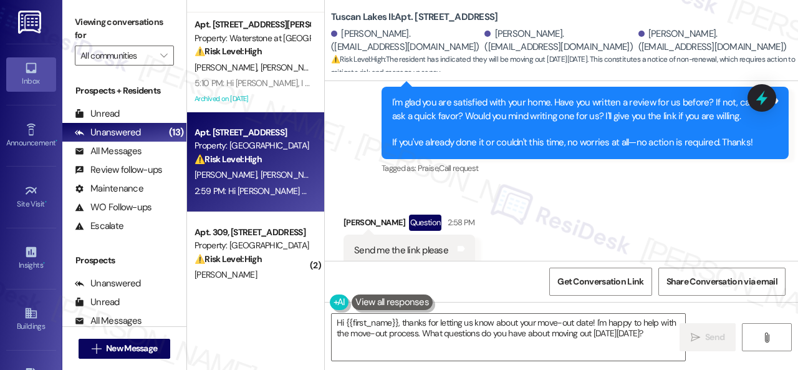
scroll to position [485, 0]
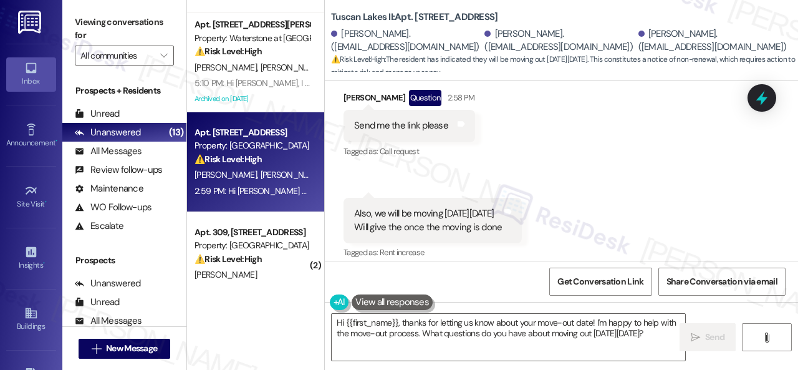
click at [387, 181] on div "Received via SMS Rozmin Meghani Question 2:58 PM Send me the link please Tags a…" at bounding box center [561, 166] width 473 height 209
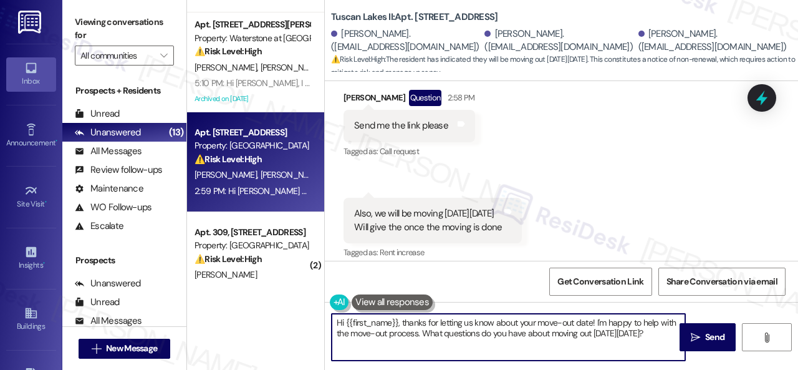
drag, startPoint x: 384, startPoint y: 351, endPoint x: 323, endPoint y: 307, distance: 75.1
click at [323, 307] on div "( 1 ) Apt. 315, 1400 Nicollet Ave Property: Marquee 🔧 Risk Level: Medium The re…" at bounding box center [492, 185] width 611 height 370
paste textarea "Thank you so much! It means a lot to us! Please take a moment to write a review…"
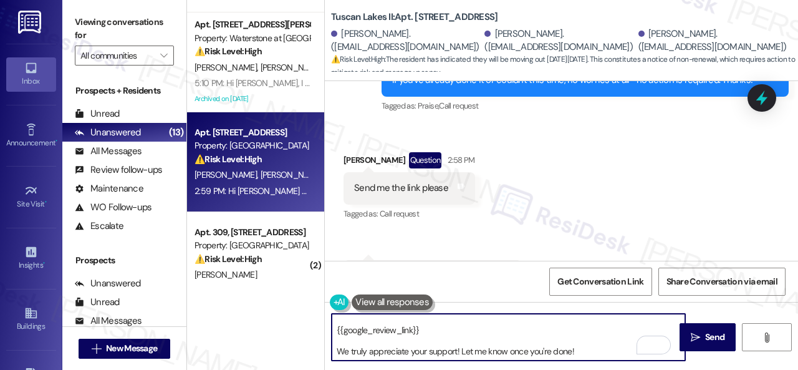
scroll to position [14, 0]
type textarea "Thank you so much! It means a lot to us! Please take a moment to write a review…"
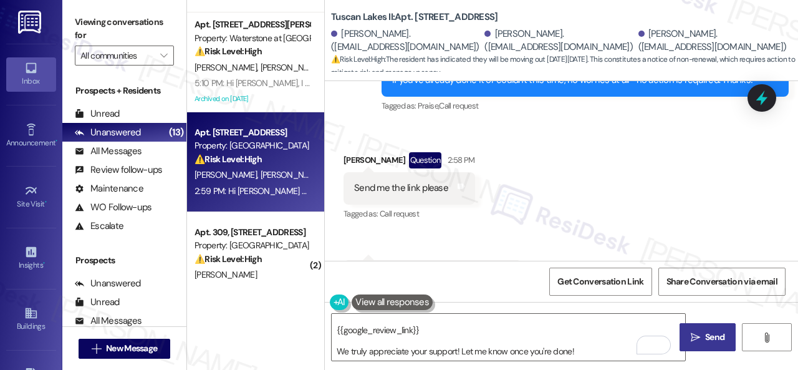
click at [720, 341] on span "Send" at bounding box center [714, 337] width 19 height 13
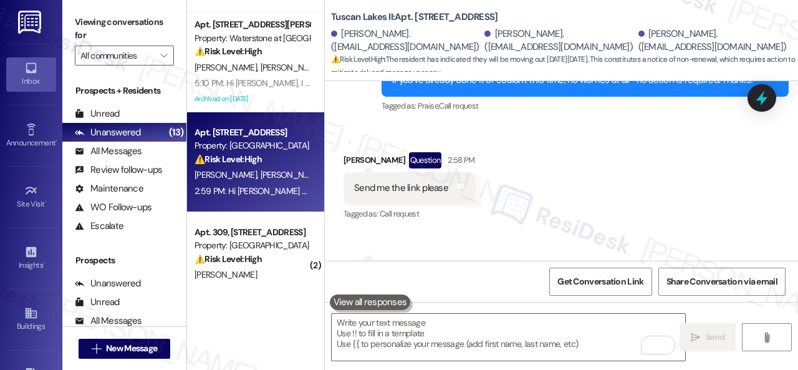
scroll to position [495, 0]
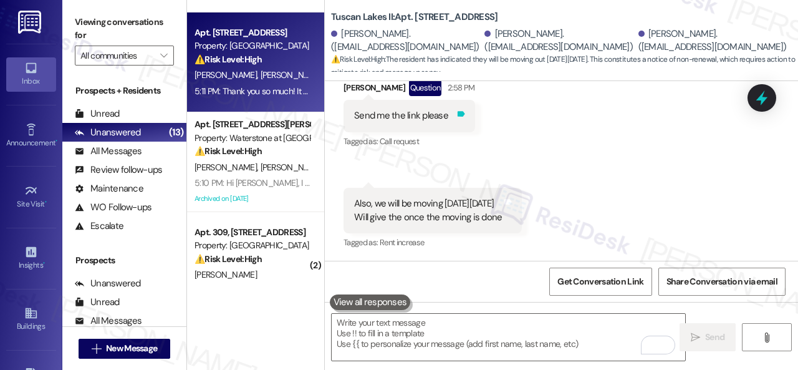
click at [459, 115] on icon at bounding box center [461, 114] width 7 height 6
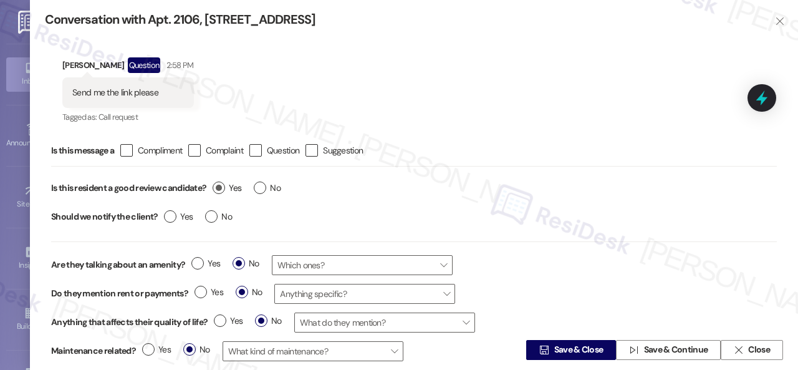
click at [218, 184] on label "Yes" at bounding box center [227, 187] width 29 height 13
click at [218, 184] on input "Yes" at bounding box center [227, 189] width 29 height 16
radio input "true"
click at [563, 351] on span "Save & Close" at bounding box center [578, 350] width 49 height 13
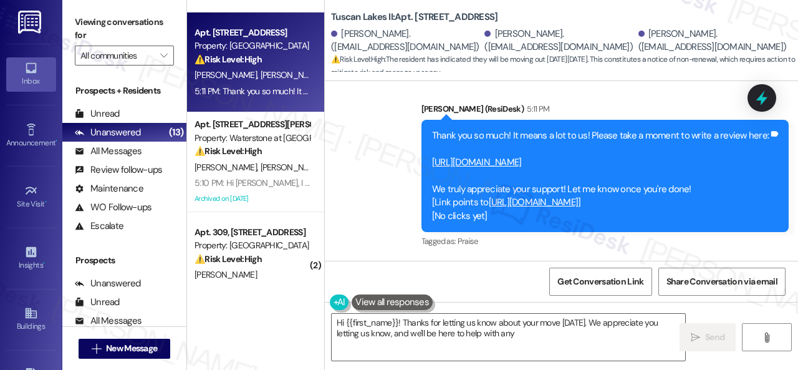
scroll to position [1121, 0]
type textarea "Hi {{first_name}}! Thanks for letting us know about your move on Saturday. We a…"
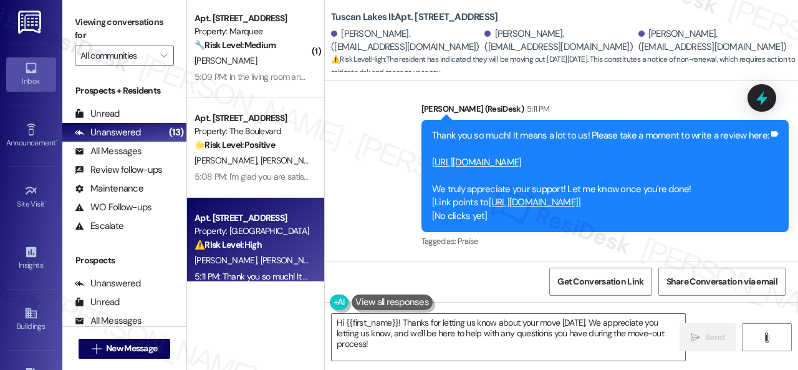
scroll to position [0, 0]
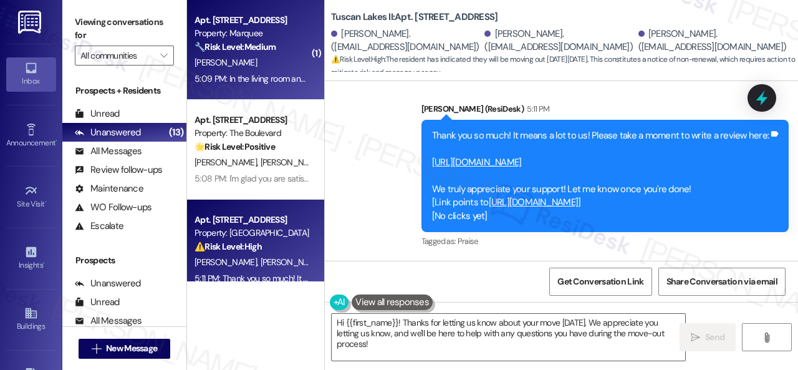
click at [267, 63] on div "E. Everett" at bounding box center [252, 63] width 118 height 16
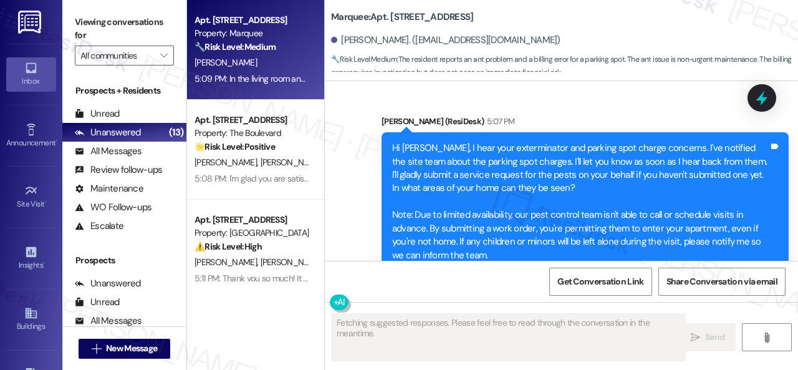
scroll to position [1349, 0]
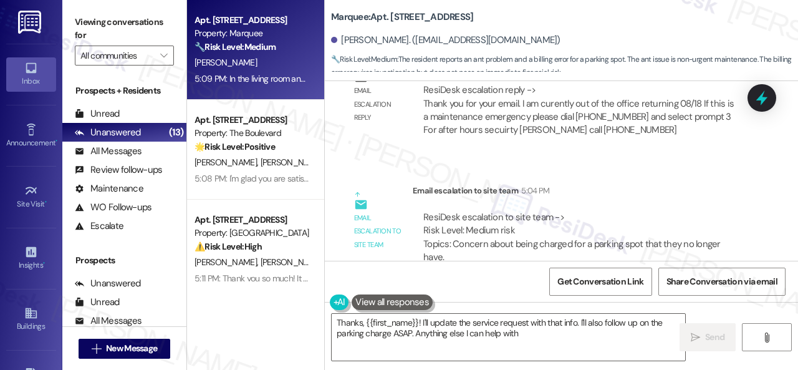
type textarea "Thanks, {{first_name}}! I'll update the service request with that info. I'll al…"
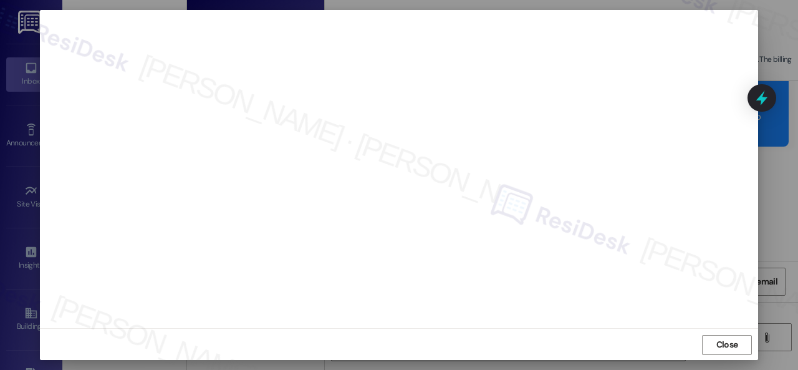
scroll to position [16, 0]
click at [717, 342] on span "Close" at bounding box center [728, 343] width 22 height 13
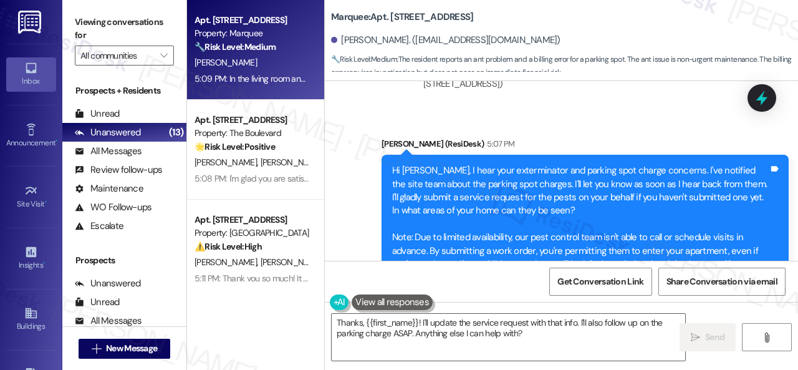
scroll to position [1288, 0]
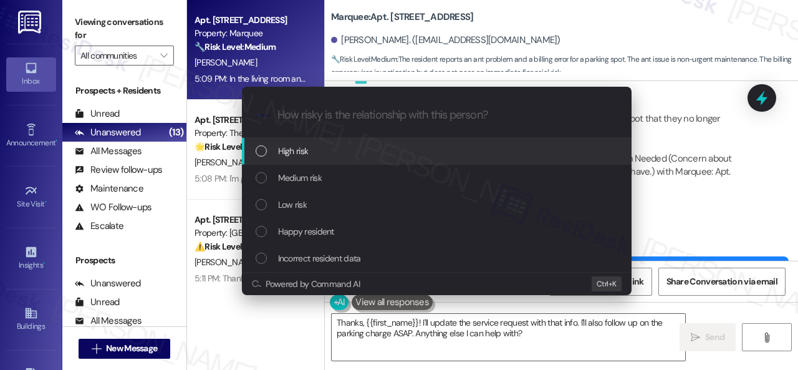
click at [297, 152] on span "High risk" at bounding box center [293, 151] width 31 height 14
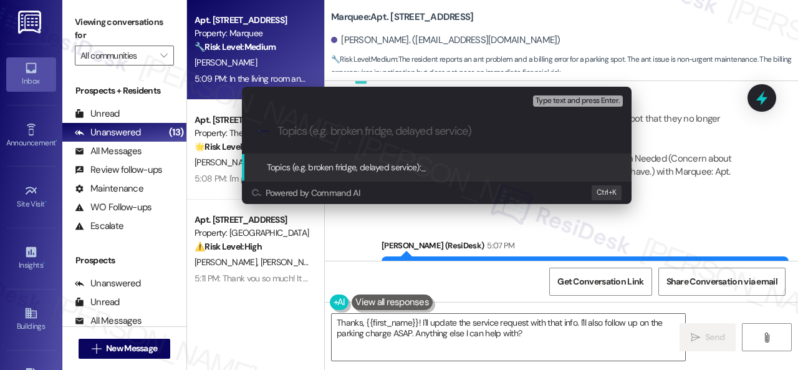
paste input "Work Order filed by ResiDesk 293702"
type input "Work Order filed by ResiDesk 293702"
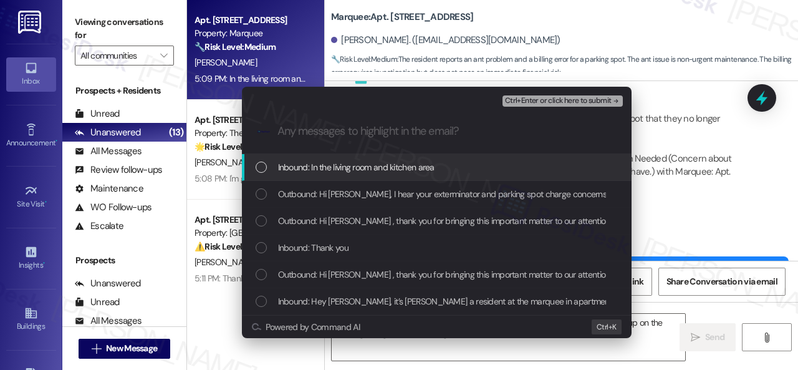
click at [352, 164] on span "Inbound: In the living room and kitchen area" at bounding box center [356, 167] width 157 height 14
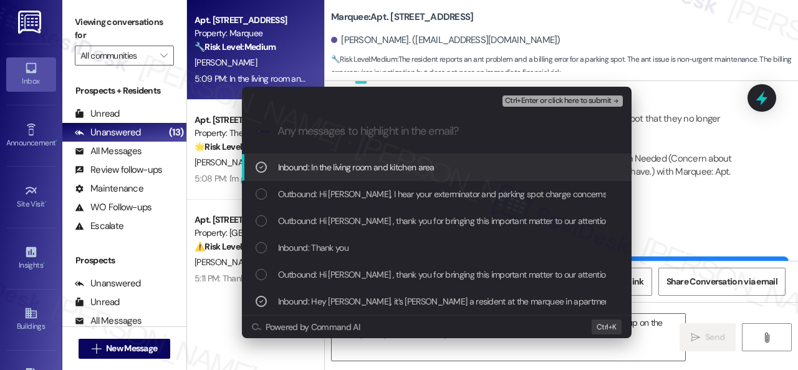
click at [520, 99] on span "Ctrl+Enter or click here to submit" at bounding box center [558, 101] width 107 height 9
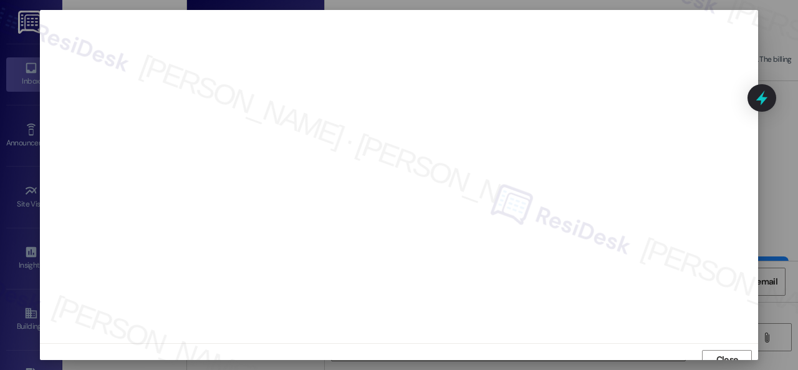
scroll to position [9, 0]
click at [740, 350] on button "Close" at bounding box center [727, 350] width 50 height 20
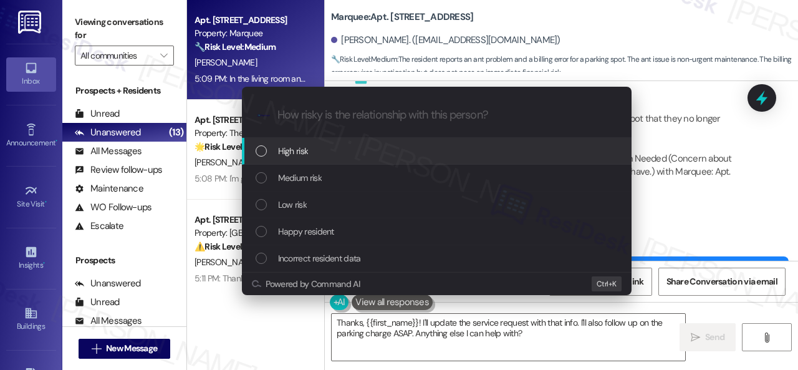
click at [301, 147] on span "High risk" at bounding box center [293, 151] width 31 height 14
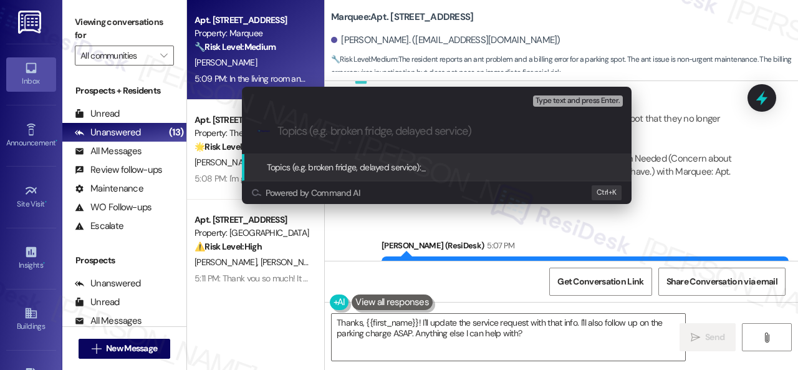
paste input "Work Order filed by ResiDesk 293702"
type input "Work Order filed by ResiDesk 293702"
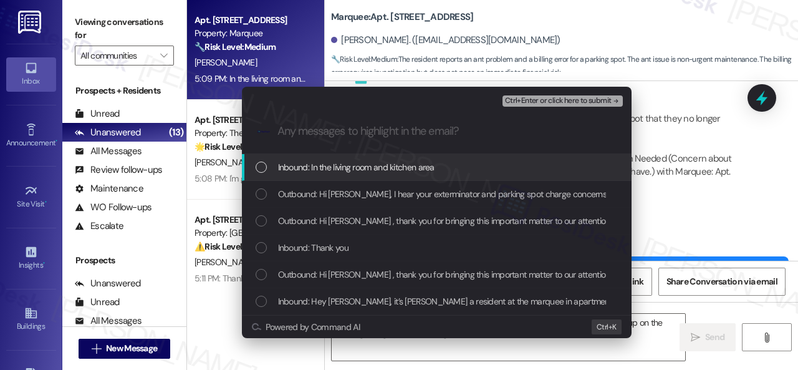
click at [320, 163] on span "Inbound: In the living room and kitchen area" at bounding box center [356, 167] width 157 height 14
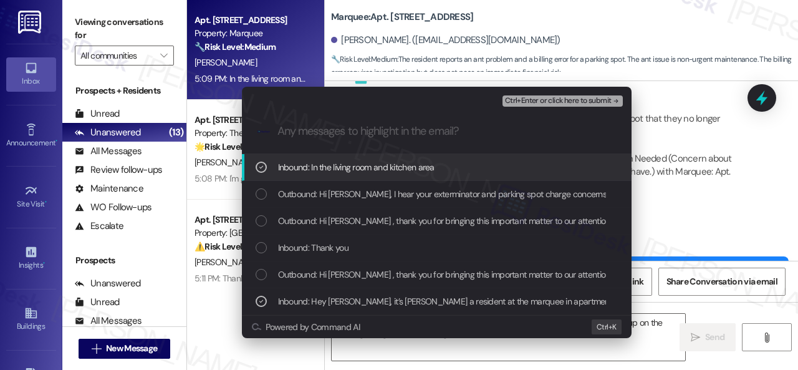
click at [571, 92] on div "Escalate Conversation High risk Work Order filed by ResiDesk 293702 Inbound: In…" at bounding box center [437, 98] width 390 height 22
click at [569, 99] on span "Ctrl+Enter or click here to submit" at bounding box center [558, 101] width 107 height 9
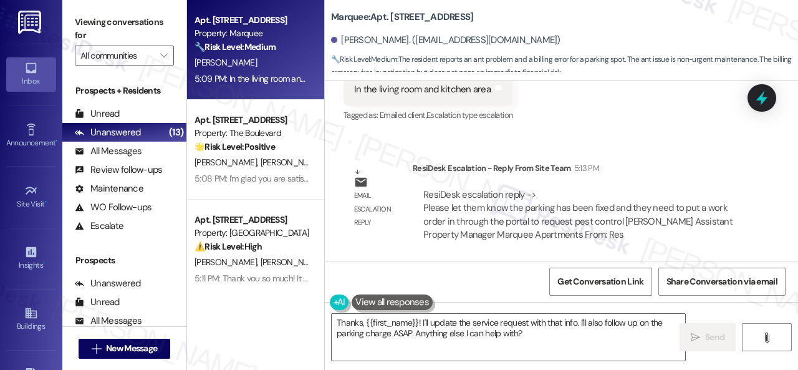
scroll to position [1682, 0]
click at [474, 275] on div "Get Conversation Link Share Conversation via email" at bounding box center [561, 281] width 473 height 41
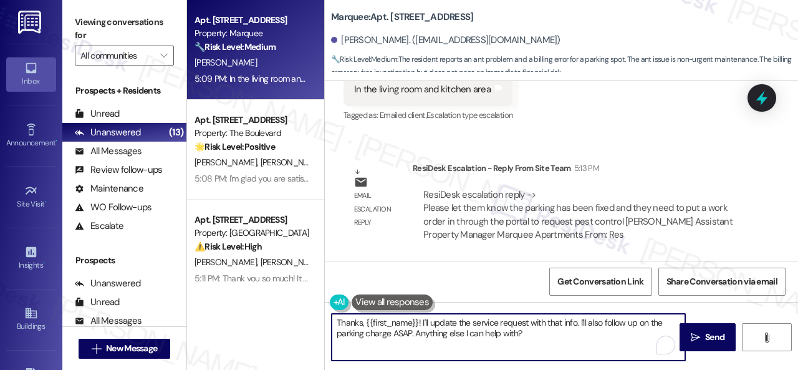
drag, startPoint x: 566, startPoint y: 339, endPoint x: 217, endPoint y: 294, distance: 352.1
click at [231, 307] on div "Apt. 315, 1400 Nicollet Ave Property: Marquee 🔧 Risk Level: Medium The resident…" at bounding box center [492, 185] width 611 height 370
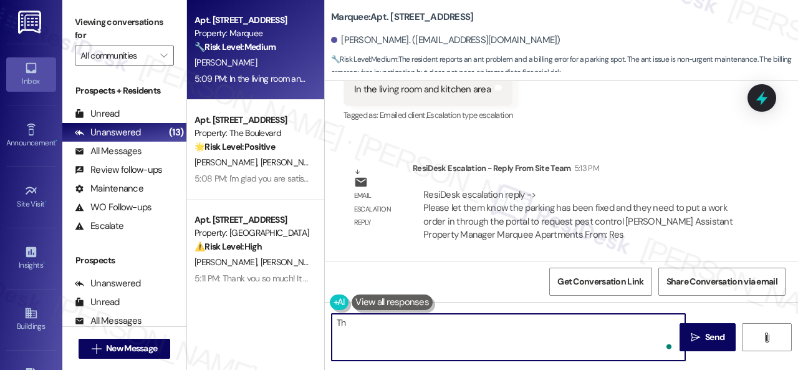
type textarea "T"
paste textarea "I've submitted a work order on your behalf and notified the site team. Please l…"
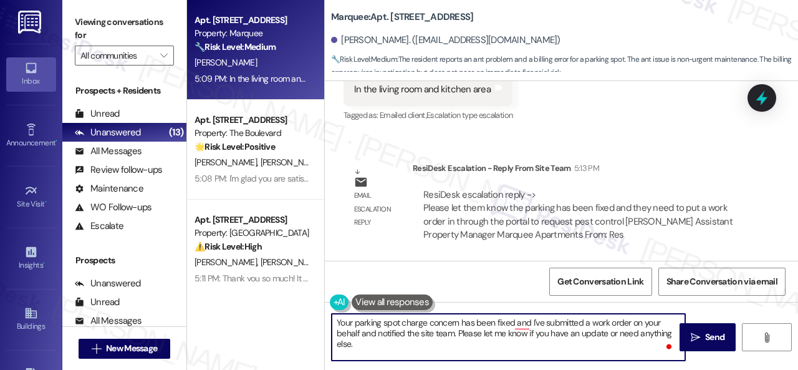
click at [530, 325] on textarea "Your parking spot charge concern has been fixed and I've submitted a work order…" at bounding box center [509, 337] width 354 height 47
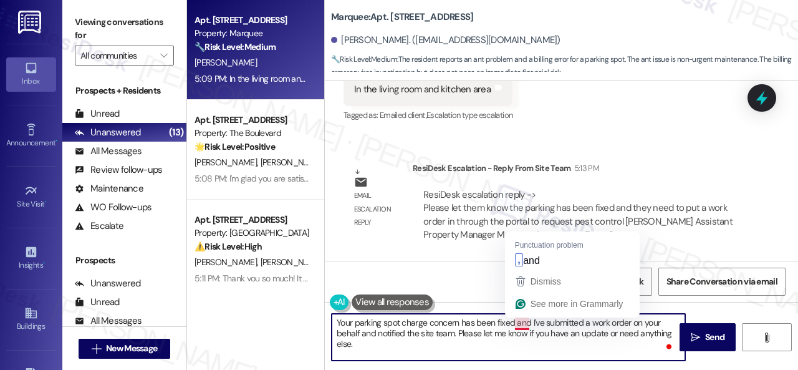
click at [523, 325] on textarea "Your parking spot charge concern has been fixed and I've submitted a work order…" at bounding box center [509, 337] width 354 height 47
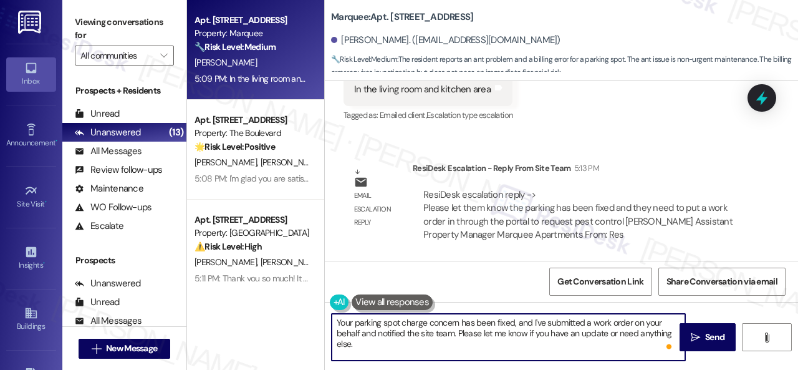
click at [524, 349] on textarea "Your parking spot charge concern has been fixed, and I've submitted a work orde…" at bounding box center [509, 337] width 354 height 47
type textarea "Your parking spot charge concern has been fixed, and I've submitted a work orde…"
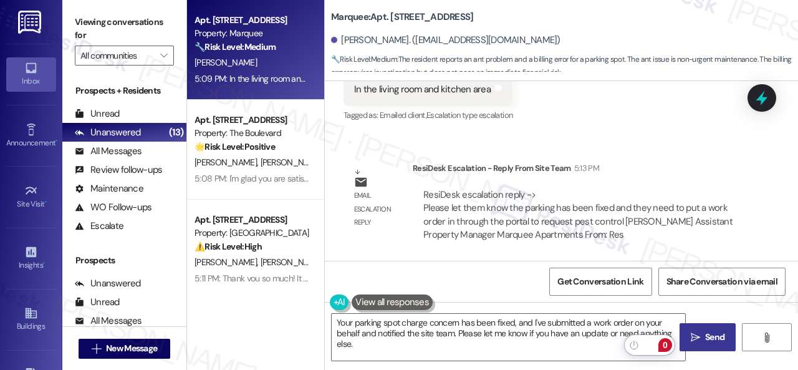
click at [698, 339] on span " Send" at bounding box center [707, 337] width 39 height 13
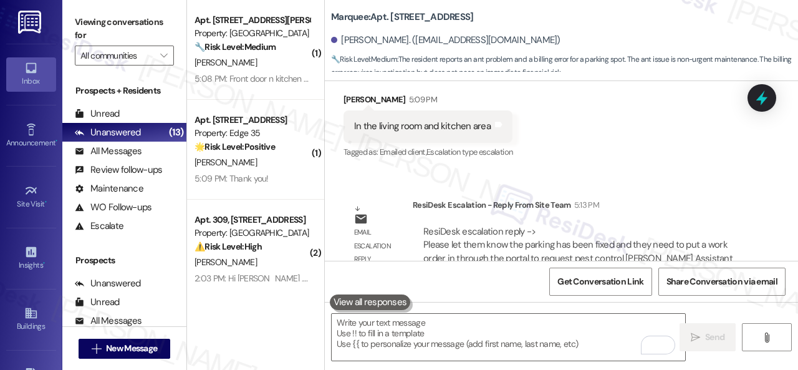
scroll to position [1796, 0]
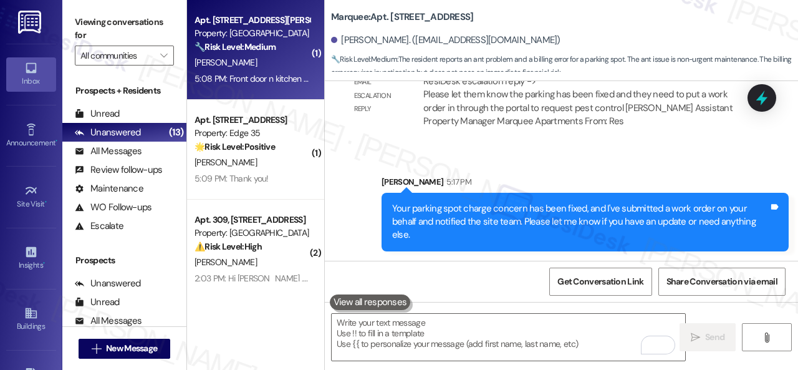
click at [262, 65] on div "A. Wilson" at bounding box center [252, 63] width 118 height 16
type textarea "Fetching suggested responses. Please feel free to read through the conversation…"
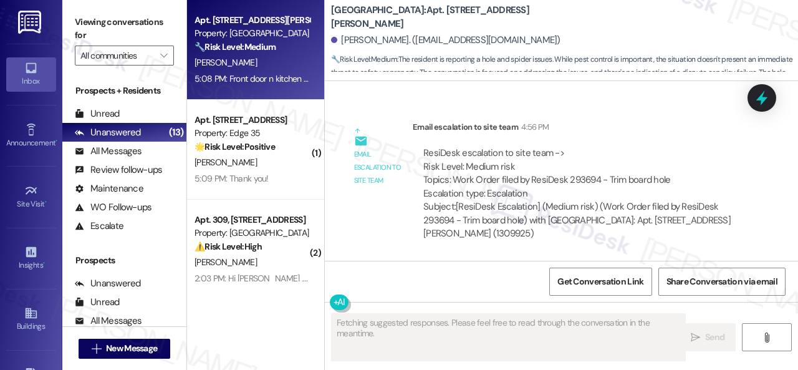
scroll to position [3683, 0]
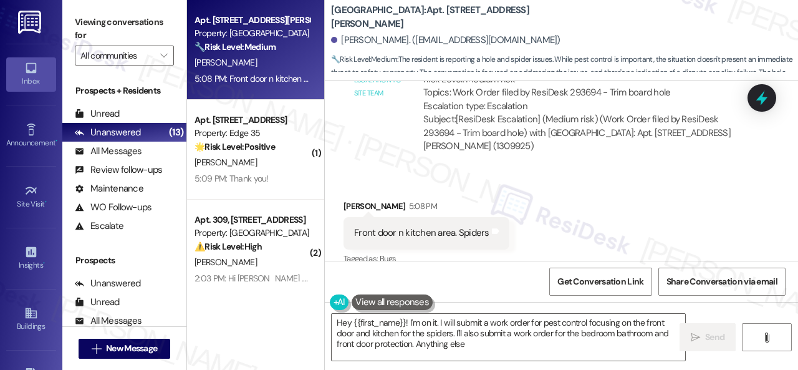
type textarea "Hey {{first_name}}! I'm on it. I will submit a work order for pest control focu…"
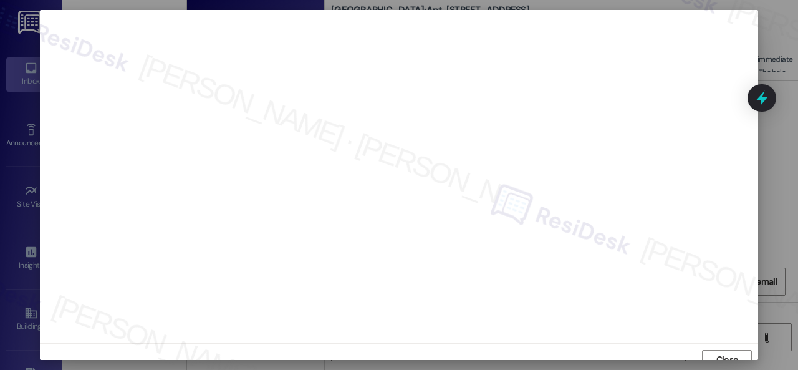
scroll to position [9, 0]
click at [717, 349] on span "Close" at bounding box center [728, 350] width 22 height 13
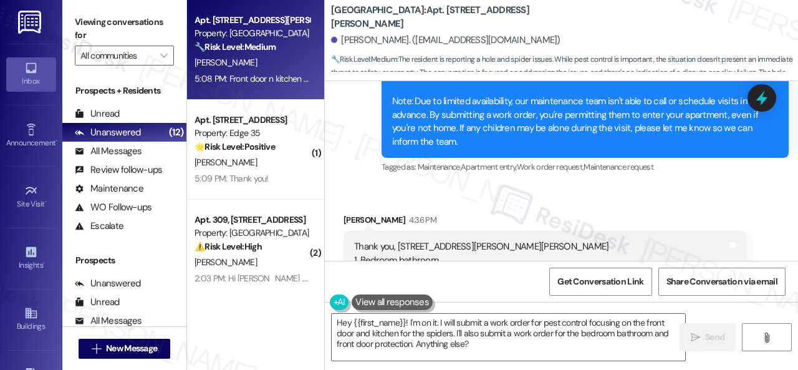
scroll to position [3122, 0]
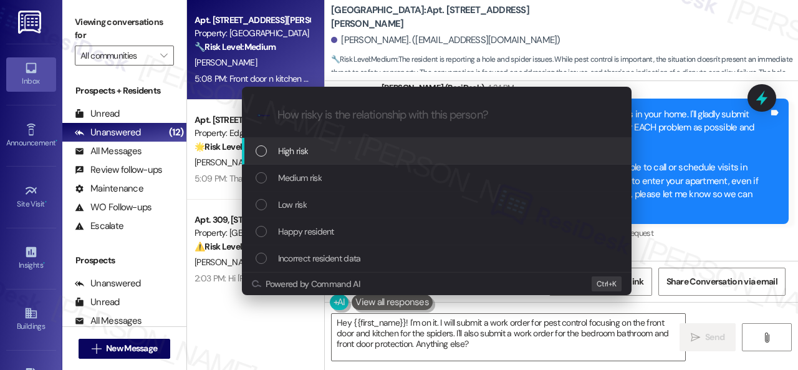
click at [287, 149] on span "High risk" at bounding box center [293, 151] width 31 height 14
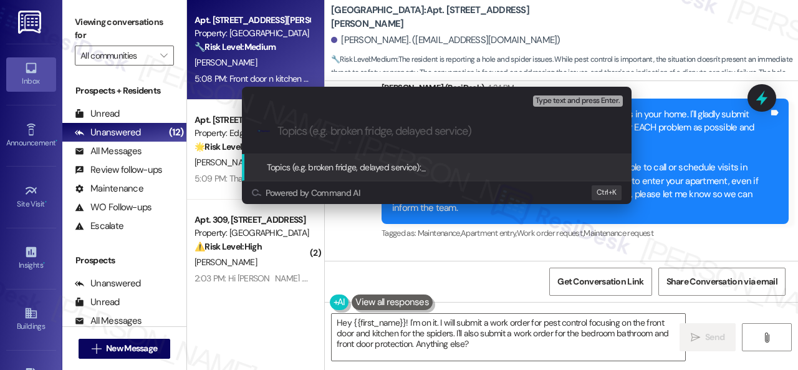
paste input "Work Order filed by ResiDesk 293704"
type input "Work Order filed by ResiDesk 293704"
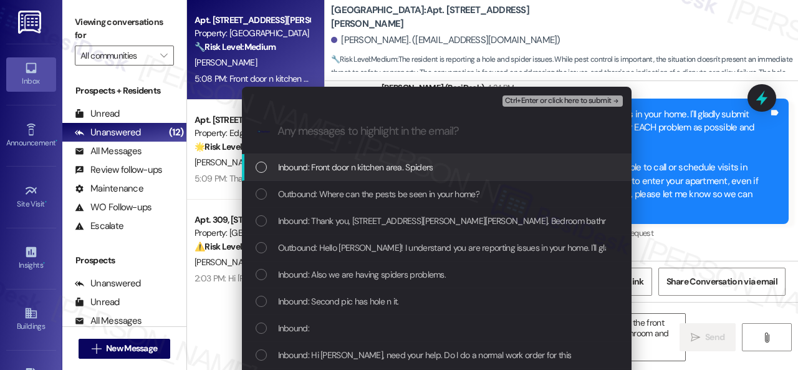
click at [321, 168] on span "Inbound: Front door n kitchen area. Spiders" at bounding box center [355, 167] width 155 height 14
click at [697, 236] on div "Escalate Conversation High risk Work Order filed by ResiDesk 293704 Inbound: Fr…" at bounding box center [399, 185] width 798 height 370
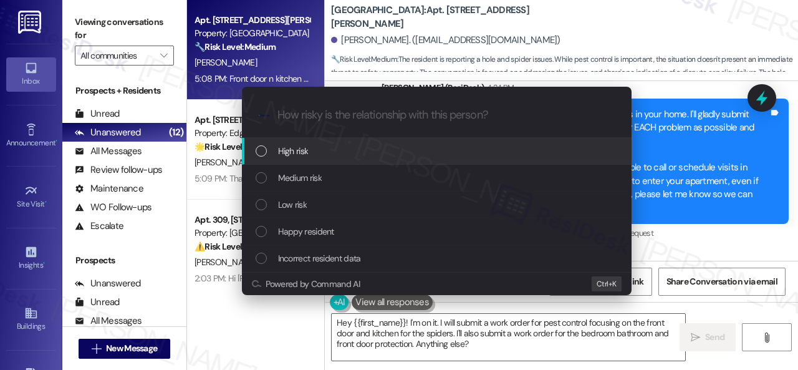
click at [288, 149] on span "High risk" at bounding box center [293, 151] width 31 height 14
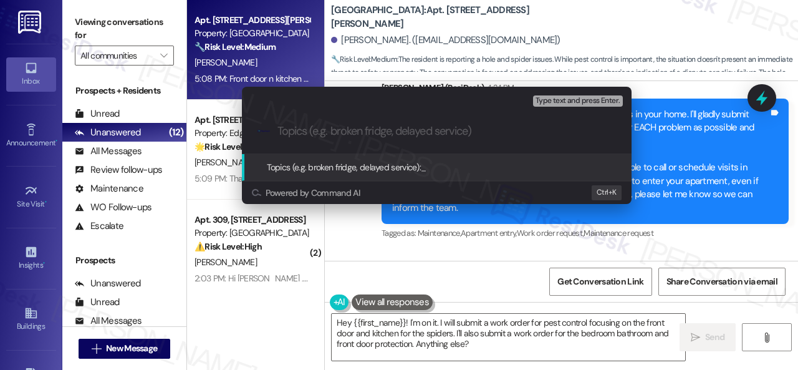
paste input "Work Order filed by ResiDesk 293704"
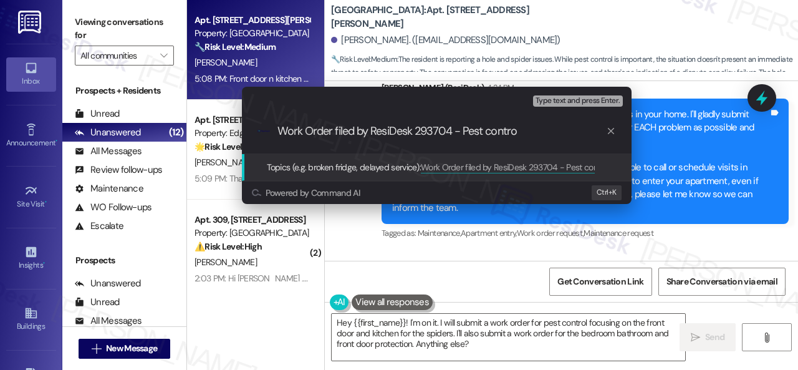
type input "Work Order filed by ResiDesk 293704 - Pest control"
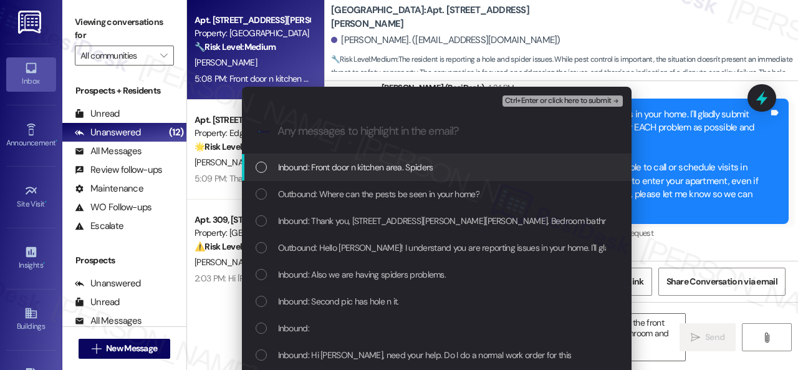
click at [352, 168] on span "Inbound: Front door n kitchen area. Spiders" at bounding box center [355, 167] width 155 height 14
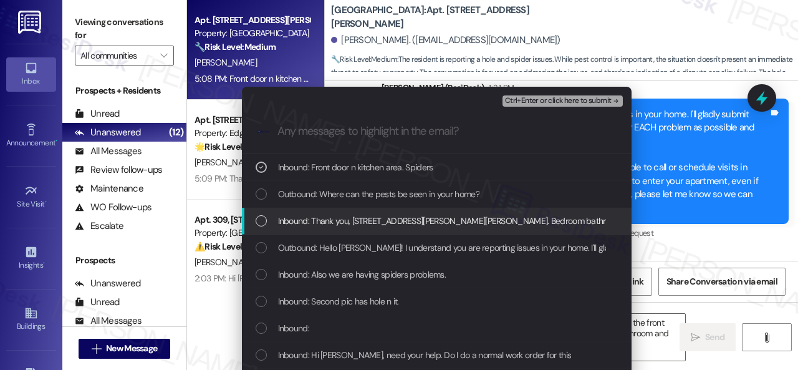
click at [352, 221] on span "Inbound: Thank you, 506 jennifer leanne circle 1. Bedroom bathroom 2. The front…" at bounding box center [708, 221] width 861 height 14
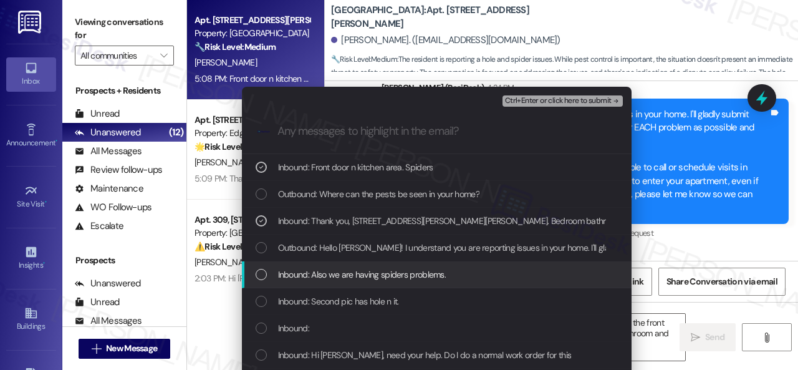
click at [352, 268] on span "Inbound: Also we are having spiders problems." at bounding box center [362, 275] width 168 height 14
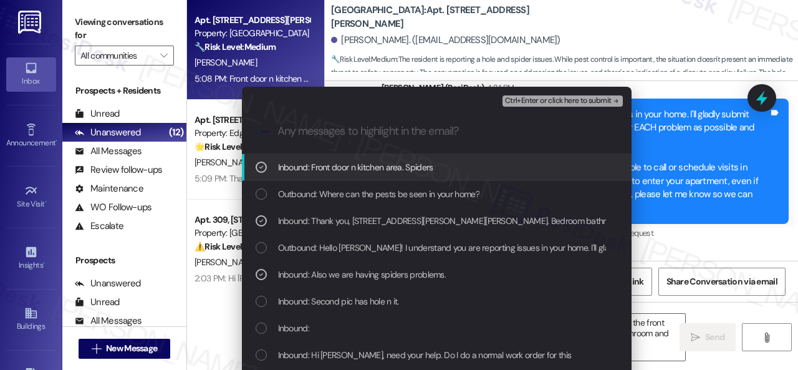
click at [513, 102] on span "Ctrl+Enter or click here to submit" at bounding box center [558, 101] width 107 height 9
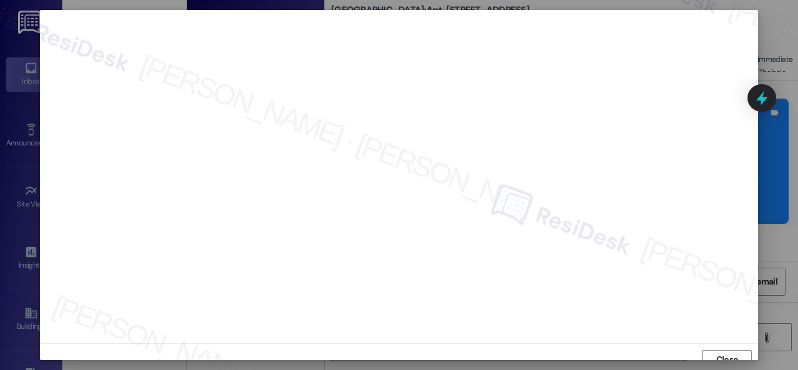
scroll to position [9, 0]
click at [723, 342] on span "Close" at bounding box center [727, 350] width 27 height 19
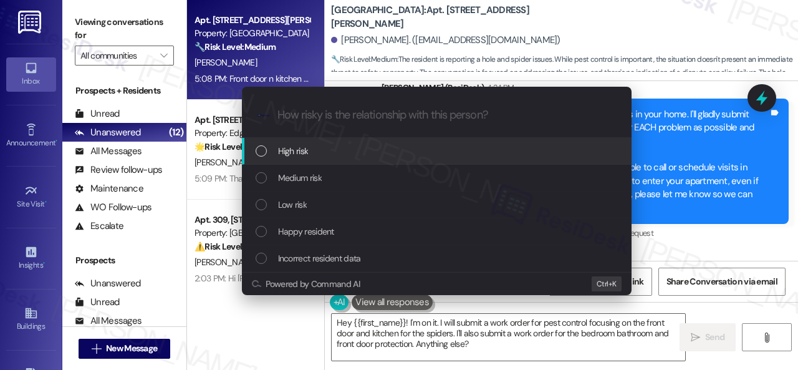
click at [293, 153] on span "High risk" at bounding box center [293, 151] width 31 height 14
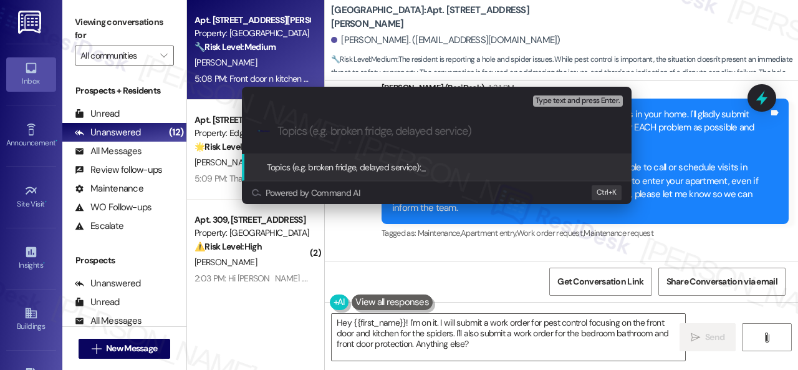
paste input "Work Order filed by ResiDesk 293704 - Pest control"
type input "Work Order filed by ResiDesk 293704 - Pest control"
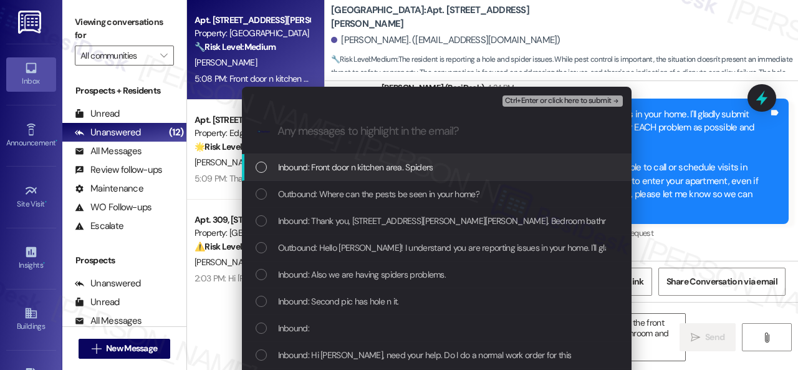
click at [347, 165] on span "Inbound: Front door n kitchen area. Spiders" at bounding box center [355, 167] width 155 height 14
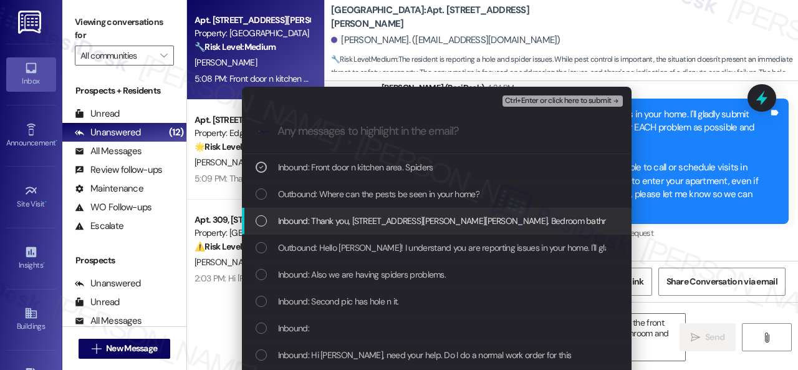
click at [360, 223] on span "Inbound: Thank you, 506 jennifer leanne circle 1. Bedroom bathroom 2. The front…" at bounding box center [708, 221] width 861 height 14
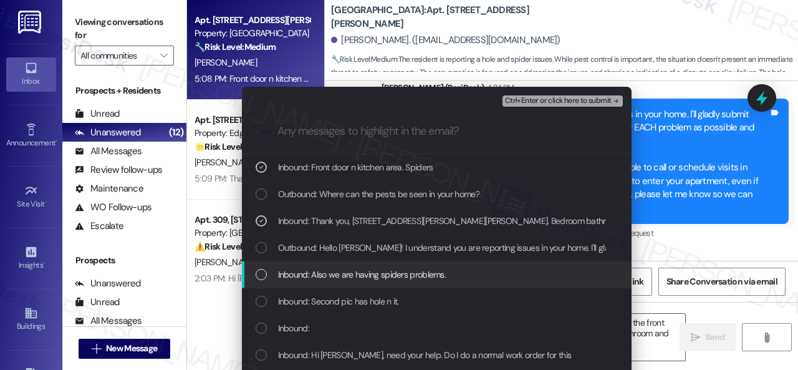
click at [363, 273] on span "Inbound: Also we are having spiders problems." at bounding box center [362, 275] width 168 height 14
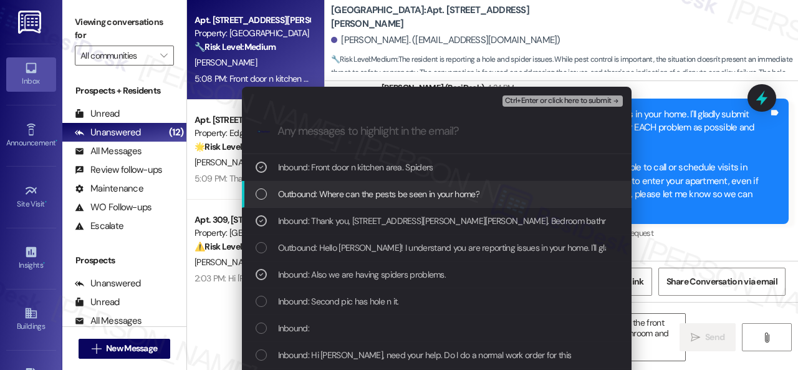
click at [539, 100] on span "Ctrl+Enter or click here to submit" at bounding box center [558, 101] width 107 height 9
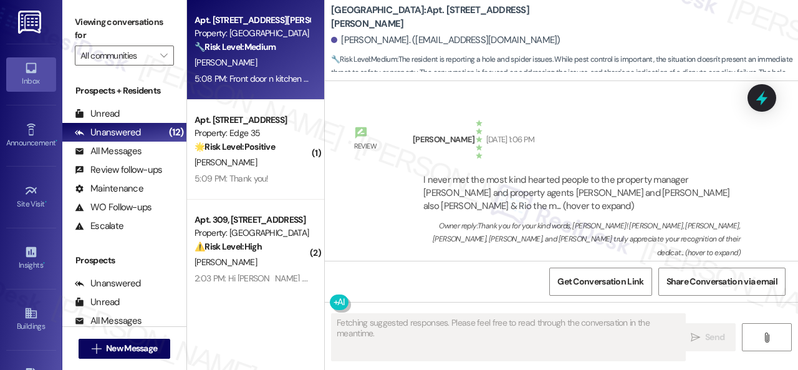
scroll to position [3683, 0]
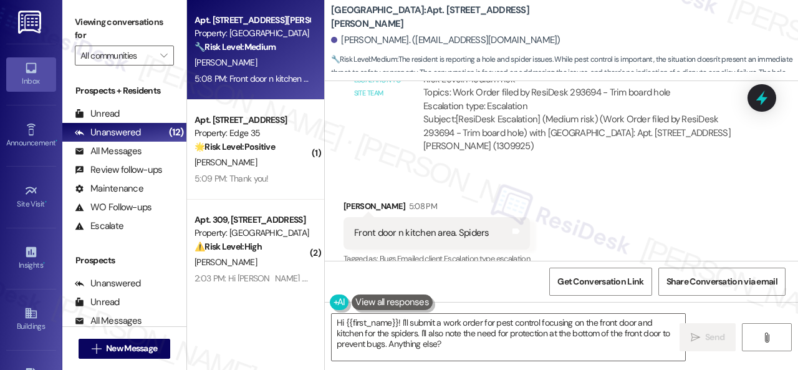
click at [532, 171] on div "Received via SMS Antoinette Wilson 5:08 PM Front door n kitchen area. Spiders T…" at bounding box center [561, 223] width 473 height 105
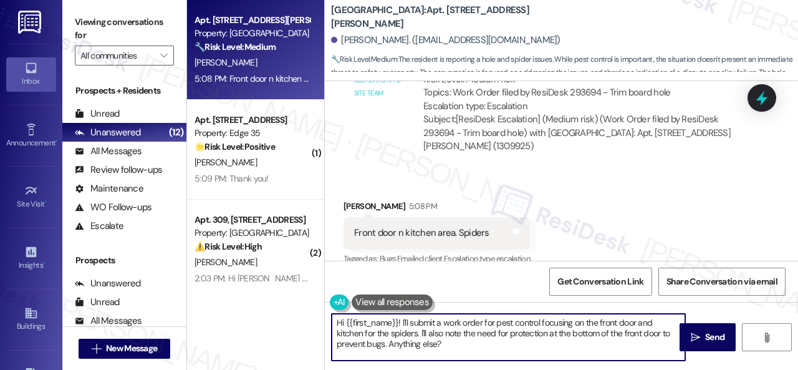
drag, startPoint x: 291, startPoint y: 304, endPoint x: 279, endPoint y: 300, distance: 12.4
click at [278, 300] on div "Apt. 506, 201 Courtright East Road Property: Overland Park 🔧 Risk Level: Medium…" at bounding box center [492, 185] width 611 height 370
paste textarea "Thank you. I've submitted work orders on your behalf and notified the site team…"
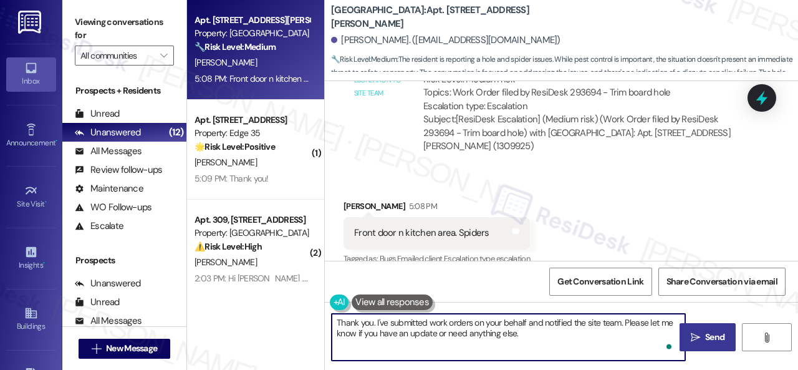
type textarea "Thank you. I've submitted work orders on your behalf and notified the site team…"
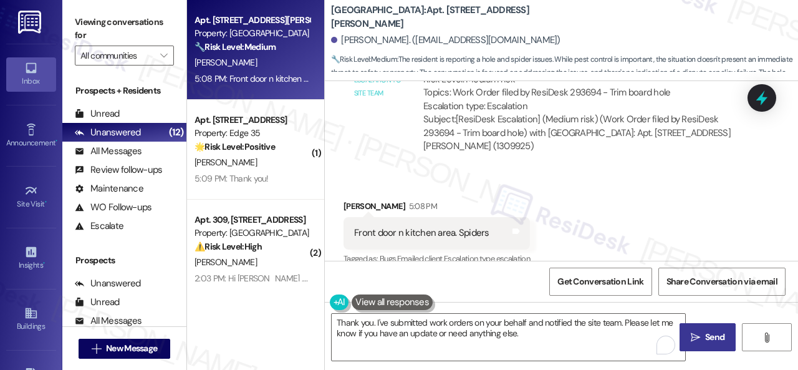
click at [707, 339] on span "Send" at bounding box center [714, 337] width 19 height 13
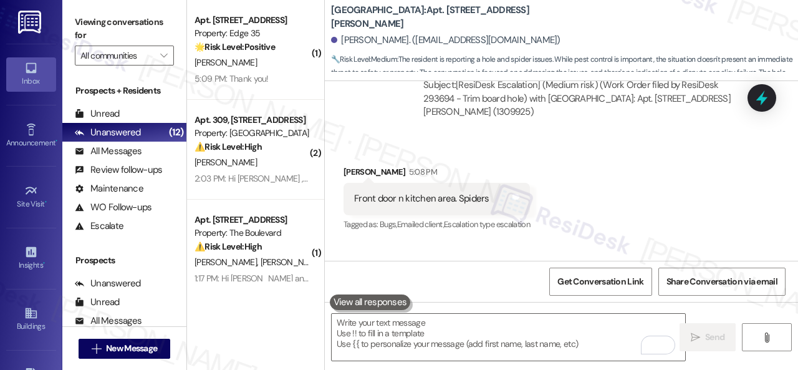
scroll to position [3783, 0]
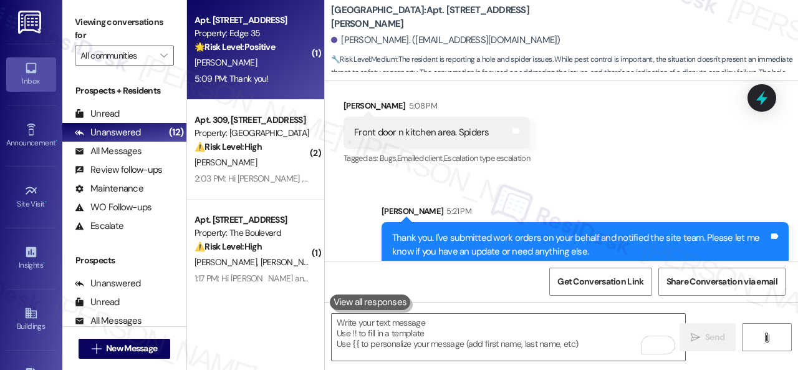
click at [296, 69] on div "K. Carpenter" at bounding box center [252, 63] width 118 height 16
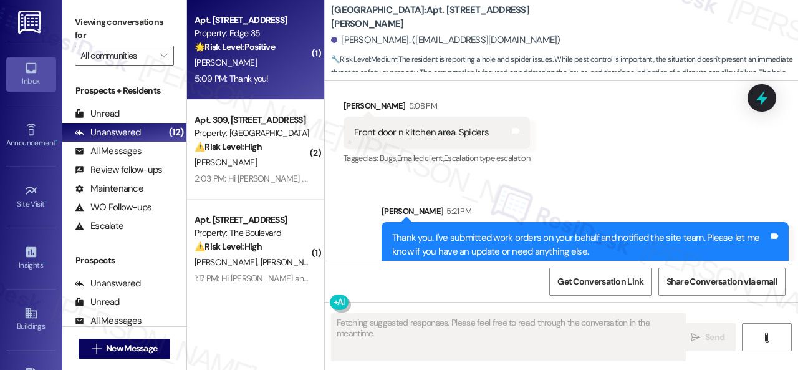
type textarea "Fetching suggested responses. Please feel free to read through the conversation…"
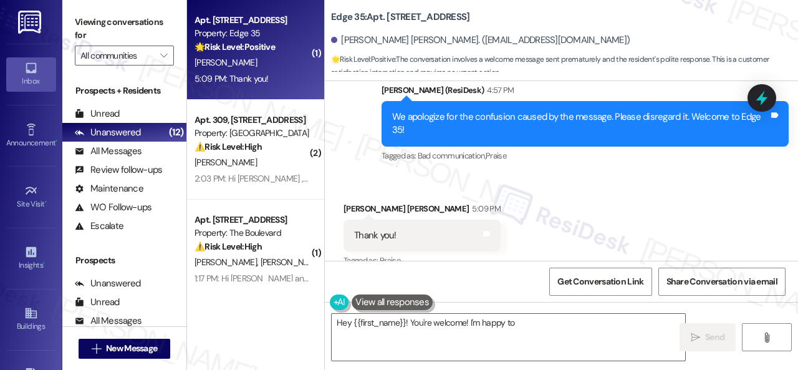
scroll to position [333, 0]
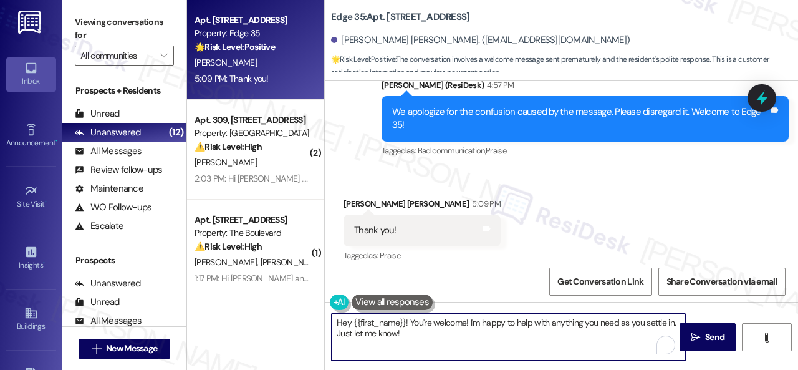
drag, startPoint x: 443, startPoint y: 340, endPoint x: 141, endPoint y: 246, distance: 316.0
click at [208, 269] on div "Apt. 318, 1224 Prospect Street Property: Edge 35 🌟 Risk Level: Positive The con…" at bounding box center [492, 185] width 611 height 370
type textarea "You're welcome!"
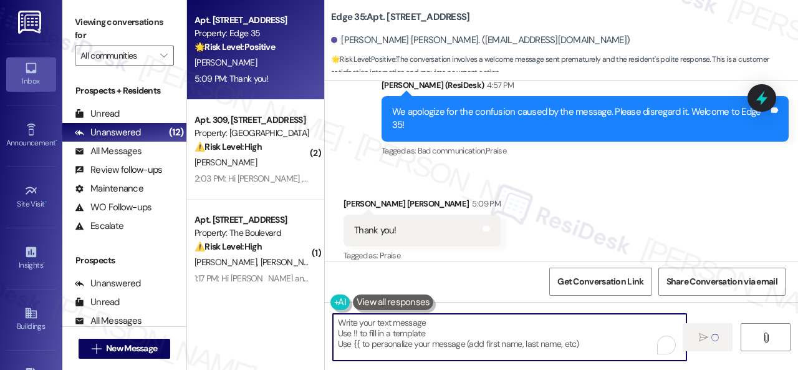
type textarea "Fetching suggested responses. Please feel free to read through the conversation…"
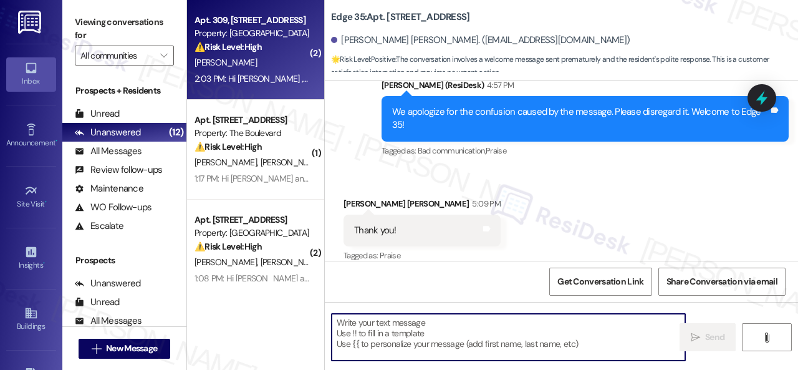
click at [265, 67] on div "S. Eakin" at bounding box center [252, 63] width 118 height 16
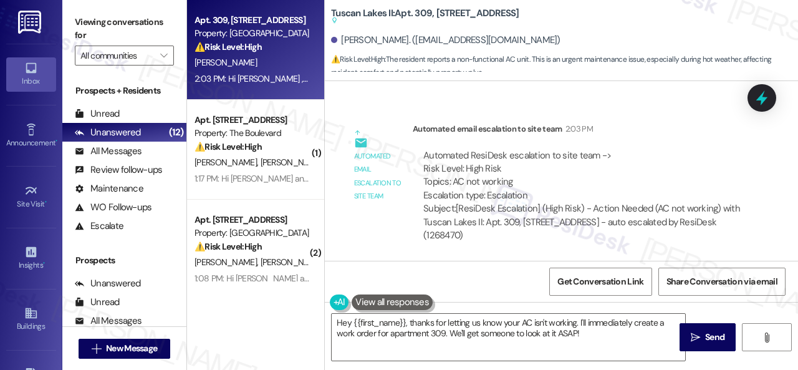
scroll to position [4219, 0]
click at [612, 112] on div "Automated email escalation to site team Automated email escalation to site team…" at bounding box center [547, 186] width 426 height 148
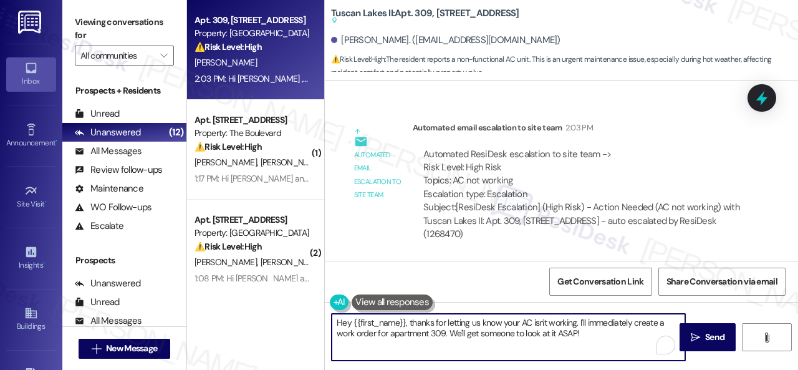
drag, startPoint x: 592, startPoint y: 335, endPoint x: 251, endPoint y: 287, distance: 345.1
click at [251, 287] on div "Apt. 309, 1805 S Egret Bay Blvd Property: Tuscan Lakes II ⚠️ Risk Level: High T…" at bounding box center [492, 185] width 611 height 370
paste textarea "llo {{first_name}}! I'm sorry to hear about the AC issue. We apologize for any …"
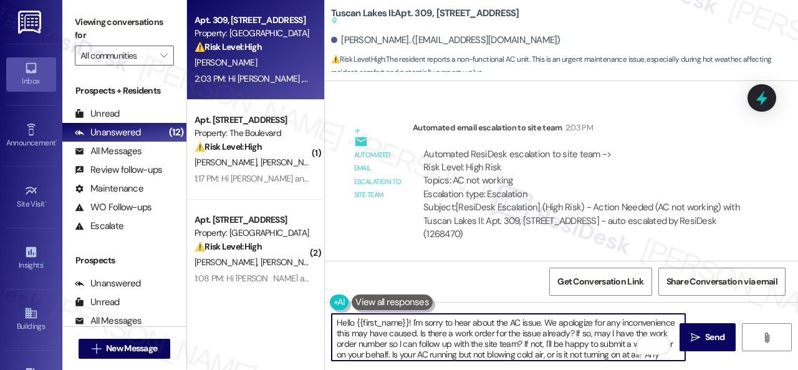
scroll to position [0, 0]
type textarea "Hello {{first_name}}! I'm sorry to hear about the AC issue. We apologize for an…"
click at [706, 346] on button " Send" at bounding box center [708, 337] width 56 height 28
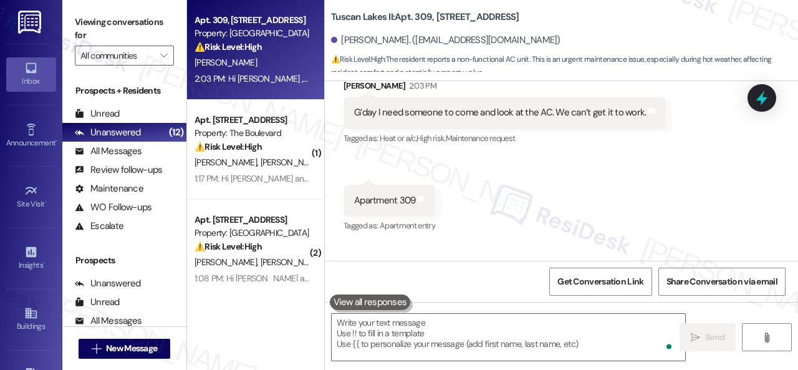
scroll to position [3453, 0]
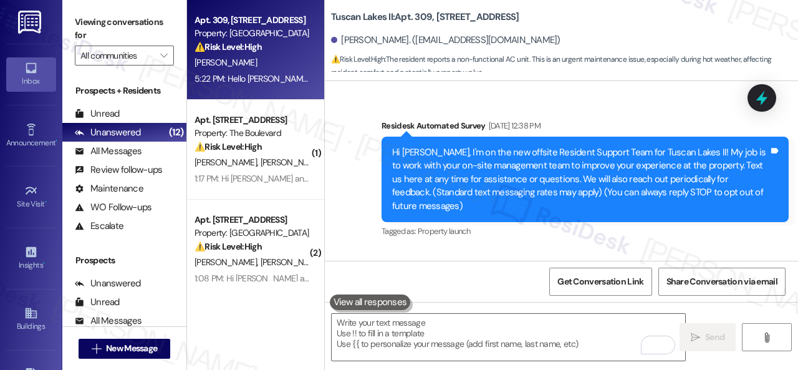
click at [277, 157] on div "[PERSON_NAME] [PERSON_NAME]" at bounding box center [252, 163] width 118 height 16
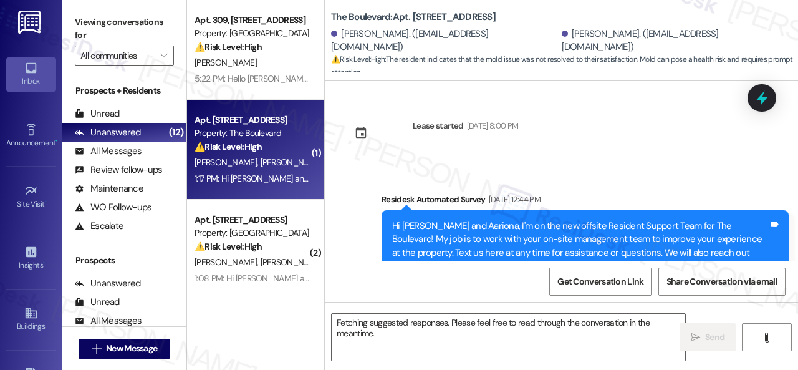
scroll to position [6058, 0]
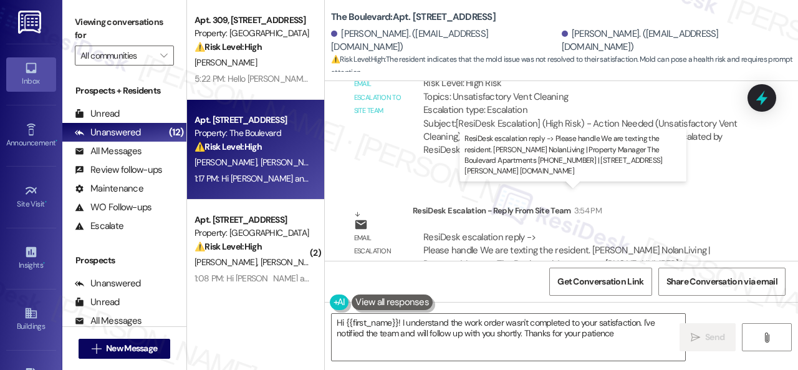
type textarea "Hi {{first_name}}! I understand the work order wasn't completed to your satisfa…"
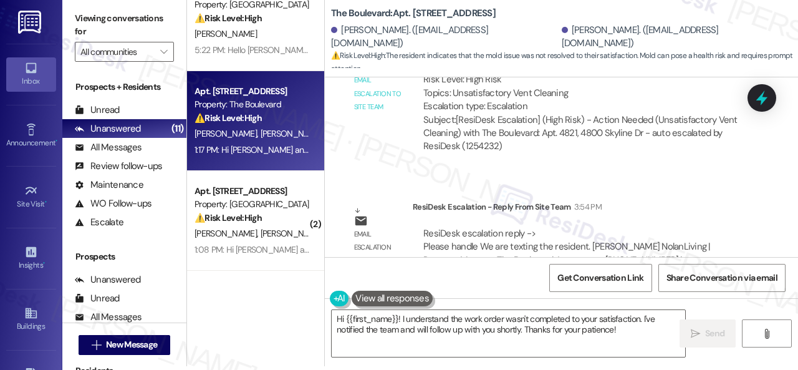
scroll to position [0, 0]
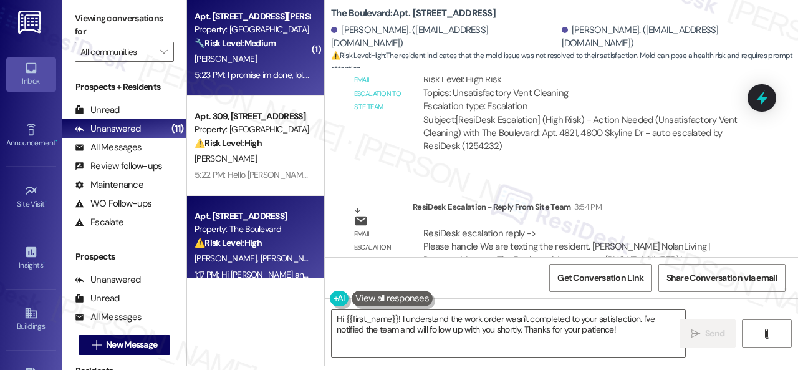
click at [281, 68] on div "5:23 PM: I promise im done, lol. U been the best and great customer service. Th…" at bounding box center [252, 75] width 118 height 16
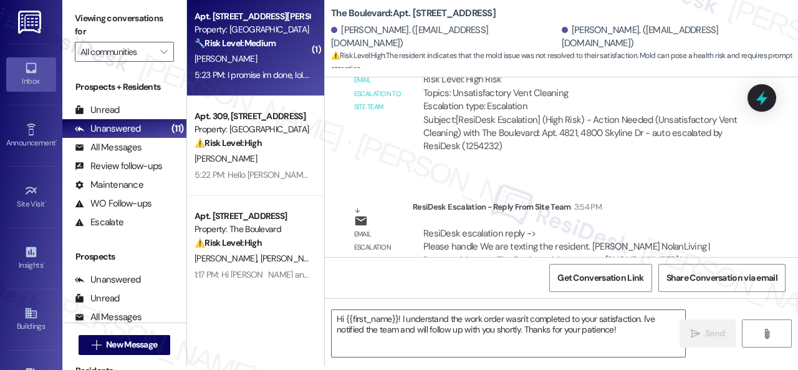
type textarea "Fetching suggested responses. Please feel free to read through the conversation…"
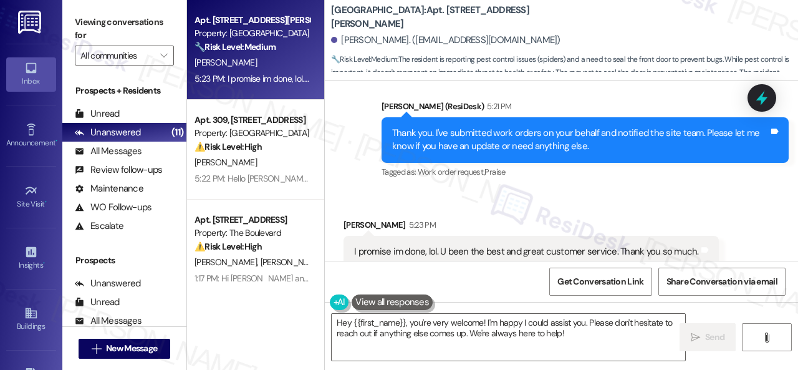
scroll to position [4074, 0]
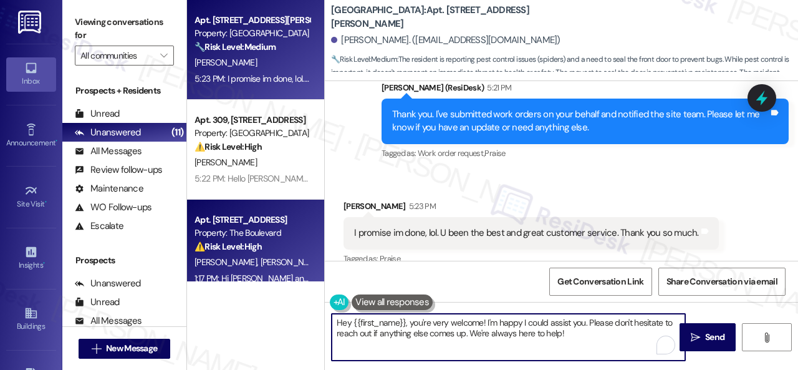
drag, startPoint x: 470, startPoint y: 330, endPoint x: 216, endPoint y: 264, distance: 262.9
click at [218, 264] on div "Apt. [STREET_ADDRESS][PERSON_NAME] Property: [GEOGRAPHIC_DATA] 🔧 Risk Level: Me…" at bounding box center [492, 185] width 611 height 370
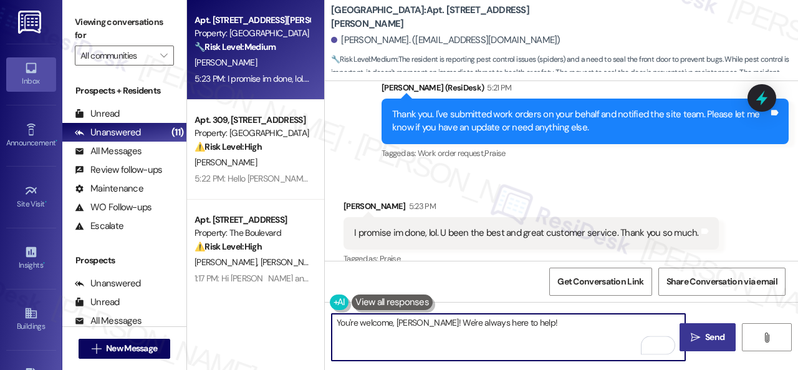
type textarea "You're welcome, [PERSON_NAME]! We're always here to help!"
click at [705, 335] on span "Send" at bounding box center [714, 337] width 19 height 13
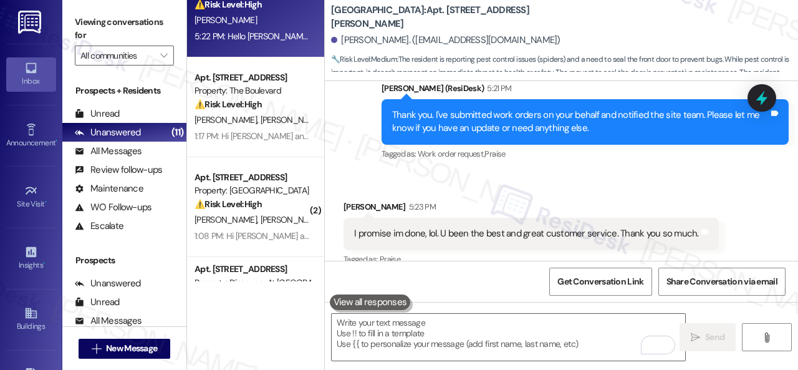
scroll to position [62, 0]
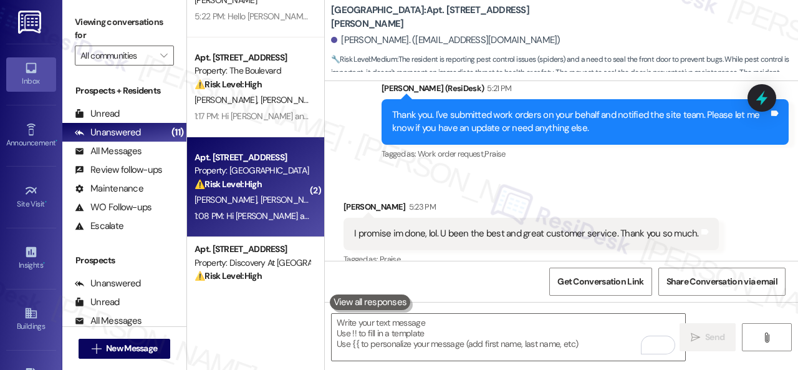
click at [284, 183] on div "⚠️ Risk Level: High The resident clarifies that the issue is with the digital l…" at bounding box center [252, 184] width 115 height 13
type textarea "Fetching suggested responses. Please feel free to read through the conversation…"
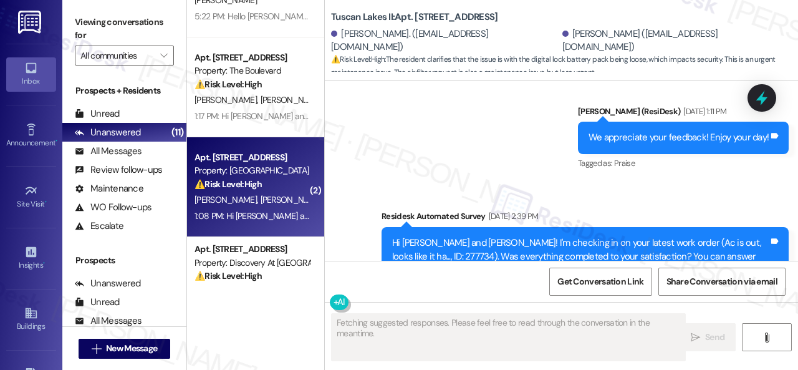
scroll to position [6721, 0]
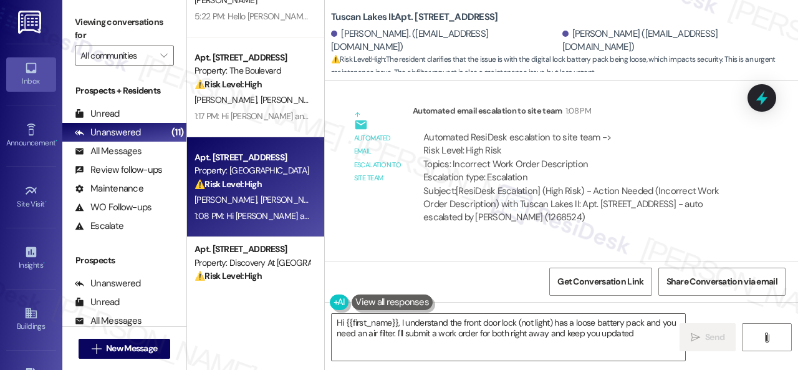
type textarea "Hi {{first_name}}, I understand the front door lock (not light) has a loose bat…"
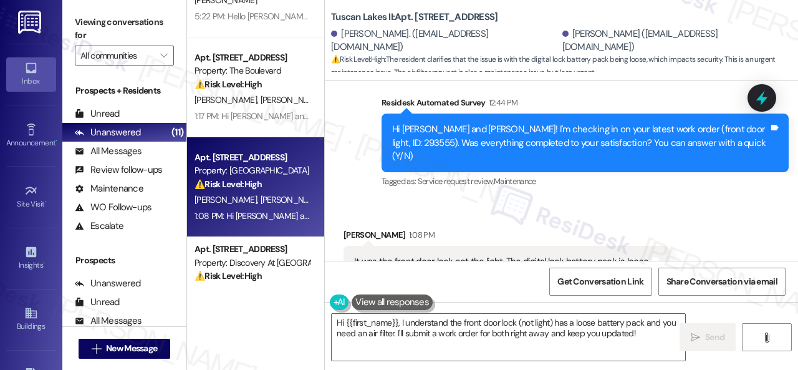
scroll to position [6689, 0]
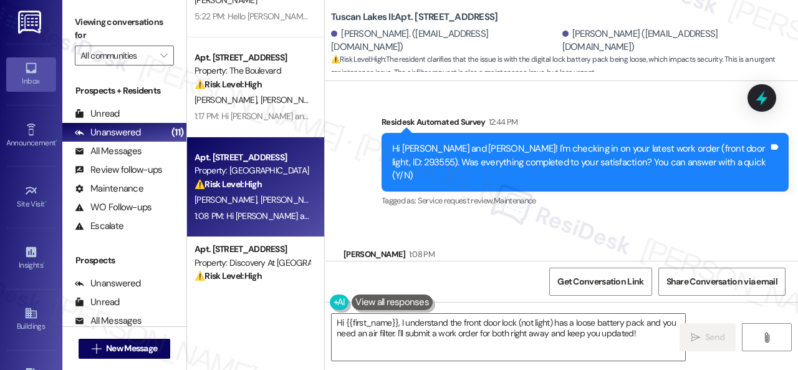
drag, startPoint x: 500, startPoint y: 158, endPoint x: 643, endPoint y: 162, distance: 142.8
click at [643, 274] on div "It was the front door lock not the light. The digital lock battery pack is loos…" at bounding box center [502, 280] width 296 height 13
copy div "The digital lock battery pack is loose."
click at [409, 220] on div "Received via SMS [PERSON_NAME] 1:08 PM It was the front door lock not the light…" at bounding box center [561, 316] width 473 height 193
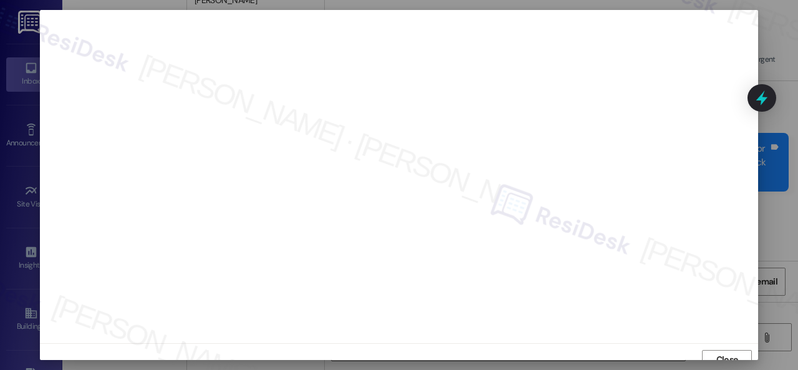
scroll to position [9, 0]
click at [714, 342] on span "Close" at bounding box center [727, 350] width 27 height 19
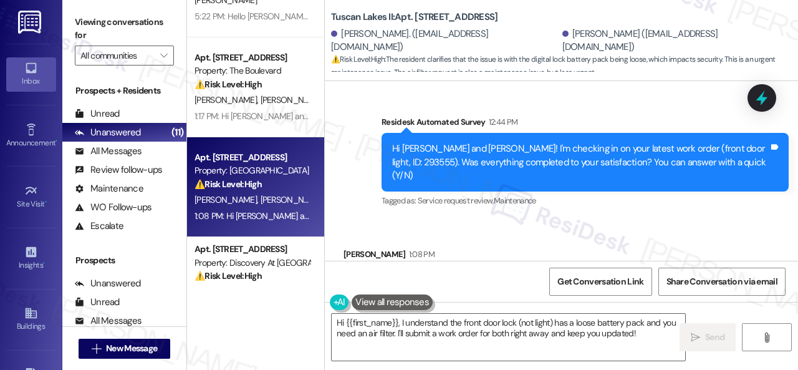
click at [627, 220] on div "Received via SMS [PERSON_NAME] 1:08 PM It was the front door lock not the light…" at bounding box center [561, 316] width 473 height 193
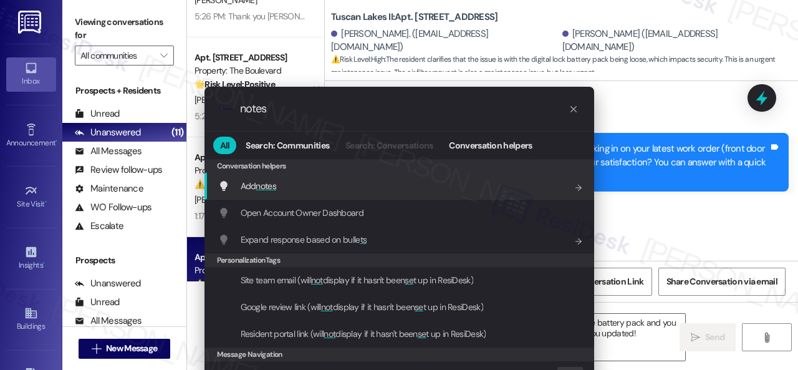
type input "notes"
click at [256, 186] on span "notes" at bounding box center [266, 185] width 21 height 11
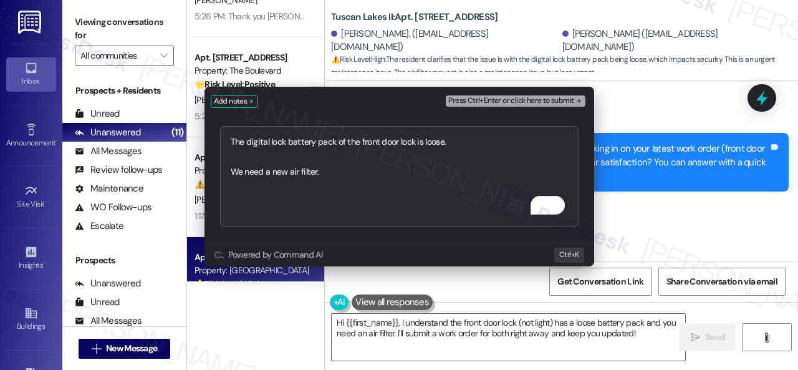
type textarea "The digital lock battery pack of the front door lock is loose. We need a new ai…"
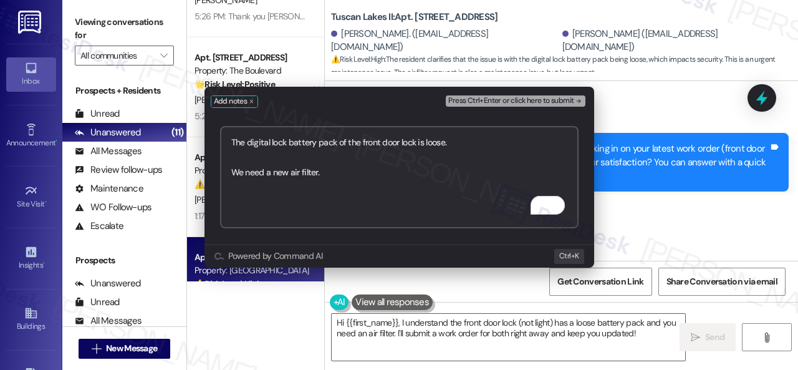
click at [520, 99] on span "Press Ctrl+Enter or click here to submit" at bounding box center [510, 101] width 125 height 9
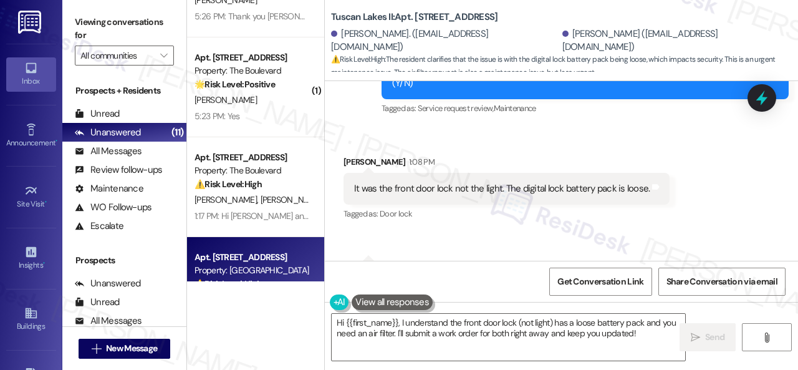
scroll to position [6722, 0]
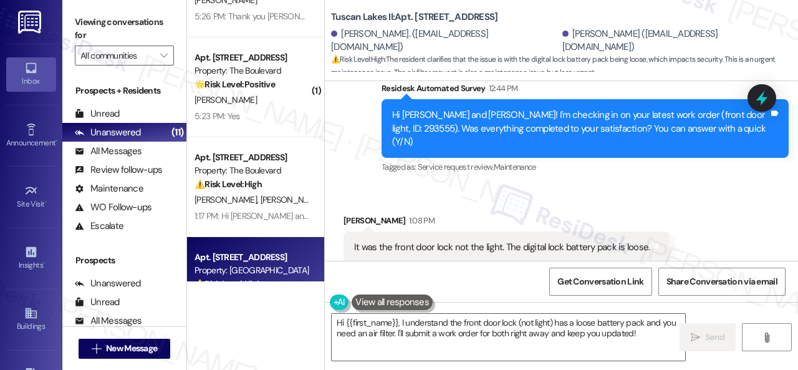
click at [533, 186] on div "Received via SMS [PERSON_NAME] 1:08 PM It was the front door lock not the light…" at bounding box center [561, 282] width 473 height 193
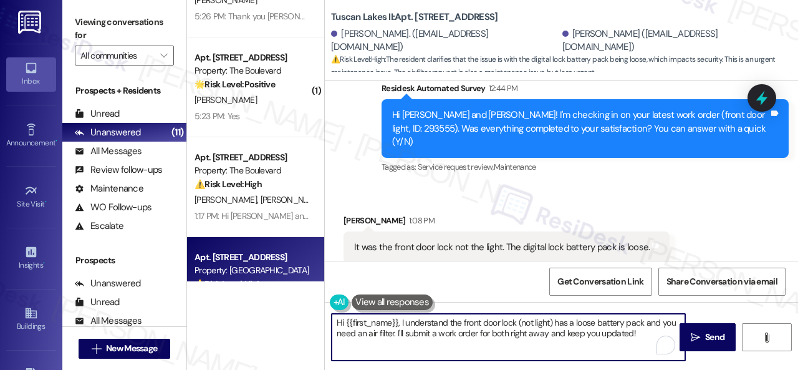
drag, startPoint x: 519, startPoint y: 325, endPoint x: 557, endPoint y: 325, distance: 38.0
click at [557, 325] on textarea "Hi {{first_name}}, I understand the front door lock (not light) has a loose bat…" at bounding box center [509, 337] width 354 height 47
drag, startPoint x: 553, startPoint y: 325, endPoint x: 519, endPoint y: 325, distance: 33.7
click at [519, 325] on textarea "Hi {{first_name}}, I understand the front door lock (not light) has a loose bat…" at bounding box center [509, 337] width 354 height 47
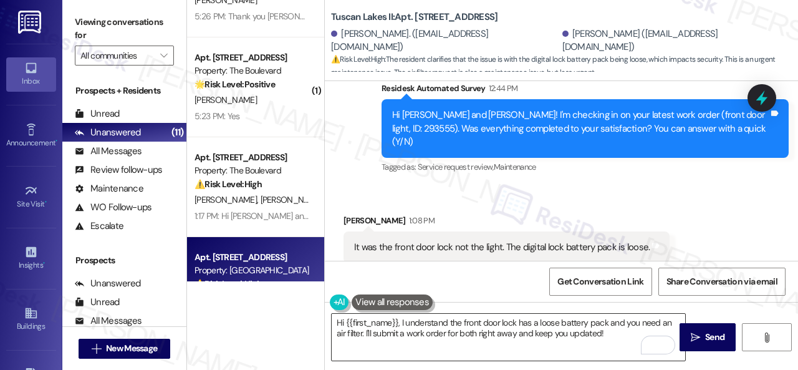
click at [405, 327] on textarea "Hi {{first_name}}, I understand the front door lock has a loose battery pack an…" at bounding box center [509, 337] width 354 height 47
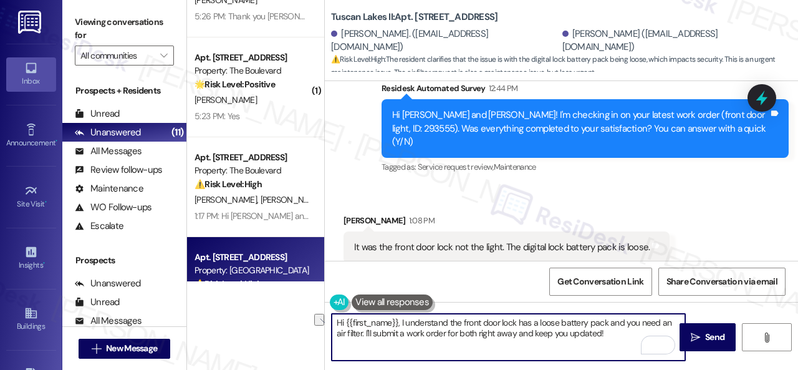
drag, startPoint x: 365, startPoint y: 331, endPoint x: 607, endPoint y: 334, distance: 242.0
click at [607, 334] on textarea "Hi {{first_name}}, I understand the front door lock has a loose battery pack an…" at bounding box center [509, 337] width 354 height 47
paste textarea "Have you already submitted new work orders? If so, may I have the work order nu…"
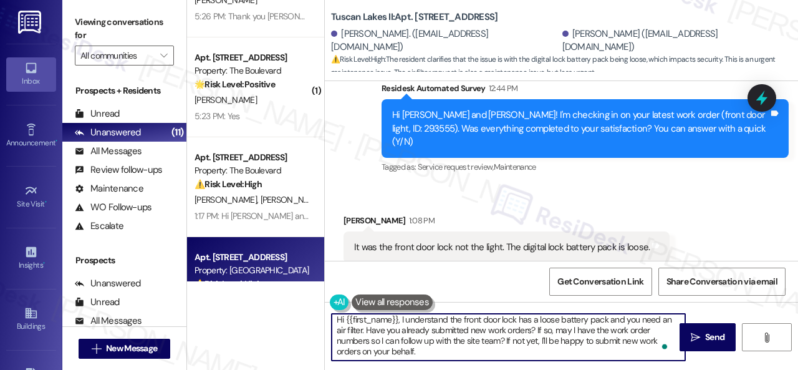
scroll to position [21, 0]
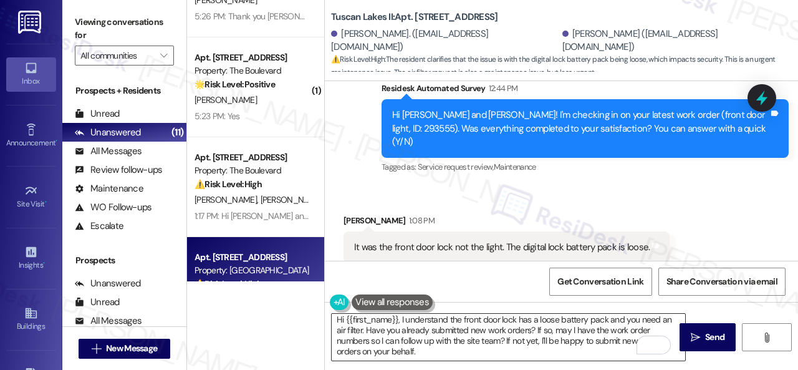
click at [409, 354] on textarea "Hi {{first_name}}, I understand the front door lock has a loose battery pack an…" at bounding box center [509, 337] width 354 height 47
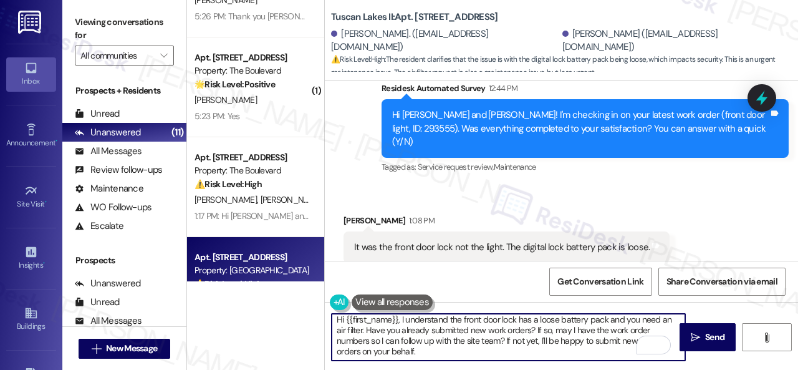
paste textarea "Note: Due to limited availability, our maintenance team isn't able to call or s…"
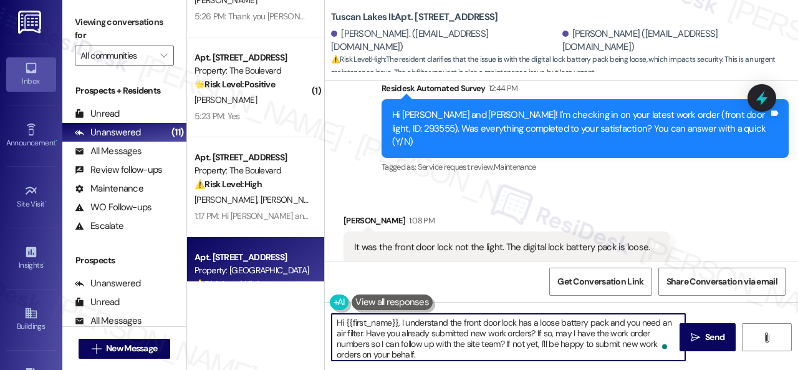
scroll to position [6598, 0]
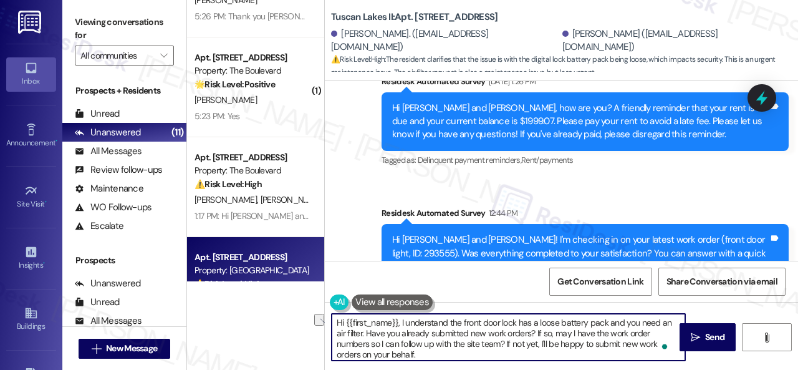
drag, startPoint x: 400, startPoint y: 322, endPoint x: 316, endPoint y: 323, distance: 84.2
click at [316, 323] on div "( 3 ) Apt. 106, [STREET_ADDRESS] Property: Grand Villas 🔧 Risk Level: Medium Th…" at bounding box center [492, 185] width 611 height 370
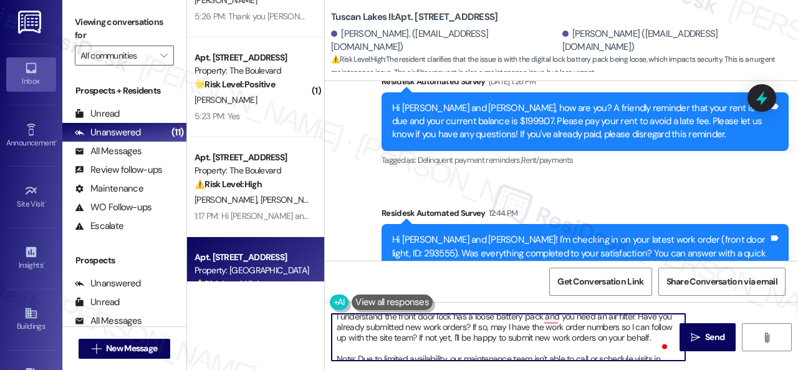
scroll to position [0, 0]
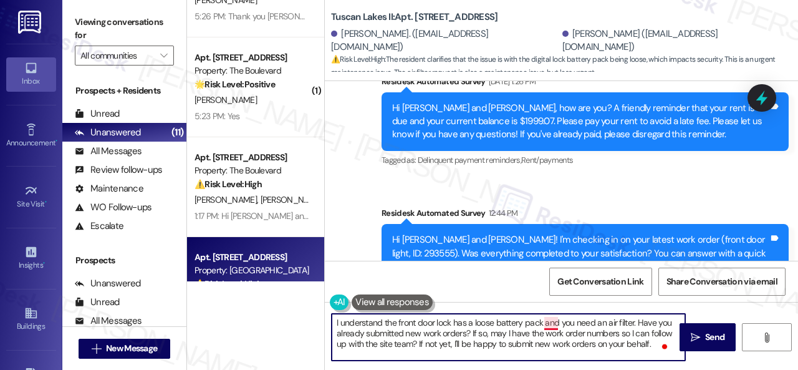
click at [549, 322] on textarea "I understand the front door lock has a loose battery pack and you need an air f…" at bounding box center [509, 337] width 354 height 47
type textarea "I understand the front door lock has a loose battery pack, and you need an air …"
click at [707, 337] on span "Send" at bounding box center [714, 337] width 19 height 13
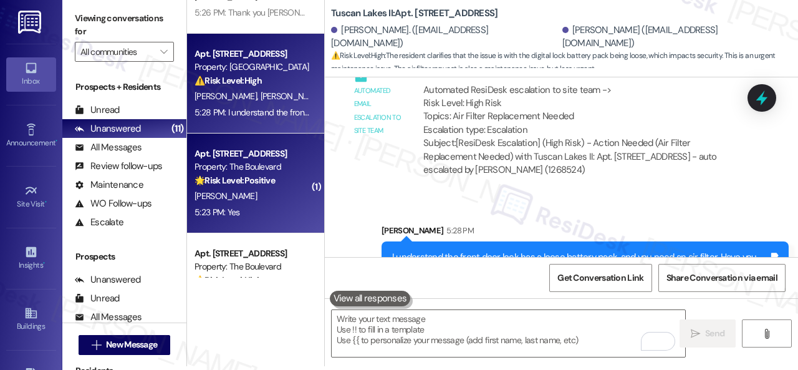
click at [259, 195] on div "[PERSON_NAME]" at bounding box center [252, 196] width 118 height 16
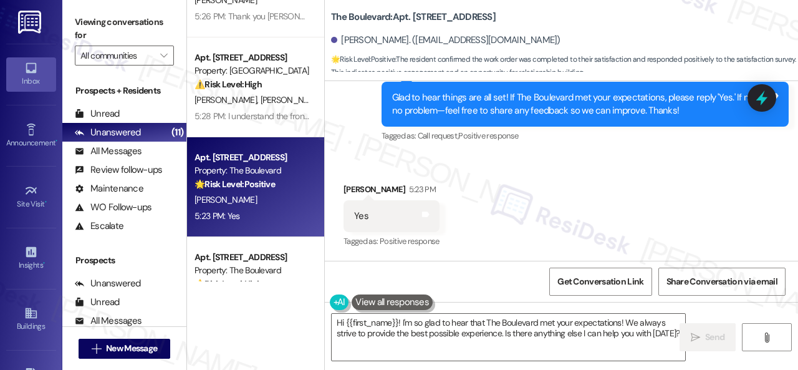
click at [359, 145] on div "Sent via SMS Sarah (ResiDesk) 2:40 PM Glad to hear things are all set! If The B…" at bounding box center [561, 95] width 473 height 118
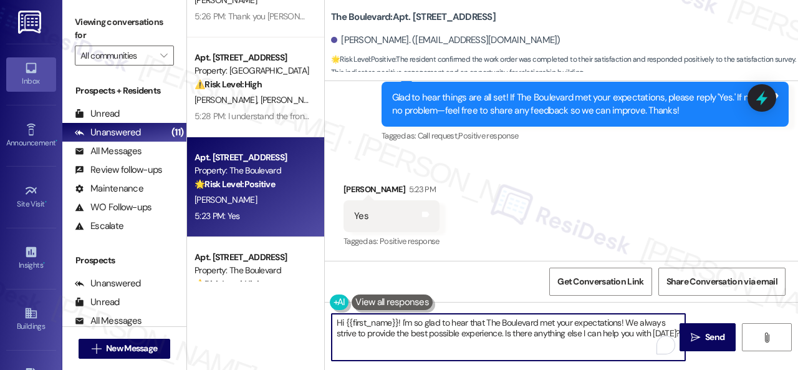
drag, startPoint x: 393, startPoint y: 350, endPoint x: 422, endPoint y: 333, distance: 33.3
click at [268, 316] on div "( 3 ) Apt. 106, 1550 Katy Gap Rd Property: Grand Villas 🔧 Risk Level: Medium Th…" at bounding box center [492, 185] width 611 height 370
paste textarea "I'm glad you are satisfied with your home. Have you written a review for us bef…"
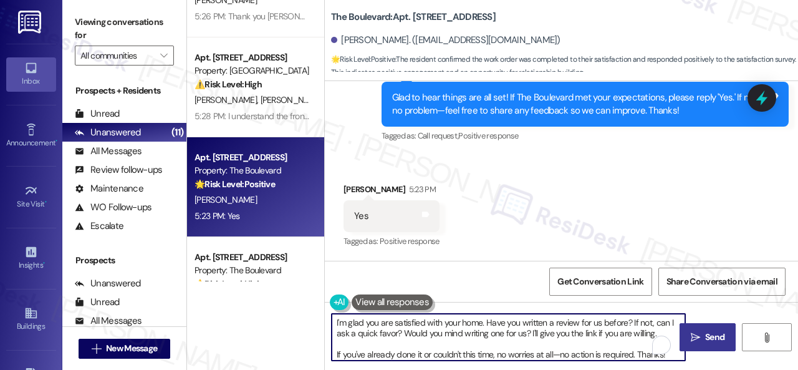
type textarea "I'm glad you are satisfied with your home. Have you written a review for us bef…"
click at [698, 337] on span " Send" at bounding box center [707, 337] width 39 height 13
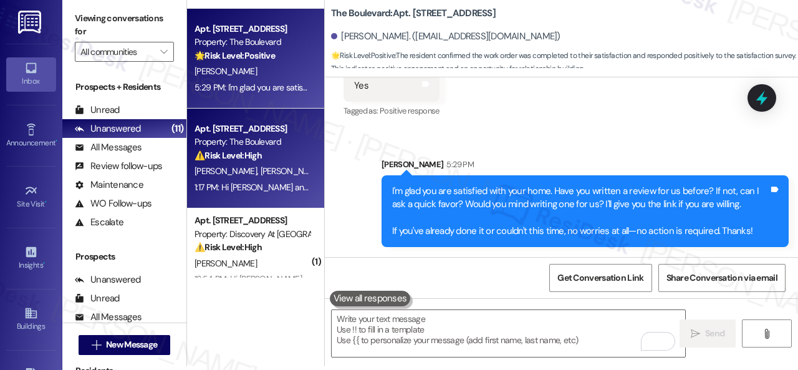
click at [290, 180] on div "1:17 PM: Hi Khaleah and Aariona , thank you for bringing this important matter …" at bounding box center [252, 188] width 118 height 16
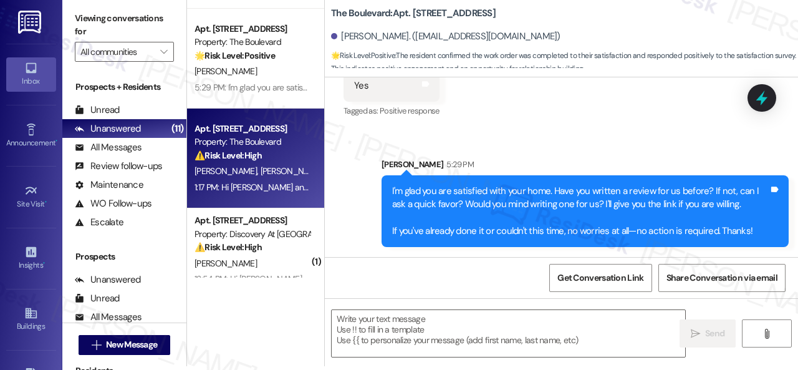
type textarea "Fetching suggested responses. Please feel free to read through the conversation…"
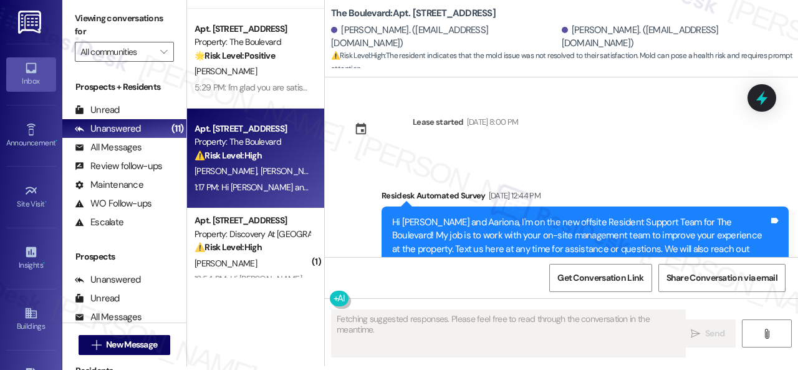
type textarea "Fetching suggested responses. Please feel free to read through the conversation…"
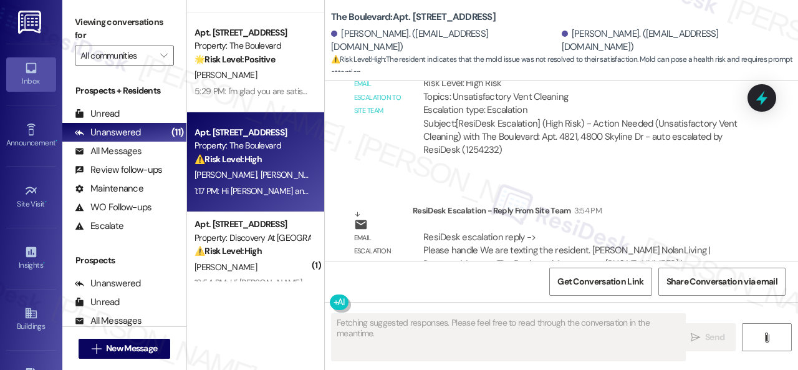
scroll to position [249, 0]
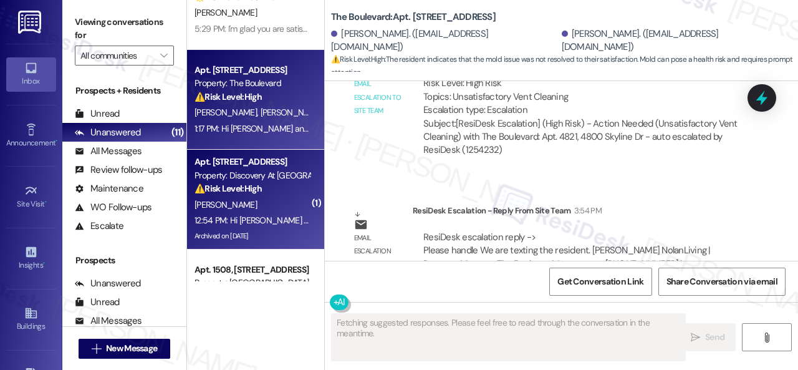
click at [274, 197] on div "[PERSON_NAME]" at bounding box center [252, 205] width 118 height 16
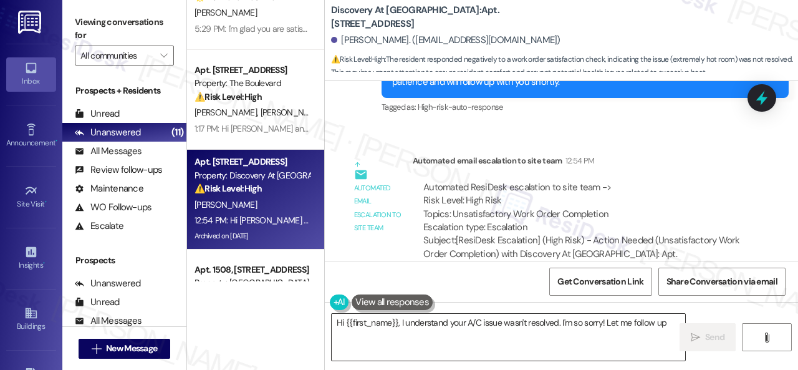
scroll to position [4, 0]
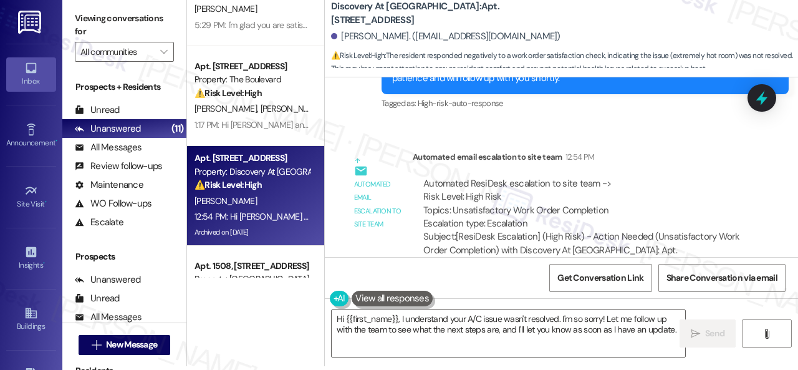
click at [388, 106] on div "Survey, sent via SMS Residesk Automated Survey Oct 02, 2024 at 12:34 PM Hi Lake…" at bounding box center [561, 167] width 473 height 180
click at [404, 331] on textarea "Hi {{first_name}}, I understand your A/C issue wasn't resolved. I'm so sorry! L…" at bounding box center [509, 333] width 354 height 47
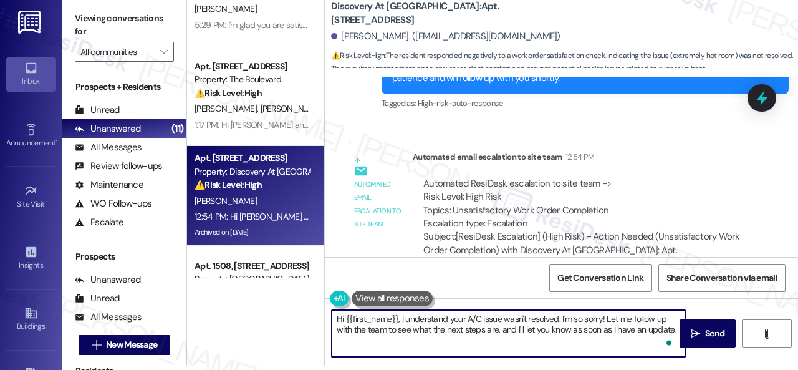
paste textarea "I'm sorry that the work order wasn't completed to your satisfaction. Can you pl…"
type textarea "I'm sorry that the work order wasn't completed to your satisfaction. Can you pl…"
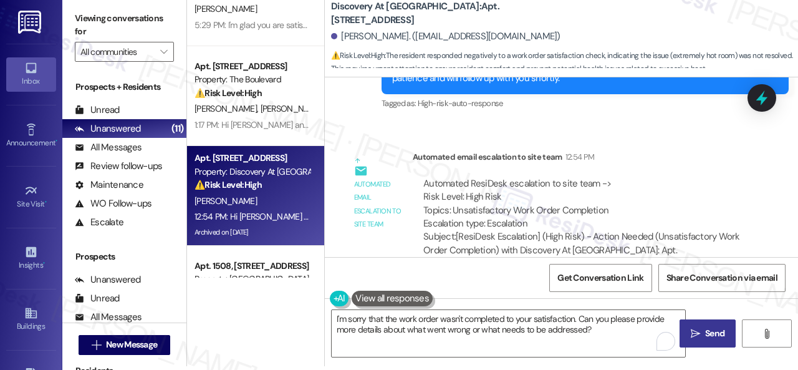
click at [705, 339] on span "Send" at bounding box center [714, 333] width 19 height 13
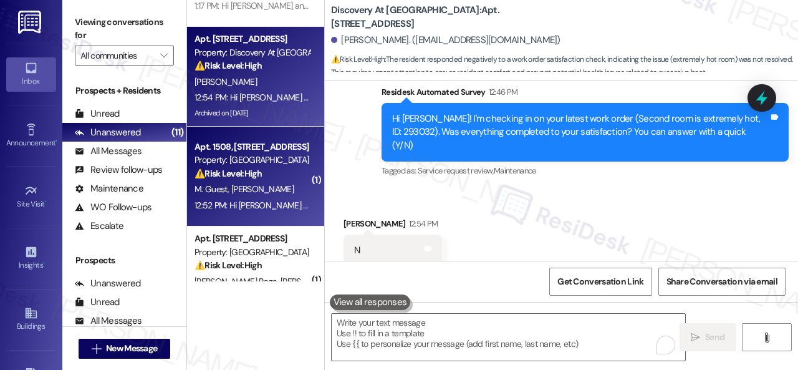
scroll to position [374, 0]
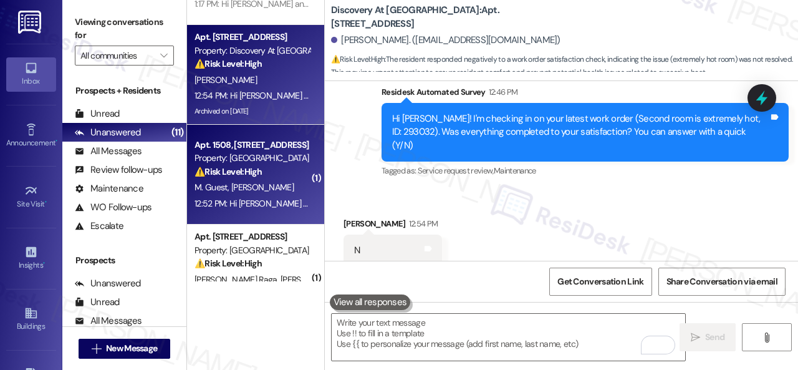
click at [284, 181] on div "M. Guest P. Teeler" at bounding box center [252, 188] width 118 height 16
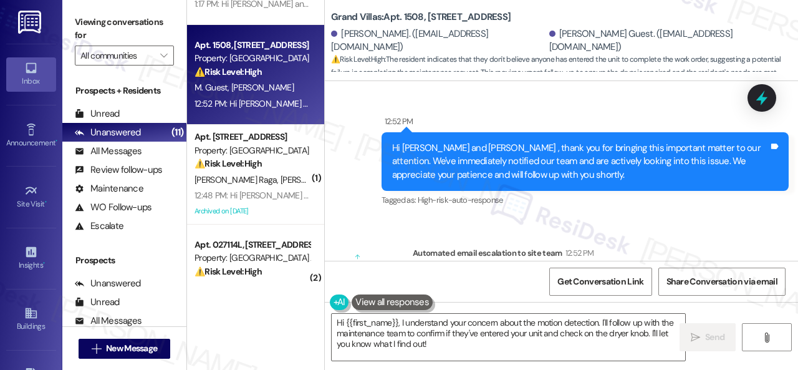
scroll to position [665, 0]
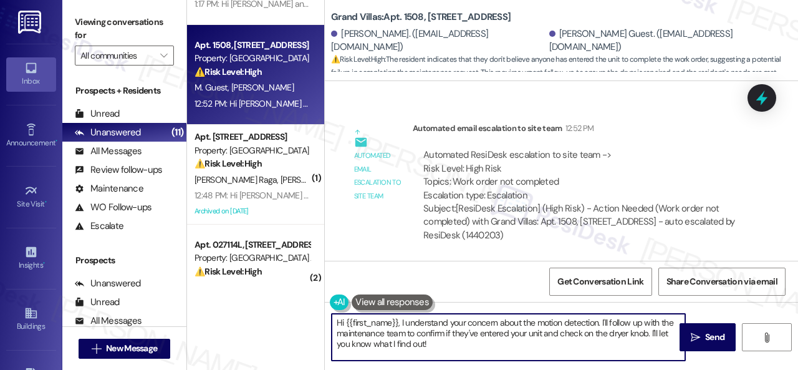
drag, startPoint x: 413, startPoint y: 329, endPoint x: 298, endPoint y: 305, distance: 117.2
click at [298, 305] on div "Apt. 1007, [STREET_ADDRESS] Property: Tuscan Lakes II ⚠️ Risk Level: High The r…" at bounding box center [492, 185] width 611 height 370
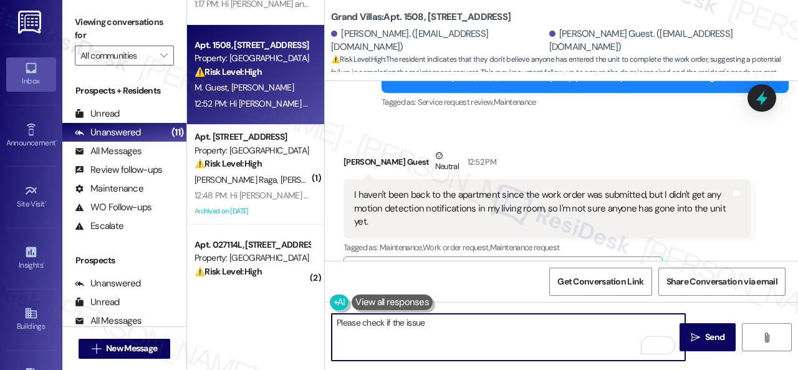
scroll to position [291, 0]
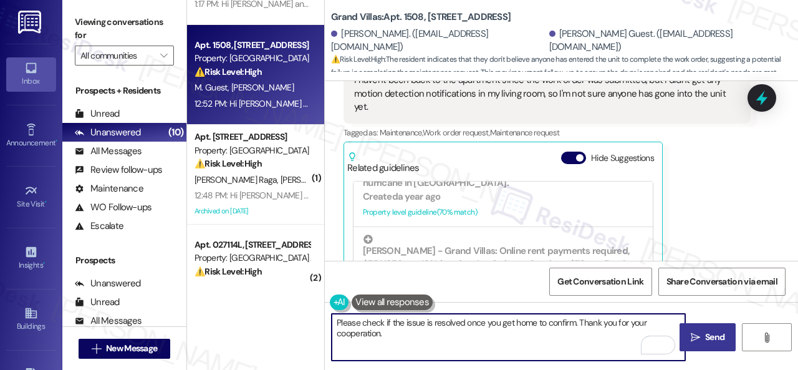
type textarea "Please check if the issue is resolved once you get home to confirm. Thank you f…"
click at [705, 336] on span "Send" at bounding box center [714, 337] width 19 height 13
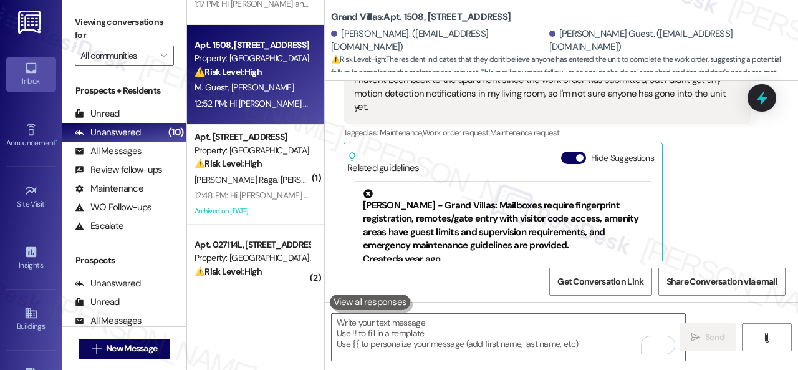
scroll to position [365, 0]
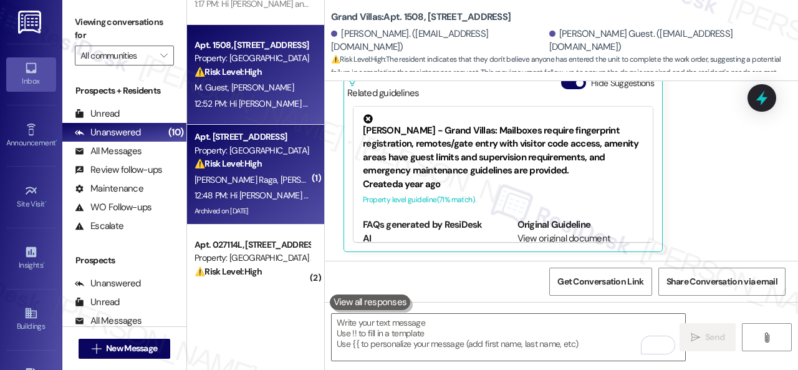
click at [283, 163] on div "⚠️ Risk Level: High The resident reports that a lighting work order was not com…" at bounding box center [252, 163] width 115 height 13
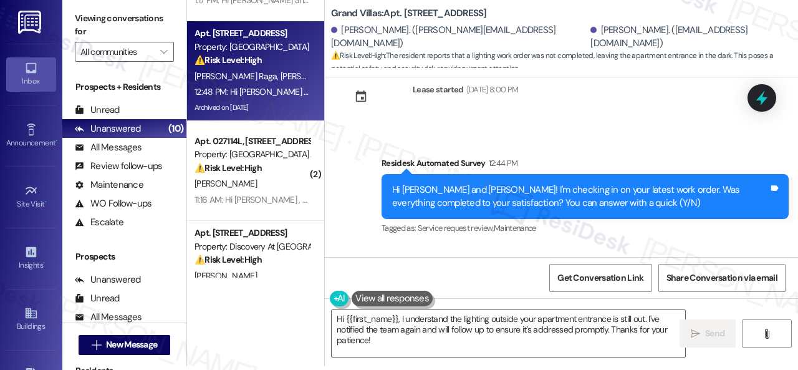
scroll to position [10241, 0]
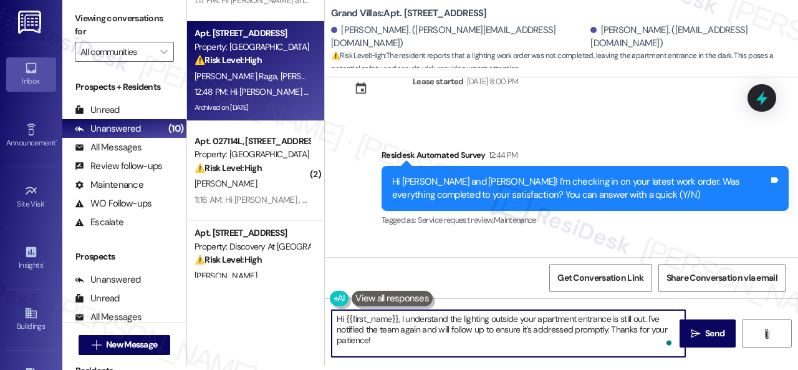
drag, startPoint x: 402, startPoint y: 326, endPoint x: 606, endPoint y: 329, distance: 204.6
click at [606, 329] on textarea "Hi {{first_name}}, I understand the lighting outside your apartment entrance is…" at bounding box center [509, 333] width 354 height 47
click at [490, 329] on textarea "Hi {{first_name}}, I understand the lighting outside your apartment entrance is…" at bounding box center [509, 333] width 354 height 47
type textarea "Hi {{first_name}}, I understand the lighting outside your apartment entrance is…"
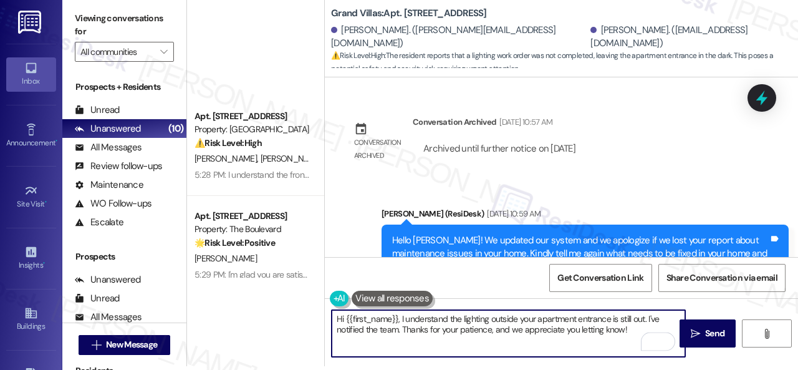
scroll to position [10241, 0]
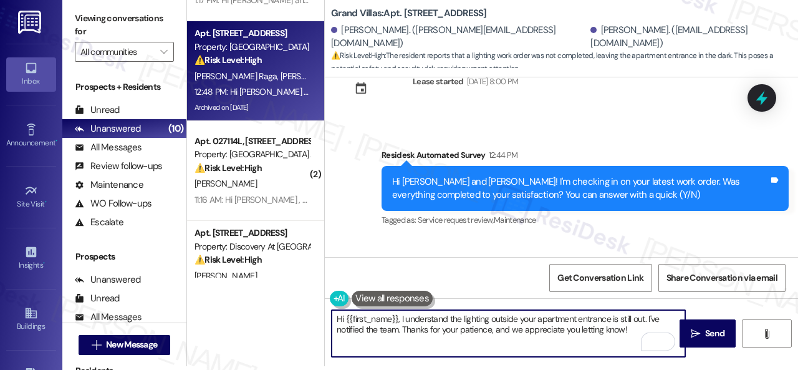
click at [473, 332] on textarea "Hi {{first_name}}, I understand the lighting outside your apartment entrance is…" at bounding box center [509, 333] width 354 height 47
click at [630, 330] on textarea "Hi {{first_name}}, I understand the lighting outside your apartment entrance is…" at bounding box center [509, 333] width 354 height 47
click at [611, 331] on textarea "Hi {{first_name}}, I understand the lighting outside your apartment entrance is…" at bounding box center [509, 333] width 354 height 47
drag, startPoint x: 400, startPoint y: 316, endPoint x: 308, endPoint y: 312, distance: 92.4
click at [308, 312] on div "Apt. 1007, 1805 S Egret Bay Blvd Property: Tuscan Lakes II ⚠️ Risk Level: High …" at bounding box center [492, 181] width 611 height 370
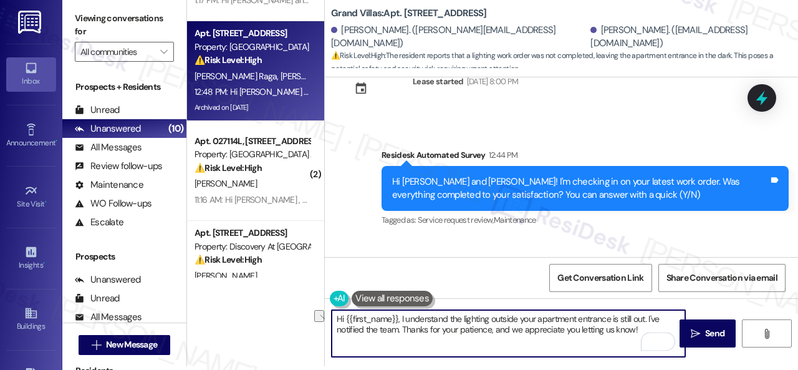
click at [357, 319] on textarea "Hi {{first_name}}, I understand the lighting outside your apartment entrance is…" at bounding box center [509, 333] width 354 height 47
drag, startPoint x: 345, startPoint y: 319, endPoint x: 397, endPoint y: 320, distance: 51.1
click at [397, 320] on textarea "Hi {{first_name}}, I understand the lighting outside your apartment entrance is…" at bounding box center [509, 333] width 354 height 47
click at [611, 330] on textarea "Hi Javier, I understand the lighting outside your apartment entrance is still o…" at bounding box center [509, 333] width 354 height 47
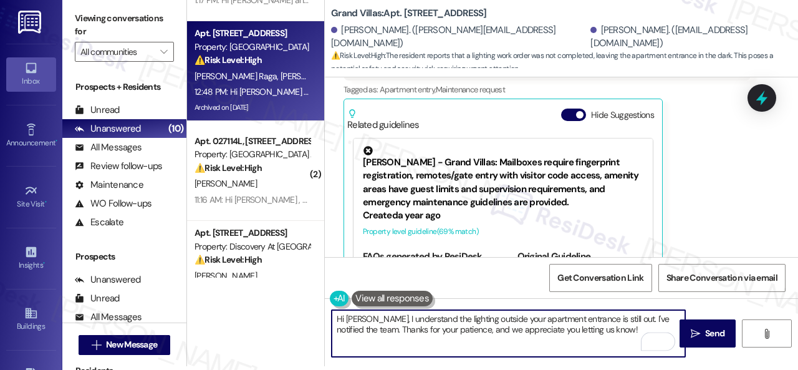
scroll to position [10740, 0]
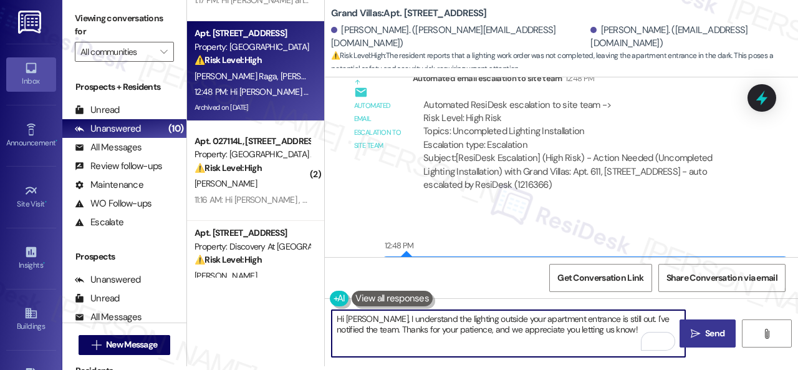
type textarea "Hi Javier, I understand the lighting outside your apartment entrance is still o…"
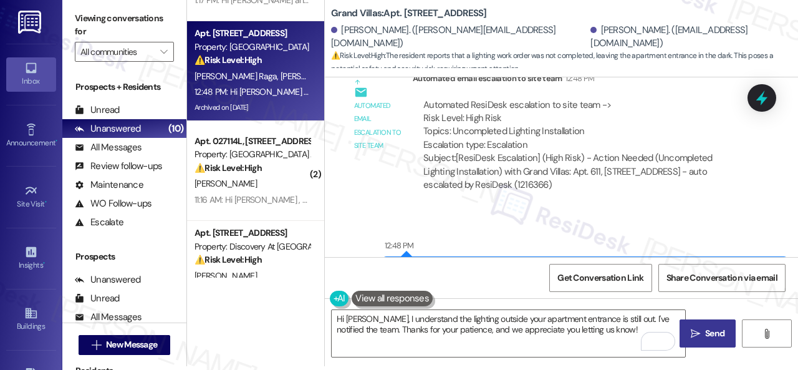
click at [705, 335] on span "Send" at bounding box center [714, 333] width 19 height 13
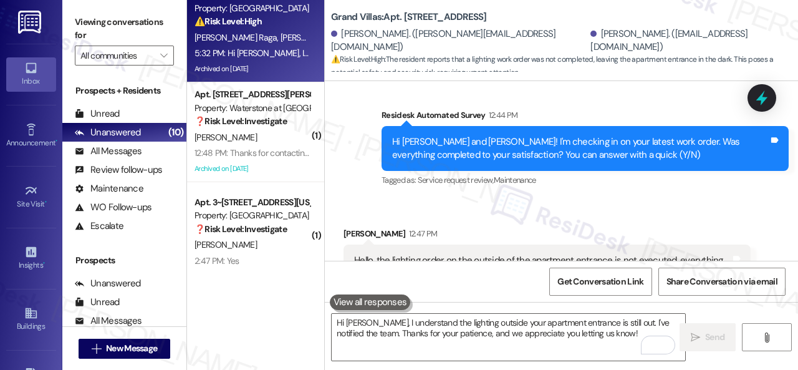
scroll to position [10253, 0]
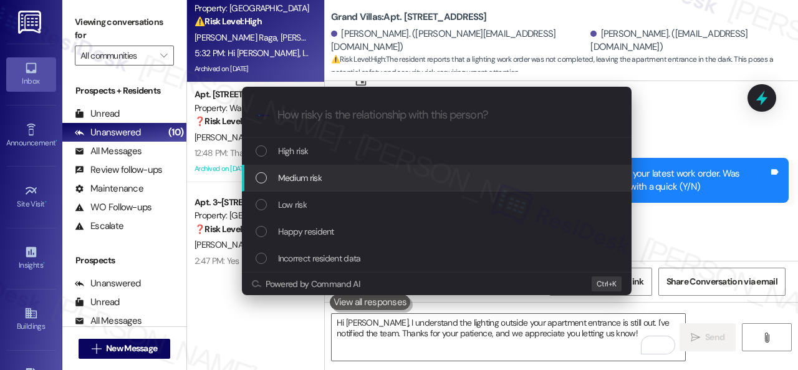
click at [294, 181] on span "Medium risk" at bounding box center [300, 178] width 44 height 14
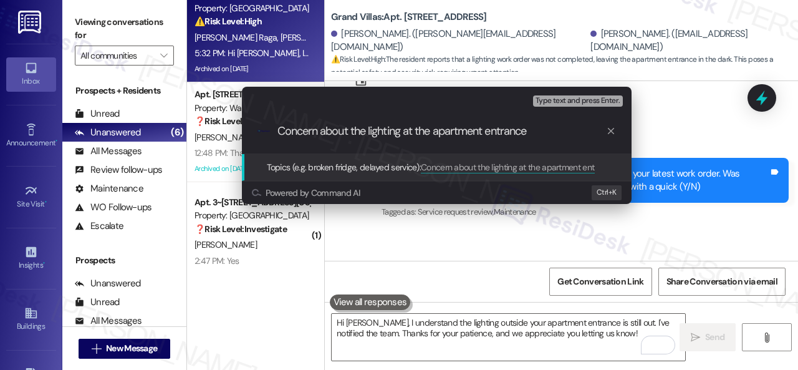
type input "Concern about the lighting at the apartment entrance."
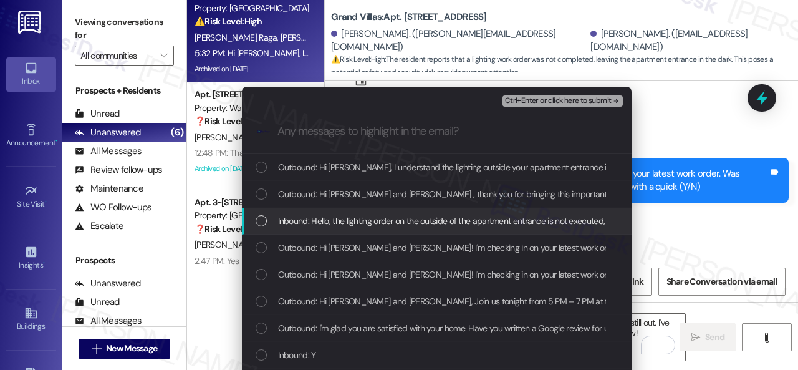
click at [355, 221] on span "Inbound: Hello, the lighting order on the outside of the apartment entrance is …" at bounding box center [492, 221] width 428 height 14
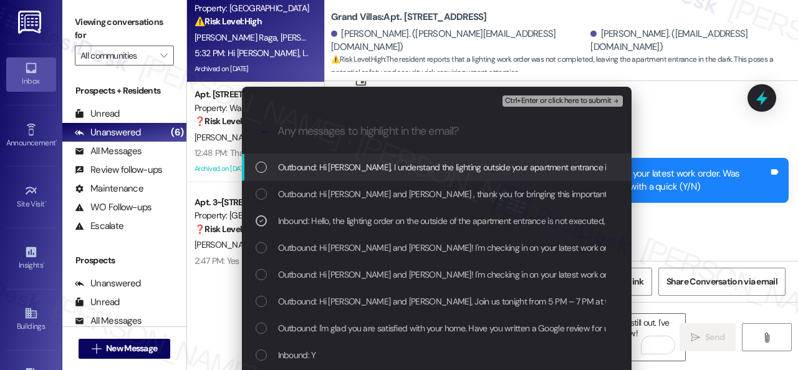
click at [538, 102] on span "Ctrl+Enter or click here to submit" at bounding box center [558, 101] width 107 height 9
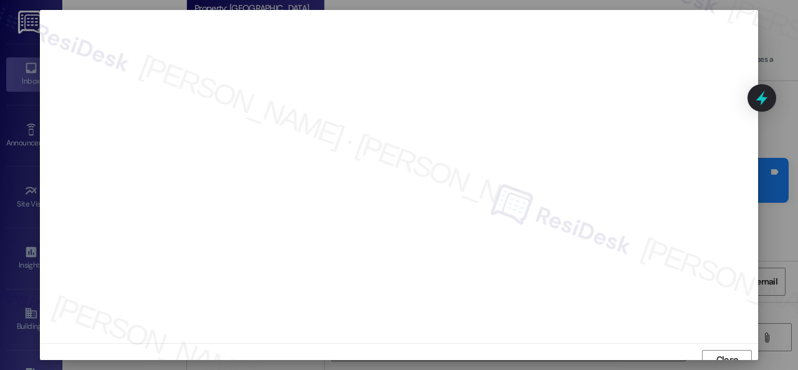
scroll to position [9, 0]
click at [722, 351] on span "Close" at bounding box center [728, 350] width 22 height 13
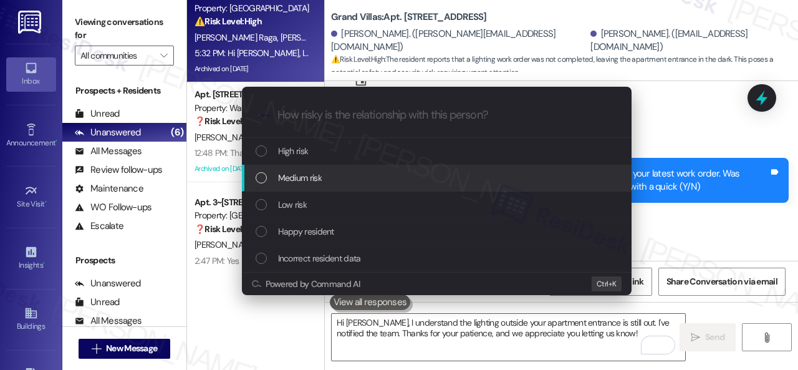
click at [296, 174] on span "Medium risk" at bounding box center [300, 178] width 44 height 14
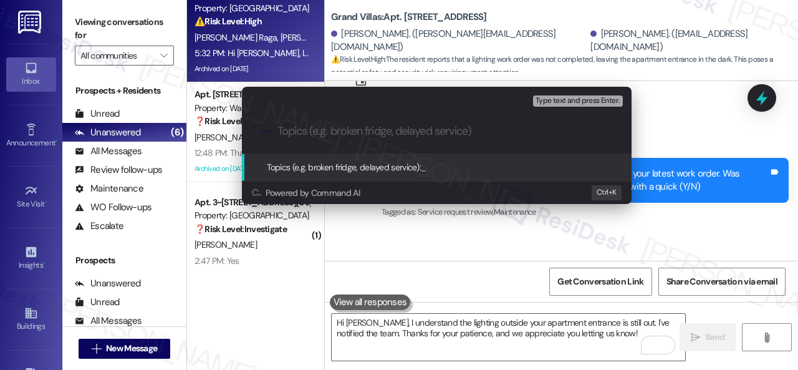
paste input "Concern about the lighting at the apartment entrance."
type input "Concern about the lighting at the apartment entrance."
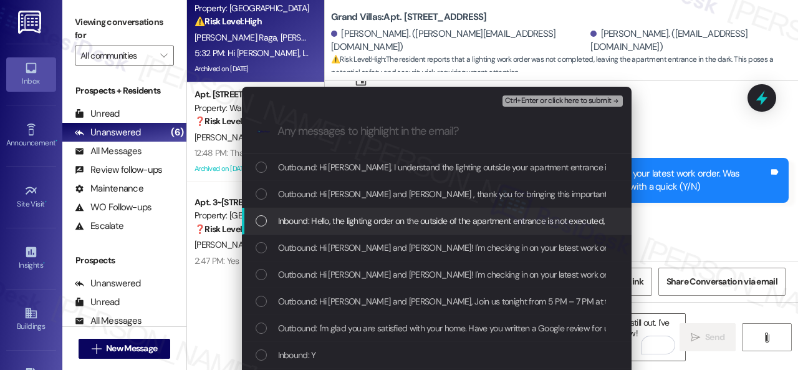
click at [352, 219] on span "Inbound: Hello, the lighting order on the outside of the apartment entrance is …" at bounding box center [492, 221] width 428 height 14
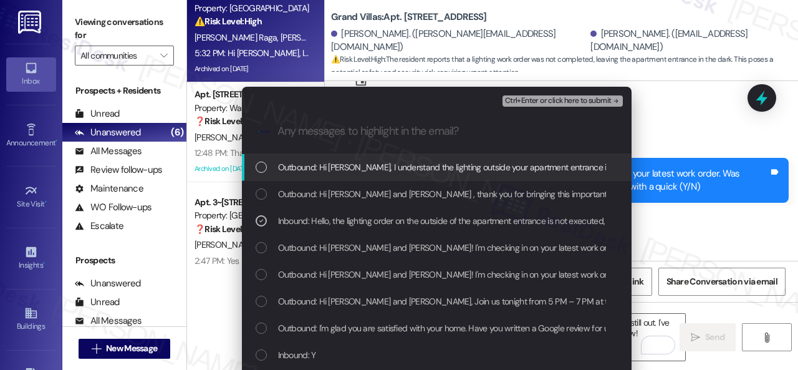
click at [535, 98] on span "Ctrl+Enter or click here to submit" at bounding box center [558, 101] width 107 height 9
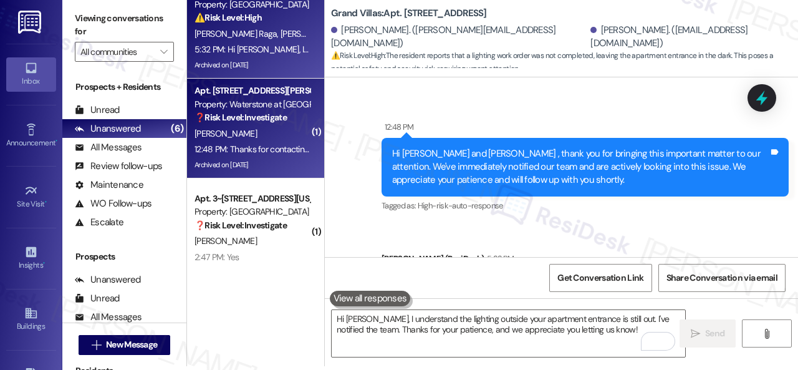
scroll to position [254, 0]
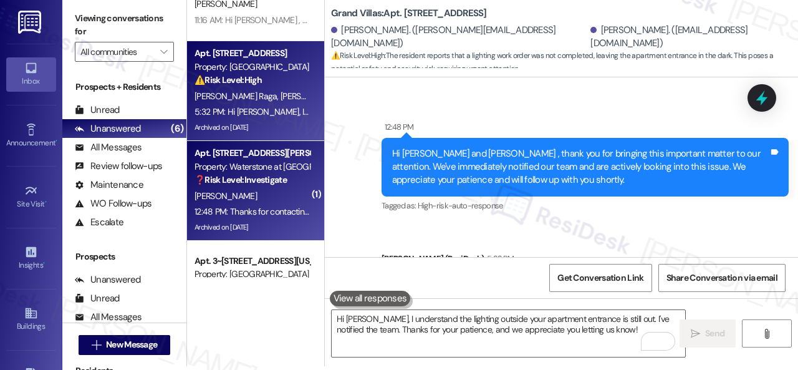
click at [271, 186] on div "❓ Risk Level: Investigate" at bounding box center [252, 179] width 115 height 13
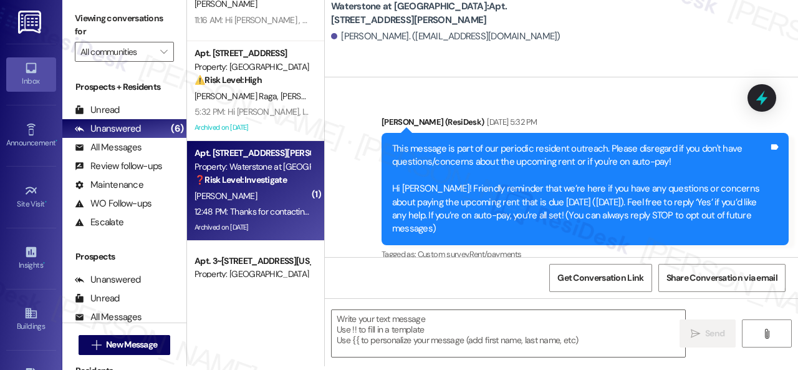
type textarea "Fetching suggested responses. Please feel free to read through the conversation…"
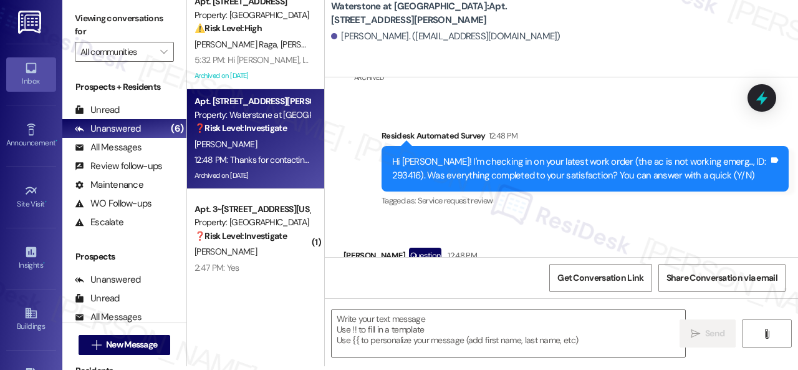
scroll to position [317, 0]
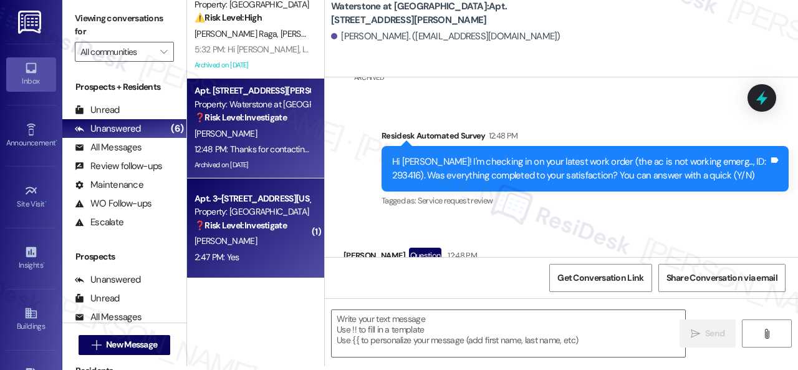
click at [256, 234] on div "A. Sciortino" at bounding box center [252, 241] width 118 height 16
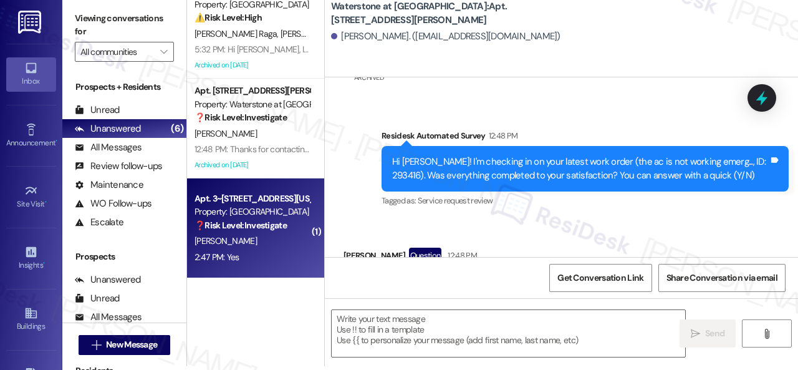
type textarea "Fetching suggested responses. Please feel free to read through the conversation…"
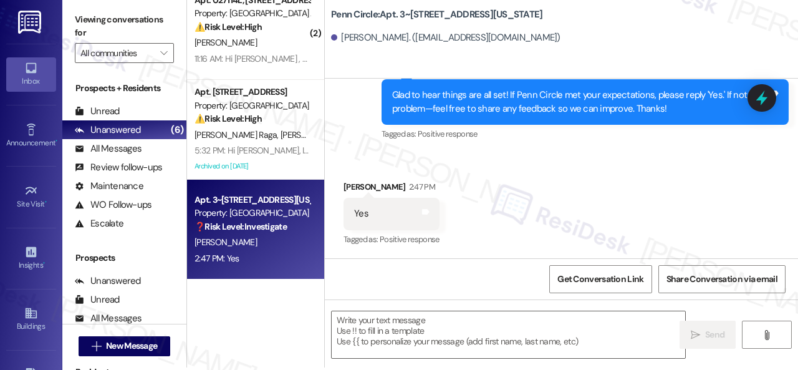
scroll to position [4, 0]
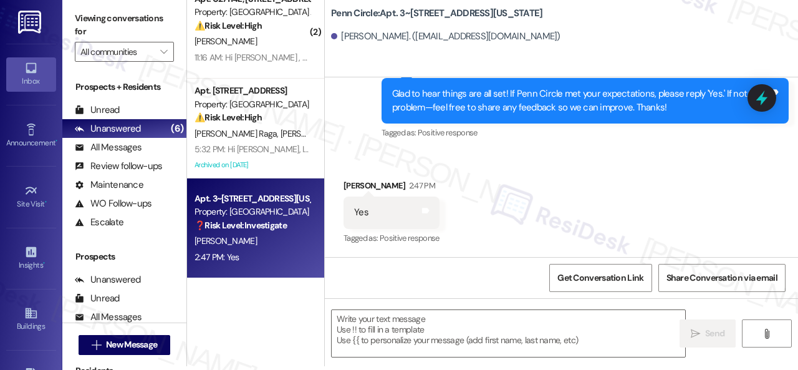
click at [362, 160] on div "Received via SMS Athanasios Sciortino 2:47 PM Yes Tags and notes Tagged as: Pos…" at bounding box center [561, 203] width 473 height 105
click at [384, 326] on textarea at bounding box center [509, 333] width 354 height 47
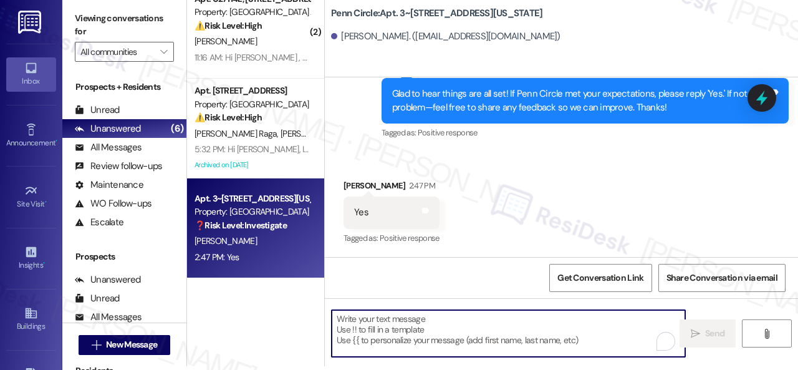
paste textarea "I'm glad you are satisfied with your home. Have you written a review for us bef…"
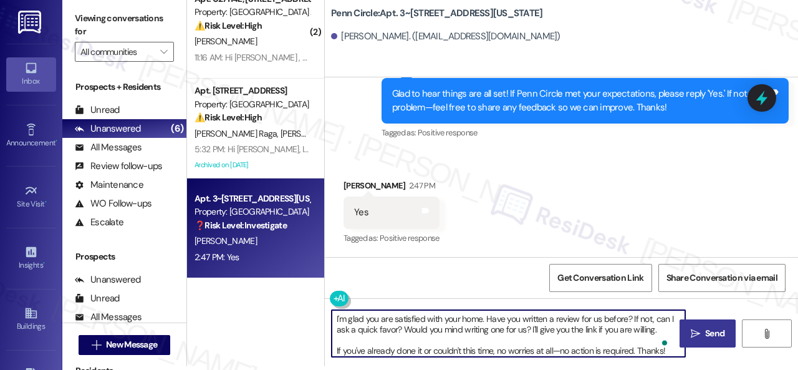
type textarea "I'm glad you are satisfied with your home. Have you written a review for us bef…"
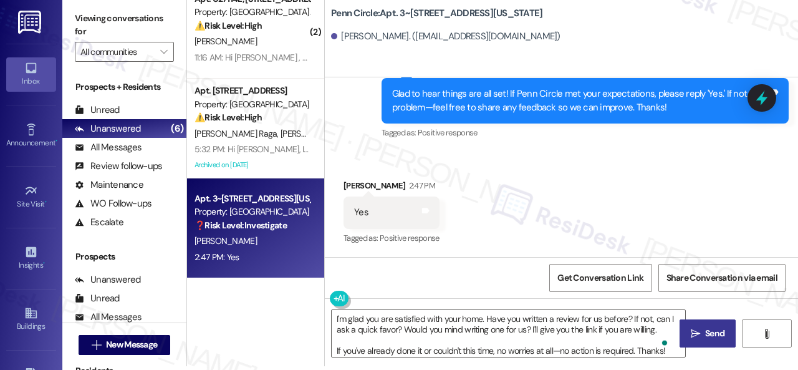
click at [697, 332] on span " Send" at bounding box center [707, 333] width 39 height 13
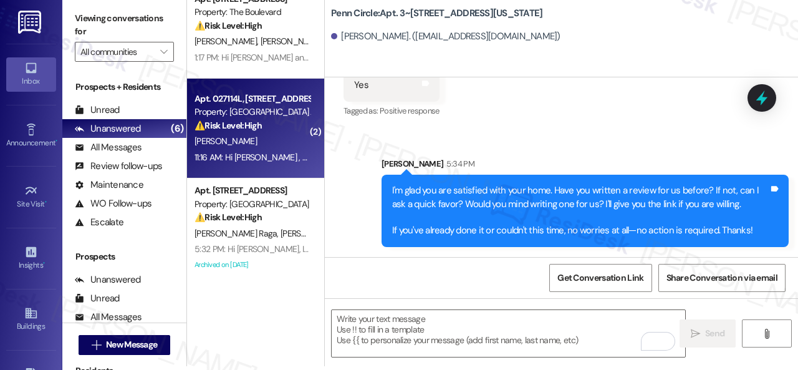
click at [277, 150] on div "11:16 AM: Hi Sandra , thank you for bringing this important matter to our atten…" at bounding box center [252, 158] width 118 height 16
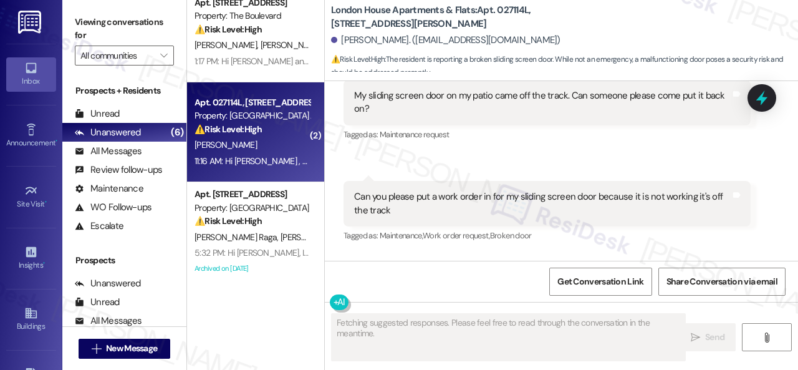
scroll to position [123, 0]
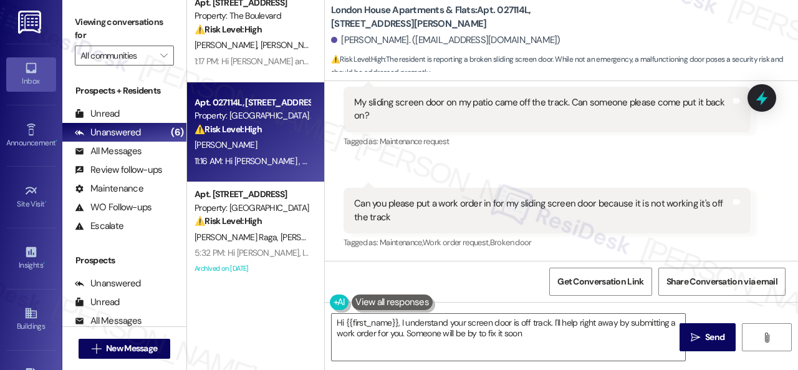
type textarea "Hi {{first_name}}, I understand your screen door is off track. I'll help right …"
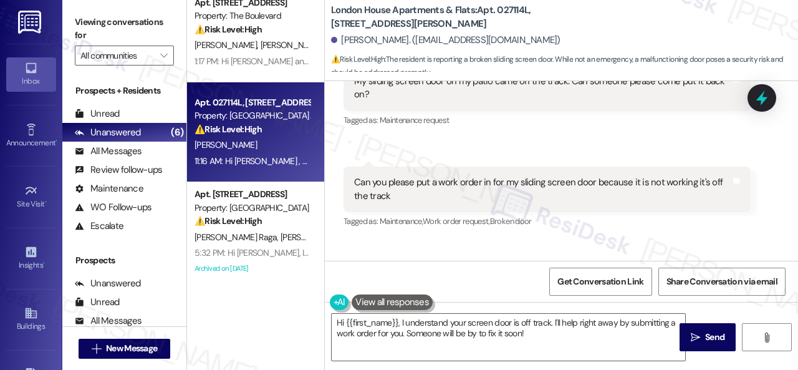
scroll to position [111, 0]
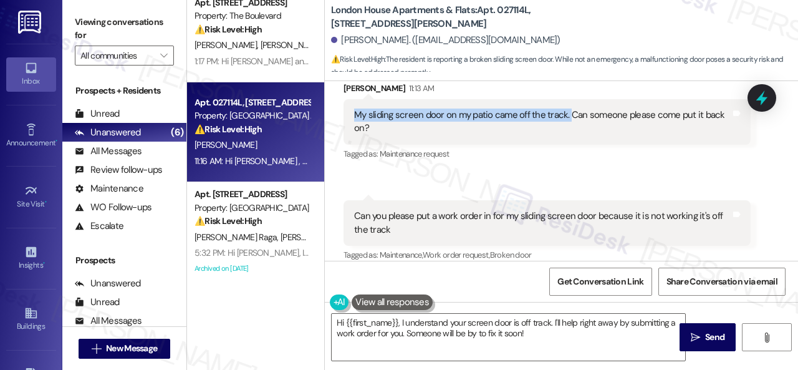
drag, startPoint x: 566, startPoint y: 114, endPoint x: 356, endPoint y: 113, distance: 210.2
click at [356, 113] on div "My sliding screen door on my patio came off the track. Can someone please come …" at bounding box center [542, 122] width 377 height 27
copy div "My sliding screen door on my patio came off the track."
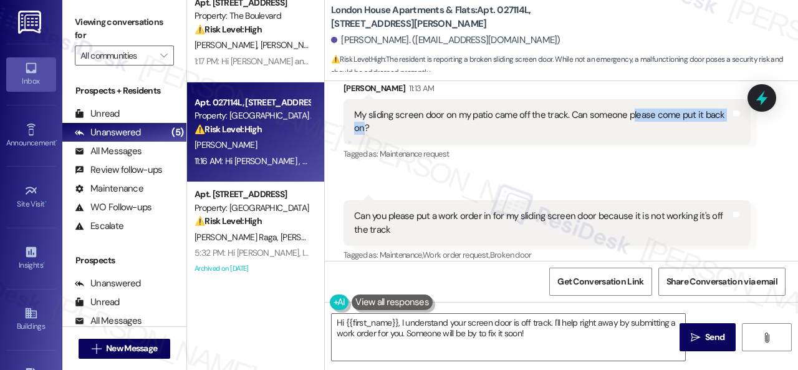
drag, startPoint x: 627, startPoint y: 113, endPoint x: 365, endPoint y: 132, distance: 262.5
click at [365, 132] on div "My sliding screen door on my patio came off the track. Can someone please come …" at bounding box center [542, 122] width 377 height 27
copy div "lease come put it back on"
click at [569, 180] on div "Received via SMS Sandra Jester 11:13 AM My sliding screen door on my patio came…" at bounding box center [561, 164] width 473 height 220
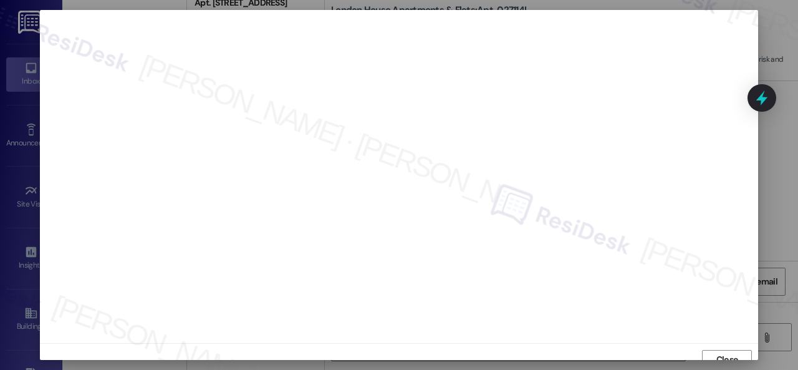
scroll to position [9, 0]
click at [732, 354] on span "Close" at bounding box center [728, 350] width 22 height 13
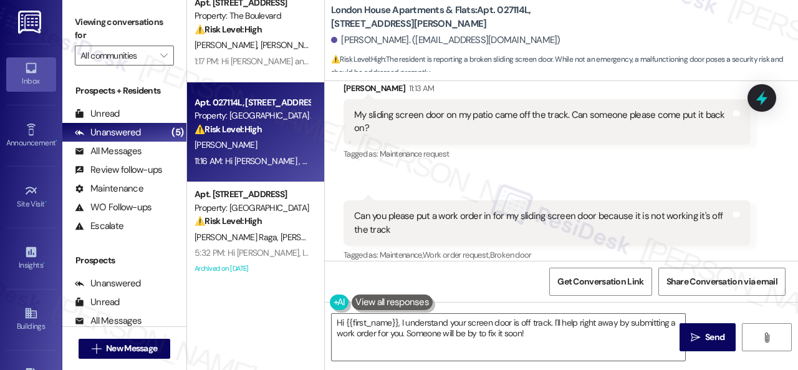
click at [604, 167] on div "Received via SMS Sandra Jester 11:13 AM My sliding screen door on my patio came…" at bounding box center [547, 122] width 426 height 100
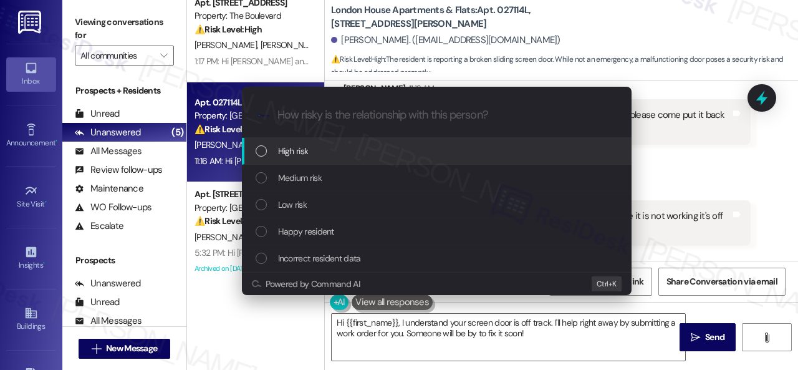
click at [284, 150] on span "High risk" at bounding box center [293, 151] width 31 height 14
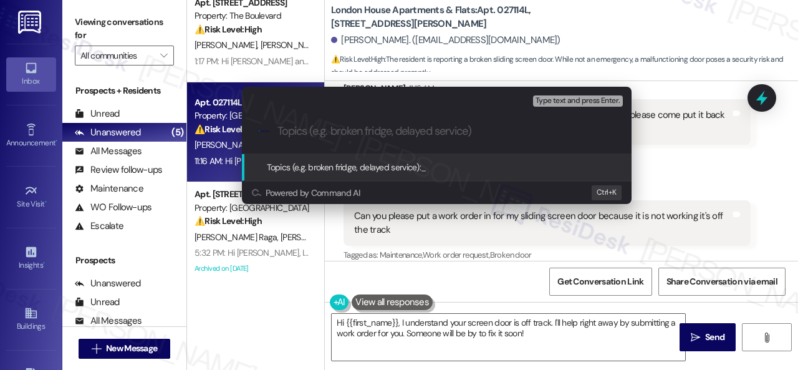
paste input "Work Order filed by ResiDesk 293708"
type input "Work Order filed by ResiDesk 293708"
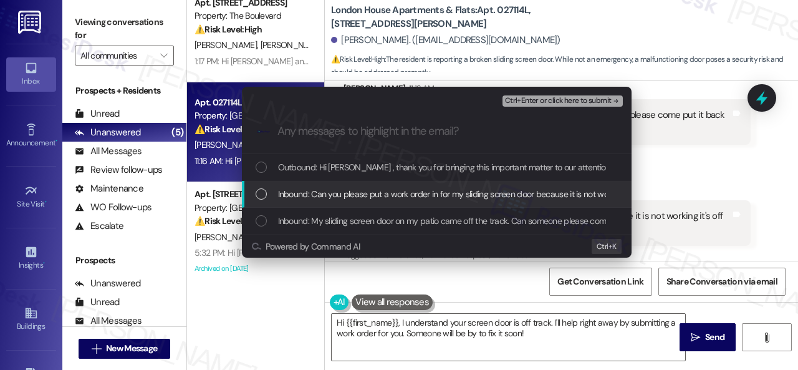
click at [313, 195] on span "Inbound: Can you please put a work order in for my sliding screen door because …" at bounding box center [480, 194] width 405 height 14
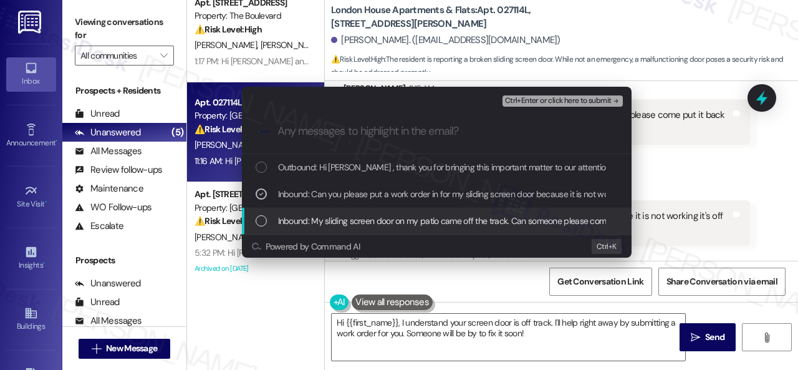
click at [308, 221] on span "Inbound: My sliding screen door on my patio came off the track. Can someone ple…" at bounding box center [472, 221] width 389 height 14
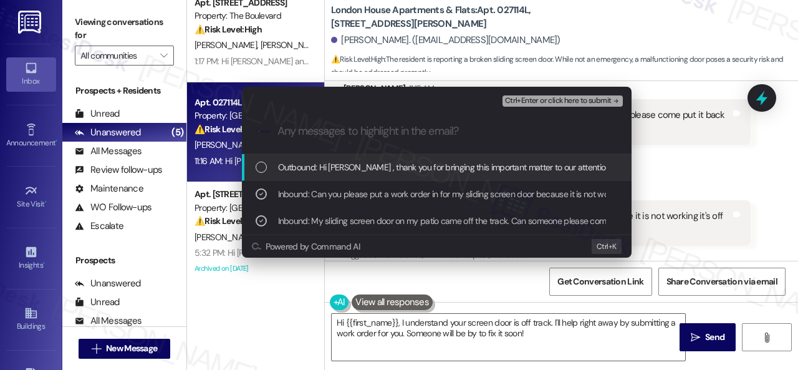
click at [531, 103] on span "Ctrl+Enter or click here to submit" at bounding box center [558, 101] width 107 height 9
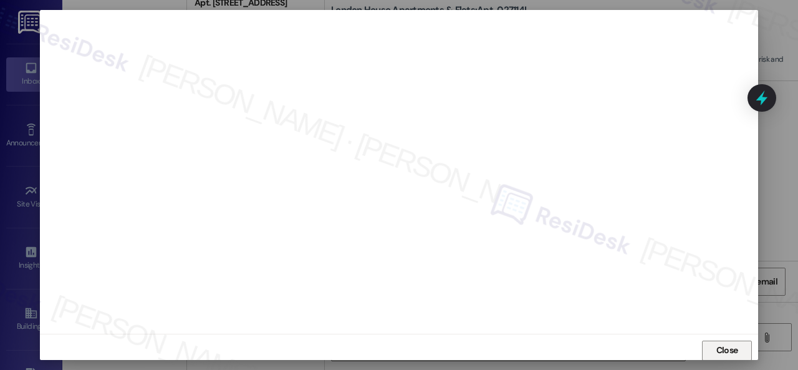
click at [732, 346] on span "Close" at bounding box center [728, 350] width 22 height 13
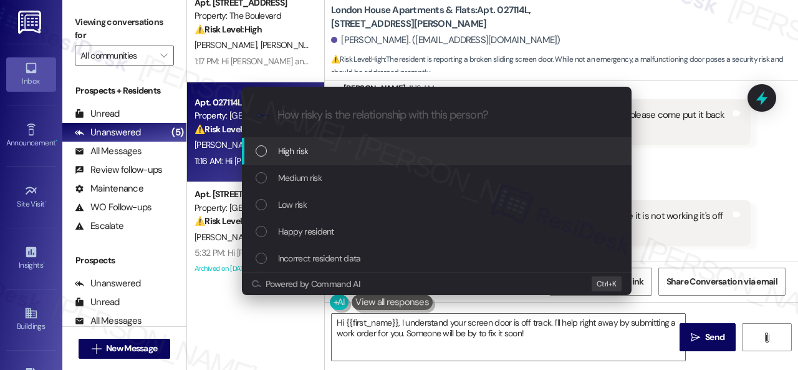
click at [282, 150] on span "High risk" at bounding box center [293, 151] width 31 height 14
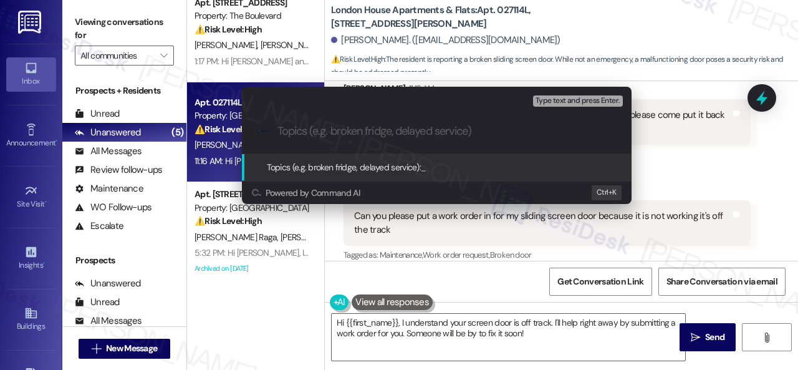
paste input "Work Order filed by ResiDesk 293708"
type input "Work Order filed by ResiDesk 293708"
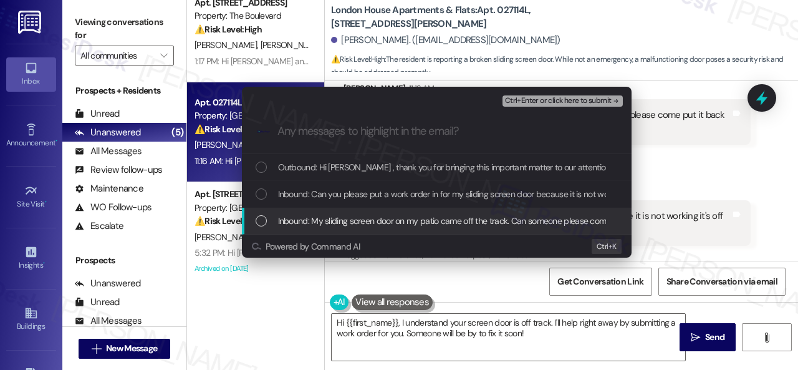
click at [293, 224] on span "Inbound: My sliding screen door on my patio came off the track. Can someone ple…" at bounding box center [472, 221] width 389 height 14
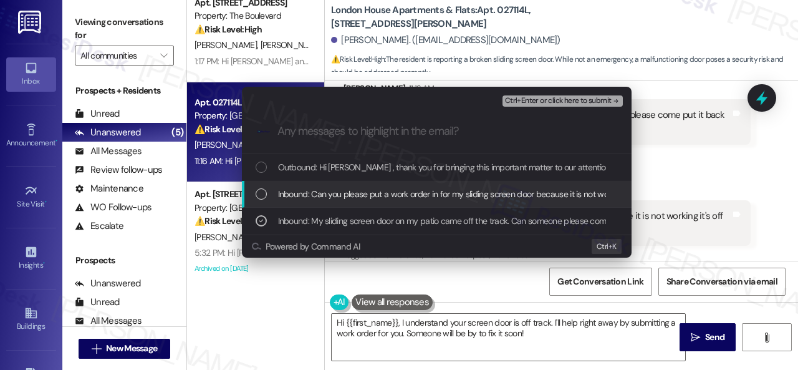
click at [314, 191] on span "Inbound: Can you please put a work order in for my sliding screen door because …" at bounding box center [480, 194] width 405 height 14
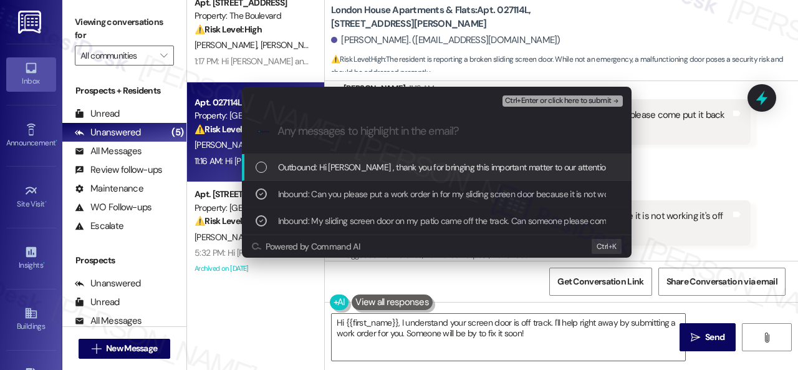
click at [529, 102] on span "Ctrl+Enter or click here to submit" at bounding box center [558, 101] width 107 height 9
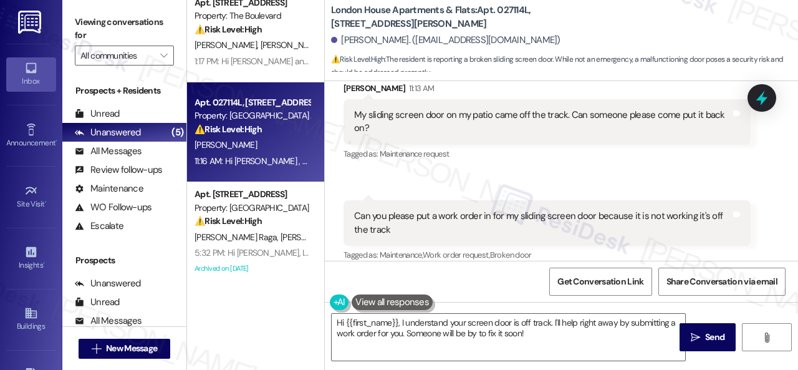
scroll to position [123, 0]
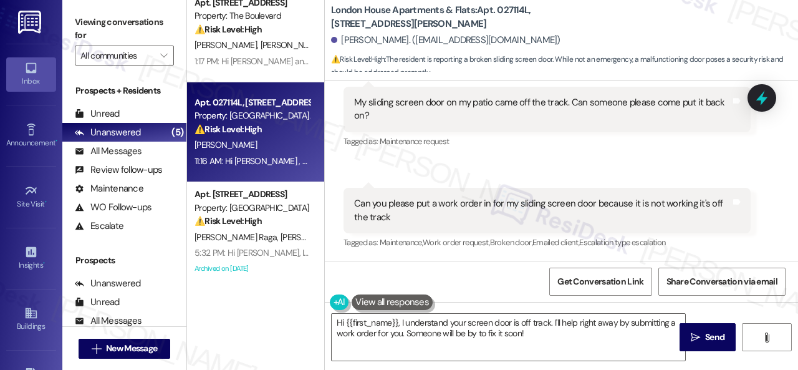
click at [506, 157] on div "Received via SMS Sandra Jester 11:13 AM My sliding screen door on my patio came…" at bounding box center [547, 110] width 426 height 100
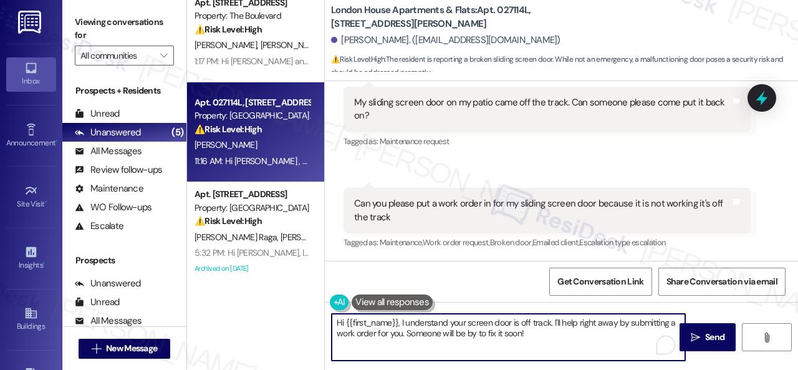
drag, startPoint x: 552, startPoint y: 321, endPoint x: 558, endPoint y: 335, distance: 15.6
click at [558, 335] on textarea "Hi {{first_name}}, I understand your screen door is off track. I'll help right …" at bounding box center [509, 337] width 354 height 47
paste textarea "I've submitted a work order on your behalf and notified the site team. Please n…"
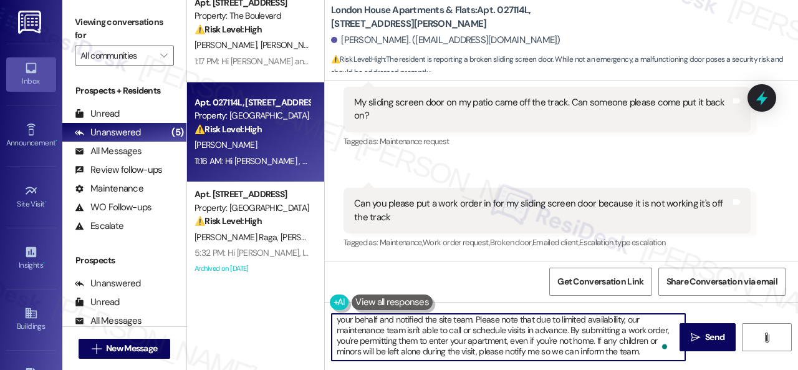
scroll to position [14, 0]
type textarea "Hi {{first_name}}, I understand your screen door is off track. I've submitted a…"
click at [703, 334] on span "Send" at bounding box center [715, 337] width 24 height 13
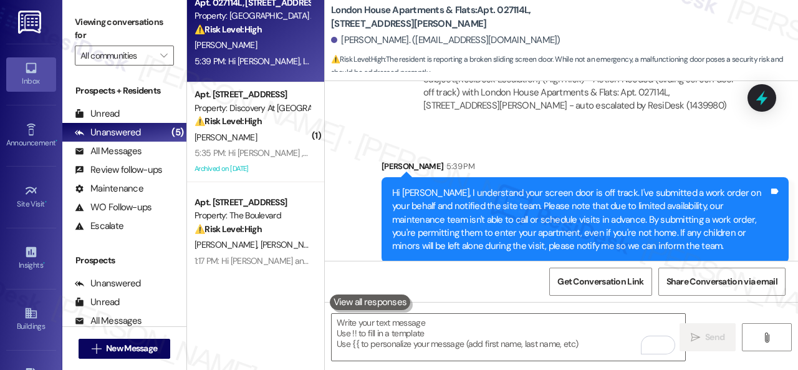
scroll to position [564, 0]
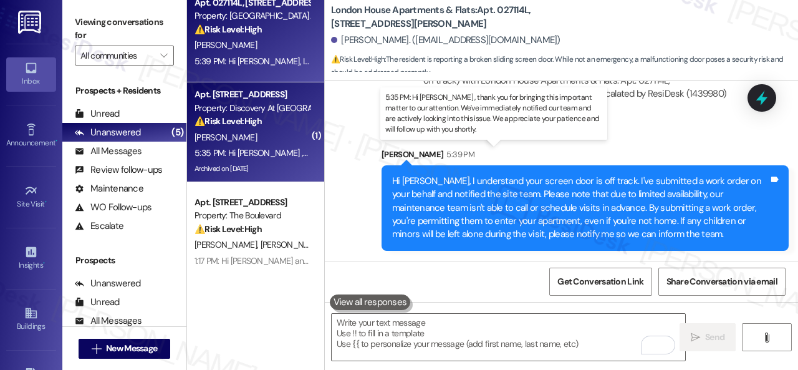
click at [268, 148] on div "5:35 PM: Hi Lakeshia , thank you for bringing this important matter to our atte…" at bounding box center [610, 152] width 830 height 11
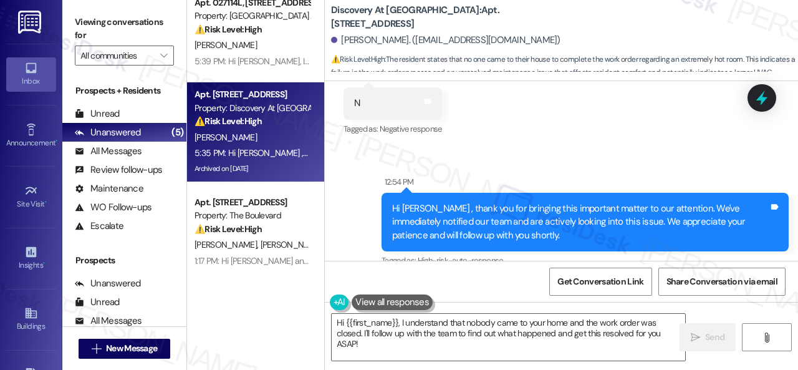
scroll to position [12372, 0]
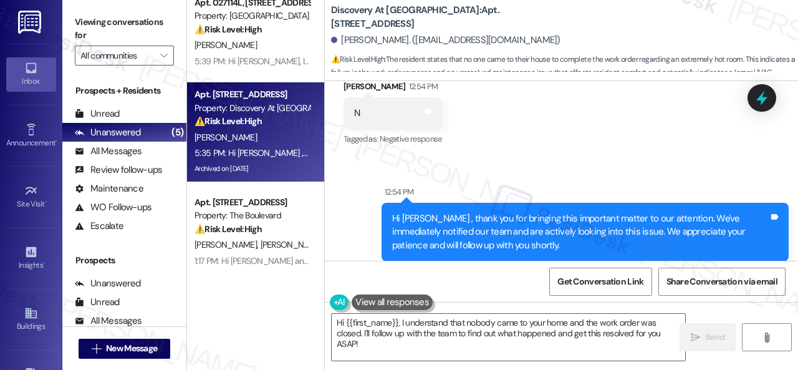
click at [367, 157] on div "Sent via SMS 12:54 PM Hi Lakeshia , thank you for bringing this important matte…" at bounding box center [561, 223] width 473 height 132
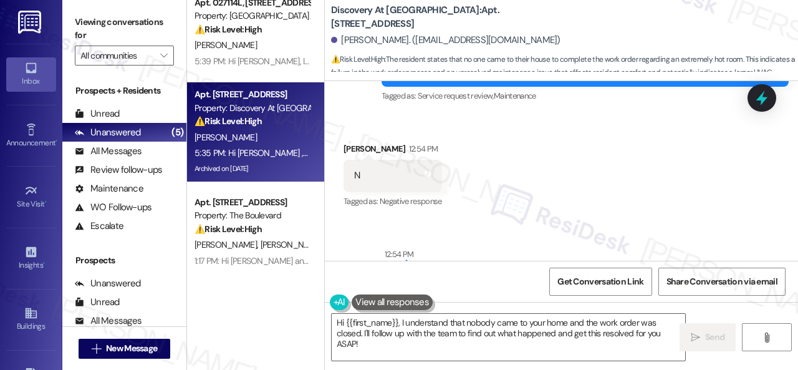
scroll to position [12185, 0]
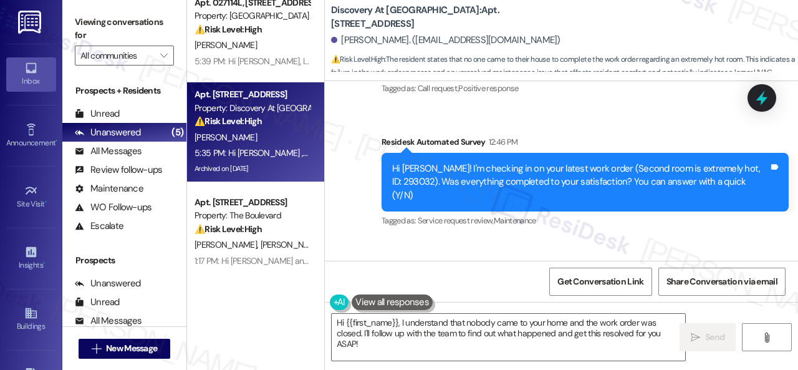
click at [368, 239] on div "Received via SMS Lakeshia Phillips 12:54 PM N Tags and notes Tagged as: Negativ…" at bounding box center [561, 291] width 473 height 105
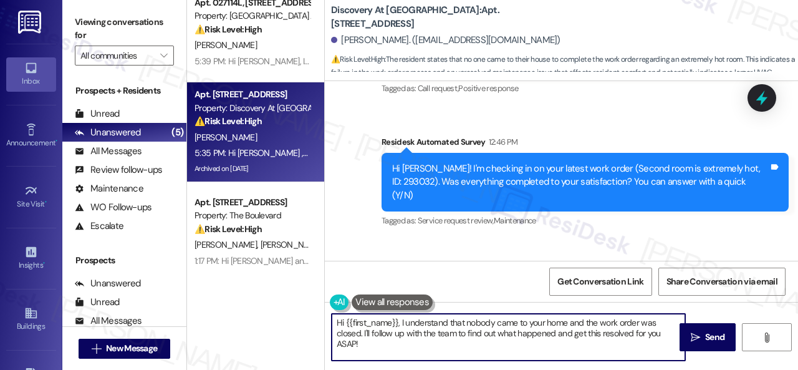
click at [313, 307] on div "( 3 ) Apt. 106, 1550 Katy Gap Rd Property: Grand Villas 🔧 Risk Level: Medium Th…" at bounding box center [492, 185] width 611 height 370
paste textarea "I'm sorry to hear the issue hasn't been resolved yet. We apologize for the dela…"
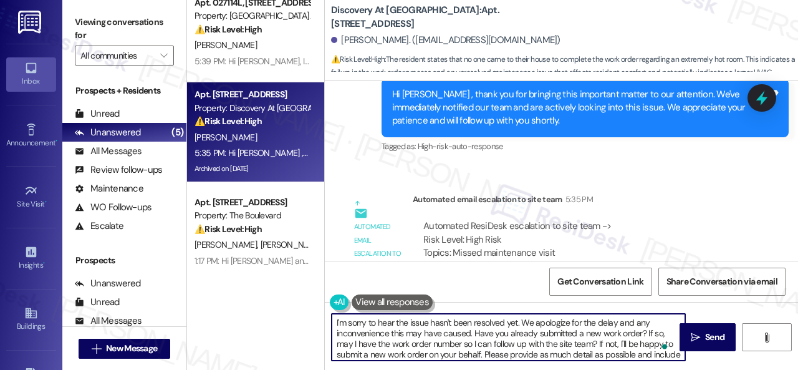
scroll to position [13058, 0]
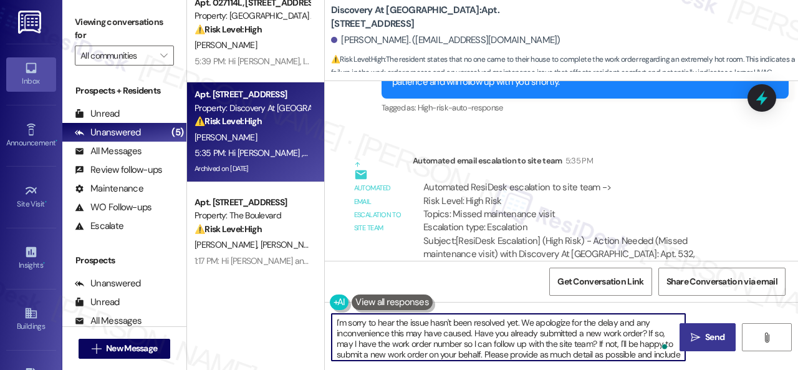
type textarea "I'm sorry to hear the issue hasn't been resolved yet. We apologize for the dela…"
click at [688, 341] on span " Send" at bounding box center [707, 337] width 39 height 13
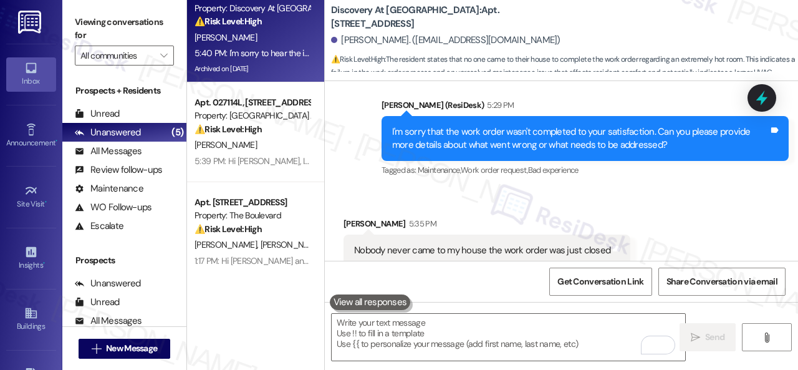
scroll to position [0, 0]
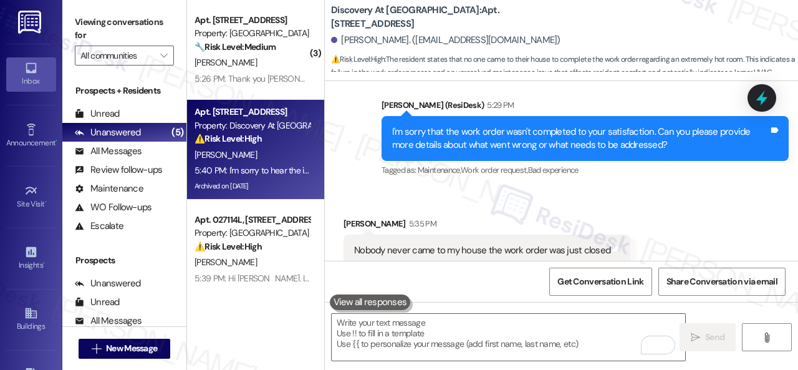
click at [281, 69] on div "R. Pakalapati" at bounding box center [252, 63] width 118 height 16
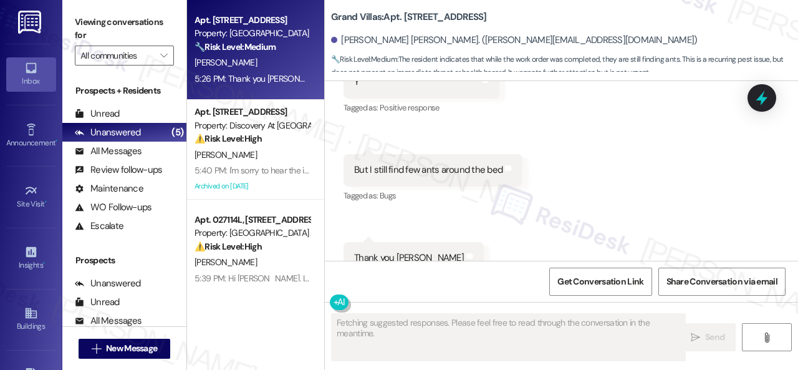
scroll to position [8839, 0]
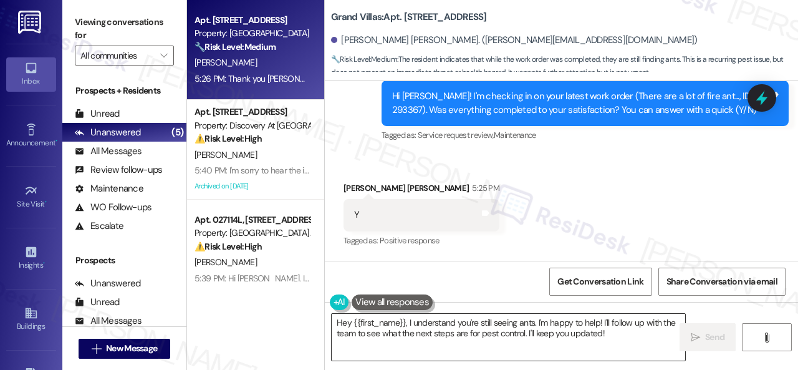
drag, startPoint x: 417, startPoint y: 331, endPoint x: 476, endPoint y: 335, distance: 59.5
click at [417, 331] on textarea "Hey {{first_name}}, I understand you're still seeing ants. I'm happy to help! I…" at bounding box center [509, 337] width 354 height 47
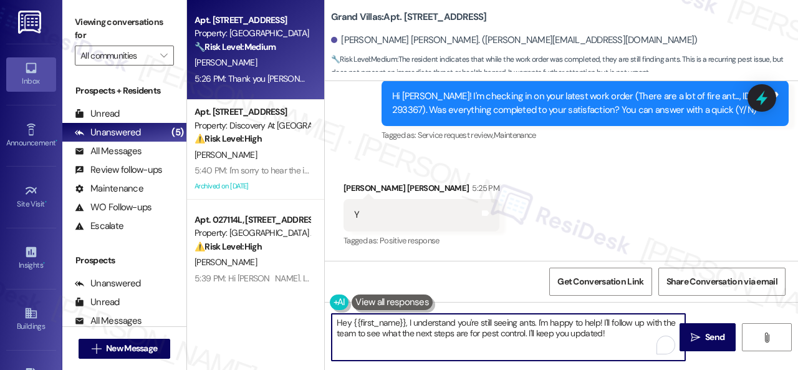
drag, startPoint x: 617, startPoint y: 335, endPoint x: 264, endPoint y: 282, distance: 356.8
click at [264, 282] on div "Apt. 106, 1550 Katy Gap Rd Property: Grand Villas 🔧 Risk Level: Medium The resi…" at bounding box center [492, 185] width 611 height 370
paste textarea "Thanks for your feedback. We appreciate it. Enjoy your day"
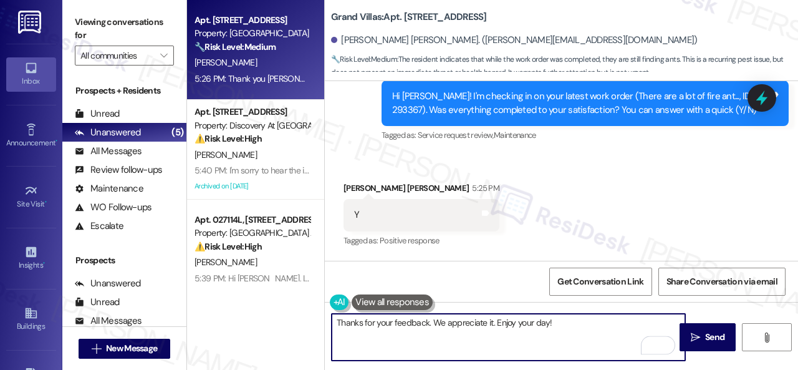
click at [494, 326] on textarea "Thanks for your feedback. We appreciate it. Enjoy your day!" at bounding box center [509, 337] width 354 height 47
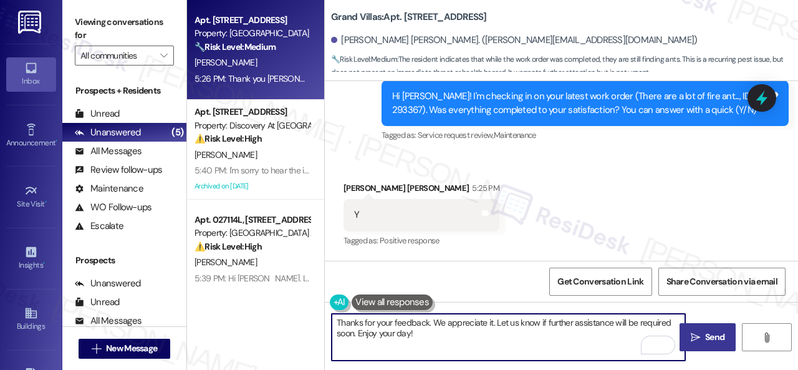
type textarea "Thanks for your feedback. We appreciate it. Let us know if further assistance w…"
click at [708, 341] on span "Send" at bounding box center [714, 337] width 19 height 13
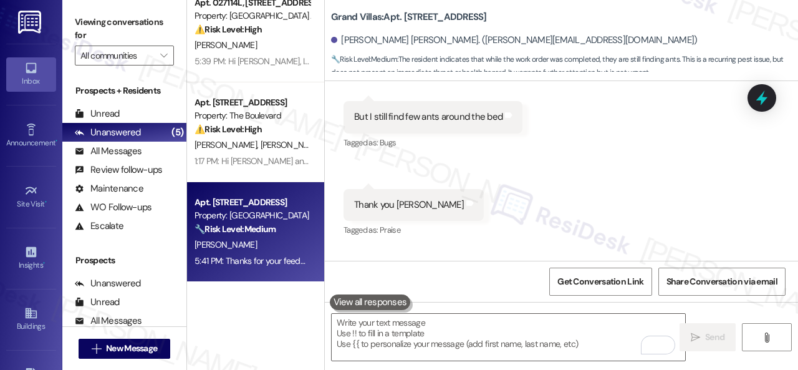
scroll to position [4, 0]
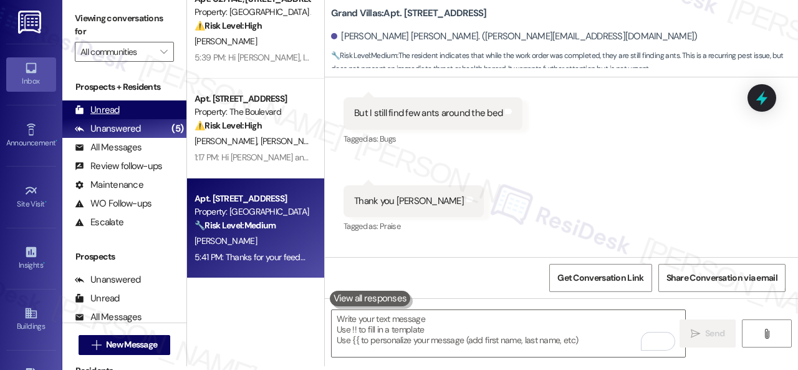
click at [99, 112] on div "Unread" at bounding box center [97, 110] width 45 height 13
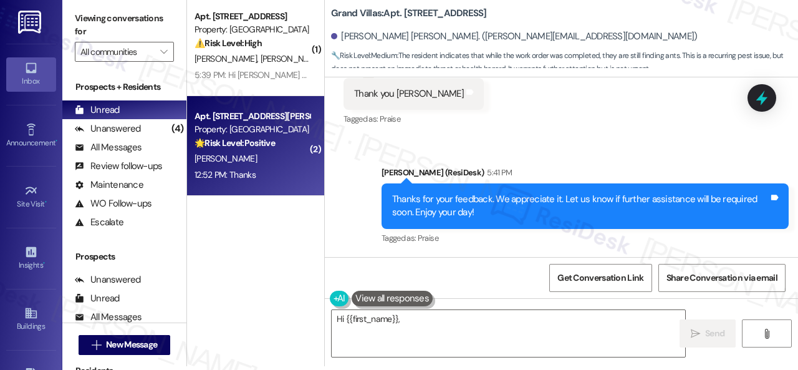
type textarea "Hi {{first_name}}, I"
click at [282, 168] on div "12:52 PM: Thanks 12:52 PM: Thanks" at bounding box center [252, 175] width 118 height 16
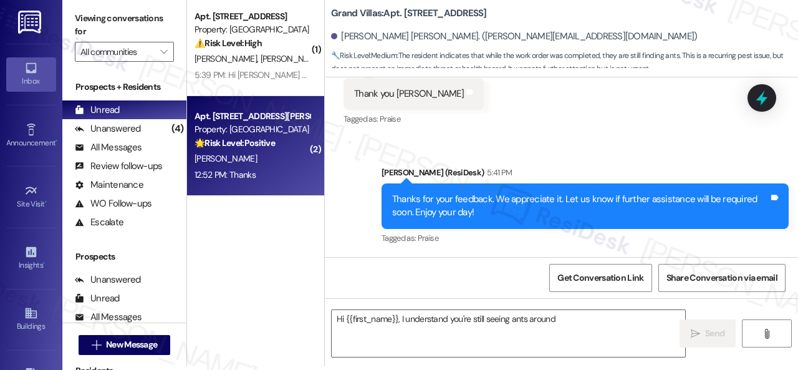
type textarea "Hi {{first_name}}, I understand you're still seeing ants around your"
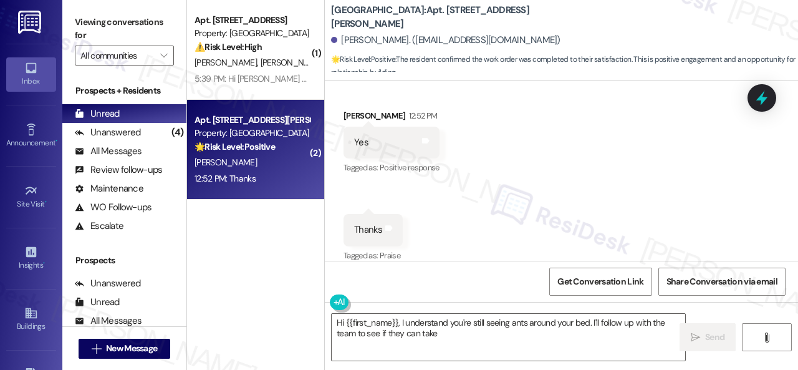
scroll to position [1659, 0]
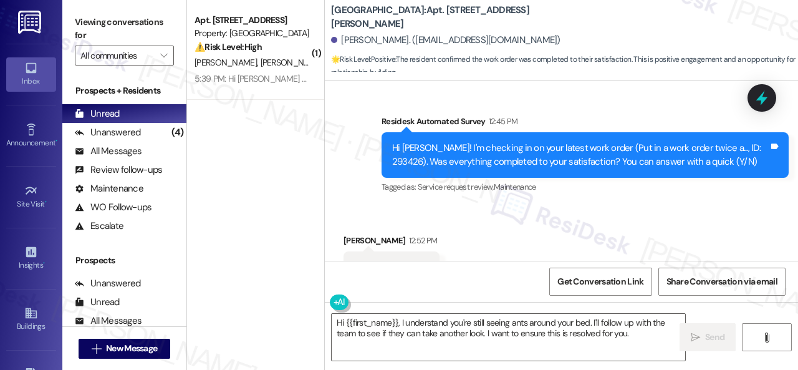
click at [363, 190] on div "Survey, sent via SMS Residesk Automated Survey Aug 06, 2025 at 12:38 PM Hi Tara…" at bounding box center [561, 86] width 473 height 237
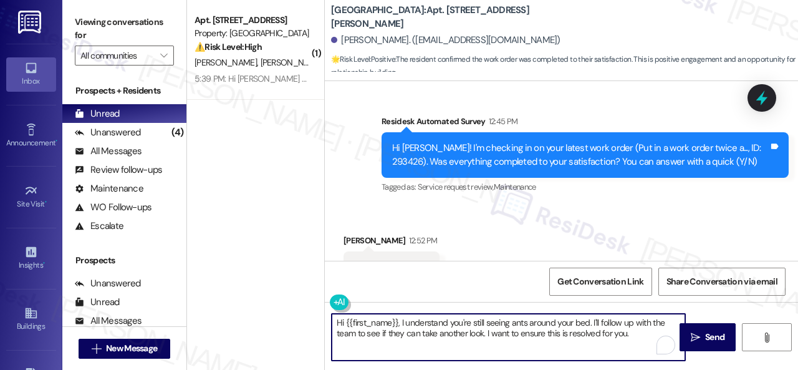
drag, startPoint x: 647, startPoint y: 340, endPoint x: 304, endPoint y: 296, distance: 345.7
click at [304, 296] on div "( 1 ) Apt. 1007, 1805 S Egret Bay Blvd Property: Tuscan Lakes II ⚠️ Risk Level:…" at bounding box center [492, 185] width 611 height 370
paste textarea "Glad to hear things are all set! If {{property}} met your expectations, please …"
type textarea "Glad to hear things are all set! If {{property}} met your expectations, please …"
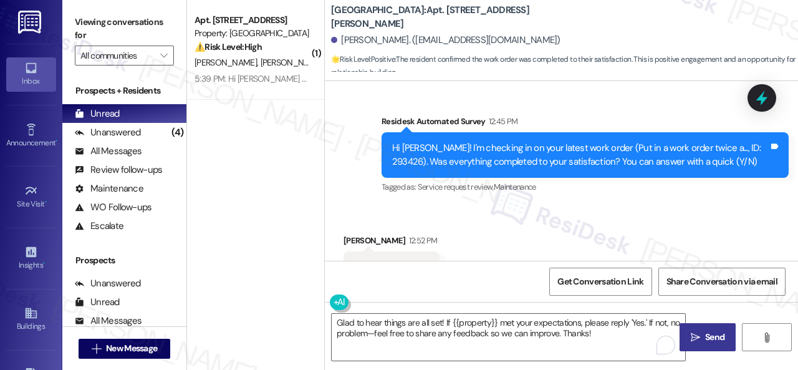
click at [715, 340] on span "Send" at bounding box center [714, 337] width 19 height 13
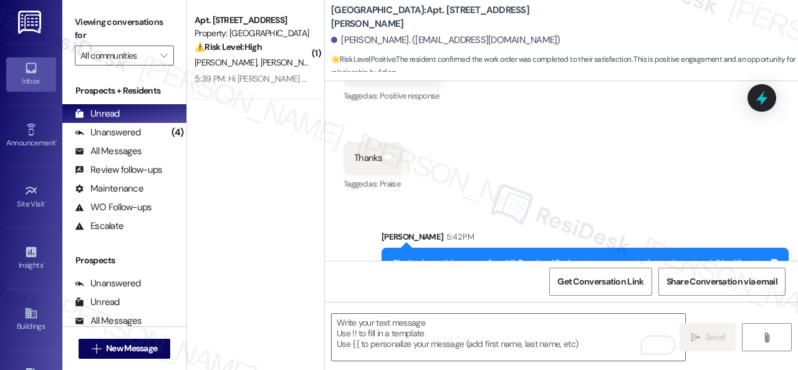
scroll to position [1885, 0]
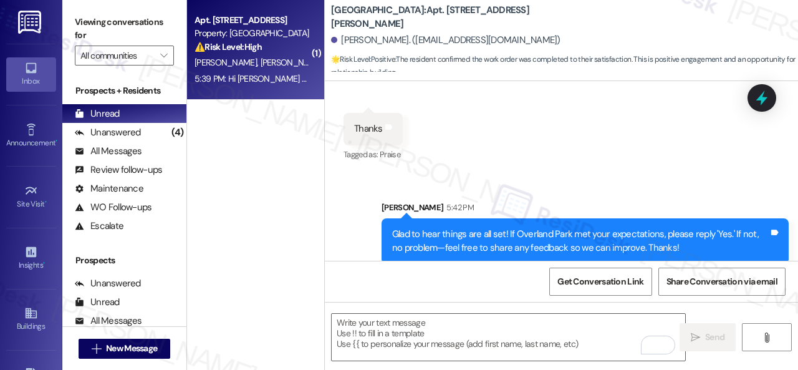
click at [264, 69] on div "L. Taylor Jr T. Taylor" at bounding box center [252, 63] width 118 height 16
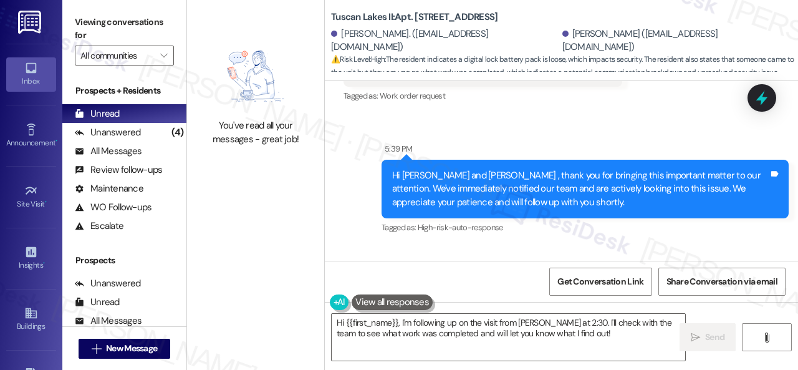
scroll to position [7950, 0]
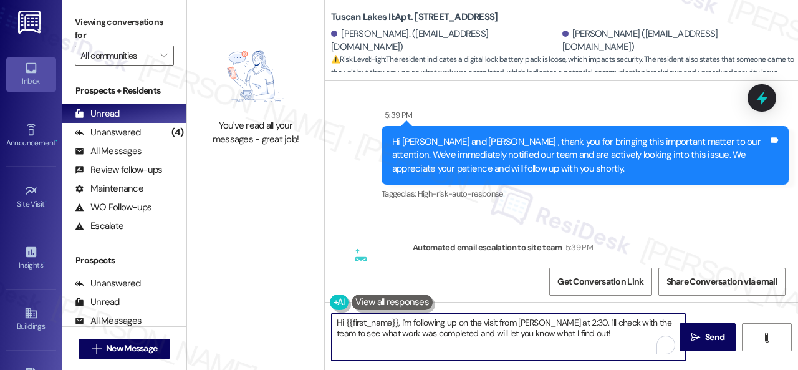
drag, startPoint x: 589, startPoint y: 334, endPoint x: 308, endPoint y: 322, distance: 280.8
click at [308, 322] on div "You've read all your messages - great job! Tuscan Lakes II: Apt. 1007, 1805 S E…" at bounding box center [492, 185] width 611 height 370
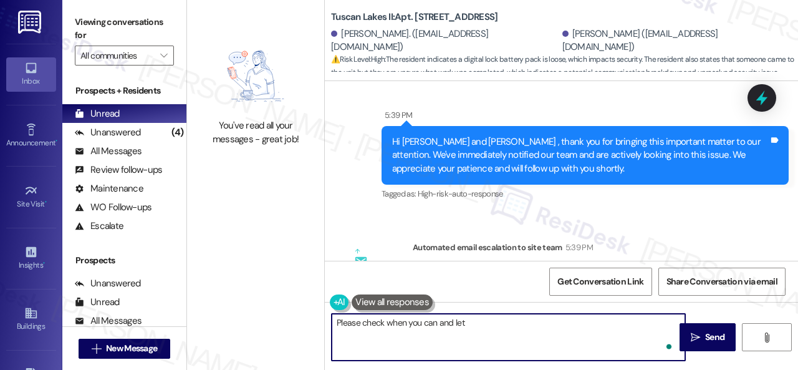
type textarea "Please check when you can and let"
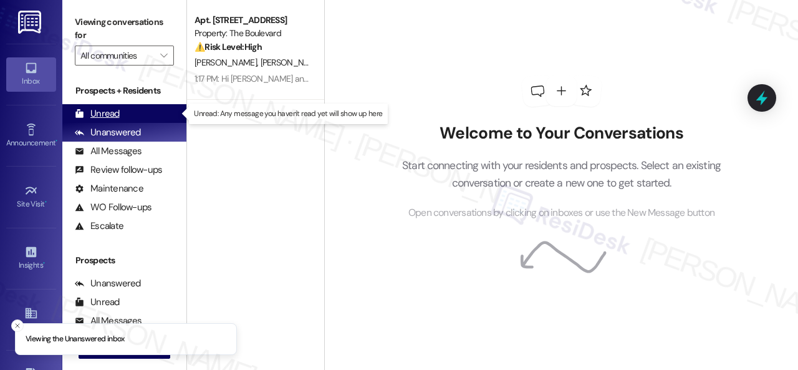
click at [116, 114] on div "Unread" at bounding box center [97, 113] width 45 height 13
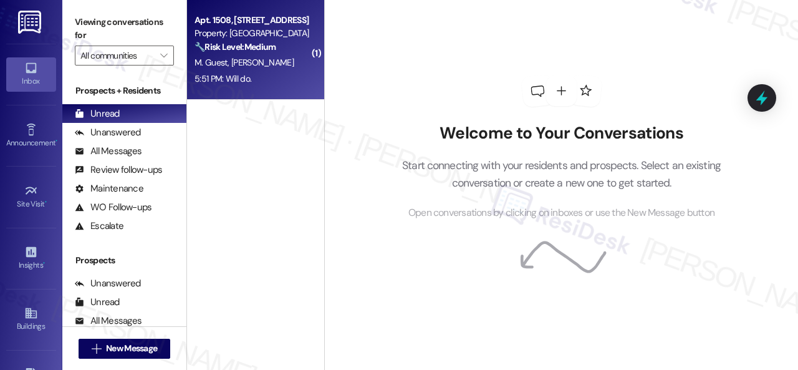
click at [286, 77] on div "5:51 PM: Will do. 5:51 PM: Will do." at bounding box center [252, 79] width 118 height 16
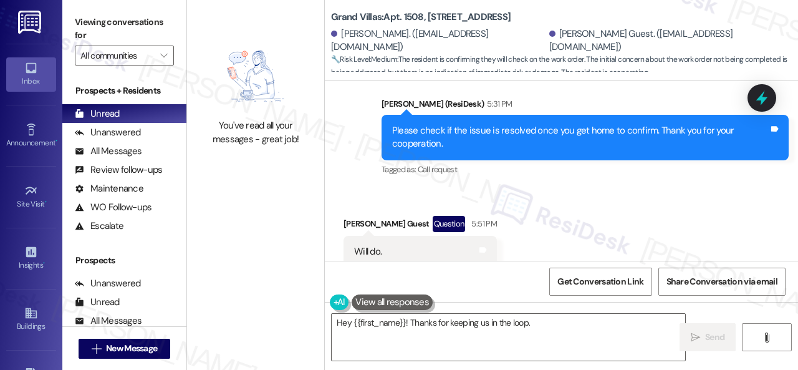
scroll to position [743, 0]
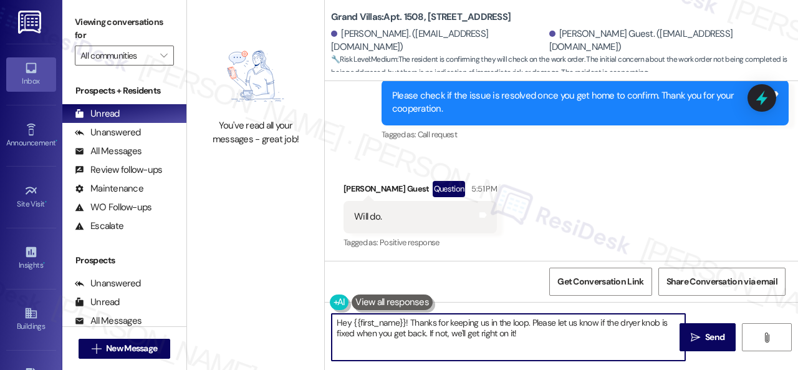
drag, startPoint x: 554, startPoint y: 334, endPoint x: 121, endPoint y: 260, distance: 439.6
click at [202, 306] on div "You've read all your messages - great job! Grand Villas: Apt. 1508, [STREET_ADD…" at bounding box center [492, 185] width 611 height 370
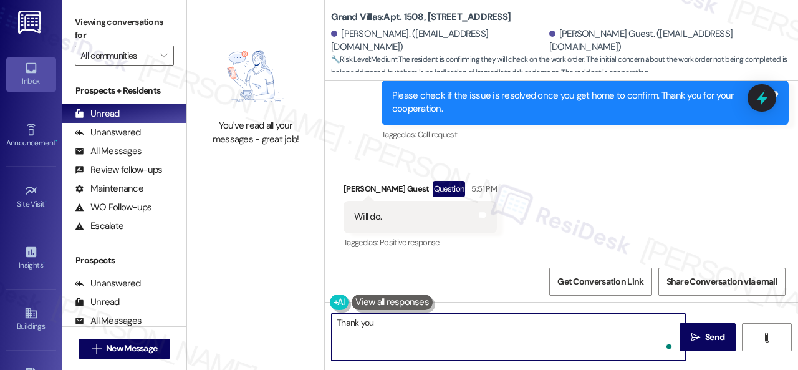
type textarea "Thank you."
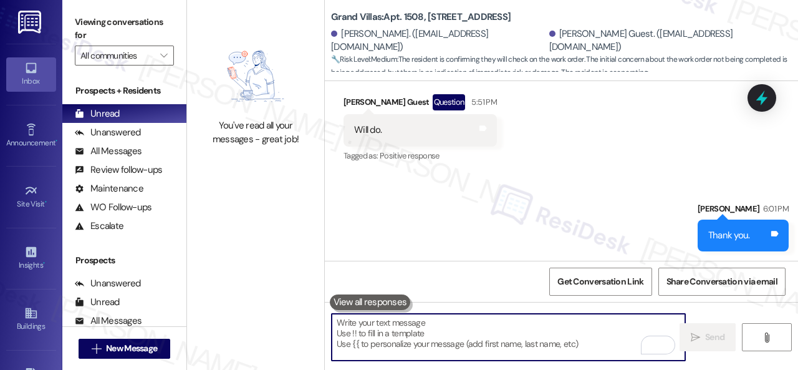
scroll to position [831, 0]
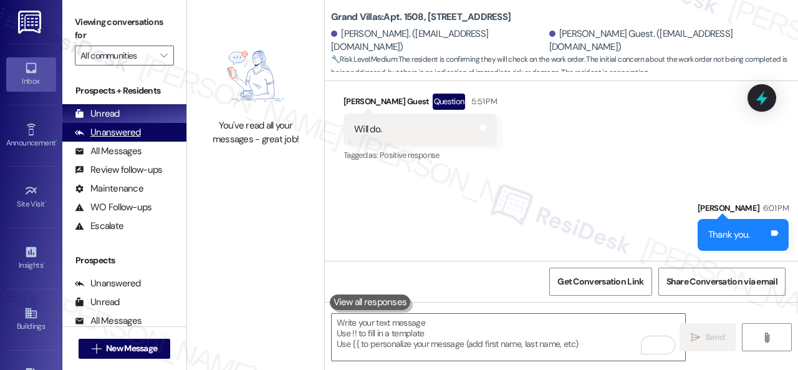
click at [106, 135] on div "Unanswered" at bounding box center [108, 132] width 66 height 13
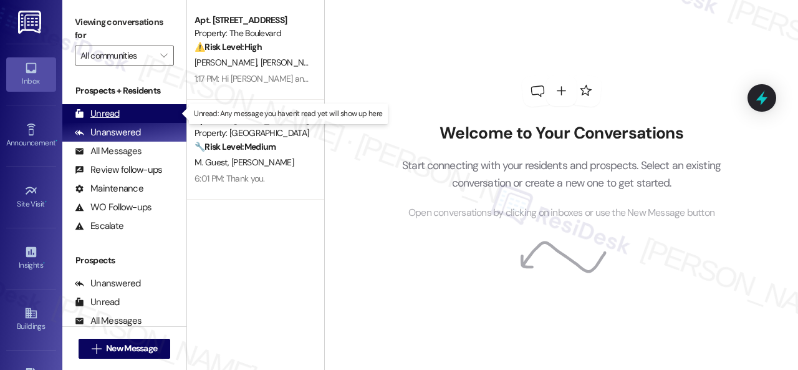
click at [105, 110] on div "Unread" at bounding box center [97, 113] width 45 height 13
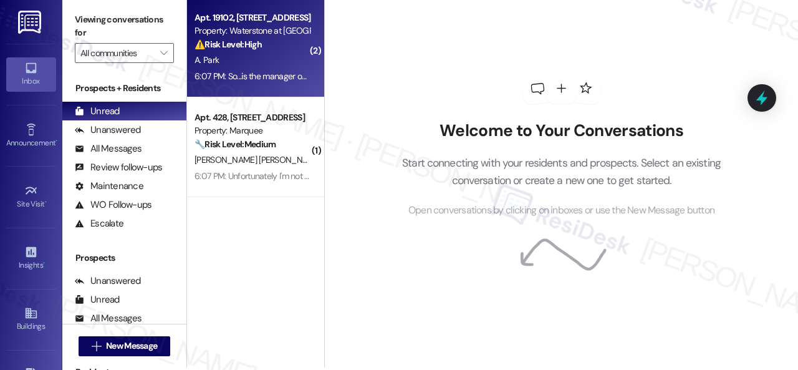
scroll to position [4, 0]
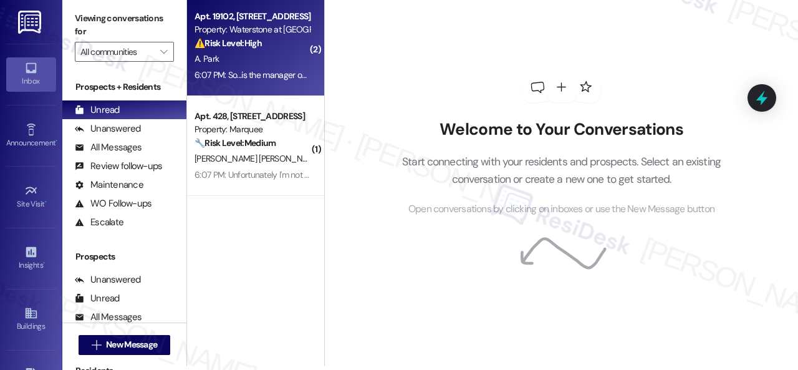
click at [249, 60] on div "A. Park" at bounding box center [252, 59] width 118 height 16
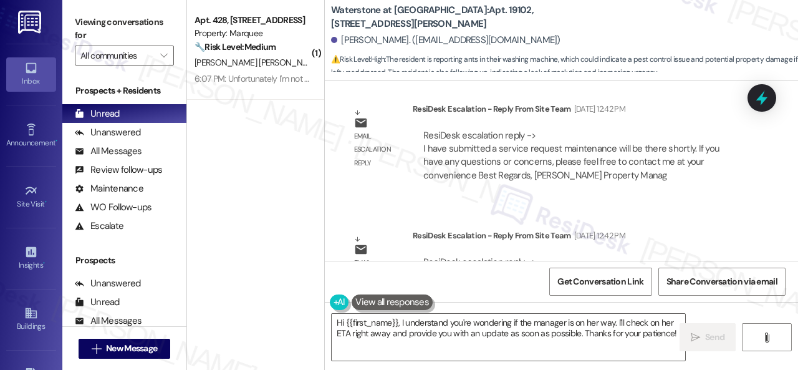
scroll to position [18119, 0]
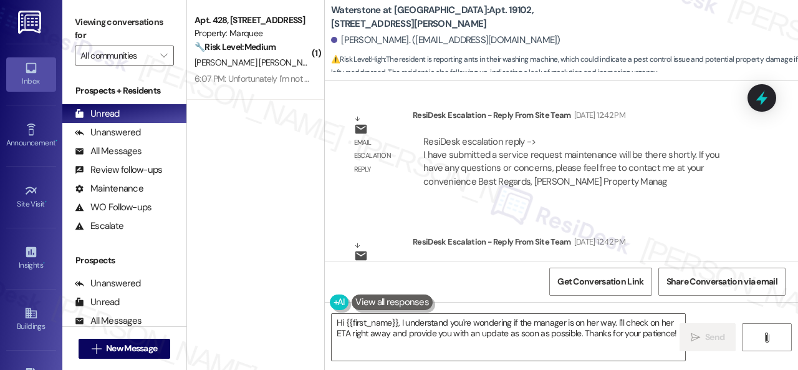
click at [478, 17] on b "Waterstone at [GEOGRAPHIC_DATA]: Apt. 19102, [STREET_ADDRESS][PERSON_NAME]" at bounding box center [455, 17] width 249 height 27
click at [475, 14] on b "Waterstone at [GEOGRAPHIC_DATA]: Apt. 19102, [STREET_ADDRESS][PERSON_NAME]" at bounding box center [455, 17] width 249 height 27
copy b "19102"
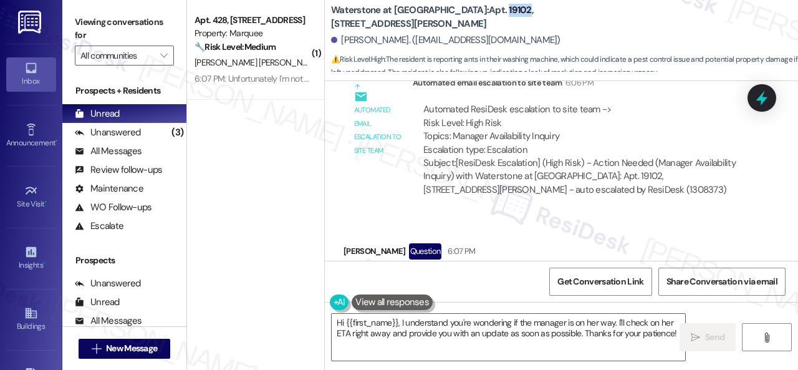
scroll to position [4, 0]
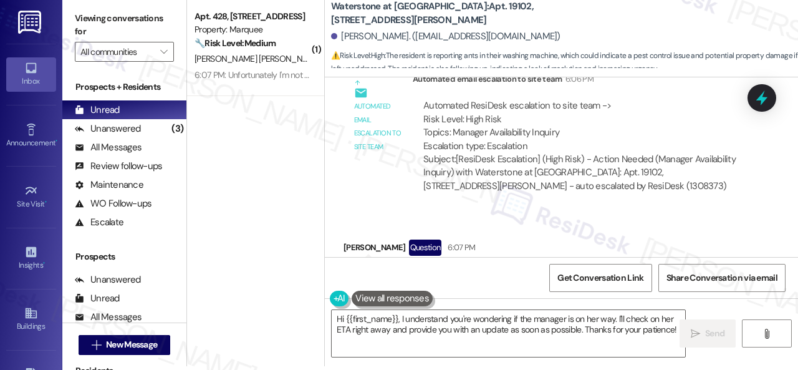
click at [615, 211] on div "Received via SMS [PERSON_NAME] Question 6:07 PM So...is the manager on her way?…" at bounding box center [561, 265] width 473 height 108
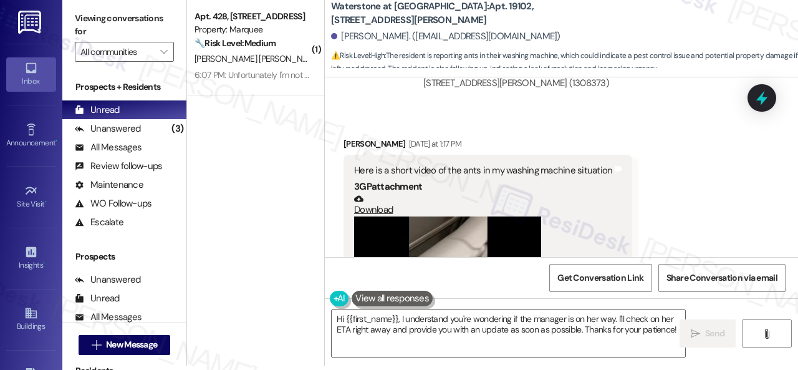
scroll to position [21612, 0]
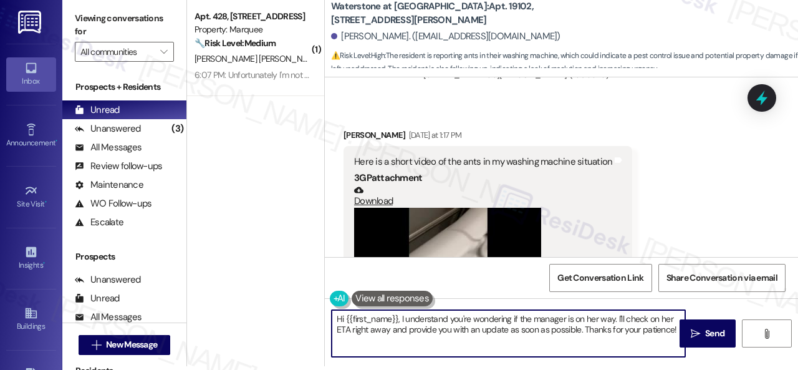
drag, startPoint x: 404, startPoint y: 321, endPoint x: 756, endPoint y: 394, distance: 359.9
click at [756, 369] on html "Inbox Go to Inbox Announcement • Send A Text Announcement Site Visit • Go to Si…" at bounding box center [399, 185] width 798 height 370
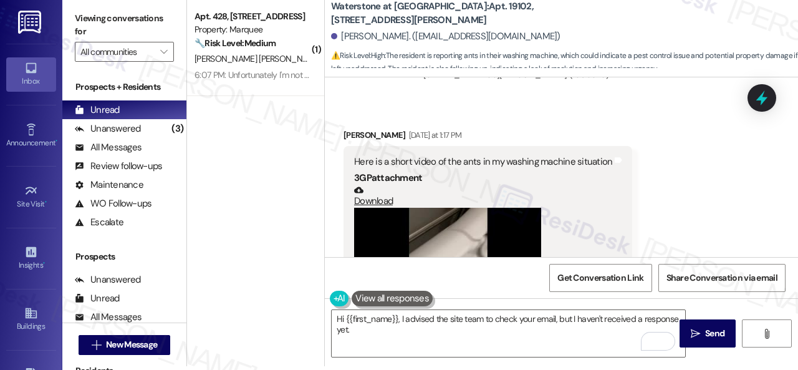
click at [684, 218] on div "Received via SMS [PERSON_NAME] [DATE] at 1:17 PM Here is a short video of the a…" at bounding box center [561, 242] width 473 height 285
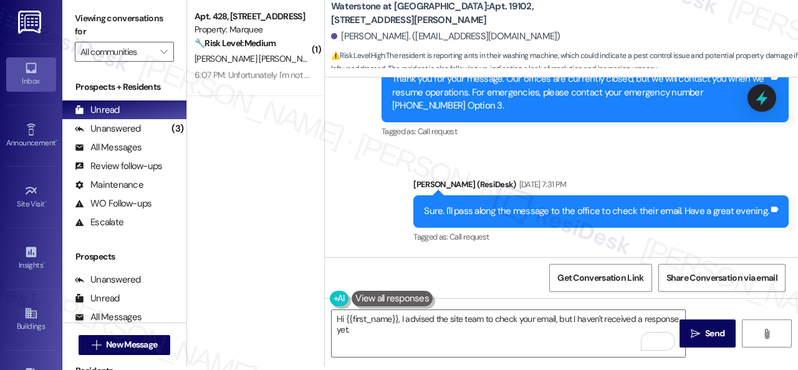
scroll to position [21362, 0]
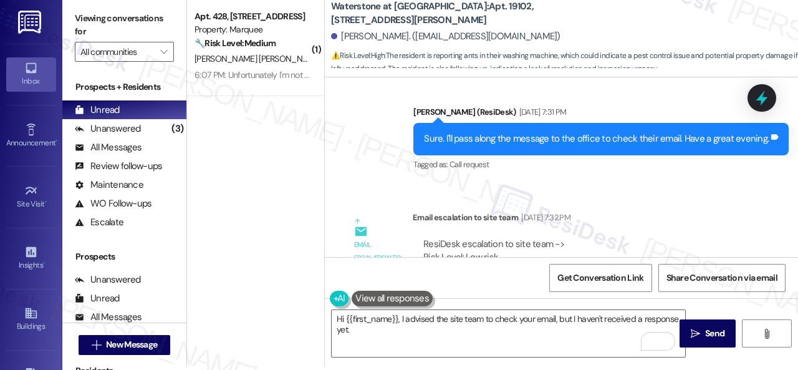
drag, startPoint x: 450, startPoint y: 208, endPoint x: 629, endPoint y: 208, distance: 178.4
click at [629, 238] on div "ResiDesk escalation to site team -> Risk Level: Low risk Topics: Advice to chec…" at bounding box center [581, 265] width 317 height 54
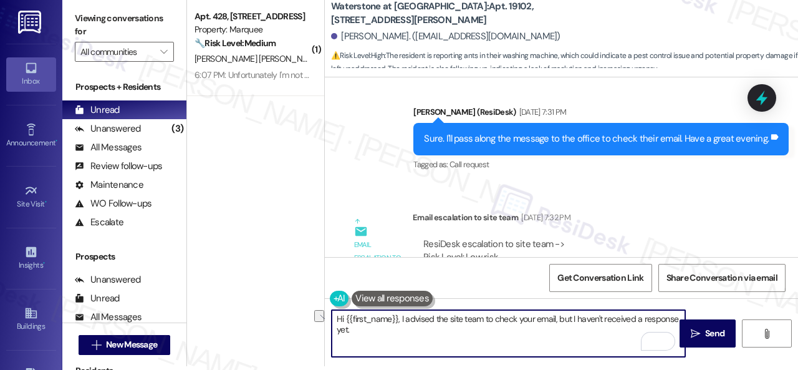
drag, startPoint x: 555, startPoint y: 321, endPoint x: 570, endPoint y: 319, distance: 15.1
click at [570, 319] on textarea "Hi {{first_name}}, I advised the site team to check your email, but I haven't r…" at bounding box center [509, 333] width 354 height 47
click at [566, 321] on textarea "Hi {{first_name}}, I advised the site team to check your email and I haven't re…" at bounding box center [509, 333] width 354 height 47
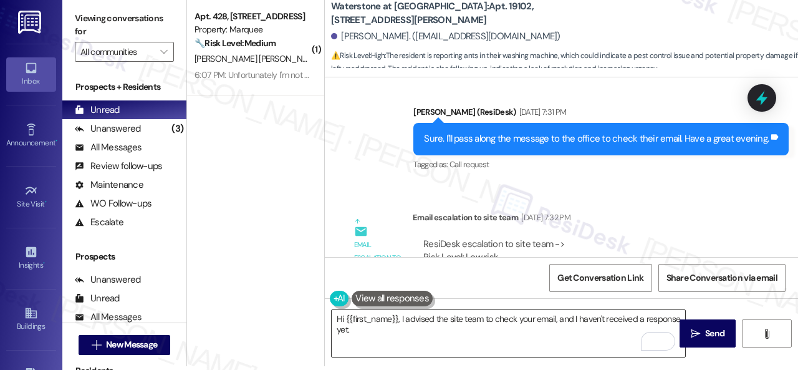
click at [591, 330] on textarea "Hi {{first_name}}, I advised the site team to check your email, and I haven't r…" at bounding box center [509, 333] width 354 height 47
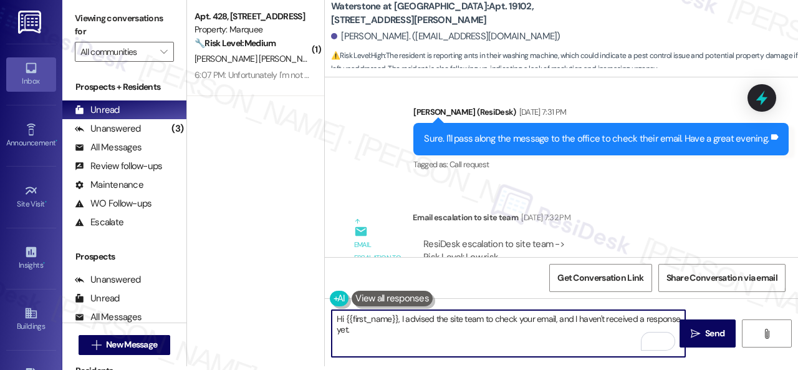
paste textarea "but I have made a follow-up. Rest assured that I will let you know as soon as I…"
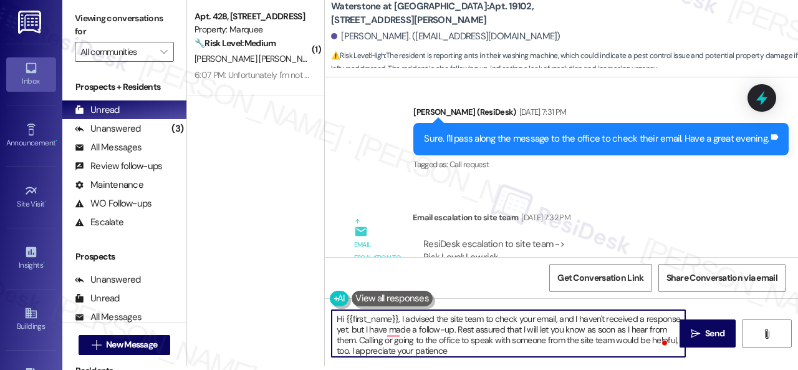
click at [385, 329] on textarea "Hi {{first_name}}, I advised the site team to check your email, and I haven't r…" at bounding box center [509, 333] width 354 height 47
drag, startPoint x: 422, startPoint y: 338, endPoint x: 459, endPoint y: 339, distance: 36.8
click at [459, 339] on textarea "Hi {{first_name}}, I advised the site team to check your email, and I haven't r…" at bounding box center [509, 333] width 354 height 47
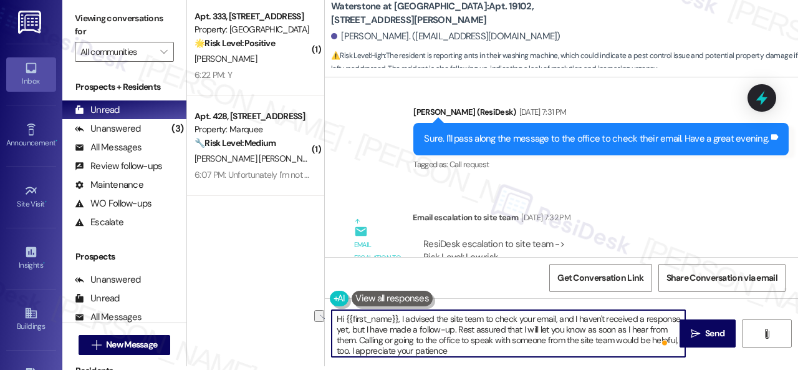
drag, startPoint x: 395, startPoint y: 339, endPoint x: 649, endPoint y: 342, distance: 253.2
click at [649, 342] on textarea "Hi {{first_name}}, I advised the site team to check your email, and I haven't r…" at bounding box center [509, 333] width 354 height 47
click at [409, 352] on textarea "Hi {{first_name}}, I advised the site team to check your email, and I haven't r…" at bounding box center [509, 333] width 354 height 47
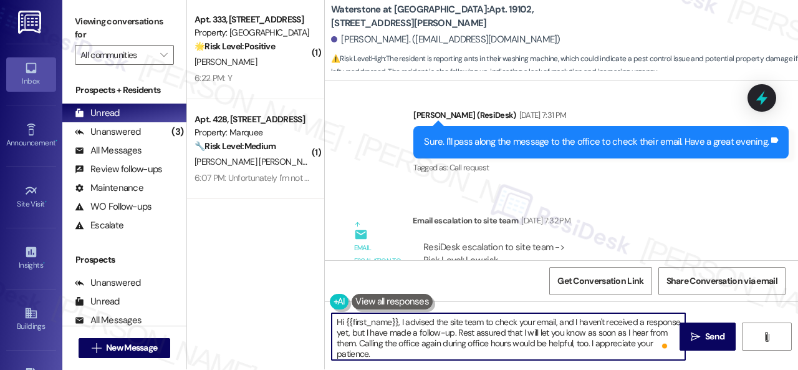
scroll to position [0, 0]
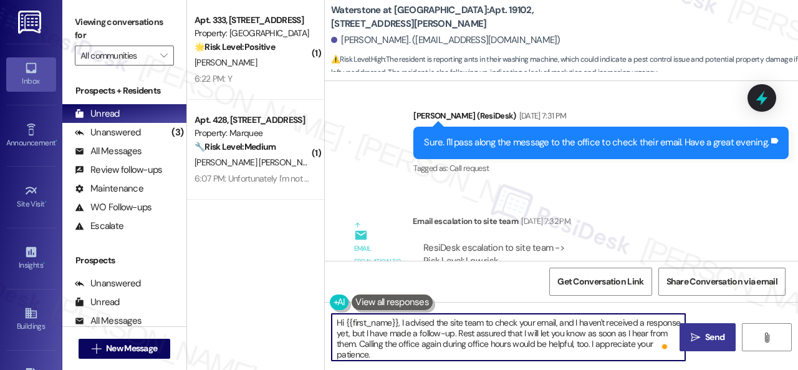
type textarea "Hi {{first_name}}, I advised the site team to check your email, and I haven't r…"
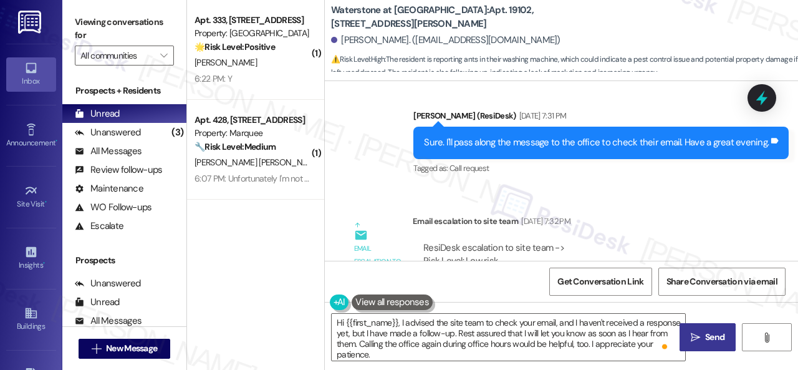
click at [707, 341] on span "Send" at bounding box center [714, 337] width 19 height 13
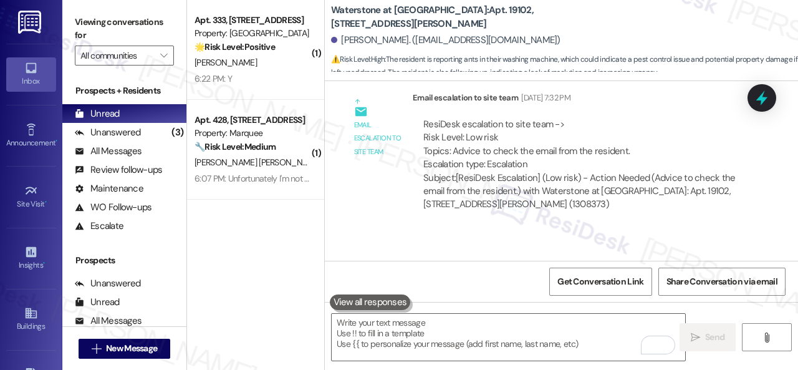
scroll to position [21423, 0]
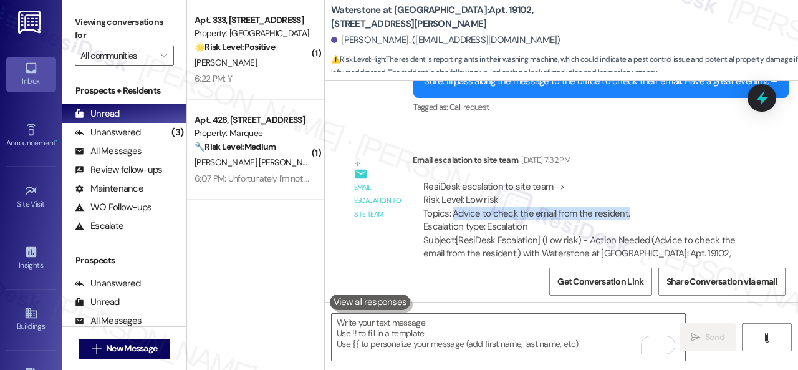
drag, startPoint x: 451, startPoint y: 150, endPoint x: 632, endPoint y: 150, distance: 180.8
click at [632, 180] on div "ResiDesk escalation to site team -> Risk Level: Low risk Topics: Advice to chec…" at bounding box center [581, 207] width 317 height 54
copy div "Advice to check the email from the resident."
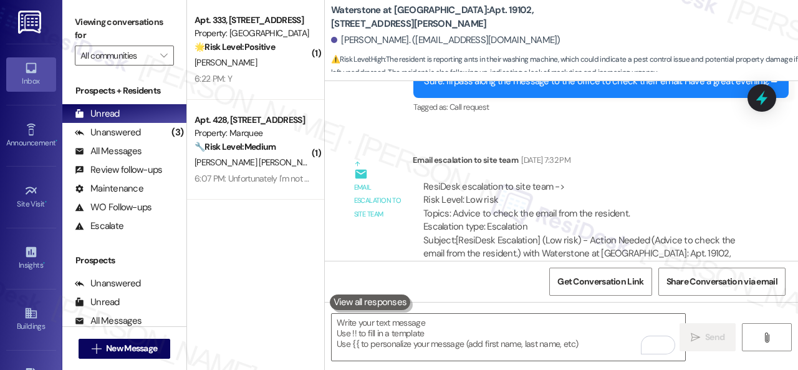
click at [362, 185] on div "Email escalation to site team Email escalation to site team Aug 12, 2025 at 7:3…" at bounding box center [547, 218] width 426 height 148
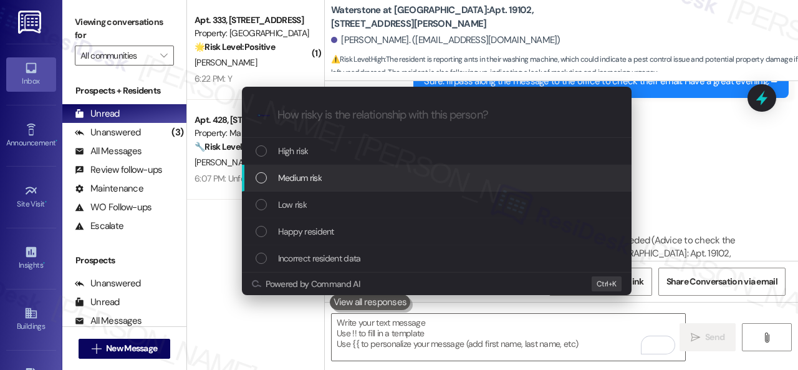
click at [292, 176] on span "Medium risk" at bounding box center [300, 178] width 44 height 14
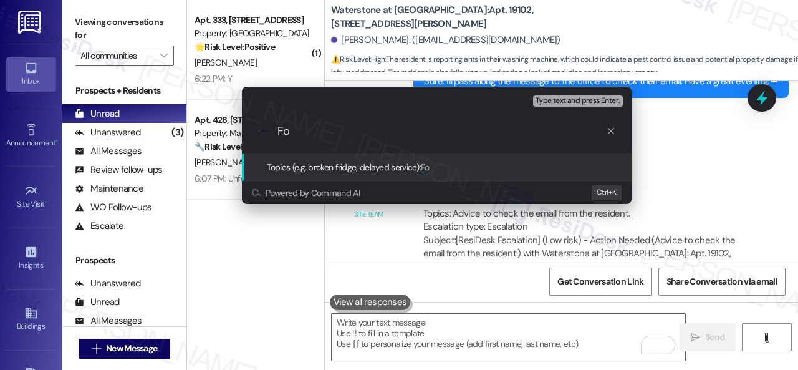
type input "F"
click at [351, 220] on div "Escalate Conversation Medium risk Topics (e.g. broken fridge, delayed service) …" at bounding box center [399, 185] width 798 height 370
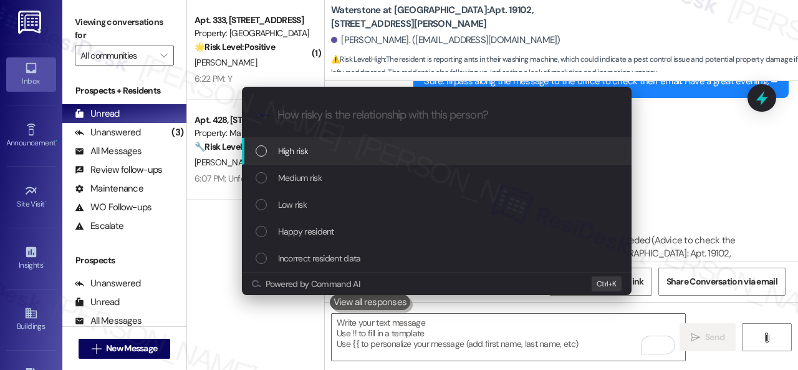
click at [308, 152] on div "High risk" at bounding box center [438, 151] width 365 height 14
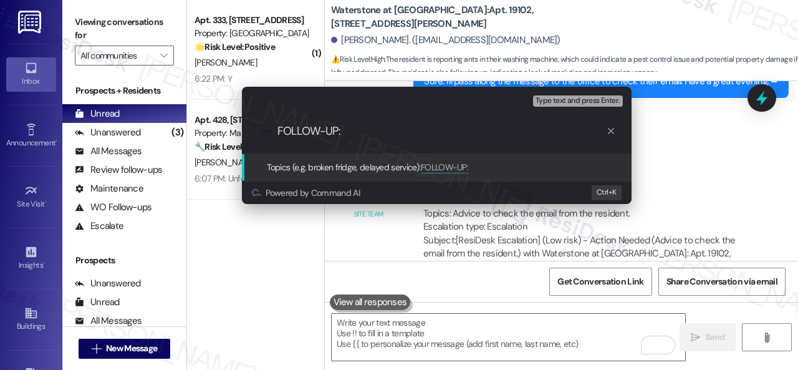
paste input "Advice to check the email from the resident."
type input "FOLLOW-UP: Advice to check the email from the resident."
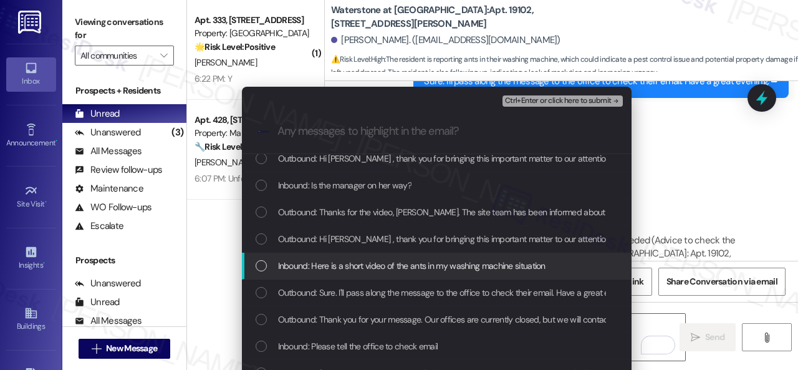
scroll to position [125, 0]
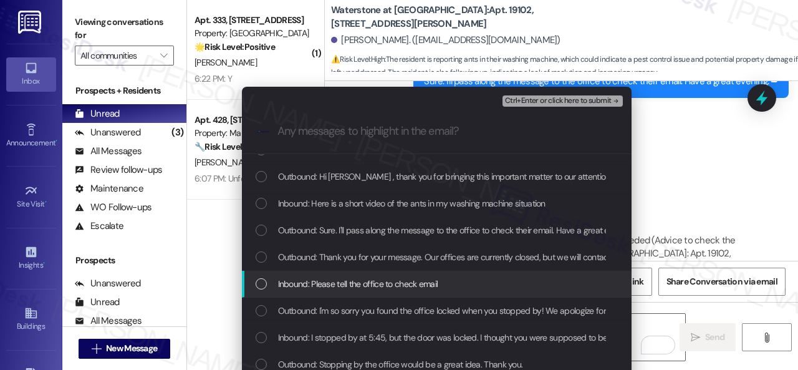
click at [346, 280] on span "Inbound: Please tell the office to check email" at bounding box center [358, 284] width 160 height 14
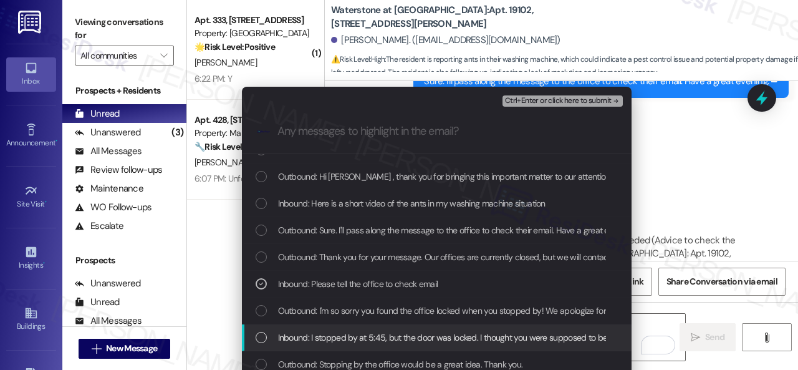
click at [337, 339] on span "Inbound: I stopped by at 5:45, but the door was locked. I thought you were supp…" at bounding box center [472, 338] width 389 height 14
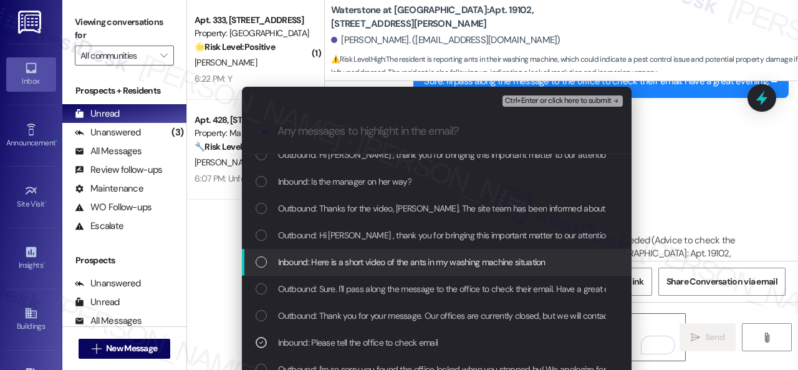
scroll to position [62, 0]
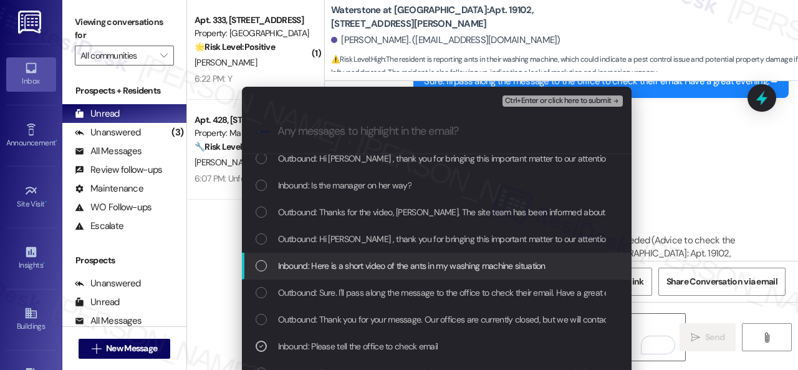
click at [335, 266] on span "Inbound: Here is a short video of the ants in my washing machine situation" at bounding box center [412, 266] width 268 height 14
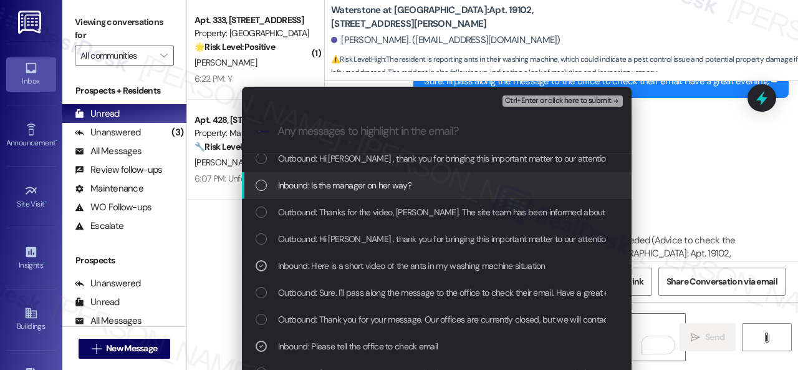
click at [329, 183] on span "Inbound: Is the manager on her way?" at bounding box center [345, 185] width 134 height 14
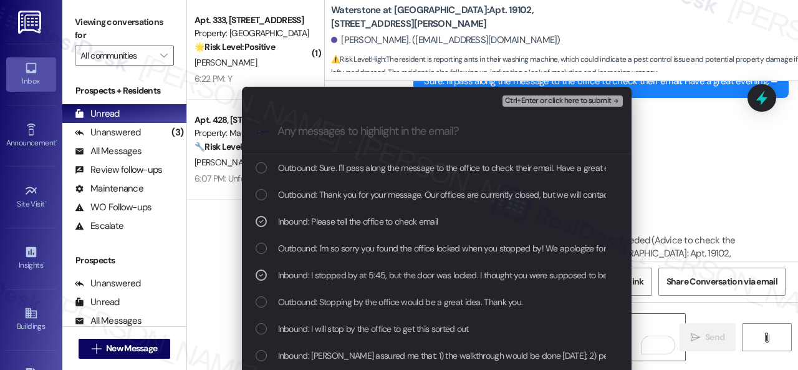
scroll to position [249, 0]
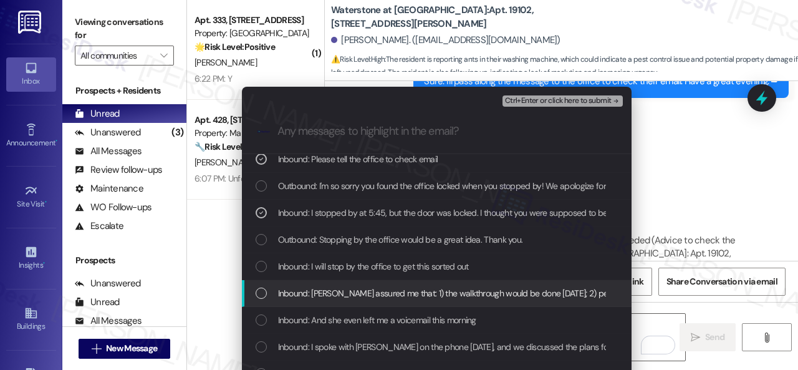
click at [337, 293] on span "Inbound: Jasmine assured me that: 1) the walkthrough would be done today; 2) pe…" at bounding box center [501, 293] width 446 height 14
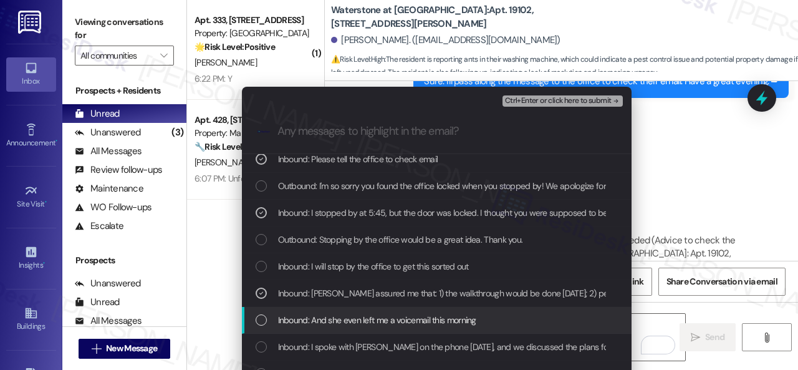
click at [340, 321] on span "Inbound: And she even left me a voicemail this morning" at bounding box center [377, 320] width 198 height 14
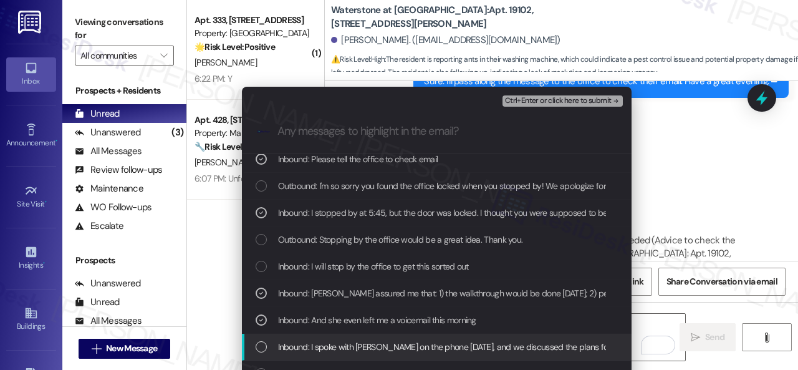
click at [348, 350] on span "Inbound: I spoke with Jasmine on the phone yesterday, and we discussed the plan…" at bounding box center [457, 347] width 358 height 14
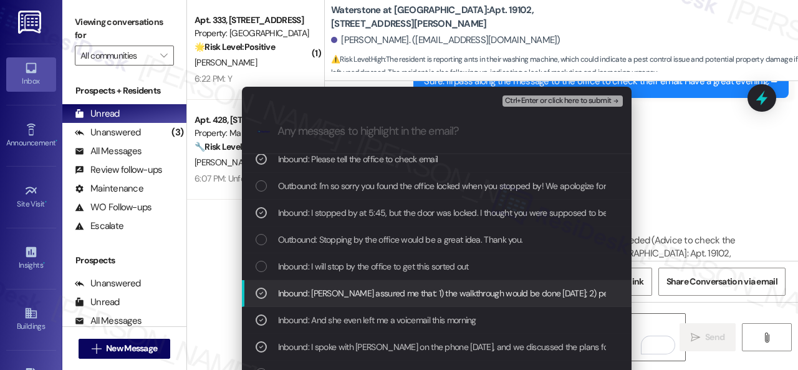
scroll to position [312, 0]
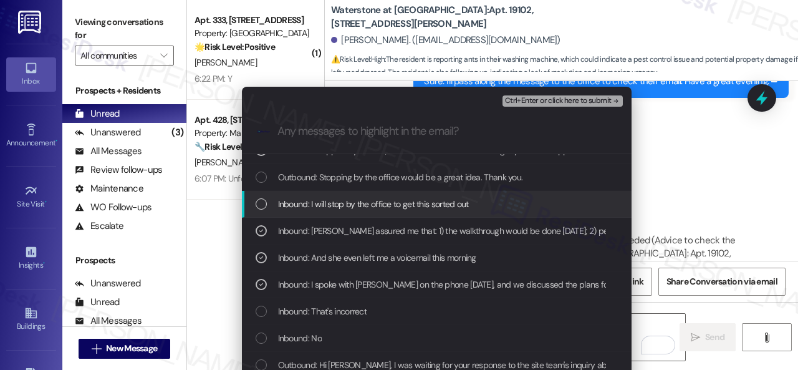
click at [540, 107] on div "Ctrl+Enter or click here to submit" at bounding box center [564, 101] width 123 height 16
click at [540, 102] on span "Ctrl+Enter or click here to submit" at bounding box center [558, 101] width 107 height 9
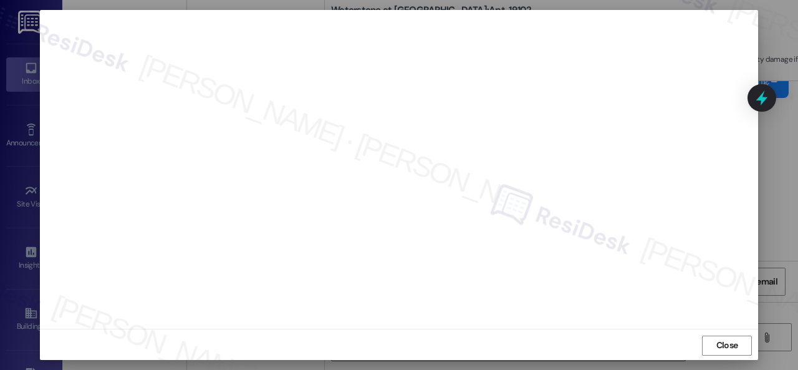
scroll to position [16, 0]
click at [741, 342] on button "Close" at bounding box center [727, 344] width 50 height 20
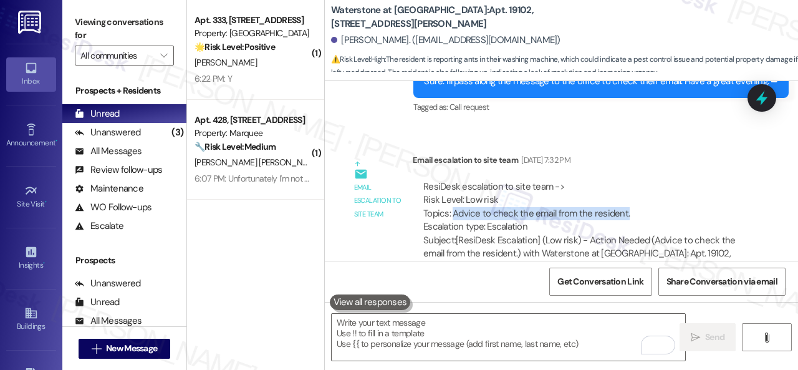
drag, startPoint x: 451, startPoint y: 150, endPoint x: 649, endPoint y: 152, distance: 197.7
click at [649, 180] on div "ResiDesk escalation to site team -> Risk Level: Low risk Topics: Advice to chec…" at bounding box center [581, 207] width 317 height 54
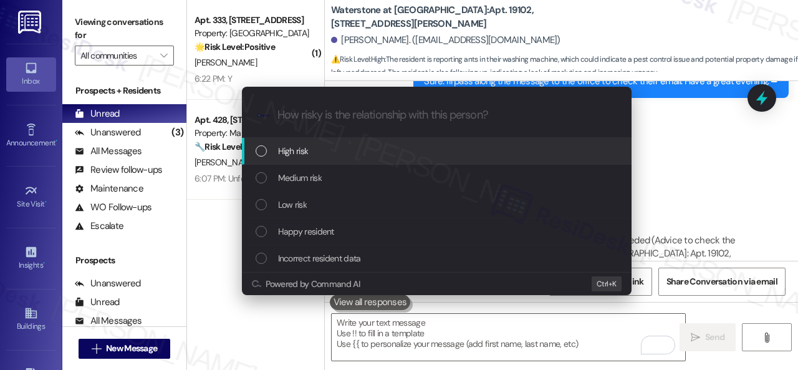
click at [302, 153] on span "High risk" at bounding box center [293, 151] width 31 height 14
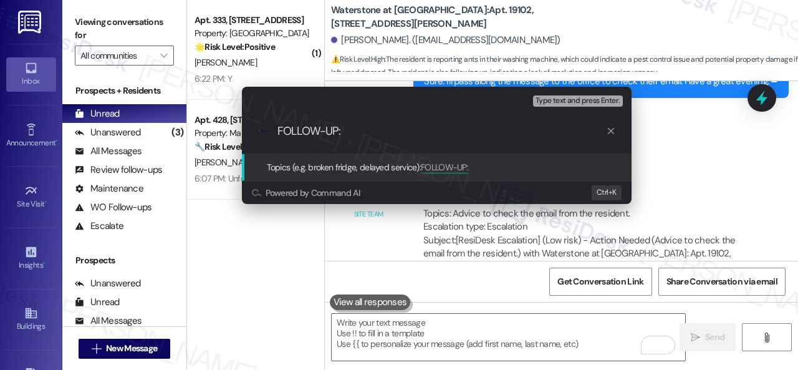
paste input "Advice to check the email from the resident."
type input "FOLLOW-UP: Advice to check the email from the resident."
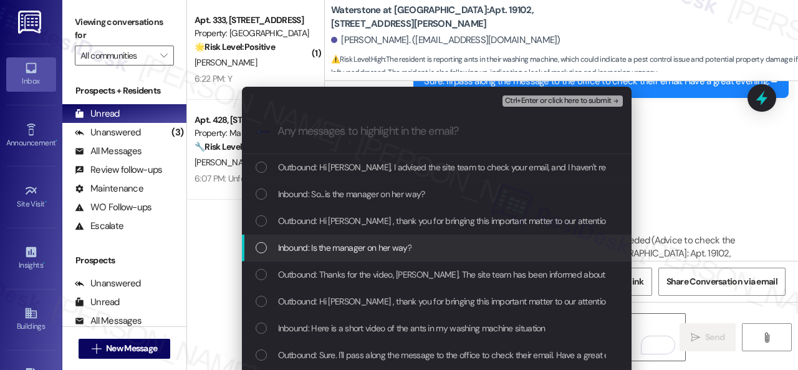
click at [339, 246] on span "Inbound: Is the manager on her way?" at bounding box center [345, 248] width 134 height 14
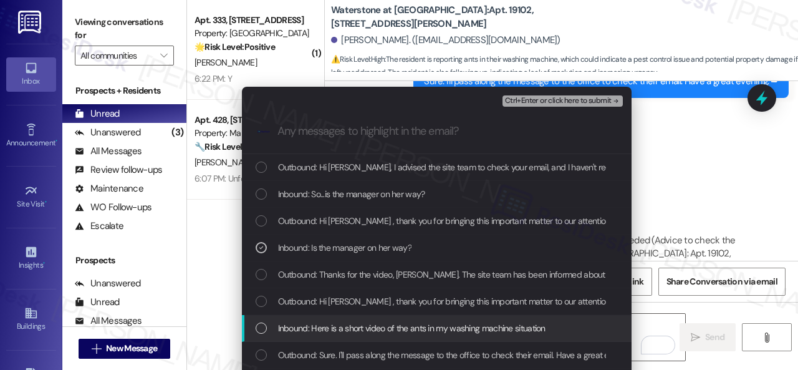
click at [335, 333] on span "Inbound: Here is a short video of the ants in my washing machine situation" at bounding box center [412, 328] width 268 height 14
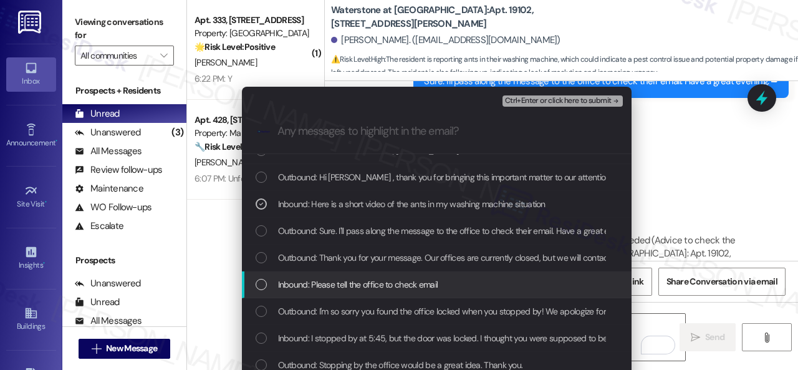
scroll to position [125, 0]
click at [310, 285] on span "Inbound: Please tell the office to check email" at bounding box center [358, 284] width 160 height 14
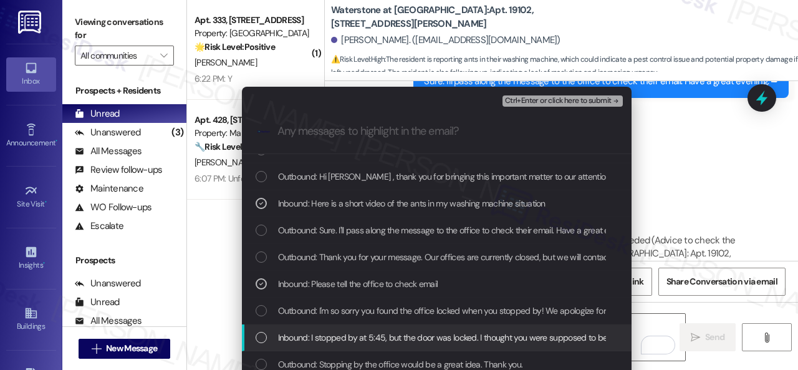
click at [306, 334] on span "Inbound: I stopped by at 5:45, but the door was locked. I thought you were supp…" at bounding box center [472, 338] width 389 height 14
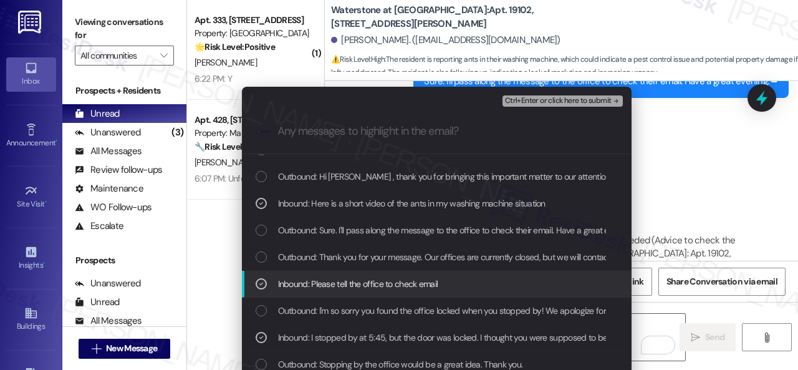
scroll to position [187, 0]
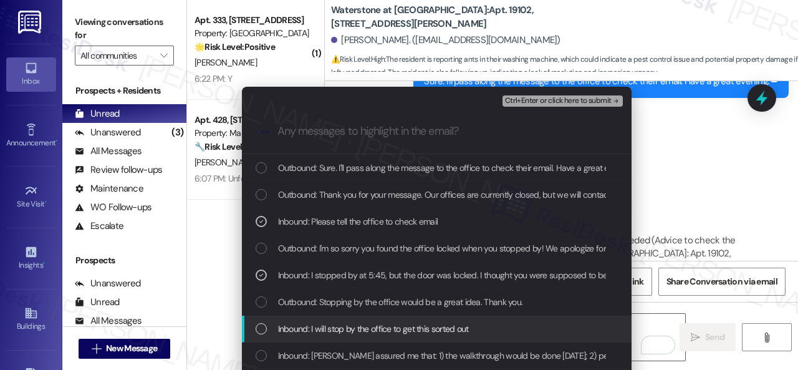
click at [321, 321] on div "Inbound: I will stop by the office to get this sorted out" at bounding box center [437, 329] width 390 height 27
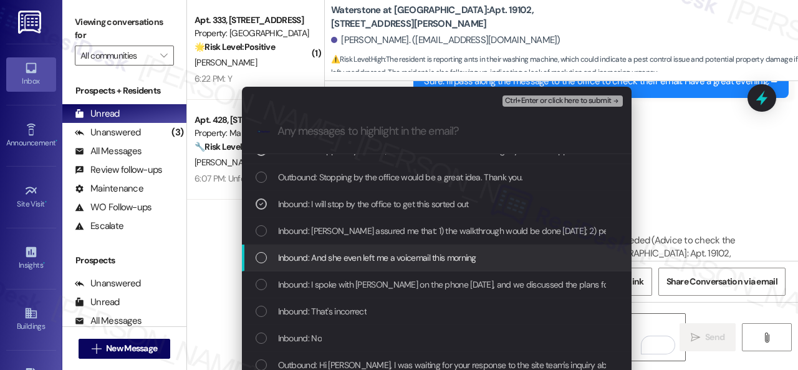
click at [346, 261] on span "Inbound: And she even left me a voicemail this morning" at bounding box center [377, 258] width 198 height 14
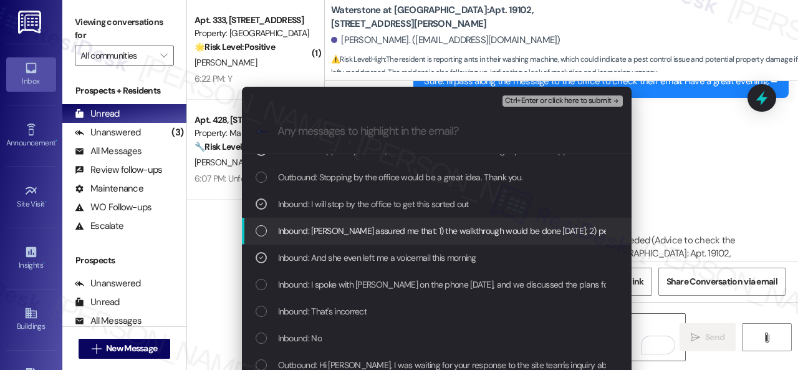
click at [357, 230] on span "Inbound: Jasmine assured me that: 1) the walkthrough would be done today; 2) pe…" at bounding box center [501, 231] width 446 height 14
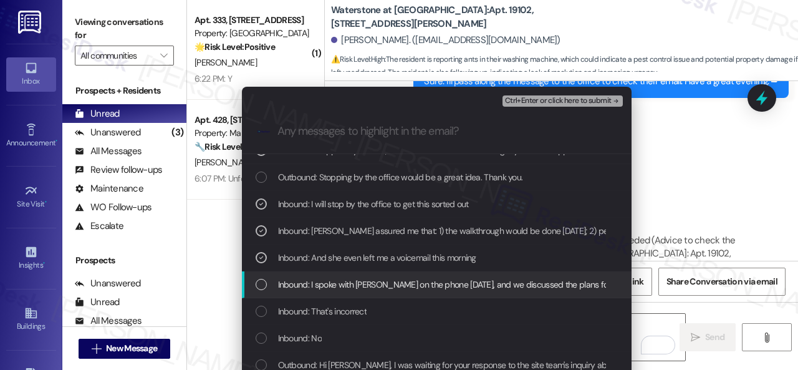
click at [339, 284] on span "Inbound: I spoke with Jasmine on the phone yesterday, and we discussed the plan…" at bounding box center [457, 285] width 358 height 14
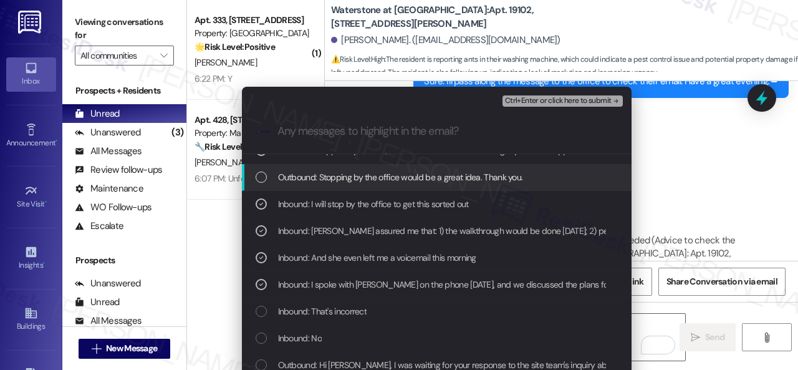
click at [554, 99] on span "Ctrl+Enter or click here to submit" at bounding box center [558, 101] width 107 height 9
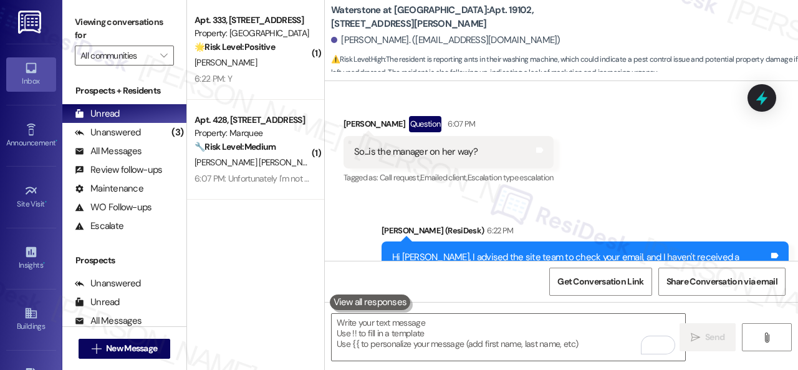
scroll to position [22741, 0]
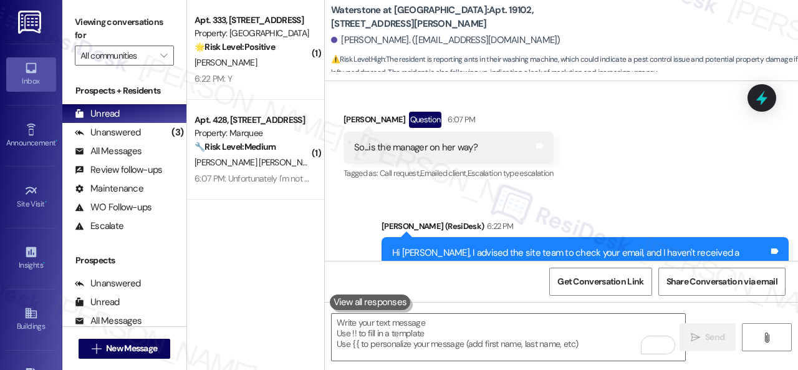
click at [266, 71] on div "6:22 PM: Y 6:22 PM: Y" at bounding box center [252, 79] width 118 height 16
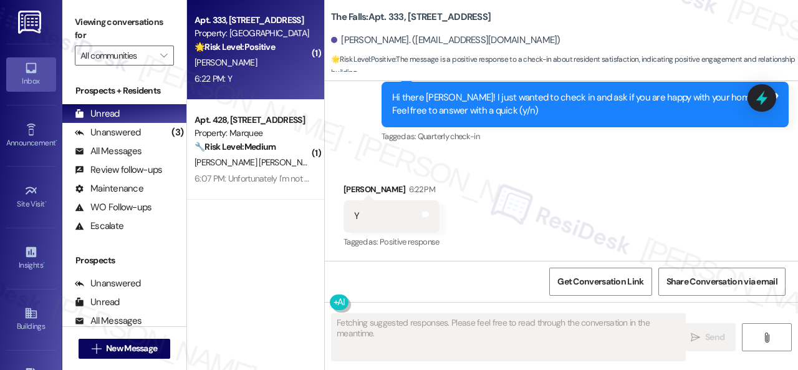
type textarea "Fetching suggested responses. Please feel free to read through the conversation…"
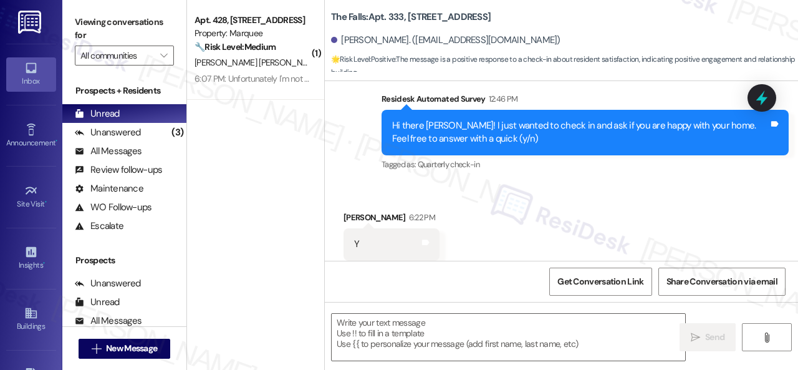
click at [401, 201] on div "Received via SMS Emily Cartier 6:22 PM Y Tags and notes Tagged as: Positive res…" at bounding box center [391, 244] width 115 height 87
click at [412, 336] on textarea at bounding box center [509, 337] width 354 height 47
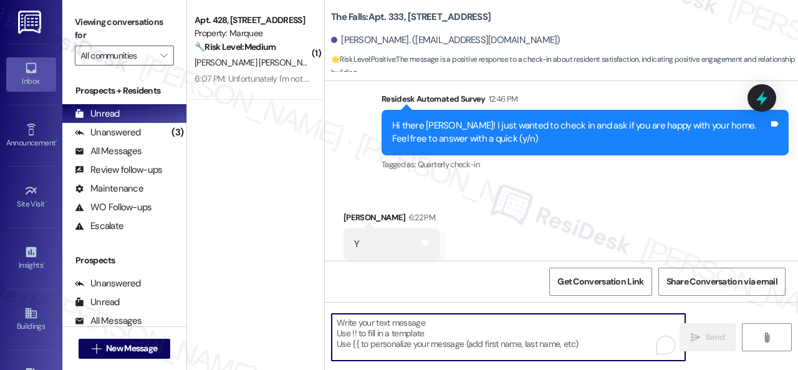
paste textarea "I'm glad you are satisfied with your home. Have you written a review for us bef…"
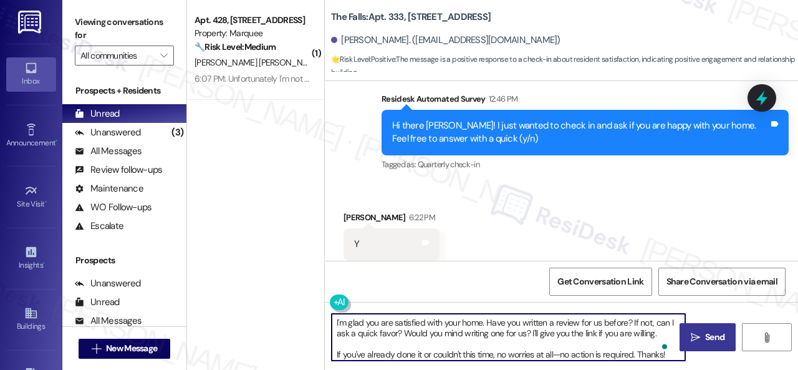
type textarea "I'm glad you are satisfied with your home. Have you written a review for us bef…"
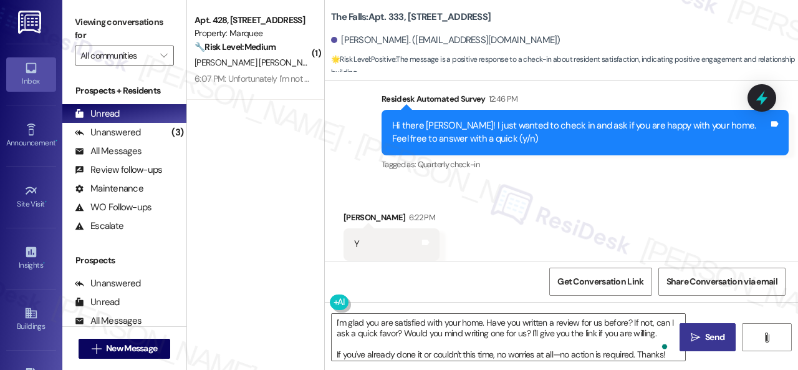
click at [710, 347] on button " Send" at bounding box center [708, 337] width 56 height 28
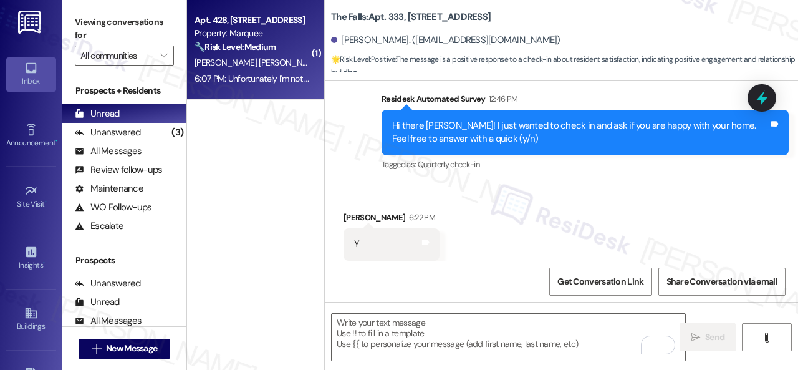
click at [284, 65] on div "C. Macias Bejarano" at bounding box center [252, 63] width 118 height 16
type textarea "Fetching suggested responses. Please feel free to read through the conversation…"
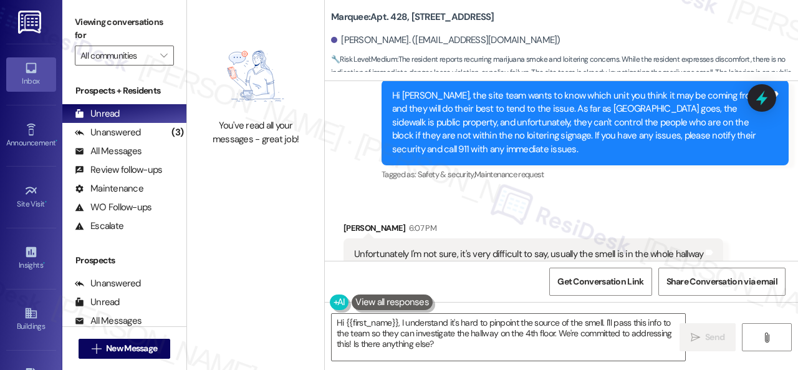
scroll to position [2438, 0]
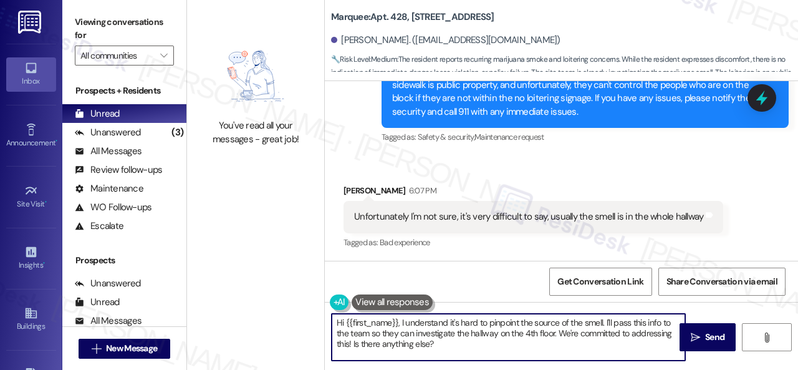
drag, startPoint x: 452, startPoint y: 350, endPoint x: 245, endPoint y: 296, distance: 213.9
click at [256, 306] on div "You've read all your messages - great job! Marquee: Apt. 428, 1400 Nicollet Ave…" at bounding box center [492, 185] width 611 height 370
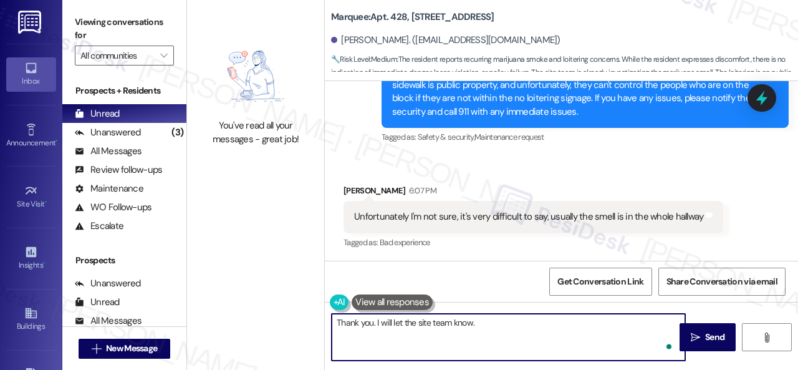
type textarea "Thank you. I will let the site team know."
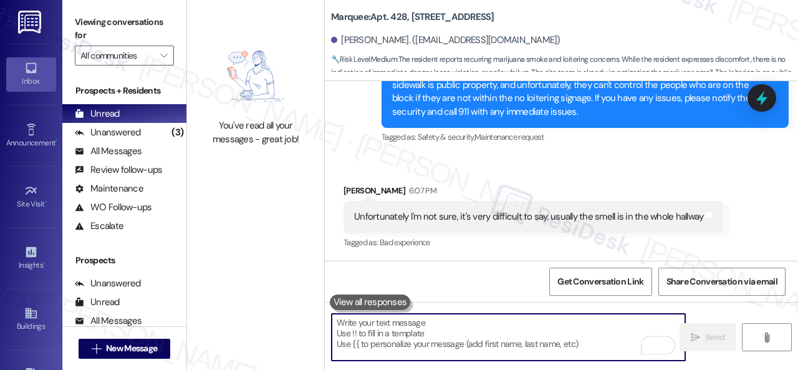
scroll to position [2438, 0]
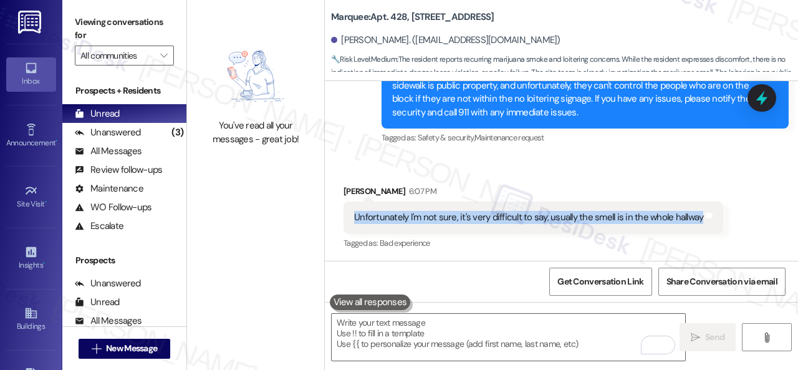
drag, startPoint x: 350, startPoint y: 213, endPoint x: 695, endPoint y: 220, distance: 344.9
click at [695, 220] on div "Unfortunately I'm not sure, it's very difficult to say, usually the smell is in…" at bounding box center [534, 217] width 380 height 32
copy div "Unfortunately I'm not sure, it's very difficult to say, usually the smell is in…"
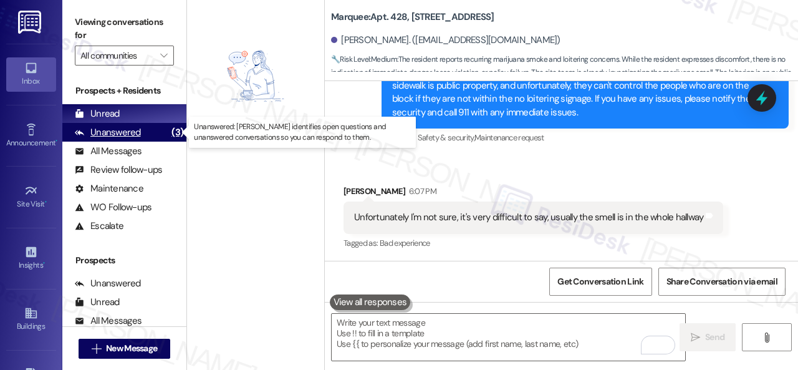
click at [122, 133] on div "Unanswered" at bounding box center [108, 132] width 66 height 13
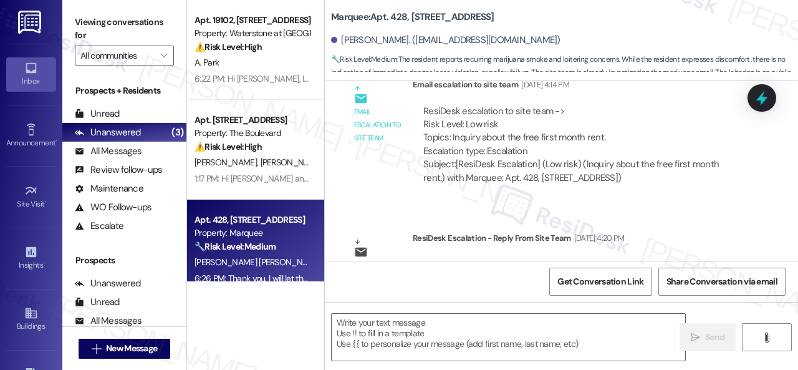
type textarea "Fetching suggested responses. Please feel free to read through the conversation…"
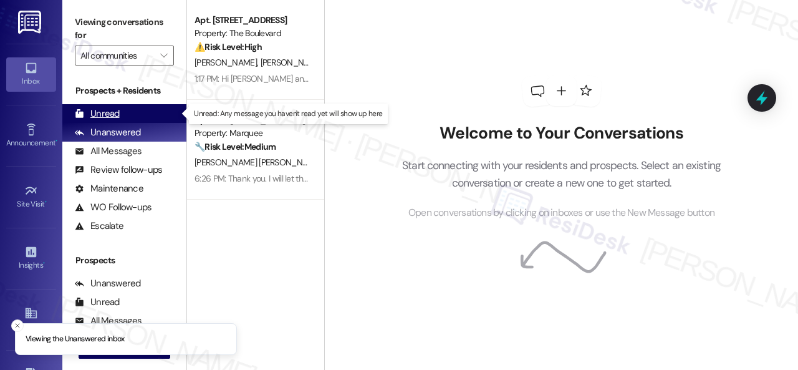
click at [103, 112] on div "Unread" at bounding box center [97, 113] width 45 height 13
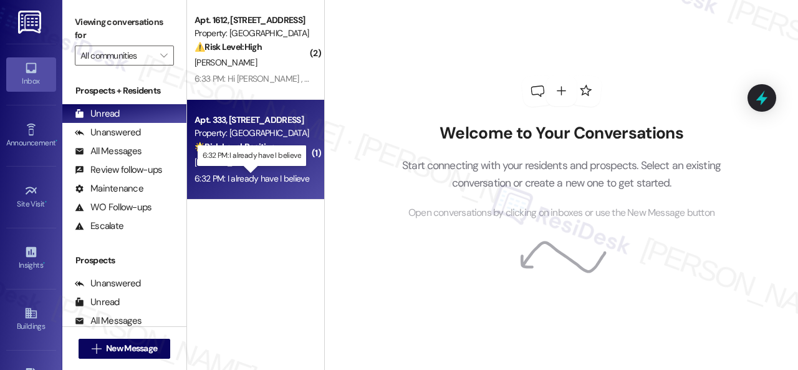
click at [294, 175] on div "6:32 PM: I already have I believe 6:32 PM: I already have I believe" at bounding box center [252, 178] width 115 height 11
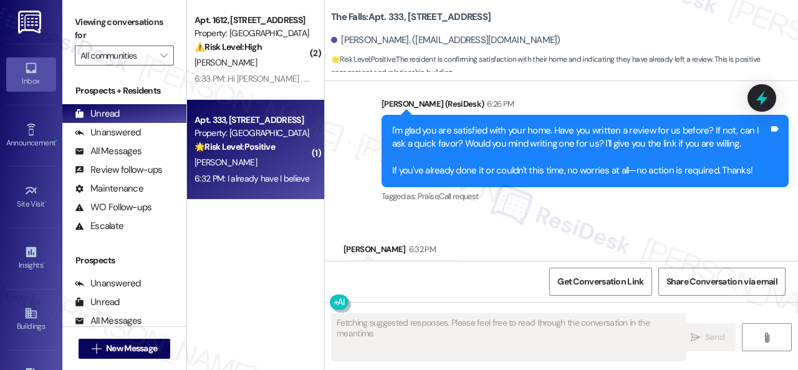
scroll to position [2708, 0]
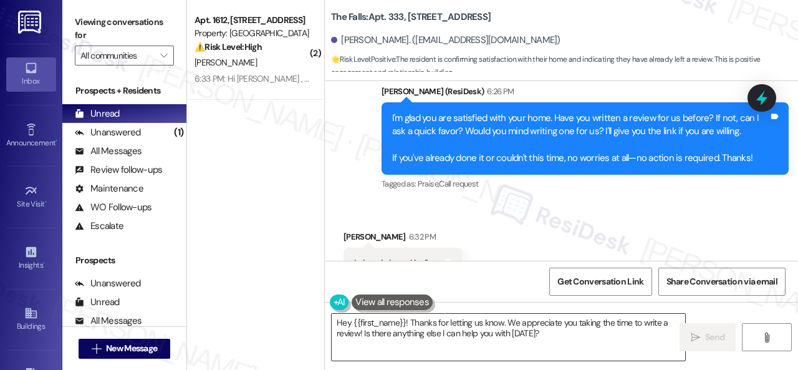
click at [405, 339] on textarea "Hey {{first_name}}! Thanks for letting us know. We appreciate you taking the ti…" at bounding box center [509, 337] width 354 height 47
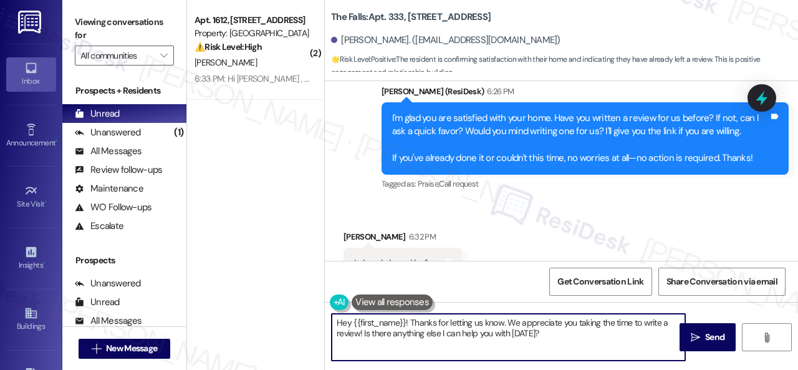
drag, startPoint x: 538, startPoint y: 336, endPoint x: 314, endPoint y: 324, distance: 224.2
click at [314, 324] on div "( 2 ) Apt. 1612, [STREET_ADDRESS] Property: Tuscan Lakes II ⚠️ Risk Level: High…" at bounding box center [492, 185] width 611 height 370
paste textarea "I see. Thank you so much! Enjoy your day!"
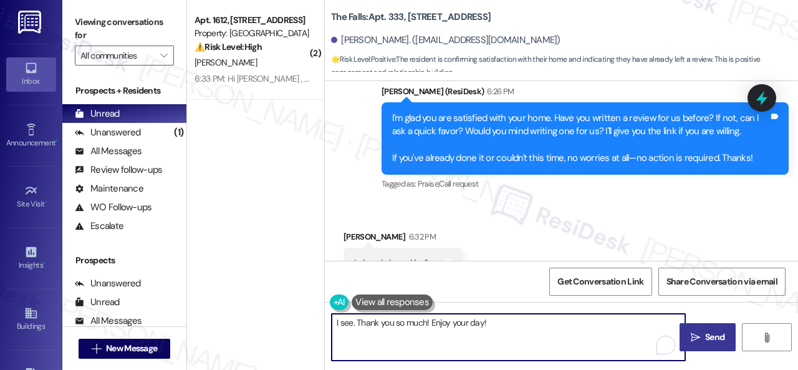
type textarea "I see. Thank you so much! Enjoy your day!"
click at [716, 337] on span "Send" at bounding box center [714, 337] width 19 height 13
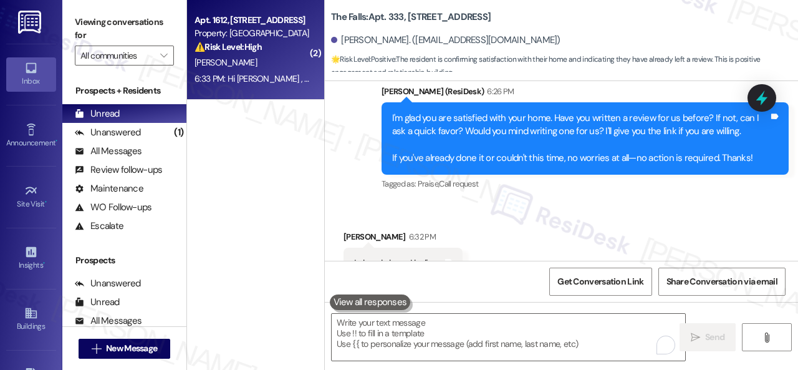
click at [269, 65] on div "[PERSON_NAME]" at bounding box center [252, 63] width 118 height 16
type textarea "Fetching suggested responses. Please feel free to read through the conversation…"
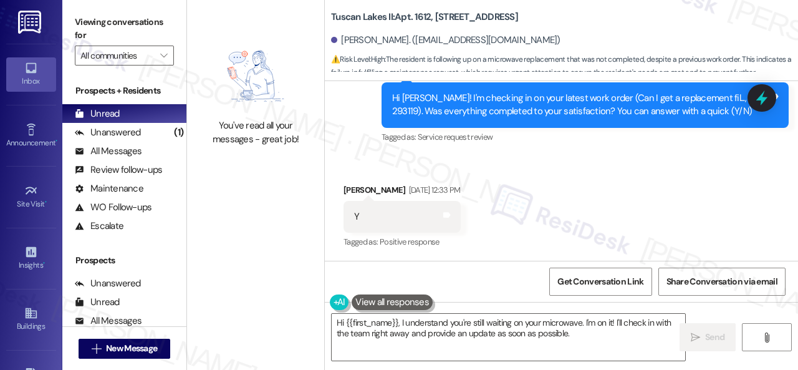
scroll to position [4131, 0]
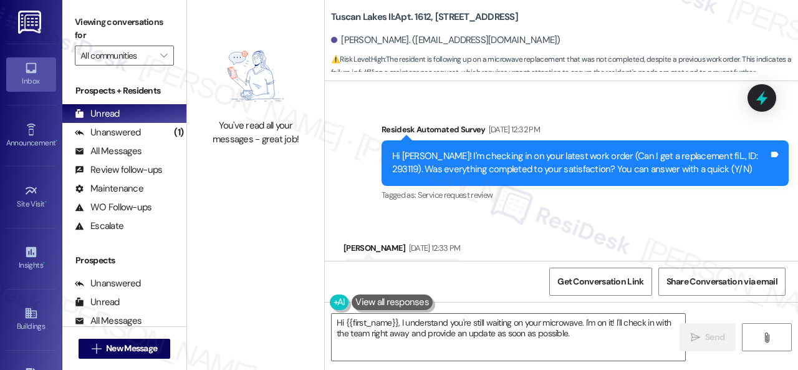
click at [601, 219] on div "Received via SMS [PERSON_NAME] [DATE] 12:33 PM Y Tags and notes Tagged as: Posi…" at bounding box center [561, 265] width 473 height 105
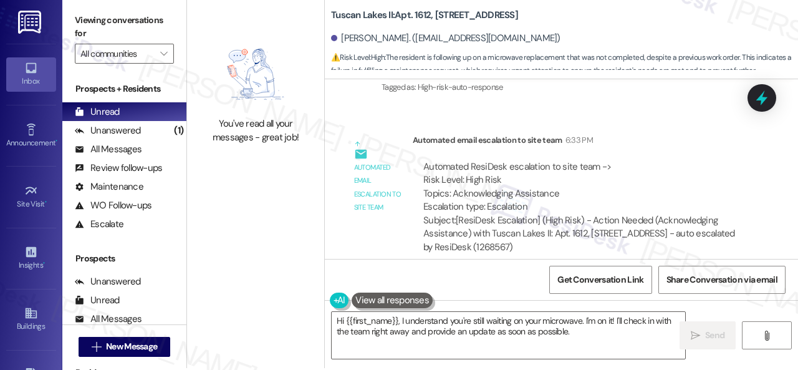
scroll to position [4, 0]
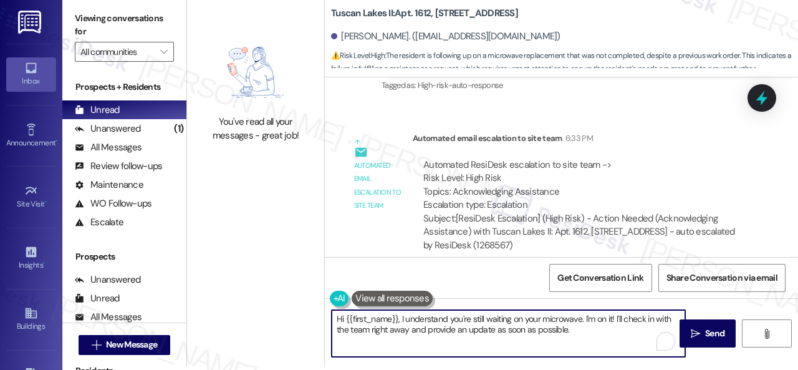
drag, startPoint x: 588, startPoint y: 330, endPoint x: 272, endPoint y: 282, distance: 319.8
click at [272, 282] on div "You've read all your messages - great job! Tuscan Lakes II: Apt. [STREET_ADDRES…" at bounding box center [492, 181] width 611 height 370
paste textarea "Do you have a maintenance request for the issue? If so, is the work order still…"
drag, startPoint x: 492, startPoint y: 319, endPoint x: 513, endPoint y: 322, distance: 20.9
click at [513, 322] on textarea "Do you have a maintenance request for the issue? If so, is the work order still…" at bounding box center [509, 333] width 354 height 47
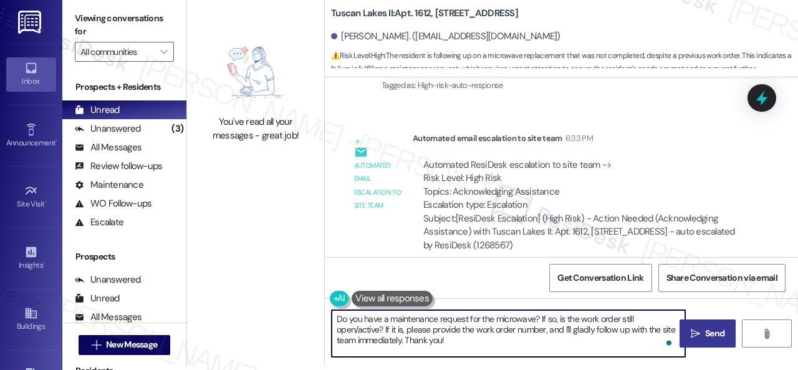
type textarea "Do you have a maintenance request for the microwave? If so, is the work order s…"
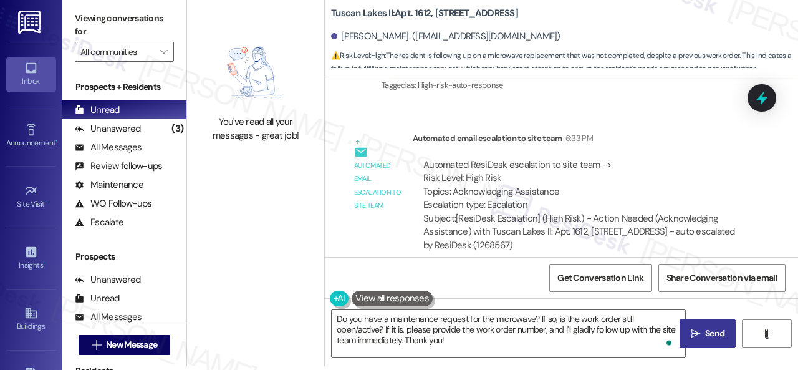
click at [723, 340] on span "Send" at bounding box center [715, 333] width 24 height 13
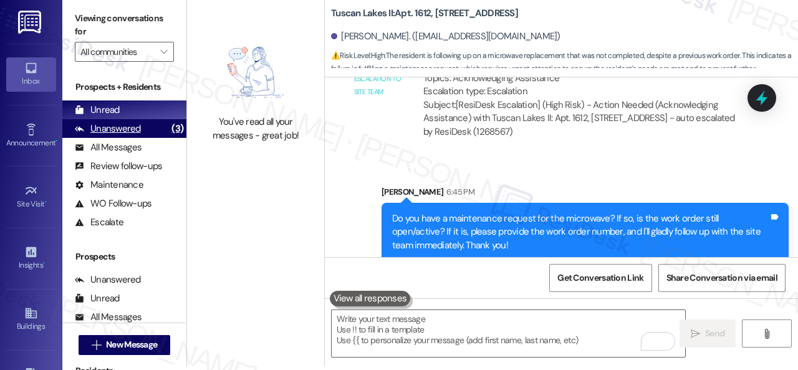
drag, startPoint x: 125, startPoint y: 132, endPoint x: 138, endPoint y: 128, distance: 13.5
click at [125, 131] on div "Unanswered" at bounding box center [108, 128] width 66 height 13
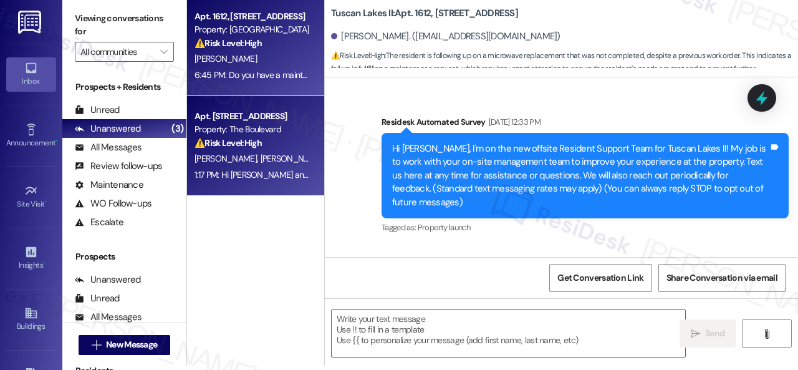
type textarea "Fetching suggested responses. Please feel free to read through the conversation…"
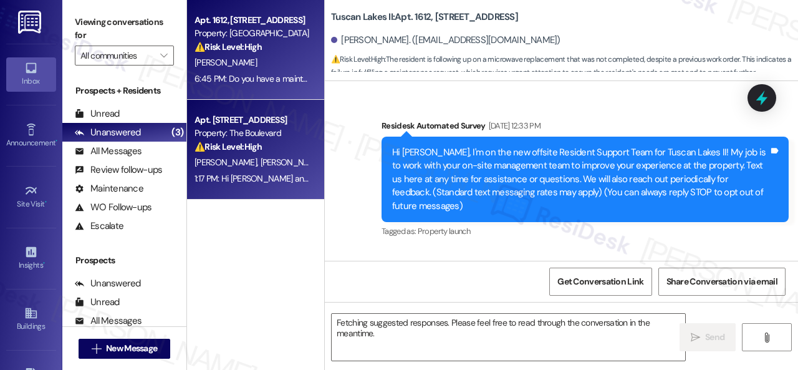
scroll to position [5261, 0]
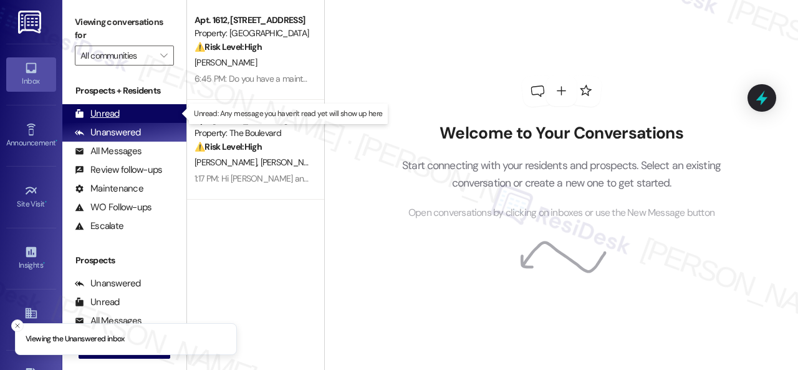
click at [110, 116] on div "Unread" at bounding box center [97, 113] width 45 height 13
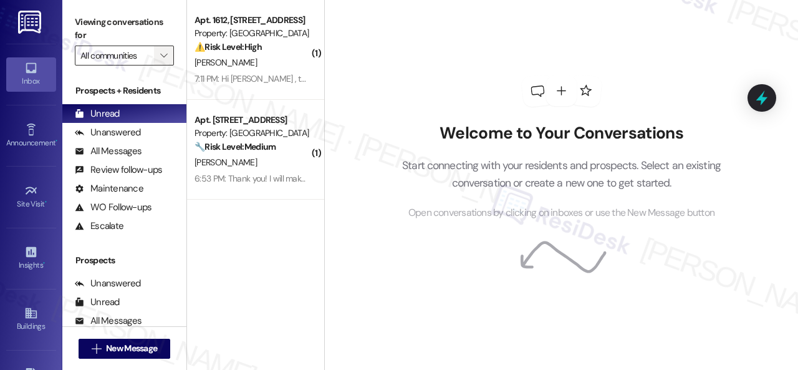
click at [165, 51] on icon "" at bounding box center [163, 56] width 7 height 10
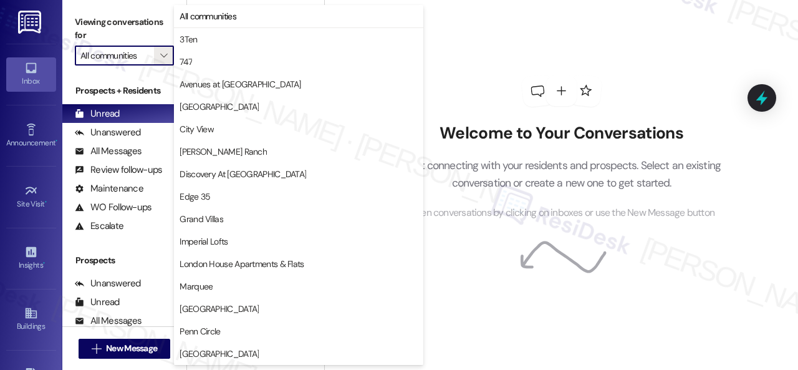
click at [102, 72] on div "Viewing conversations for All communities " at bounding box center [124, 39] width 124 height 78
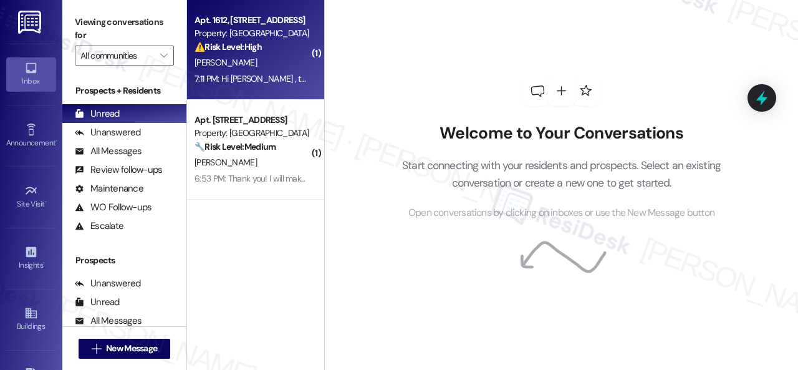
click at [274, 64] on div "[PERSON_NAME]" at bounding box center [252, 63] width 118 height 16
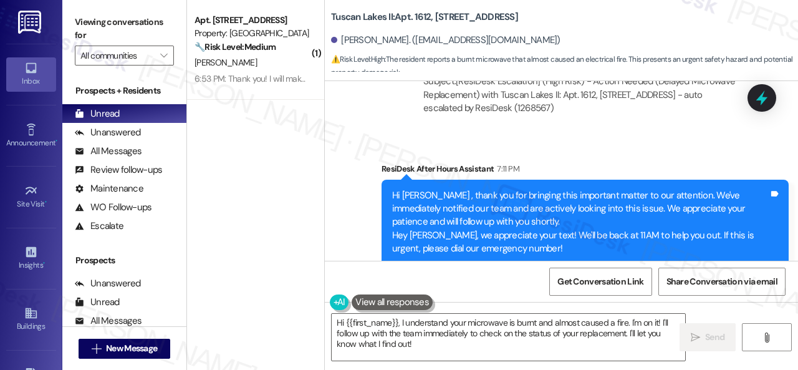
scroll to position [4, 0]
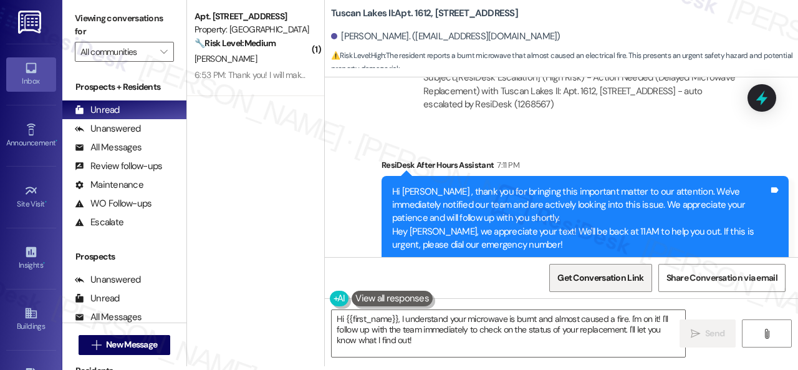
click at [572, 276] on span "Get Conversation Link" at bounding box center [601, 277] width 86 height 13
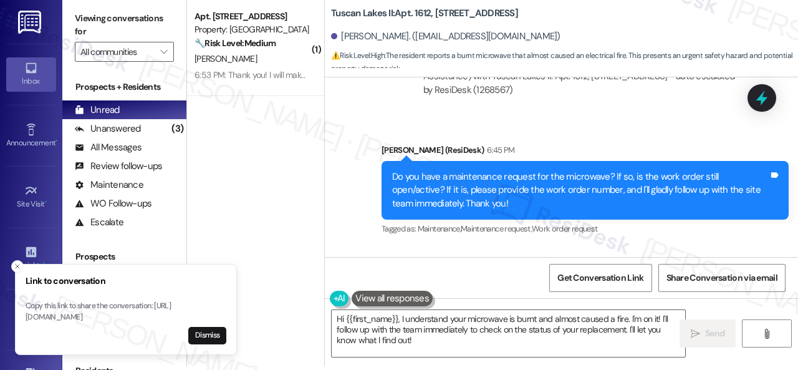
scroll to position [5284, 0]
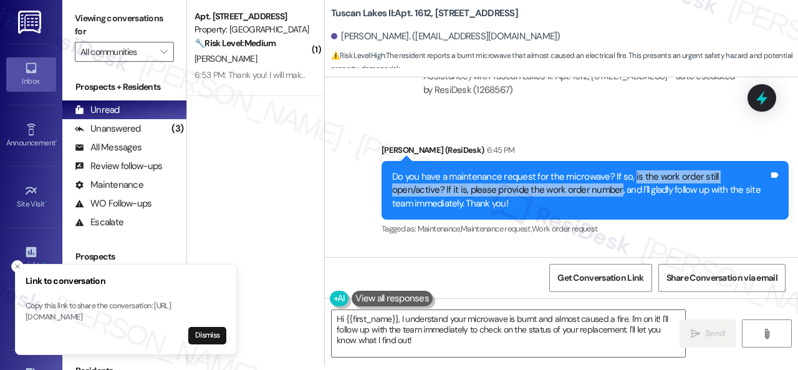
drag, startPoint x: 627, startPoint y: 162, endPoint x: 614, endPoint y: 178, distance: 20.8
click at [614, 178] on div "Do you have a maintenance request for the microwave? If so, is the work order s…" at bounding box center [580, 190] width 377 height 40
copy div "is the work order still open/active? If it is, please provide the work order nu…"
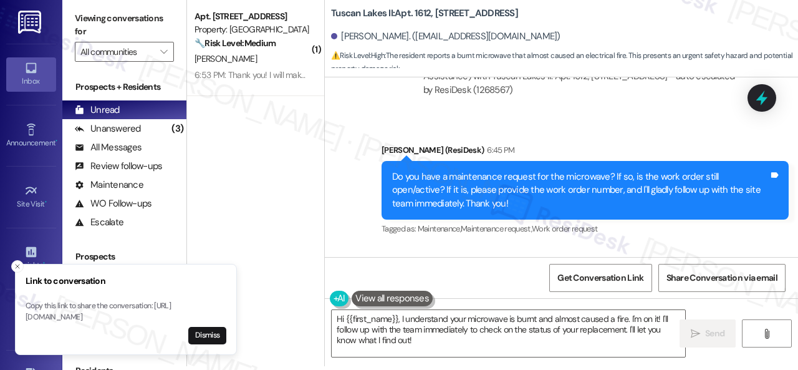
click at [648, 189] on div "Do you have a maintenance request for the microwave? If so, is the work order s…" at bounding box center [580, 190] width 377 height 40
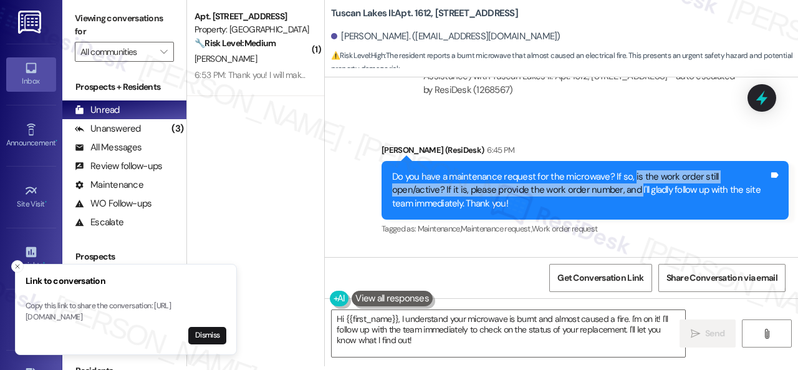
drag, startPoint x: 629, startPoint y: 163, endPoint x: 635, endPoint y: 175, distance: 13.4
click at [635, 175] on div "Do you have a maintenance request for the microwave? If so, is the work order s…" at bounding box center [580, 190] width 377 height 40
drag, startPoint x: 631, startPoint y: 159, endPoint x: 614, endPoint y: 179, distance: 26.5
click at [614, 179] on div "Do you have a maintenance request for the microwave? If so, is the work order s…" at bounding box center [580, 190] width 377 height 40
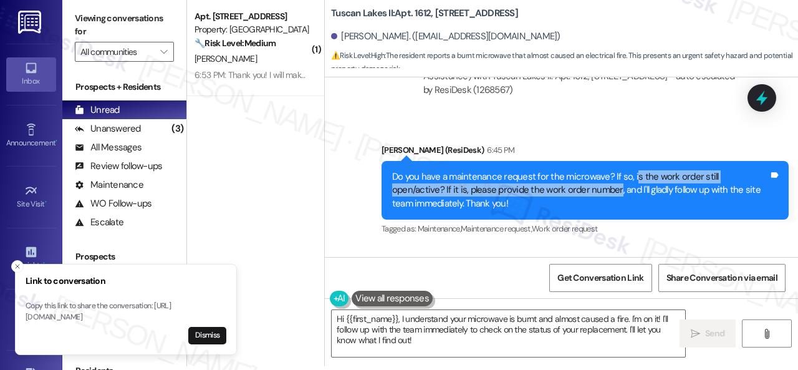
copy div "s the work order still open/active? If it is, please provide the work order num…"
drag, startPoint x: 449, startPoint y: 340, endPoint x: 254, endPoint y: 320, distance: 195.6
click at [258, 324] on div "( 1 ) Apt. [STREET_ADDRESS] Property: [GEOGRAPHIC_DATA] 🔧 Risk Level: Medium Th…" at bounding box center [492, 181] width 611 height 370
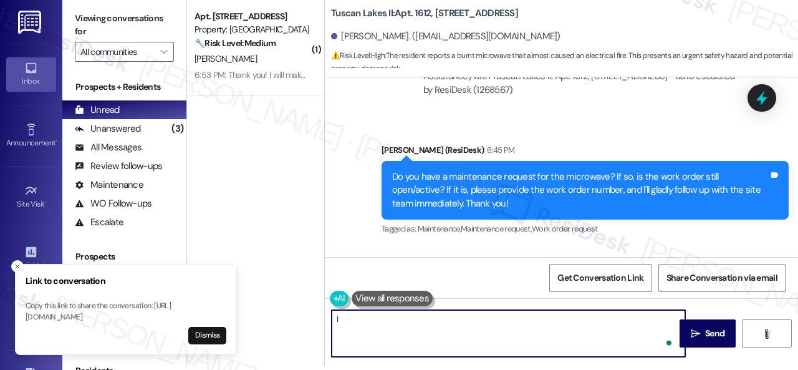
paste textarea "s the work order still open/active? If it is, please provide the work order num…"
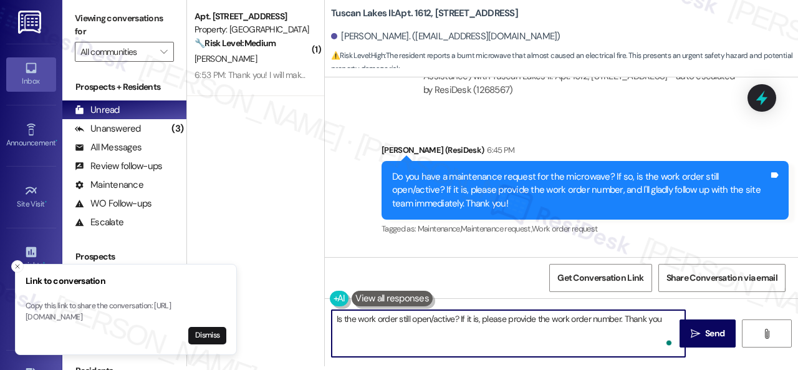
type textarea "Is the work order still open/active? If it is, please provide the work order nu…"
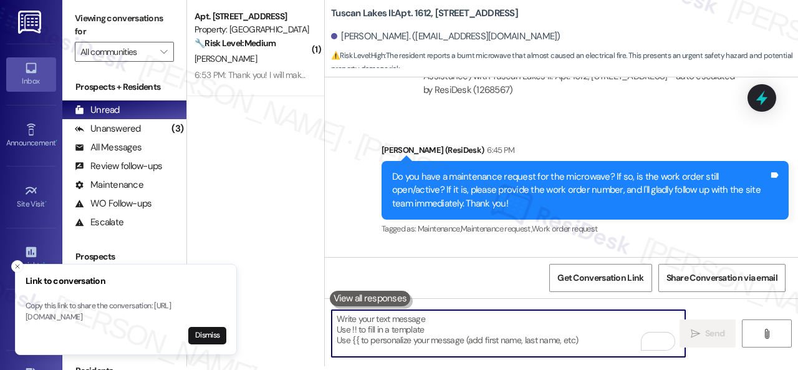
scroll to position [5379, 0]
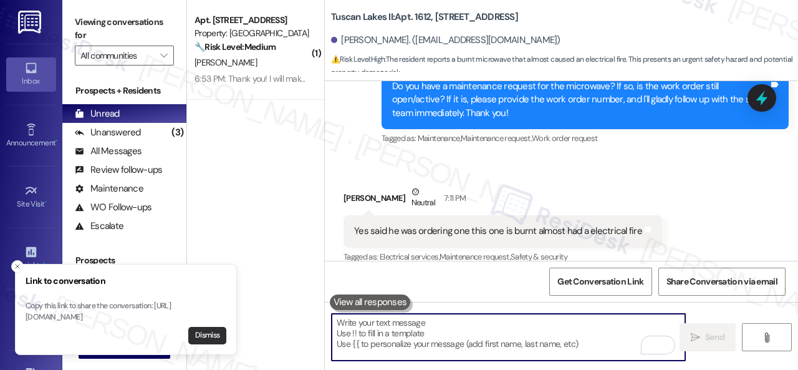
click at [202, 331] on button "Dismiss" at bounding box center [207, 335] width 38 height 17
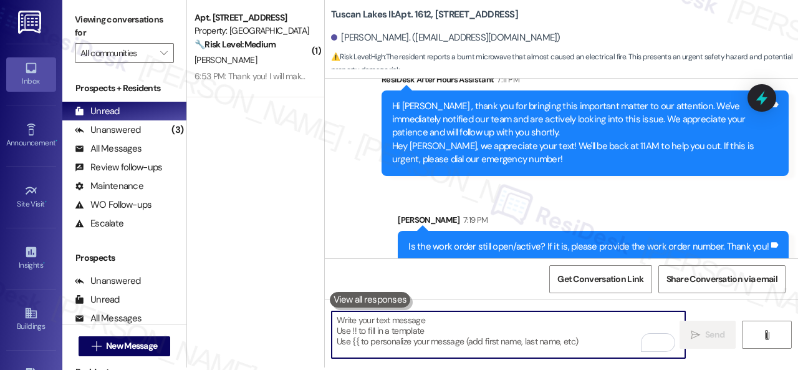
scroll to position [4, 0]
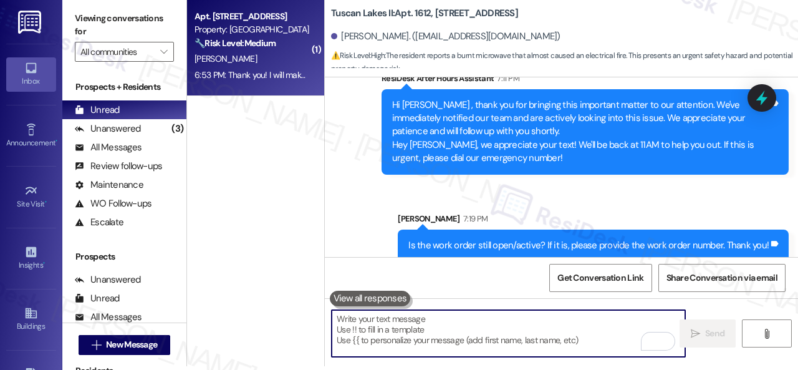
click at [281, 68] on div "6:53 PM: Thank you! I will make sure we do better about not pushing it back. 6:…" at bounding box center [252, 75] width 118 height 16
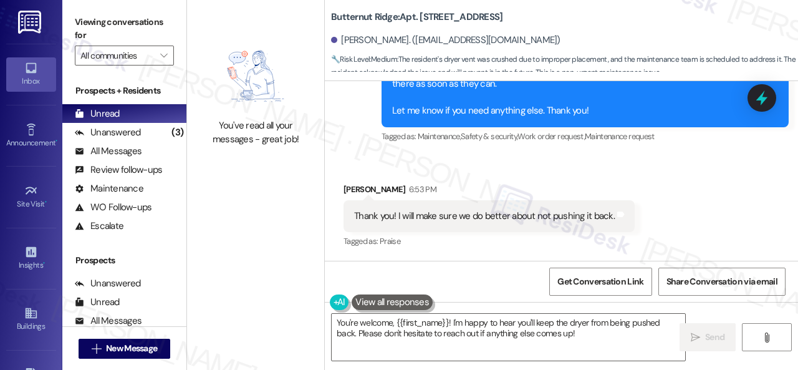
scroll to position [3533, 0]
drag, startPoint x: 582, startPoint y: 335, endPoint x: 89, endPoint y: 272, distance: 496.7
click at [216, 295] on div "You've read all your messages - great job! [GEOGRAPHIC_DATA]: Apt. [STREET_ADDR…" at bounding box center [492, 185] width 611 height 370
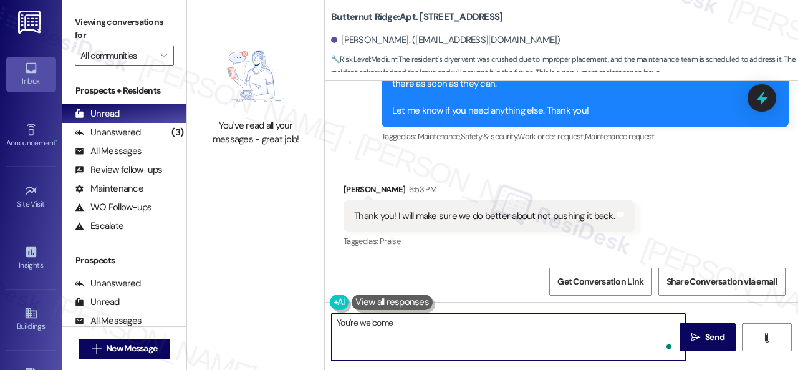
type textarea "You're welcome!"
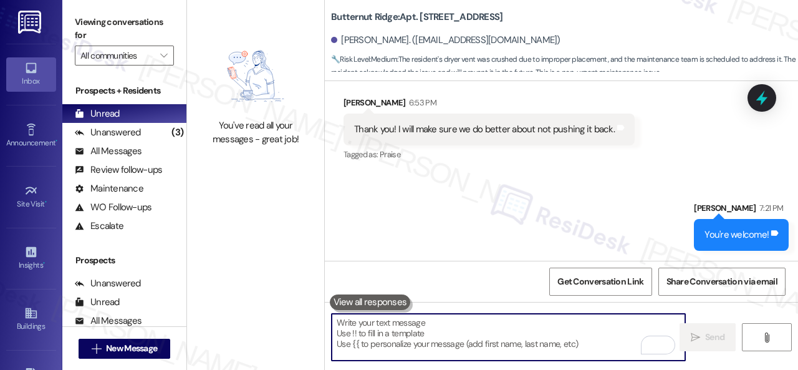
scroll to position [3619, 0]
click at [127, 128] on div "Unanswered" at bounding box center [108, 132] width 66 height 13
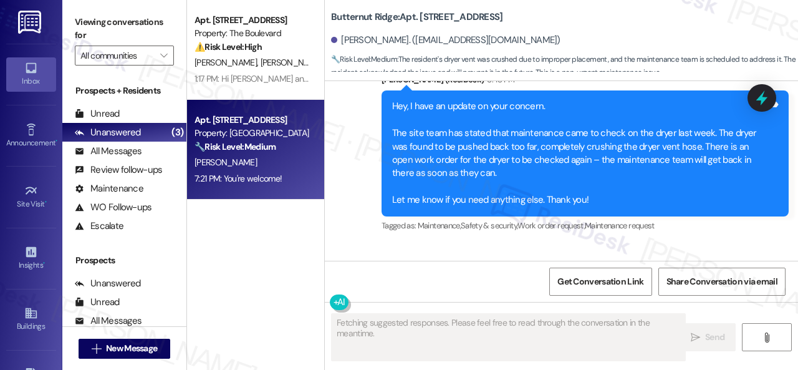
scroll to position [3532, 0]
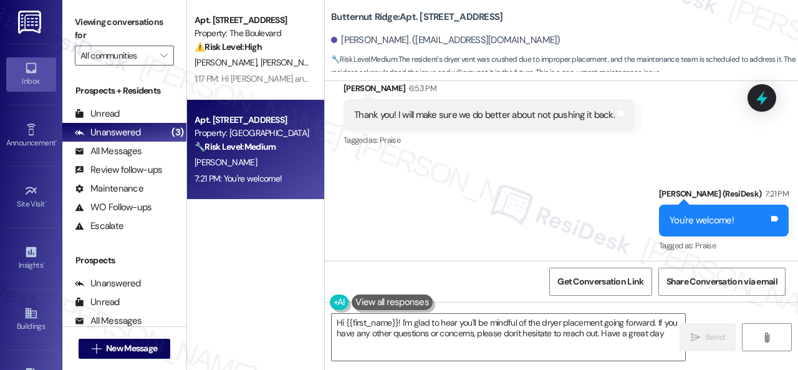
type textarea "Hi {{first_name}}! I'm glad to hear you'll be mindful of the dryer placement go…"
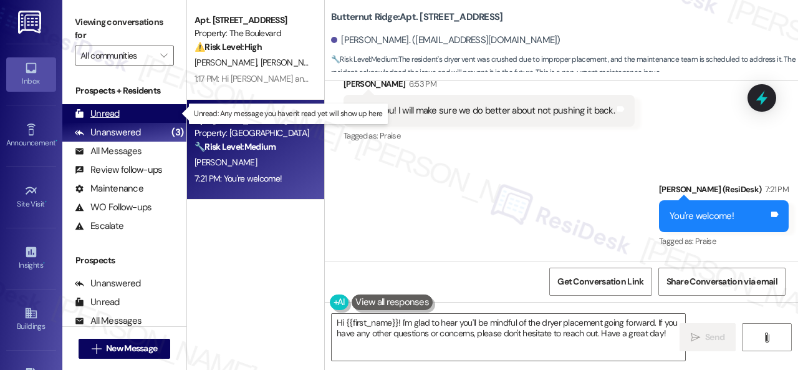
click at [99, 110] on div "Unread" at bounding box center [97, 113] width 45 height 13
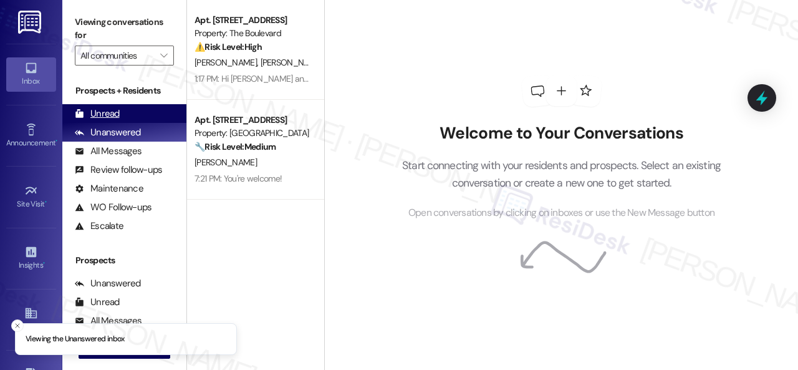
click at [97, 109] on div "Unread" at bounding box center [97, 113] width 45 height 13
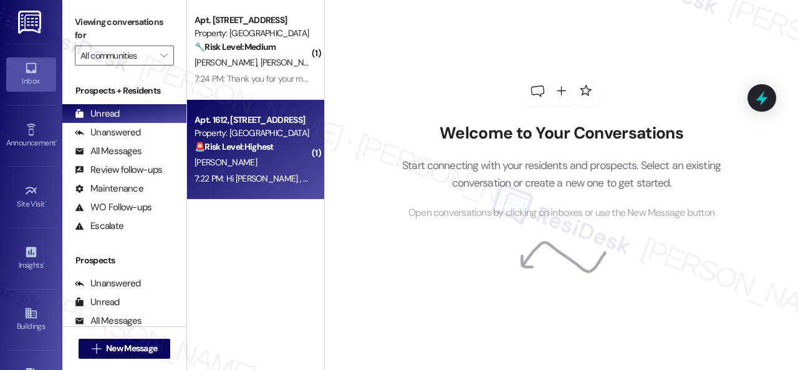
click at [272, 157] on div "[PERSON_NAME]" at bounding box center [252, 163] width 118 height 16
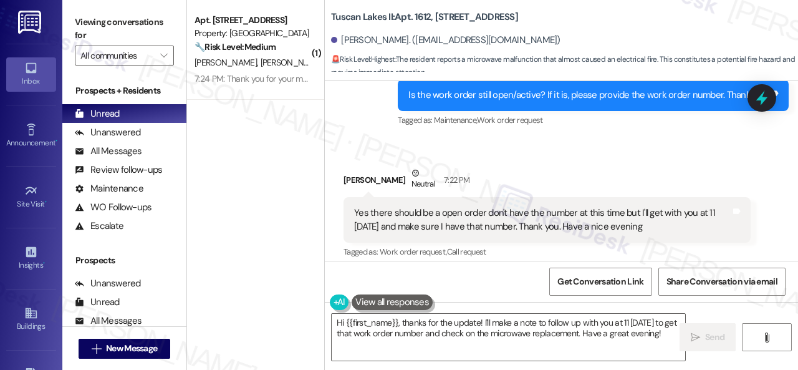
scroll to position [5927, 0]
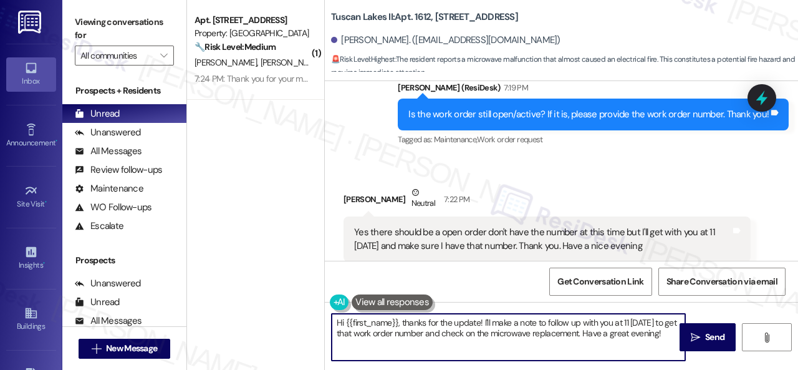
drag, startPoint x: 380, startPoint y: 332, endPoint x: 287, endPoint y: 321, distance: 94.2
click at [287, 321] on div "( 1 ) Apt. [STREET_ADDRESS] Property: Grand Villas 🔧 Risk Level: Medium The res…" at bounding box center [492, 185] width 611 height 370
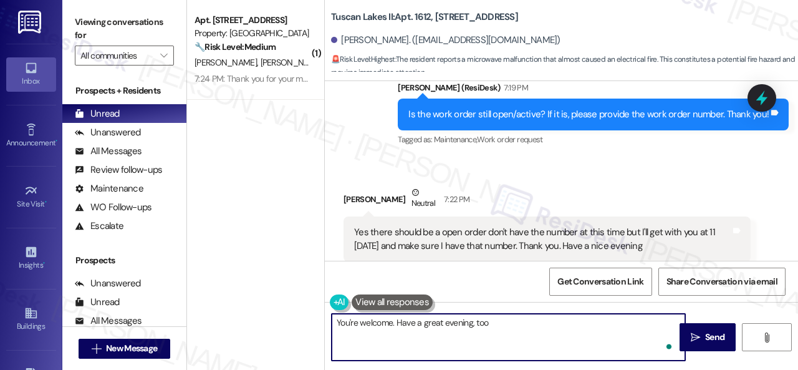
type textarea "You're welcome. Have a great evening, too!"
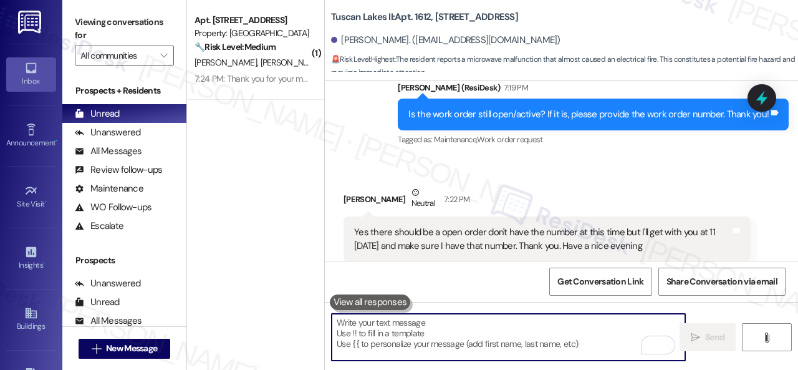
scroll to position [6126, 0]
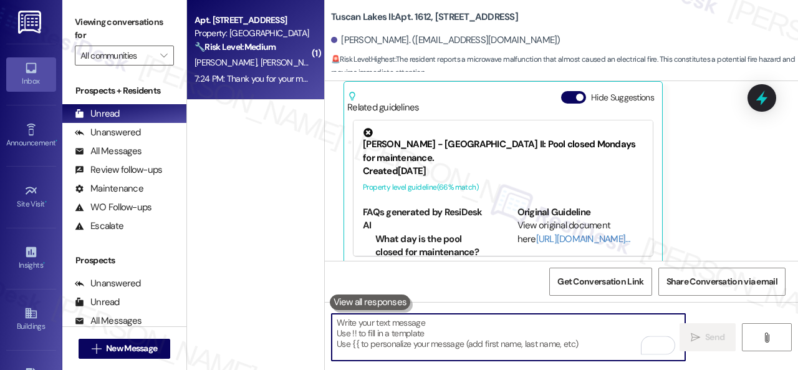
click at [282, 51] on div "🔧 Risk Level: Medium The resident responded negatively to a follow-up question …" at bounding box center [252, 47] width 115 height 13
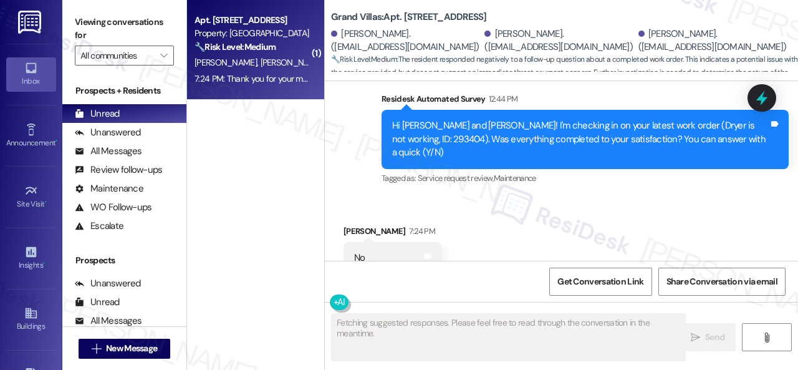
scroll to position [299, 0]
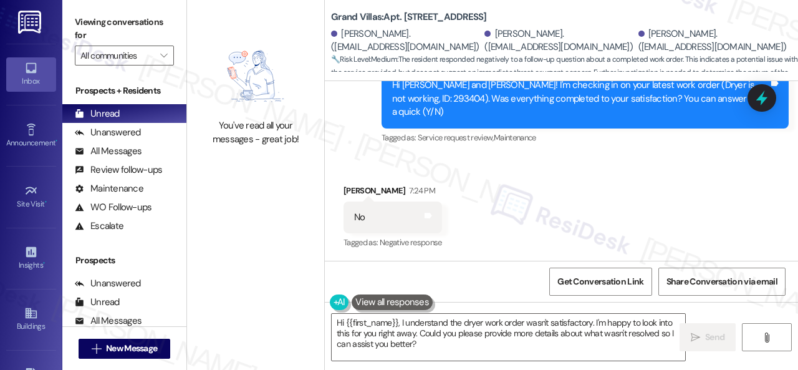
click at [409, 168] on div "Received via SMS [PERSON_NAME] 7:24 PM No Tags and notes Tagged as: Negative re…" at bounding box center [561, 208] width 473 height 105
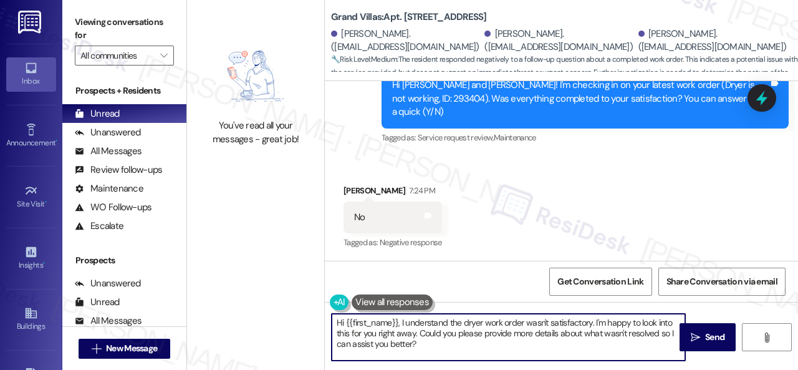
drag, startPoint x: 430, startPoint y: 350, endPoint x: 276, endPoint y: 307, distance: 160.4
click at [276, 307] on div "You've read all your messages - great job! Grand Villas: Apt. [STREET_ADDRESS] …" at bounding box center [492, 185] width 611 height 370
paste textarea "I'm sorry that the work order wasn't completed to your satisfaction. Can you pl…"
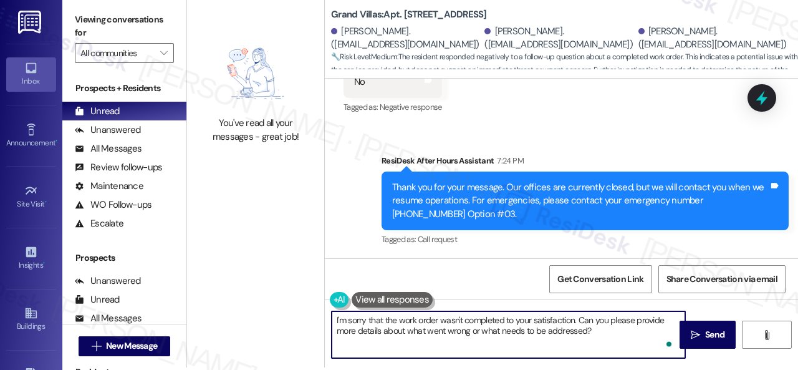
scroll to position [4, 0]
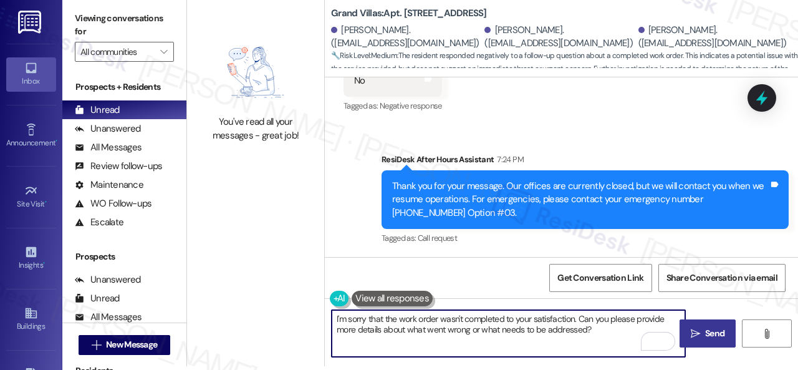
type textarea "I'm sorry that the work order wasn't completed to your satisfaction. Can you pl…"
click at [703, 330] on span "Send" at bounding box center [715, 333] width 24 height 13
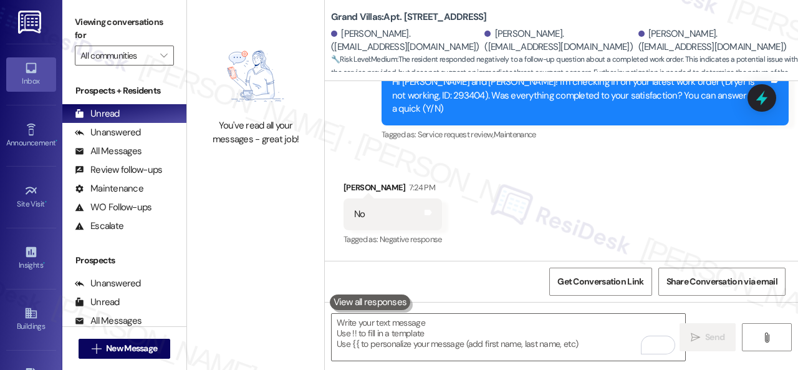
scroll to position [299, 0]
